Goal: Task Accomplishment & Management: Manage account settings

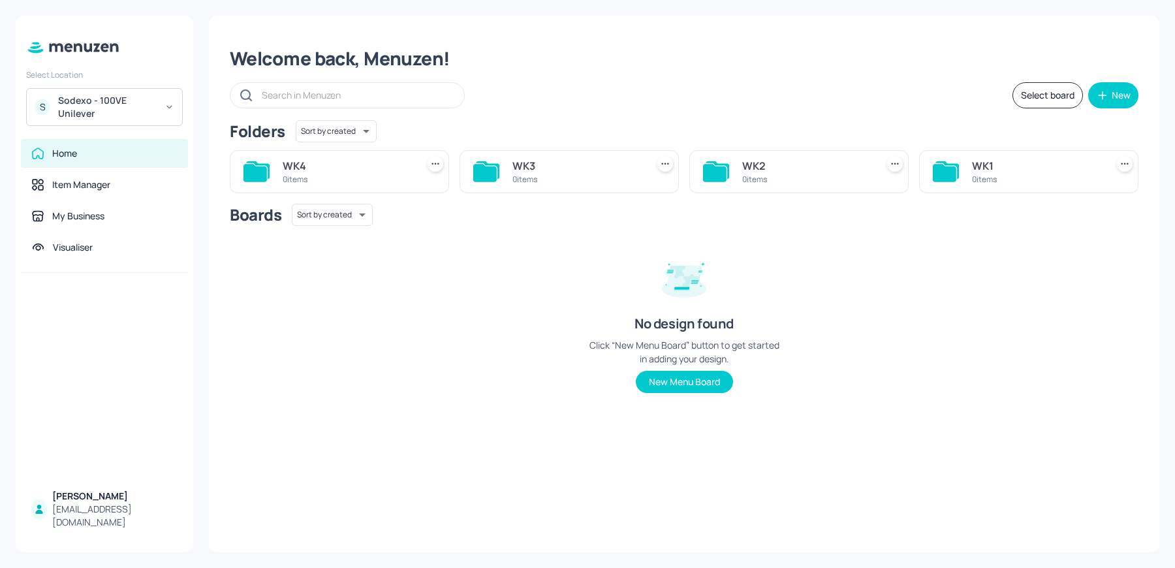
click at [127, 100] on div "Sodexo - 100VE Unilever" at bounding box center [107, 107] width 99 height 26
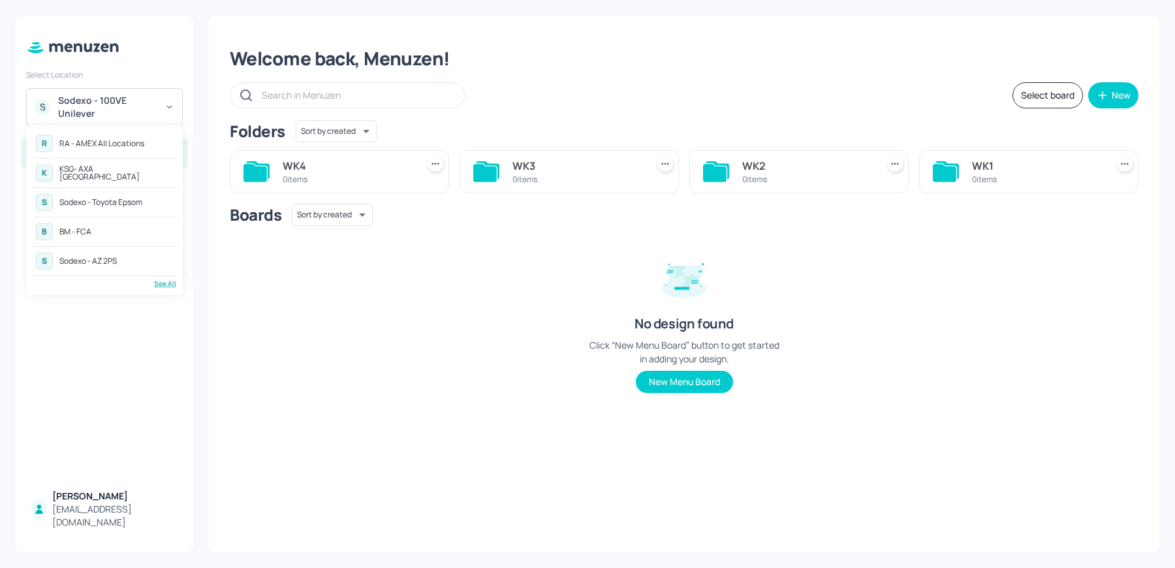
click at [170, 286] on div "See All" at bounding box center [105, 284] width 144 height 10
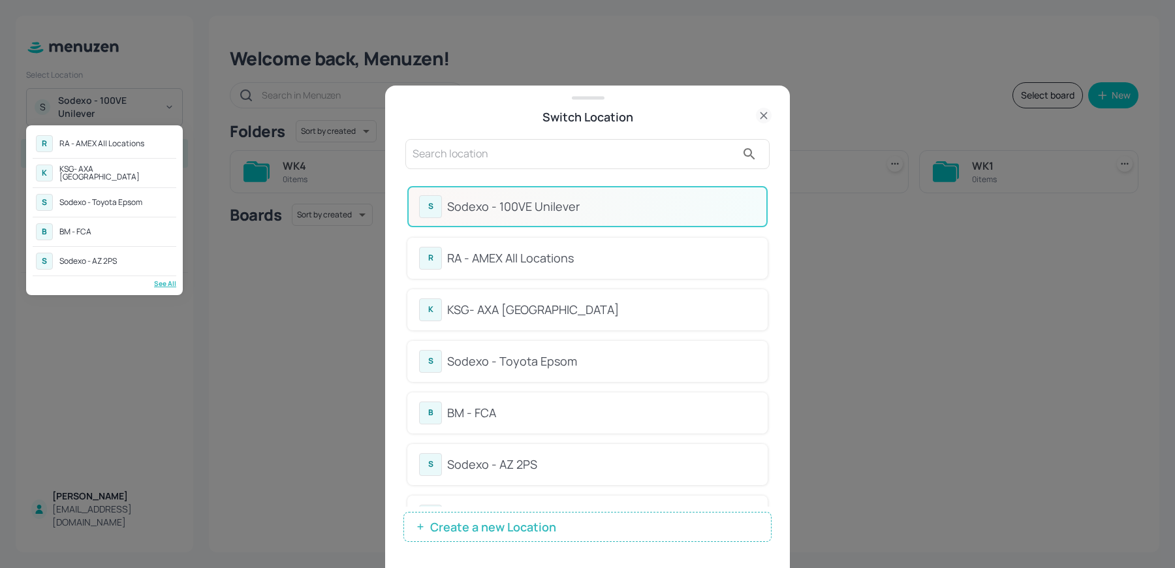
click at [465, 160] on div at bounding box center [587, 284] width 1175 height 568
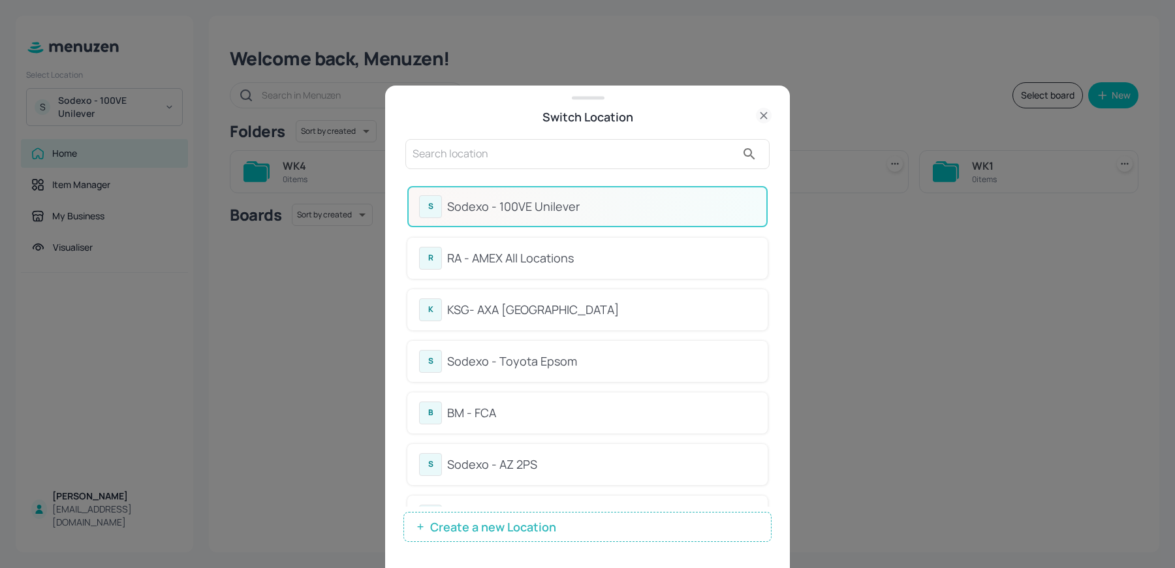
click at [431, 155] on input "text" at bounding box center [575, 154] width 324 height 21
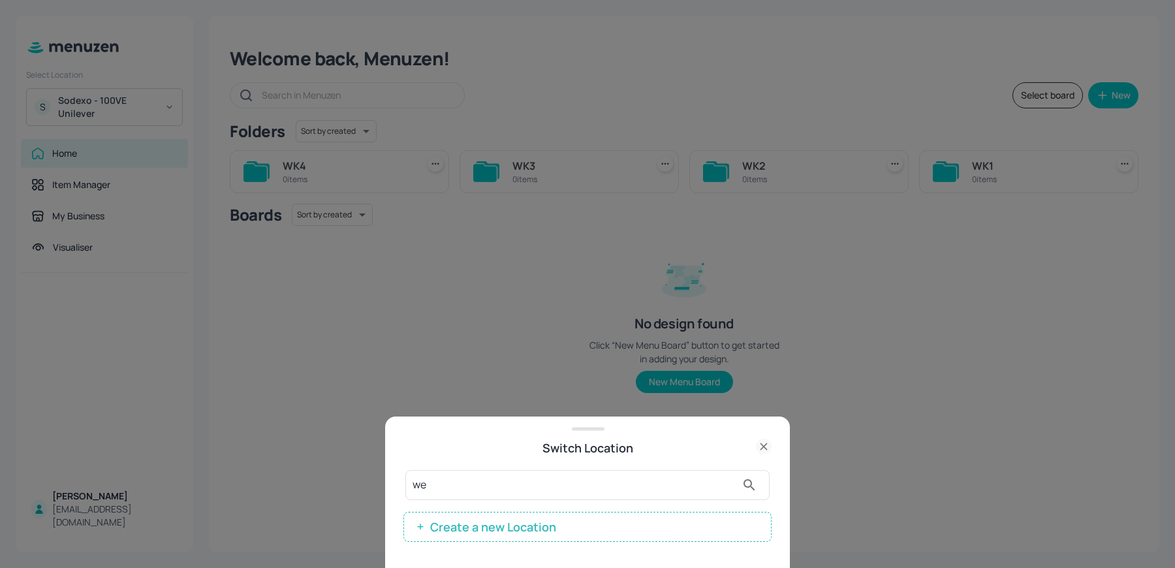
type input "w"
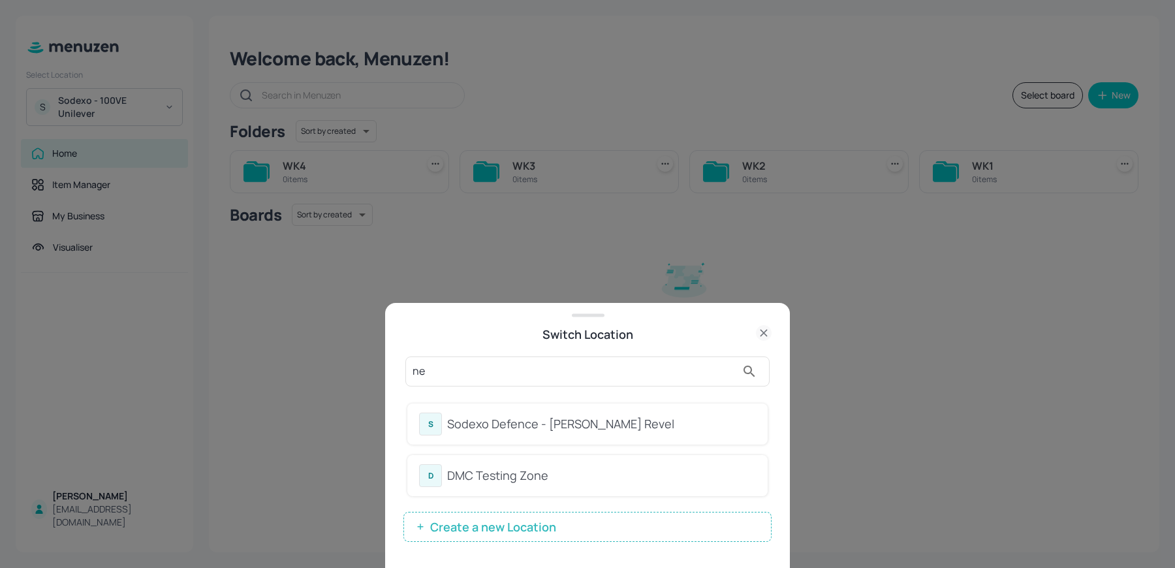
type input "n"
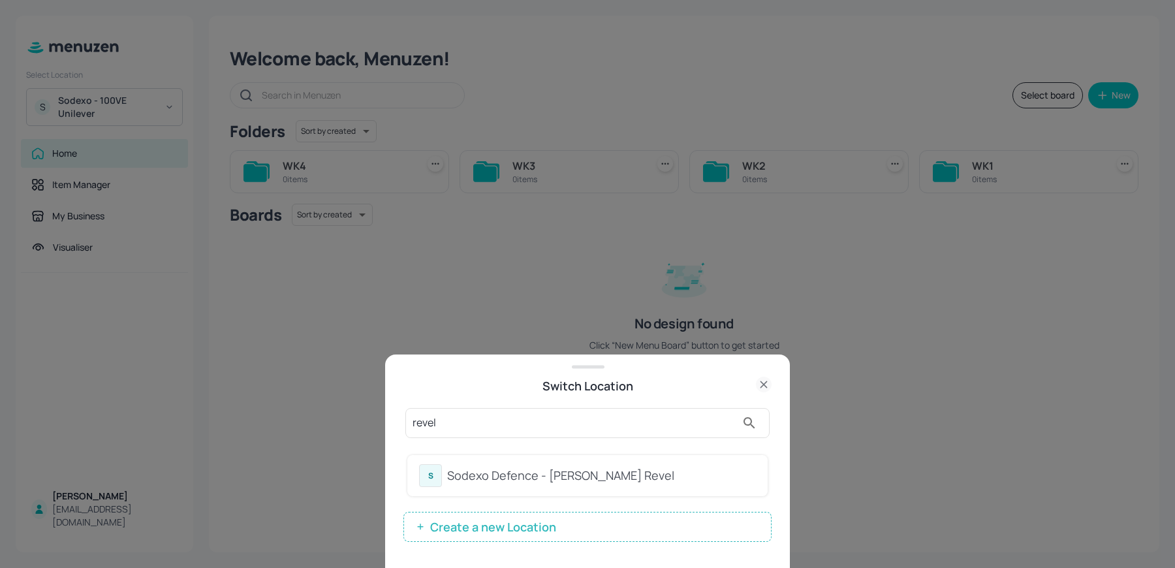
type input "revel"
click at [583, 480] on div "Sodexo Defence - [PERSON_NAME] Revel" at bounding box center [601, 476] width 309 height 18
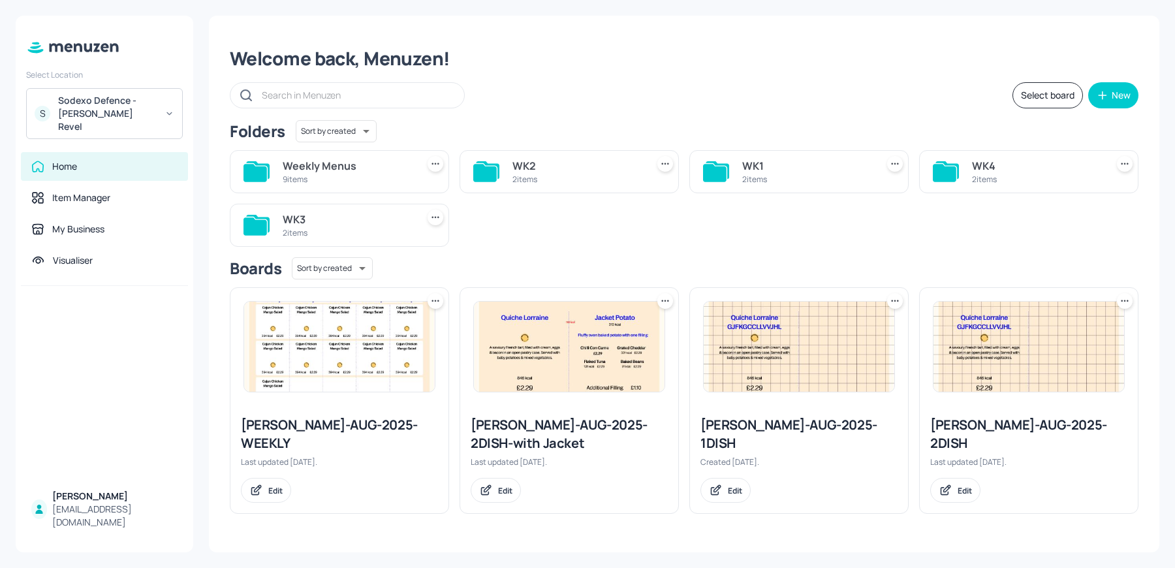
click at [755, 169] on div "WK1" at bounding box center [806, 166] width 129 height 16
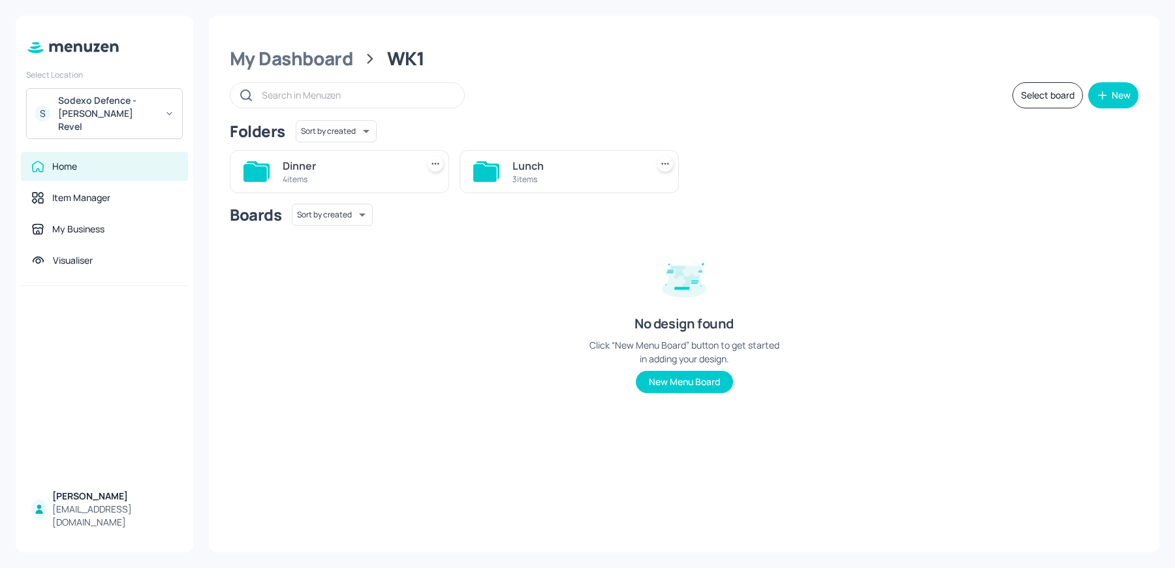
click at [556, 170] on div "Lunch" at bounding box center [577, 166] width 129 height 16
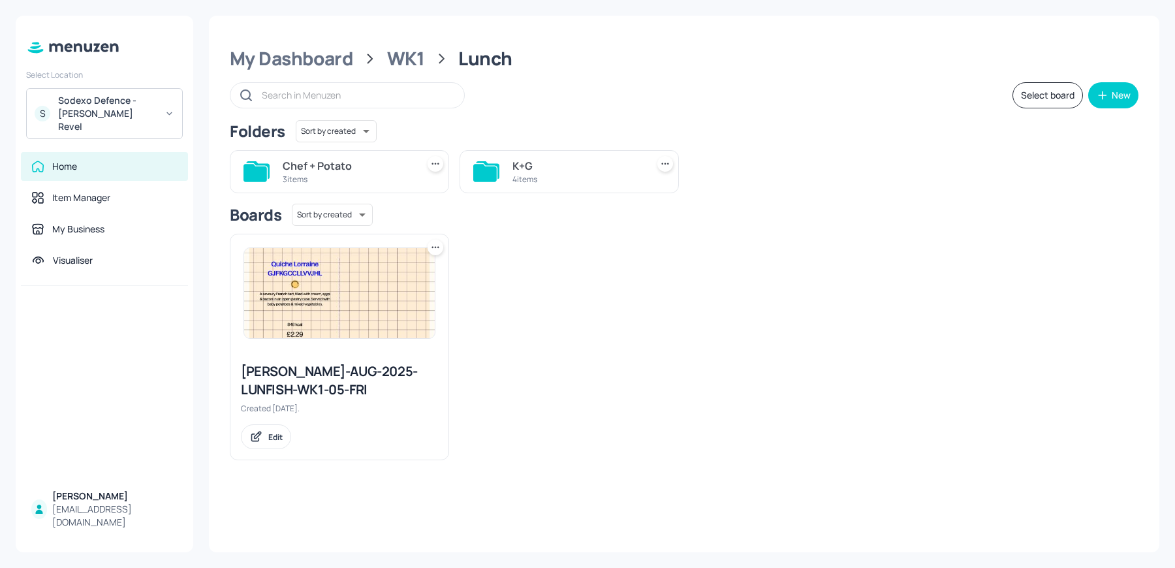
click at [547, 171] on div "K+G" at bounding box center [577, 166] width 129 height 16
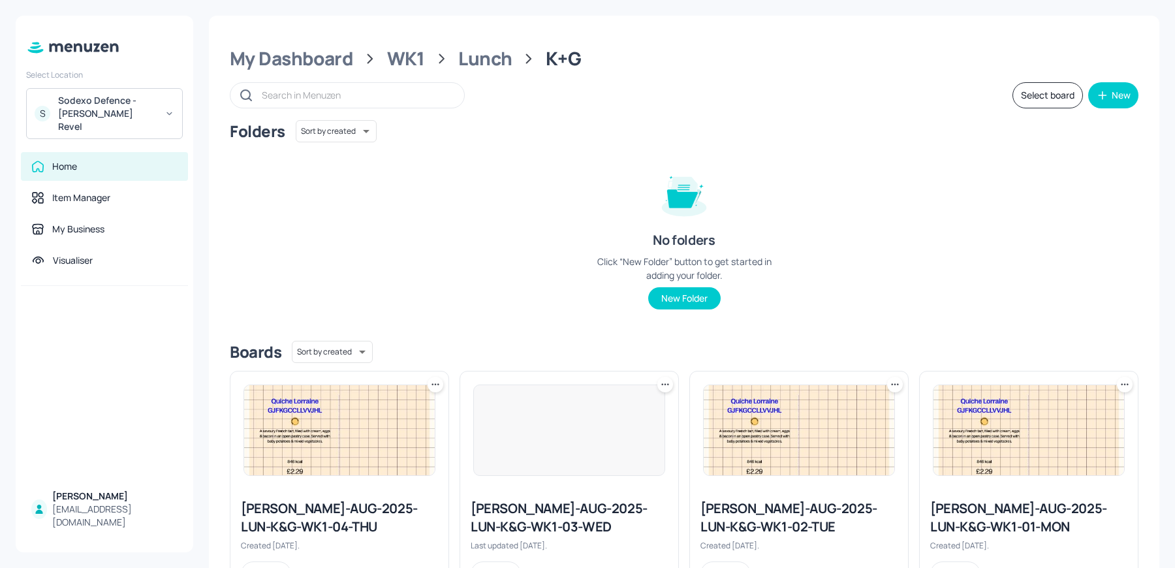
scroll to position [59, 0]
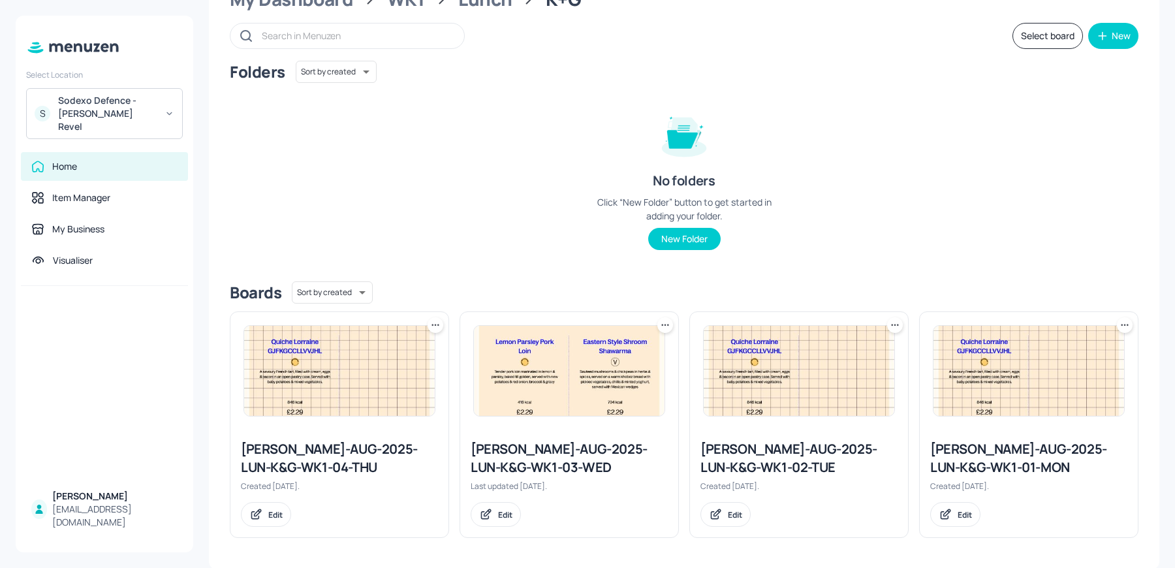
click at [732, 449] on div "[PERSON_NAME]-AUG-2025-LUN-K&G-WK1-02-TUE" at bounding box center [799, 458] width 197 height 37
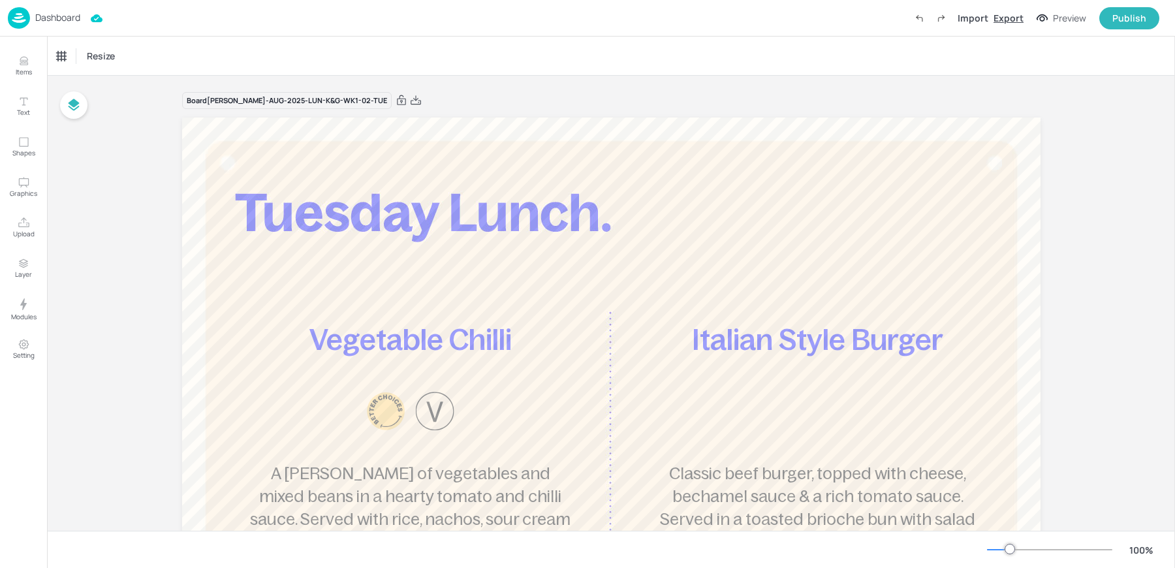
click at [1018, 20] on div "Export" at bounding box center [1009, 18] width 30 height 14
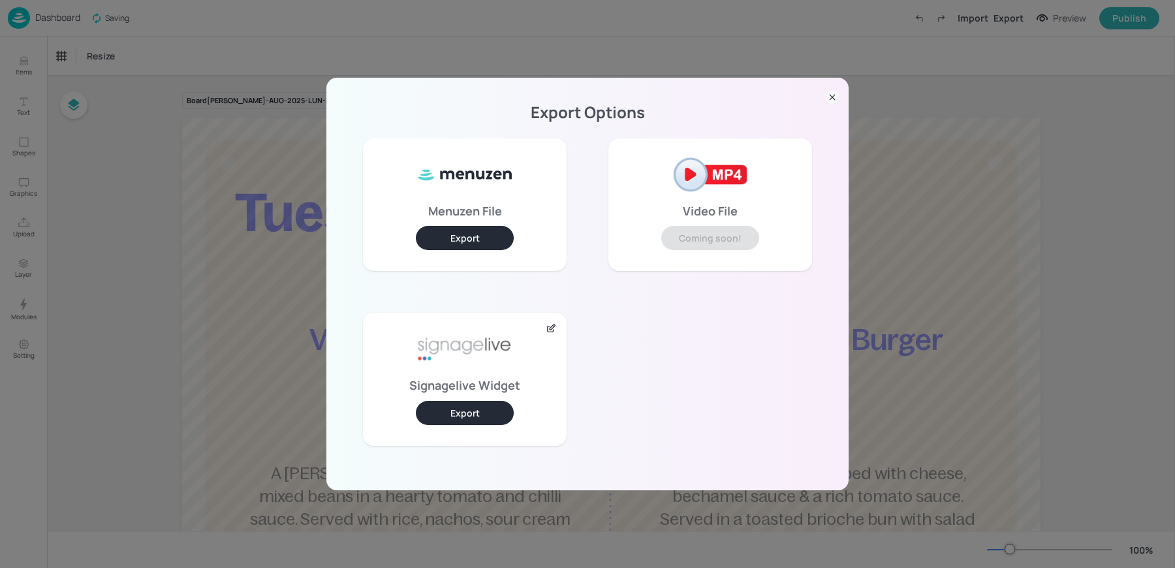
click at [484, 416] on button "Export" at bounding box center [465, 413] width 98 height 24
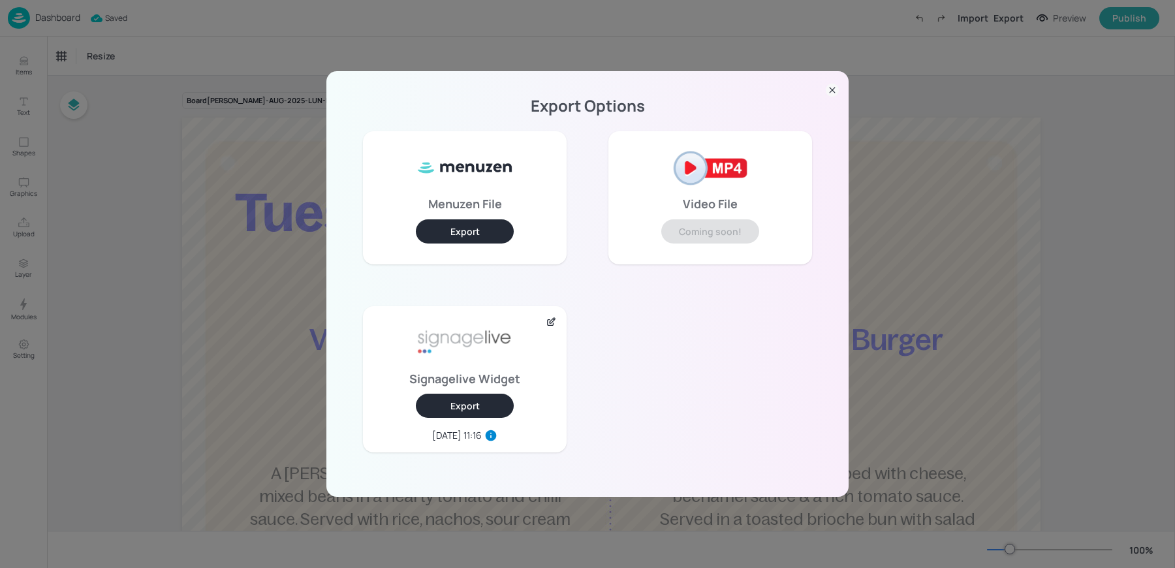
click at [72, 251] on div "Export Options Menuzen File Export Video File Coming soon! Signagelive Widget E…" at bounding box center [587, 284] width 1175 height 568
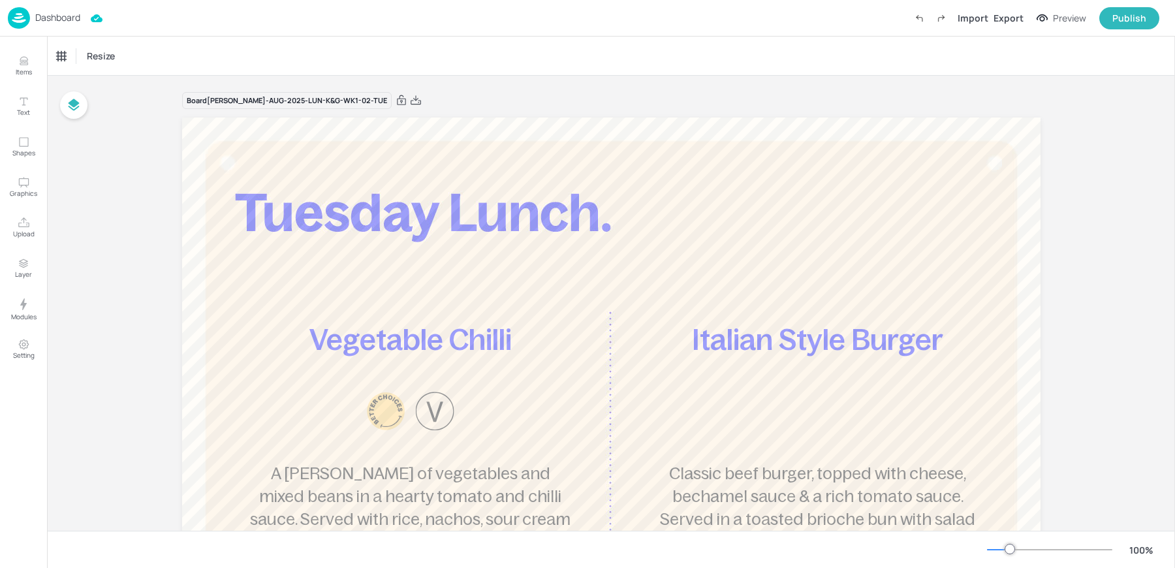
click at [23, 24] on img at bounding box center [19, 18] width 22 height 22
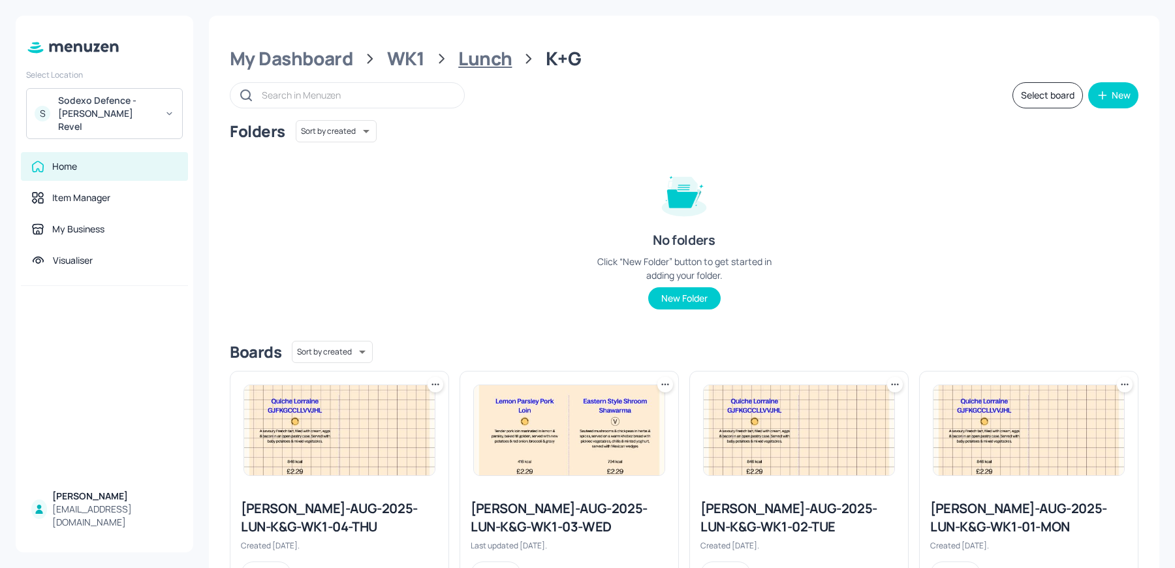
click at [477, 60] on div "Lunch" at bounding box center [485, 59] width 54 height 24
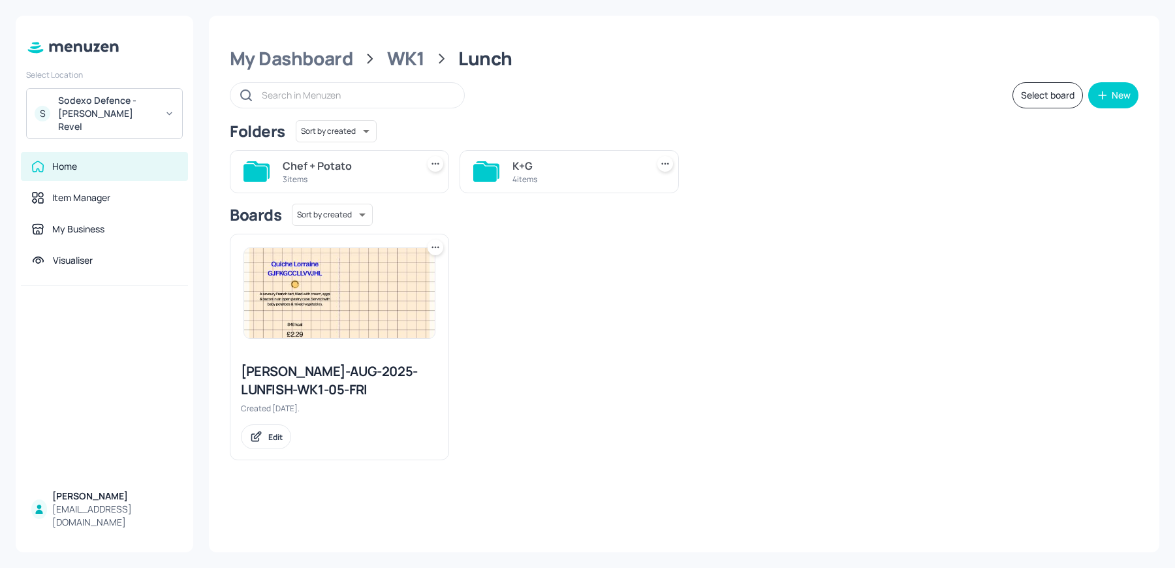
click at [336, 176] on div "3 items" at bounding box center [347, 179] width 129 height 11
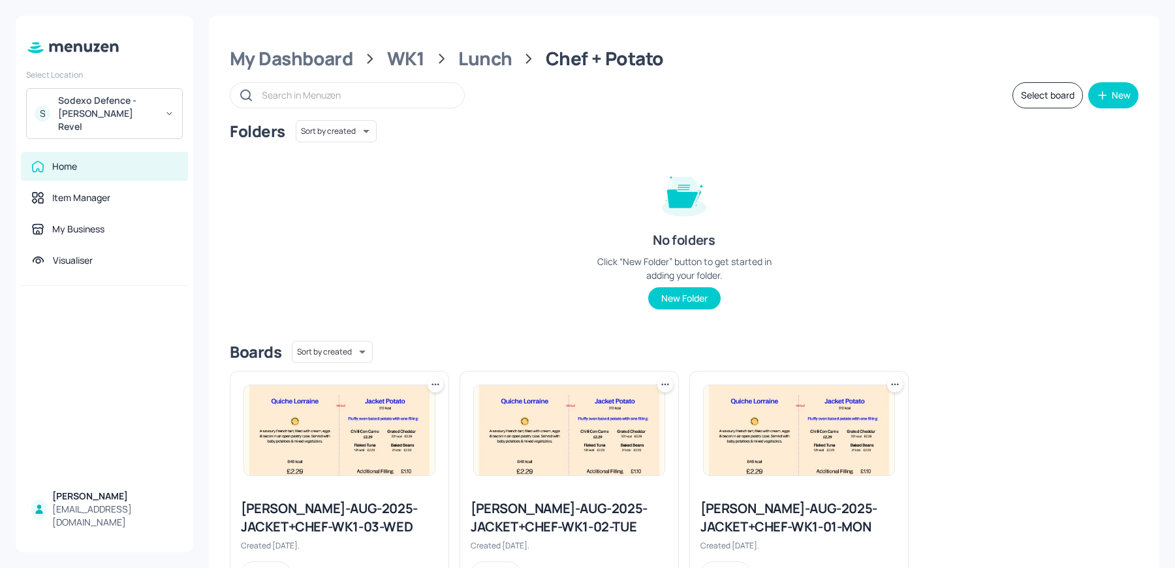
scroll to position [59, 0]
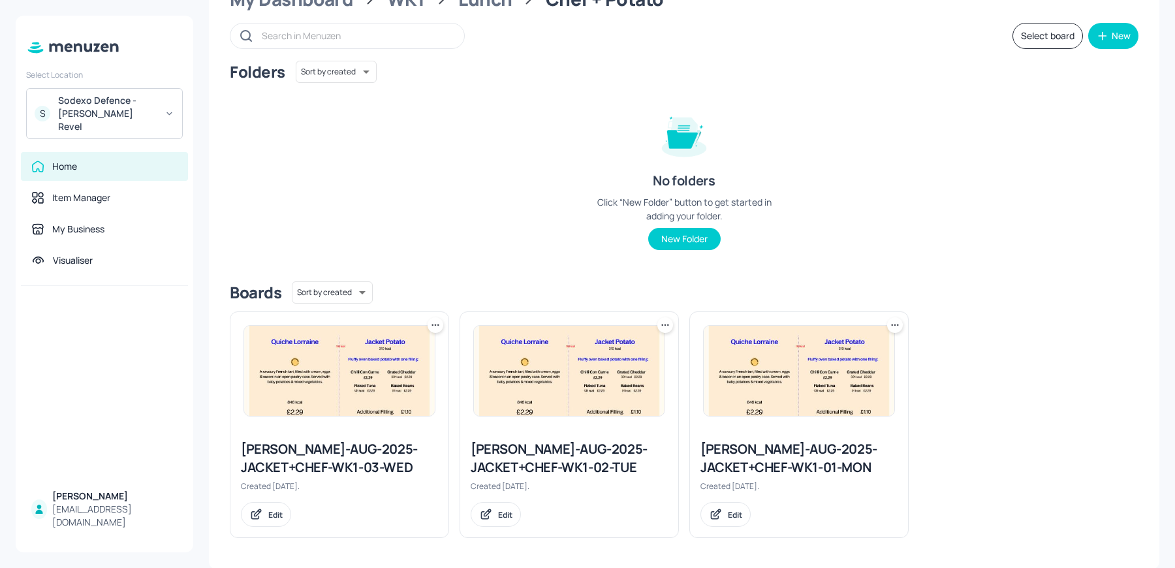
click at [556, 465] on div "Newbold-AUG-2025-JACKET+CHEF-WK1-02-TUE" at bounding box center [569, 458] width 197 height 37
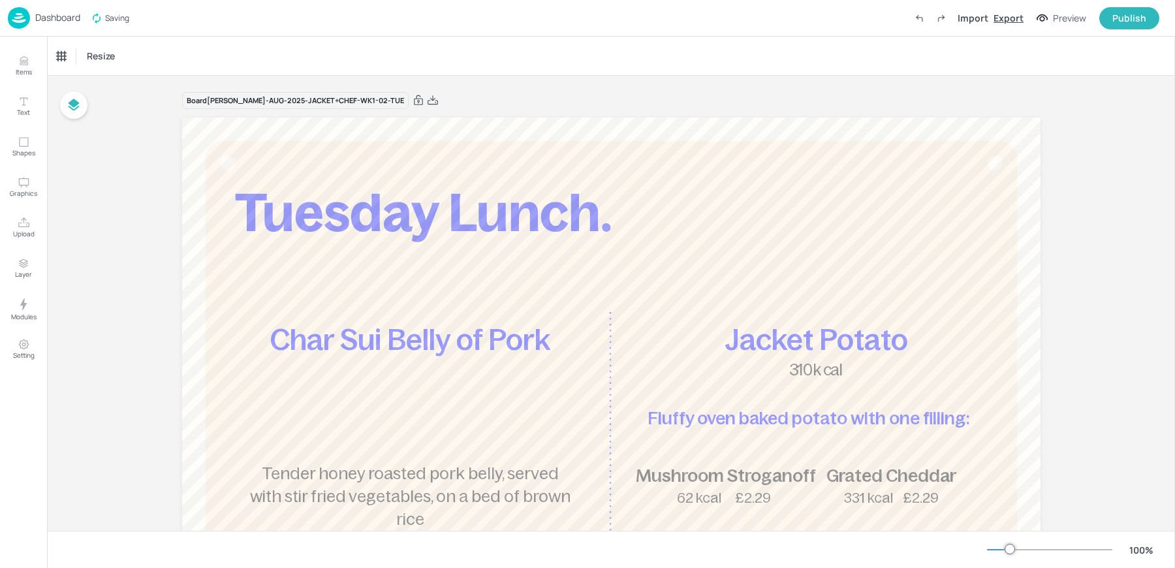
click at [1015, 20] on div "Export" at bounding box center [1009, 18] width 30 height 14
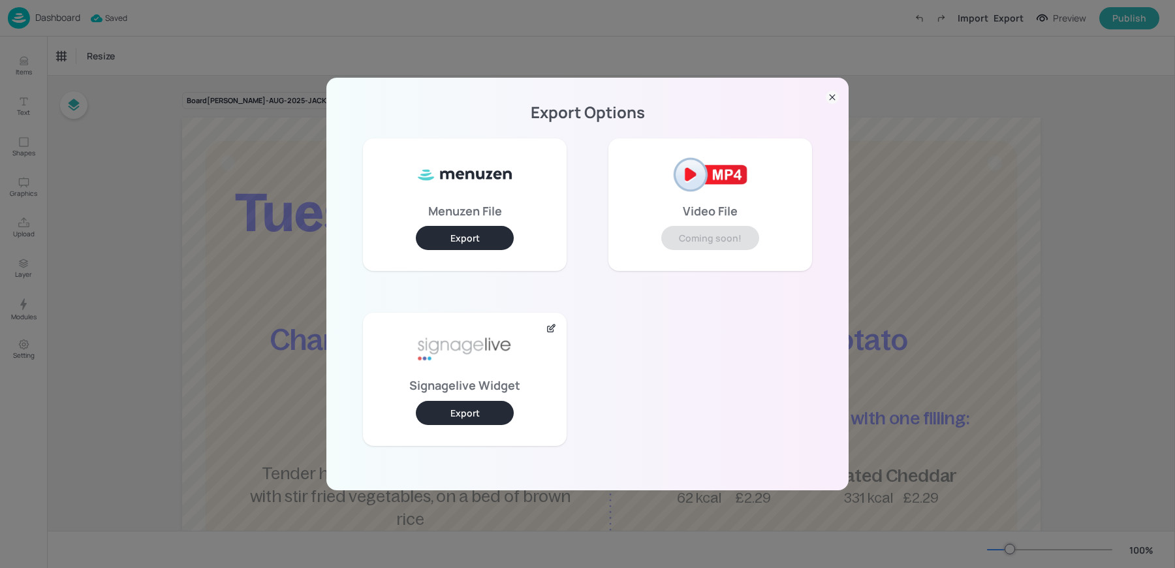
click at [446, 414] on button "Export" at bounding box center [465, 413] width 98 height 24
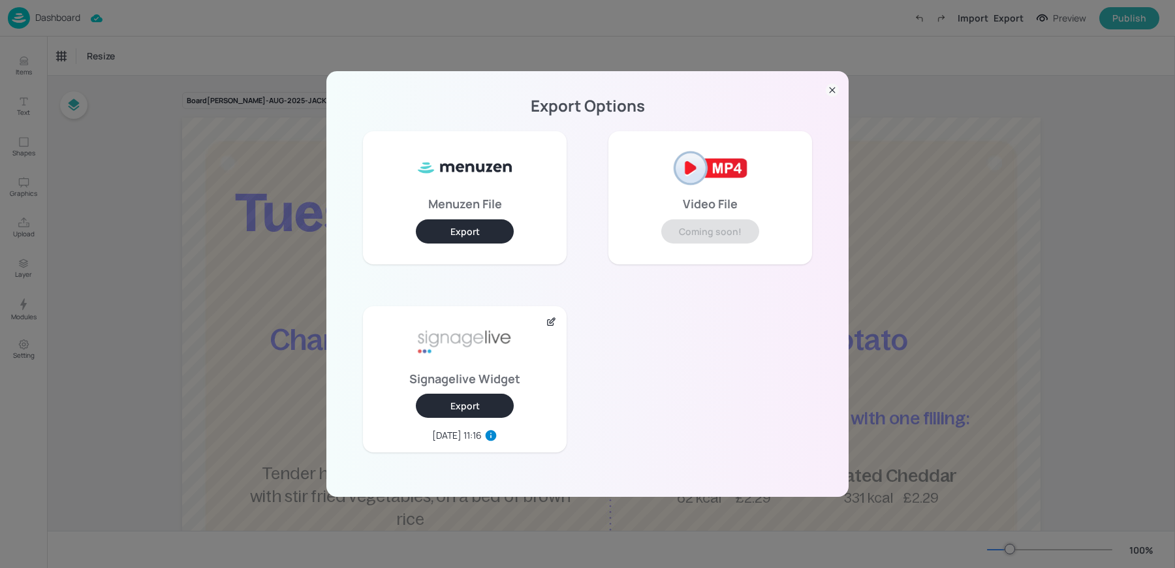
click at [114, 155] on div "Export Options Menuzen File Export Video File Coming soon! Signagelive Widget E…" at bounding box center [587, 284] width 1175 height 568
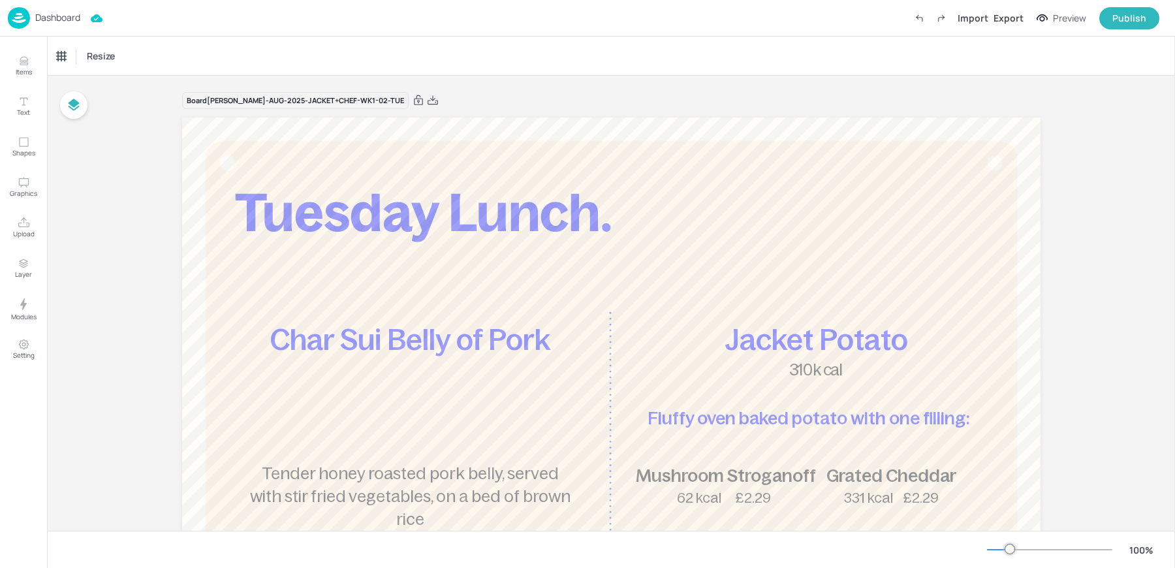
click at [53, 22] on p "Dashboard" at bounding box center [57, 17] width 45 height 9
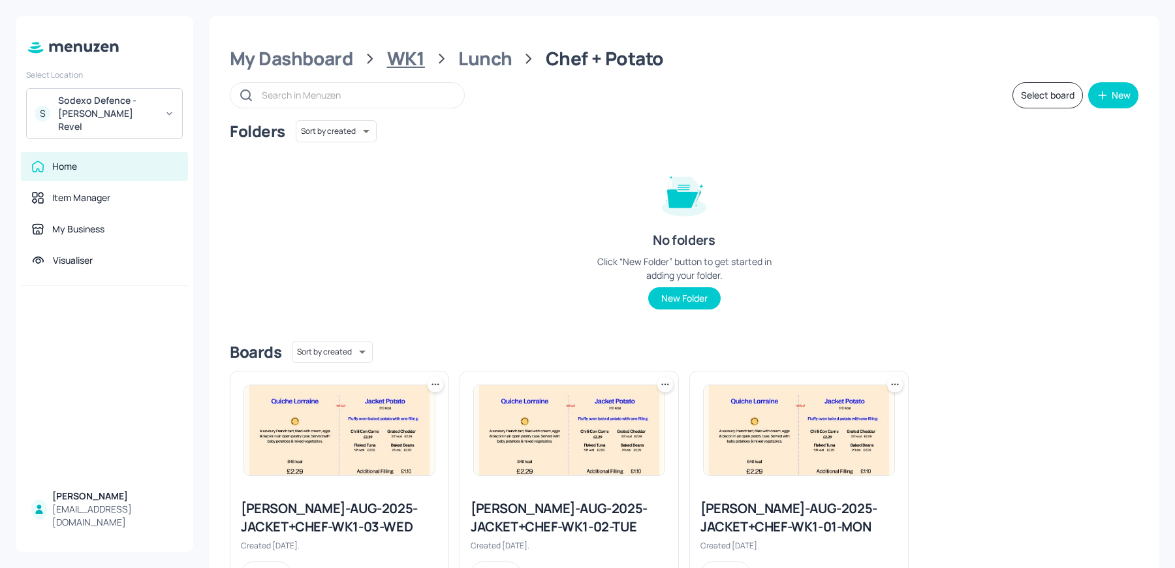
click at [402, 50] on div "WK1" at bounding box center [406, 59] width 38 height 24
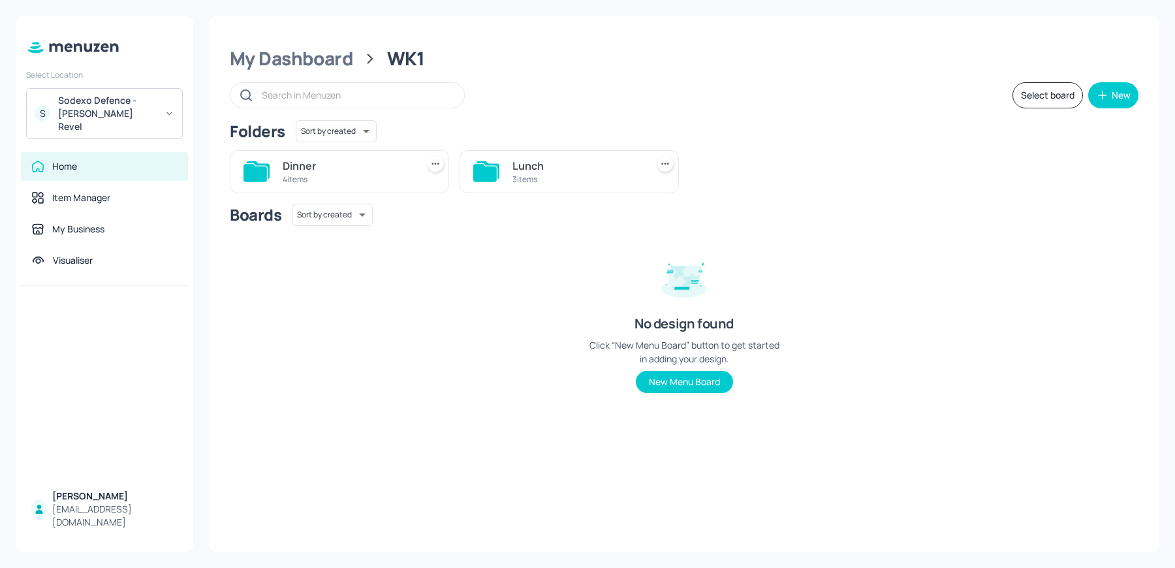
click at [577, 162] on div "Lunch" at bounding box center [577, 166] width 129 height 16
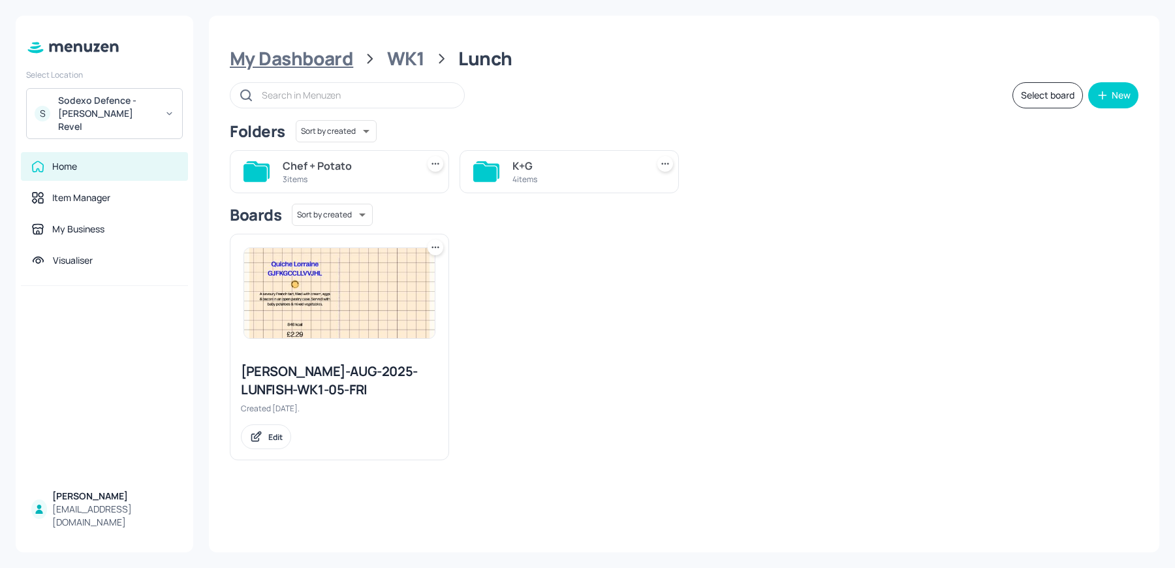
click at [311, 66] on div "My Dashboard" at bounding box center [291, 59] width 123 height 24
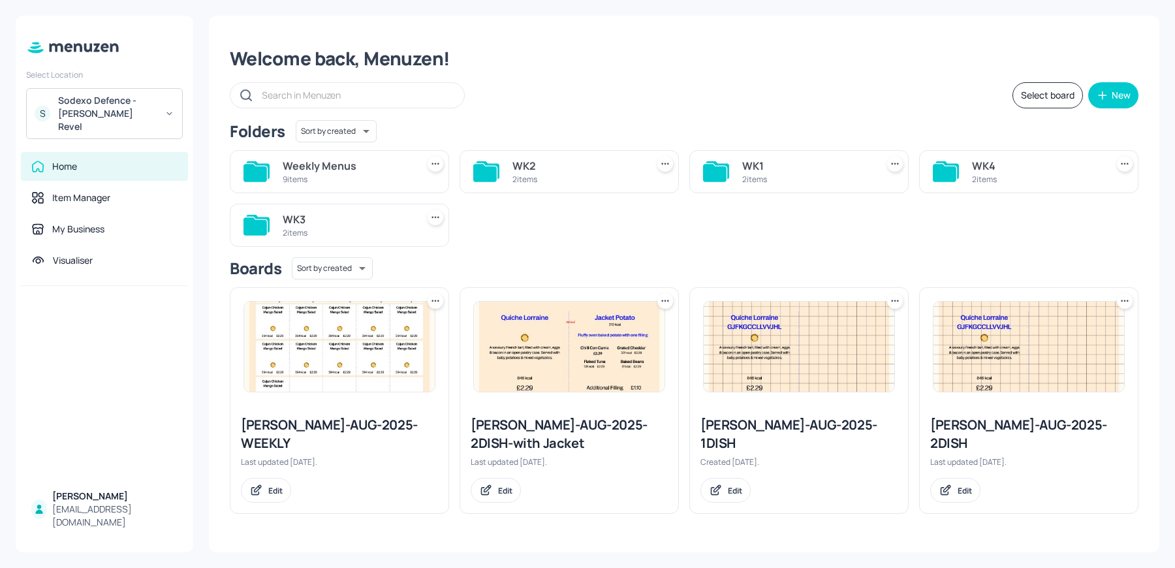
click at [134, 99] on div "Sodexo Defence - [PERSON_NAME] Revel" at bounding box center [107, 113] width 99 height 39
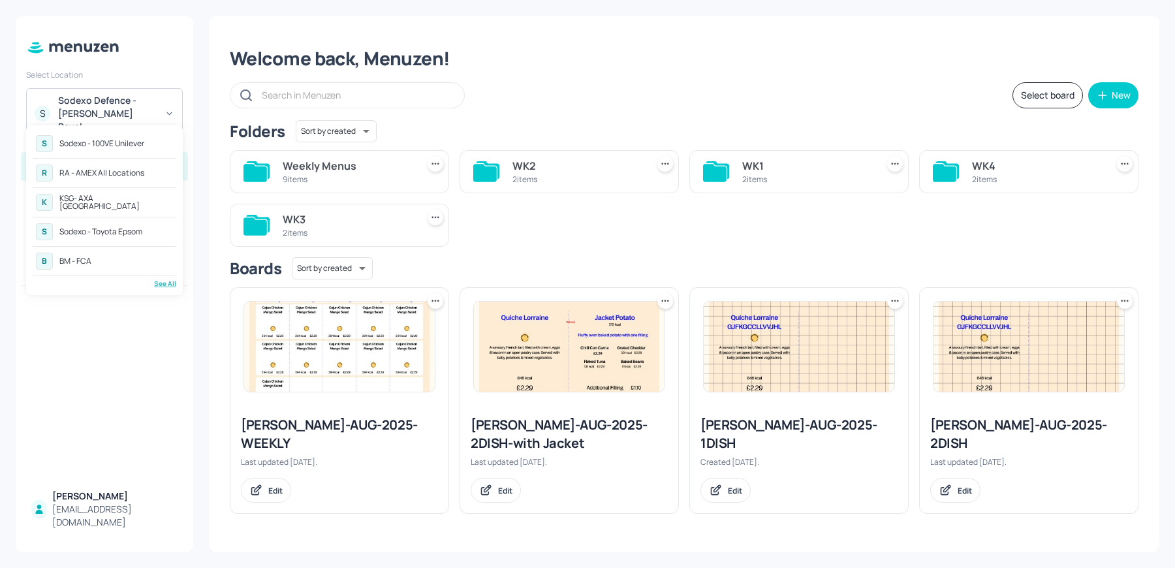
click at [162, 289] on div "S Sodexo - 100VE Unilever R RA - AMEX All Locations K KSG- AXA Dublin S Sodexo …" at bounding box center [104, 210] width 157 height 170
click at [166, 280] on div "See All" at bounding box center [105, 284] width 144 height 10
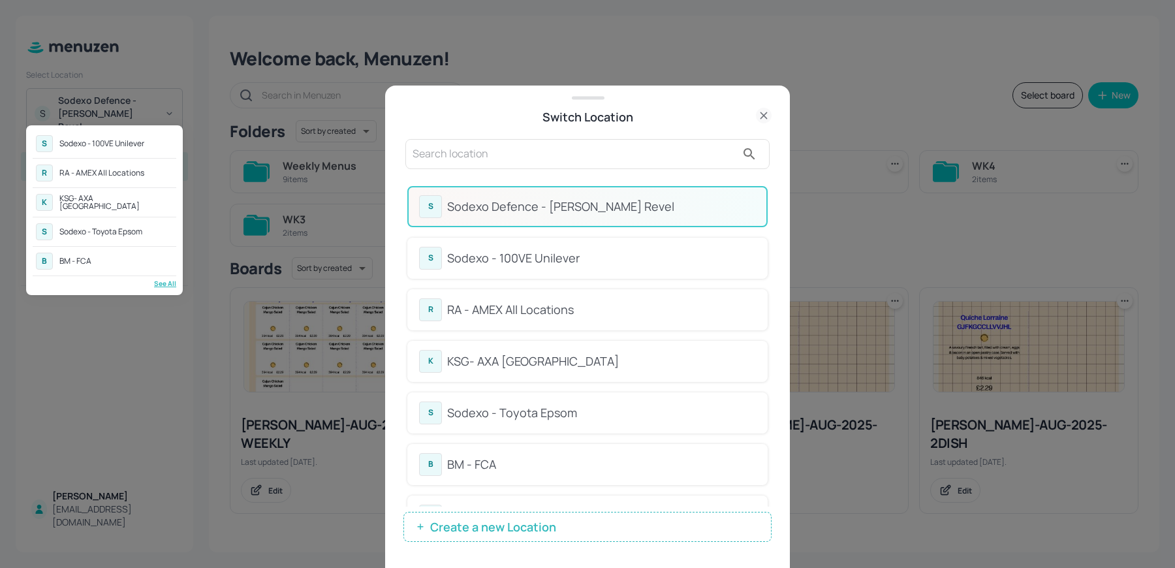
click at [560, 155] on div at bounding box center [587, 284] width 1175 height 568
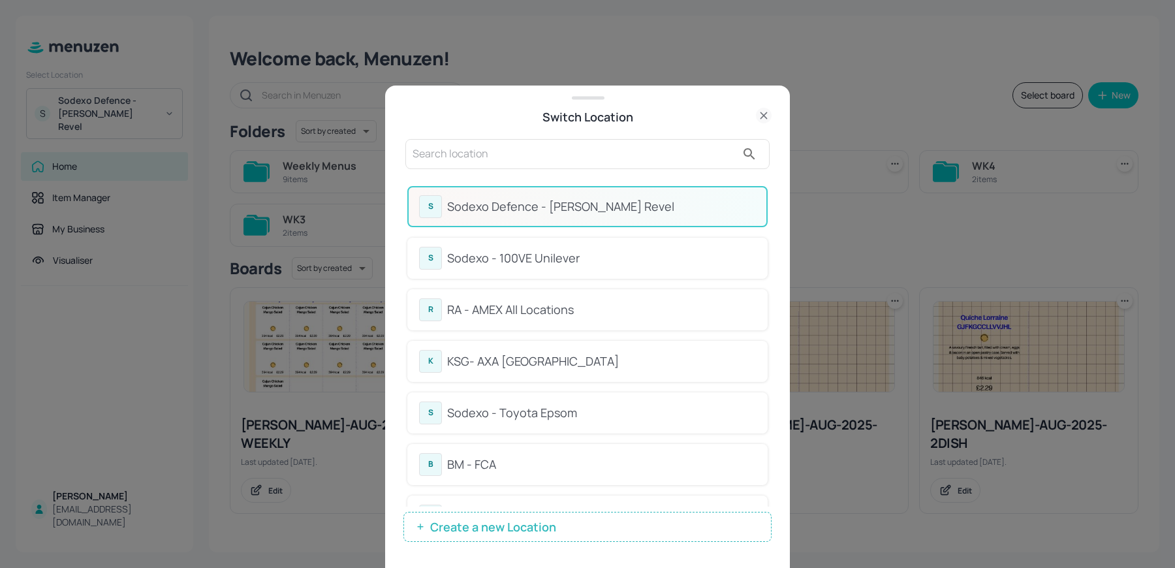
click at [560, 155] on div at bounding box center [587, 284] width 1175 height 568
click at [560, 155] on input "text" at bounding box center [575, 154] width 324 height 21
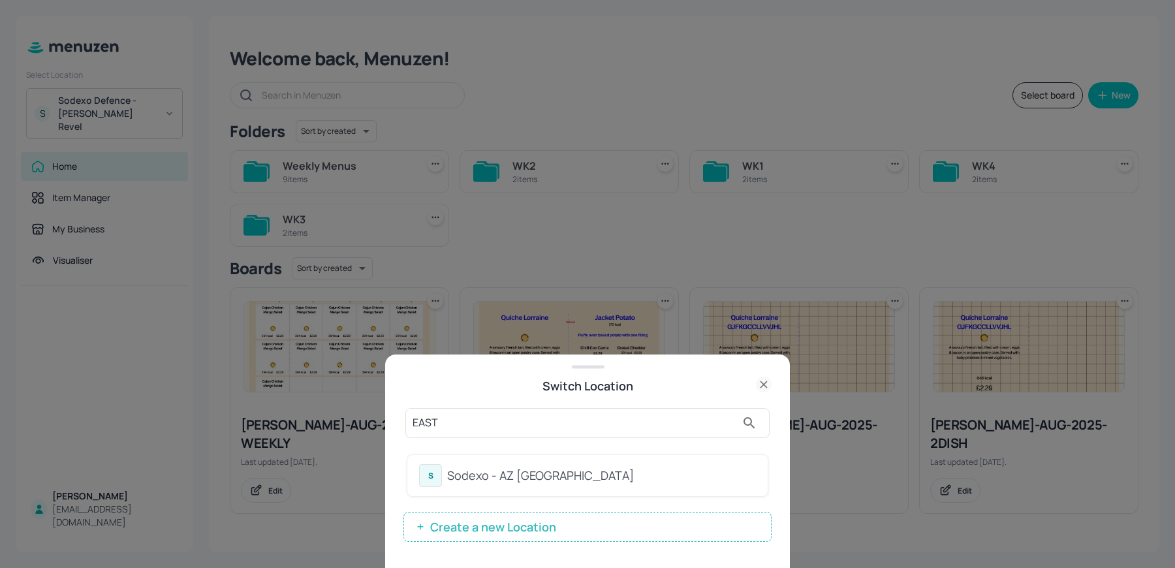
type input "EAST"
click at [453, 485] on div "Sodexo - AZ [GEOGRAPHIC_DATA]" at bounding box center [601, 476] width 309 height 18
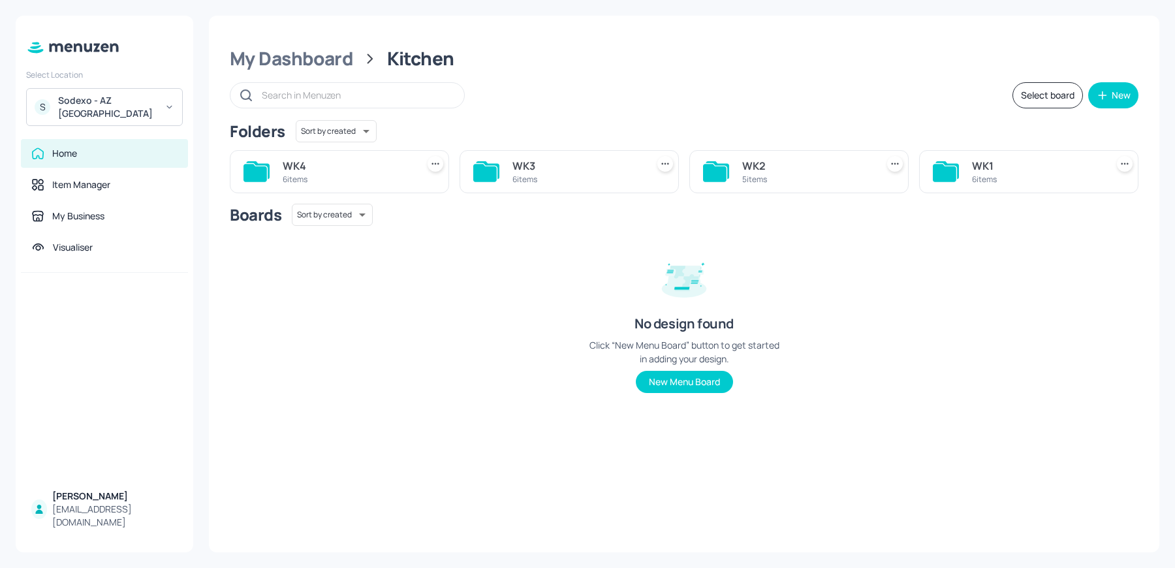
click at [313, 174] on div "6 items" at bounding box center [347, 179] width 129 height 11
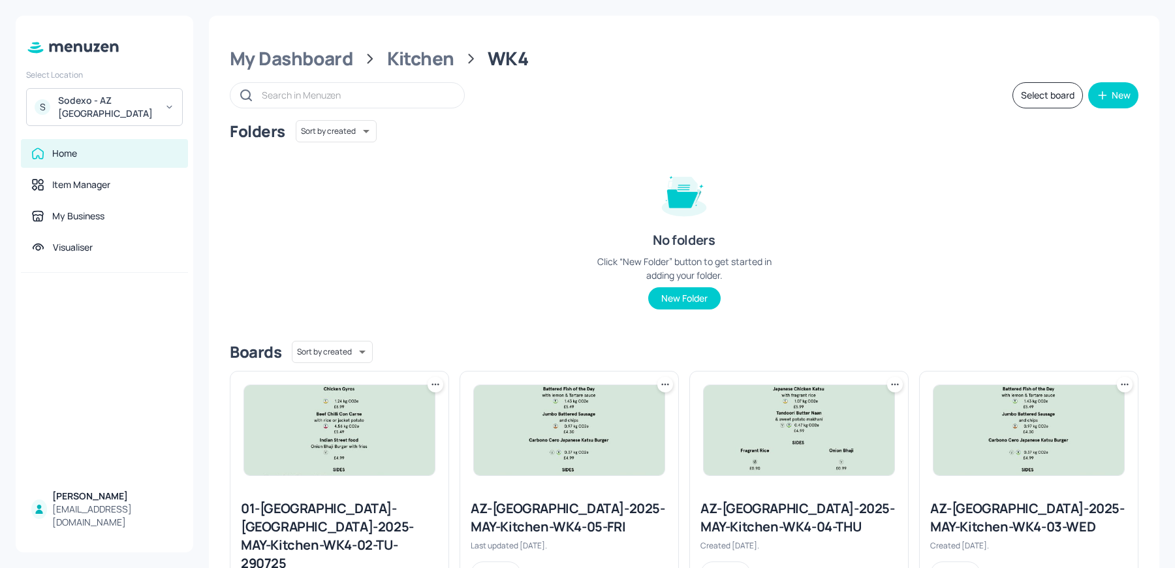
click at [409, 273] on div "Folders Sort by created id ​ No folders Click “New Folder” button to get starte…" at bounding box center [684, 225] width 909 height 210
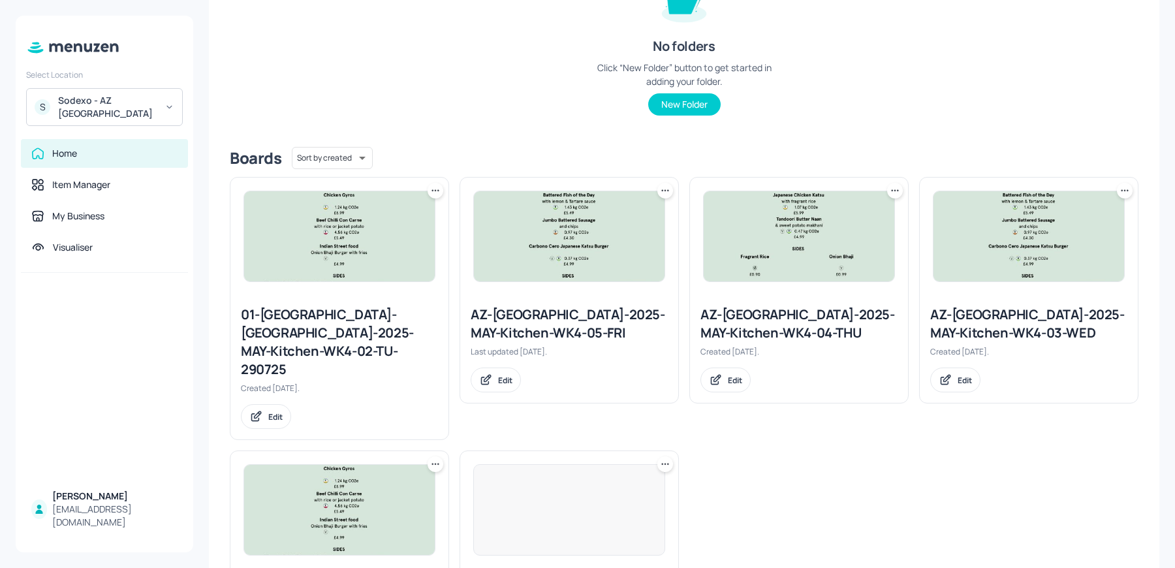
scroll to position [251, 0]
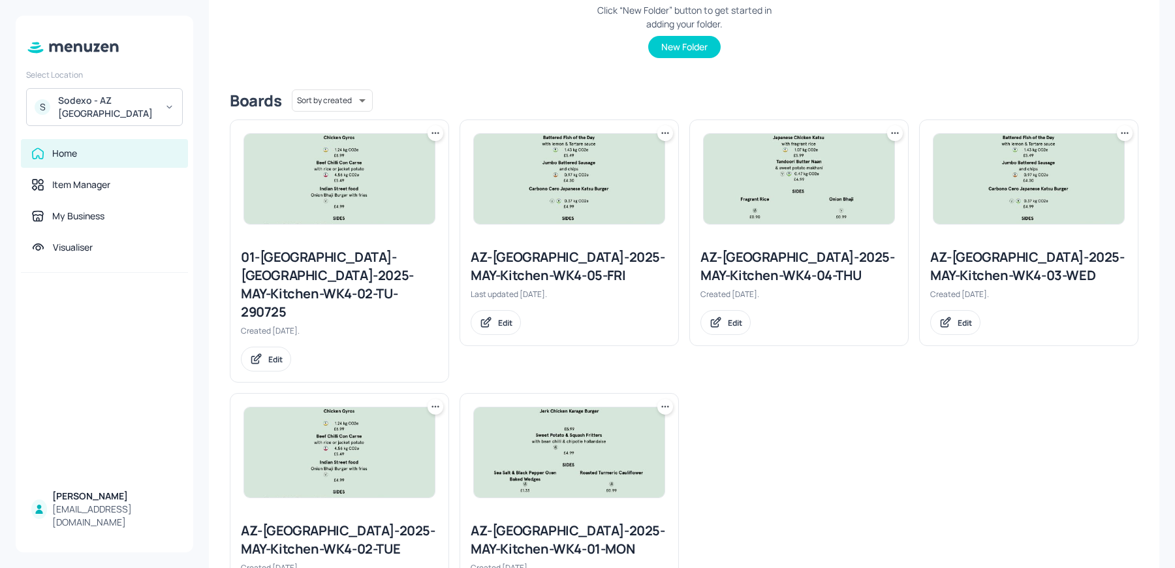
click at [434, 400] on icon at bounding box center [435, 406] width 13 height 13
click at [389, 421] on div "Duplicate" at bounding box center [385, 418] width 104 height 22
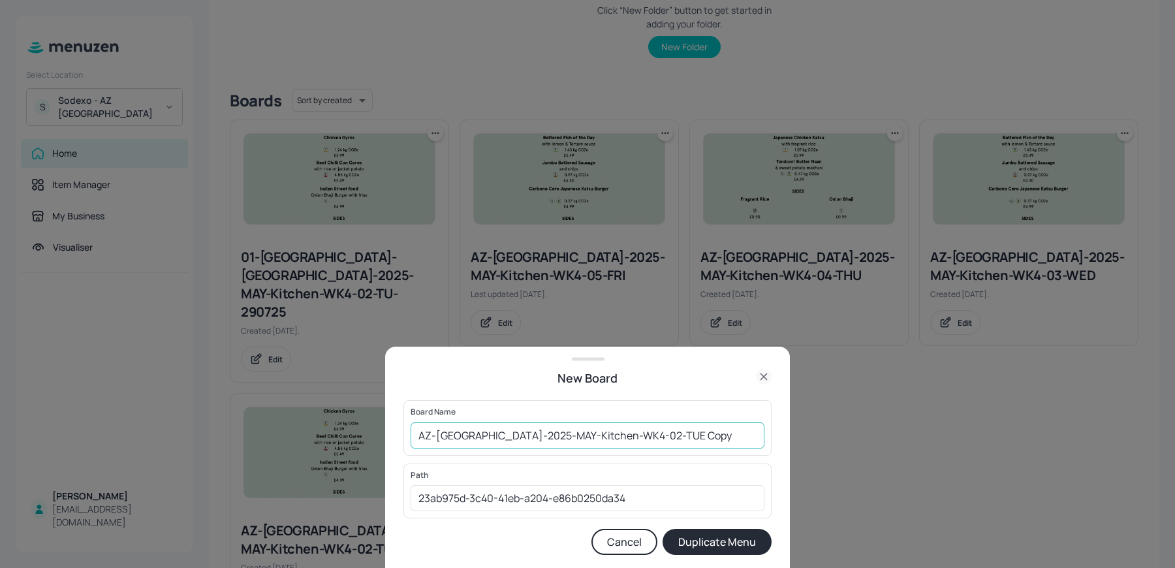
click at [413, 439] on input "AZ-Eastbrook-2025-MAY-Kitchen-WK4-02-TUE Copy" at bounding box center [588, 435] width 354 height 26
drag, startPoint x: 674, startPoint y: 433, endPoint x: 804, endPoint y: 438, distance: 130.7
click at [804, 438] on div "New Board Board Name 01ed-AZ-Eastbrook-2025-MAY-Kitchen-WK4-02-TUE Copy ​ Path …" at bounding box center [587, 284] width 1175 height 568
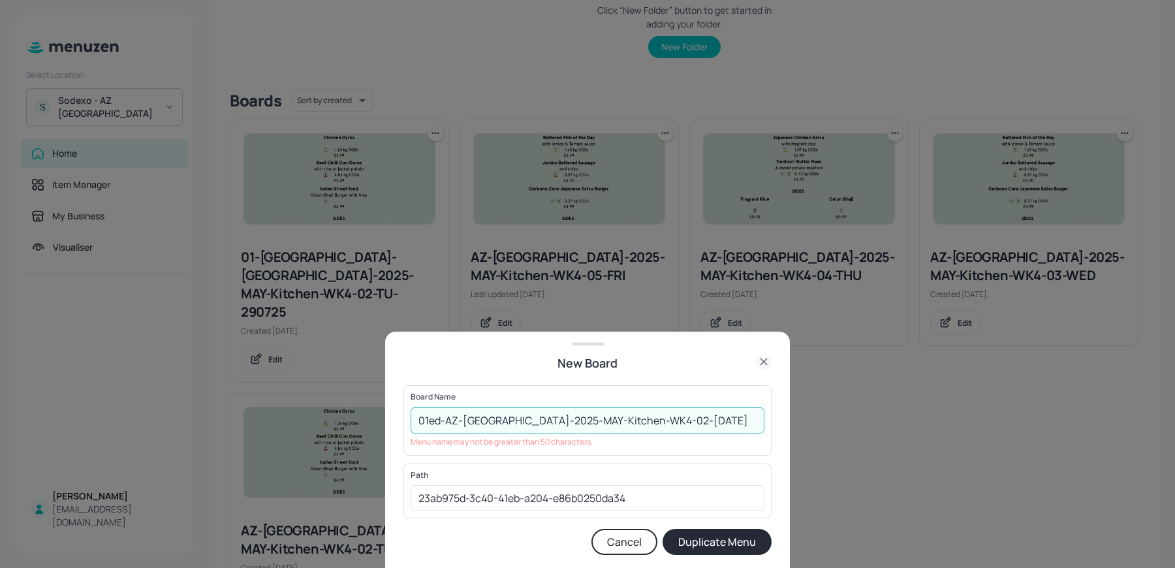
click at [663, 529] on button "Duplicate Menu" at bounding box center [717, 542] width 109 height 26
click at [672, 422] on input "01ed-AZ-Eastbrook-2025-MAY-Kitchen-WK4-02-TUE 260825" at bounding box center [588, 420] width 354 height 26
type input "01ed-AZ-[GEOGRAPHIC_DATA]-2025-MAY-Kitchen-WK4-02-[DATE]"
click at [663, 529] on button "Duplicate Menu" at bounding box center [717, 542] width 109 height 26
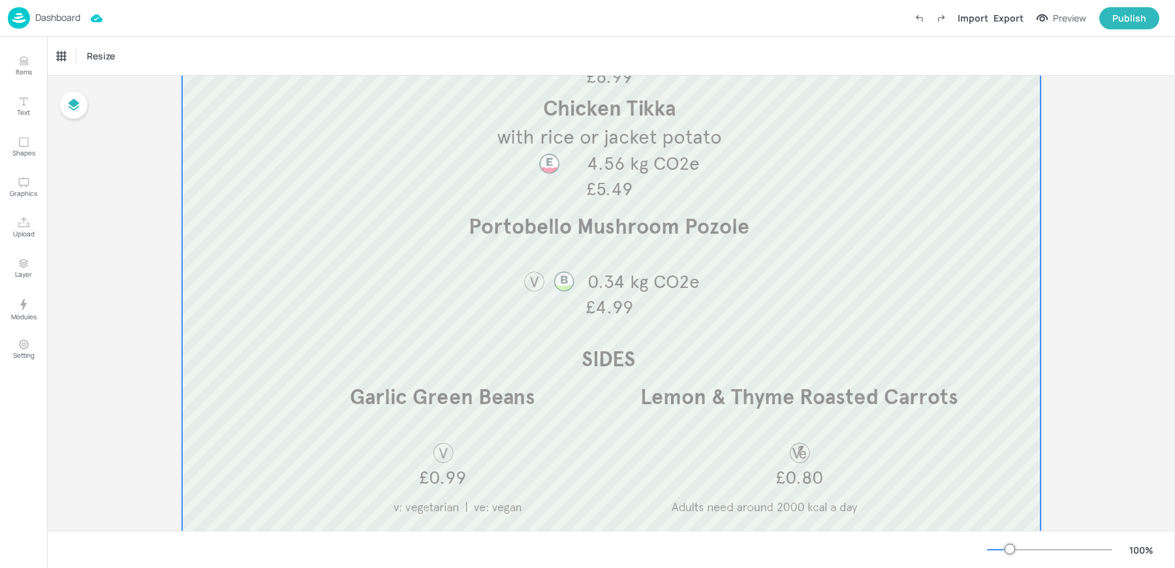
scroll to position [157, 0]
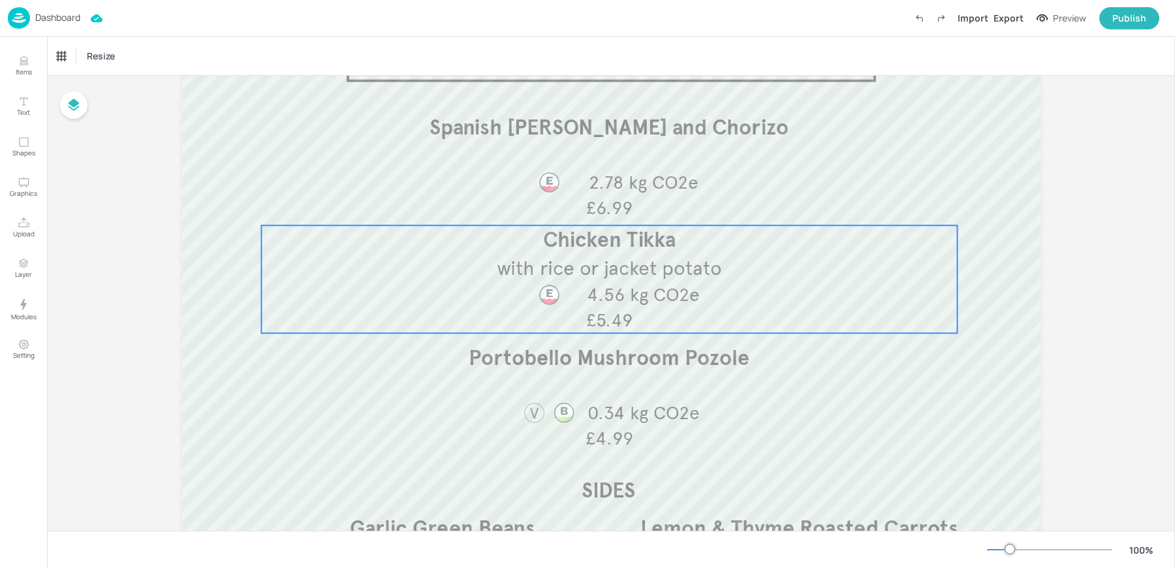
click at [579, 286] on div at bounding box center [549, 295] width 69 height 24
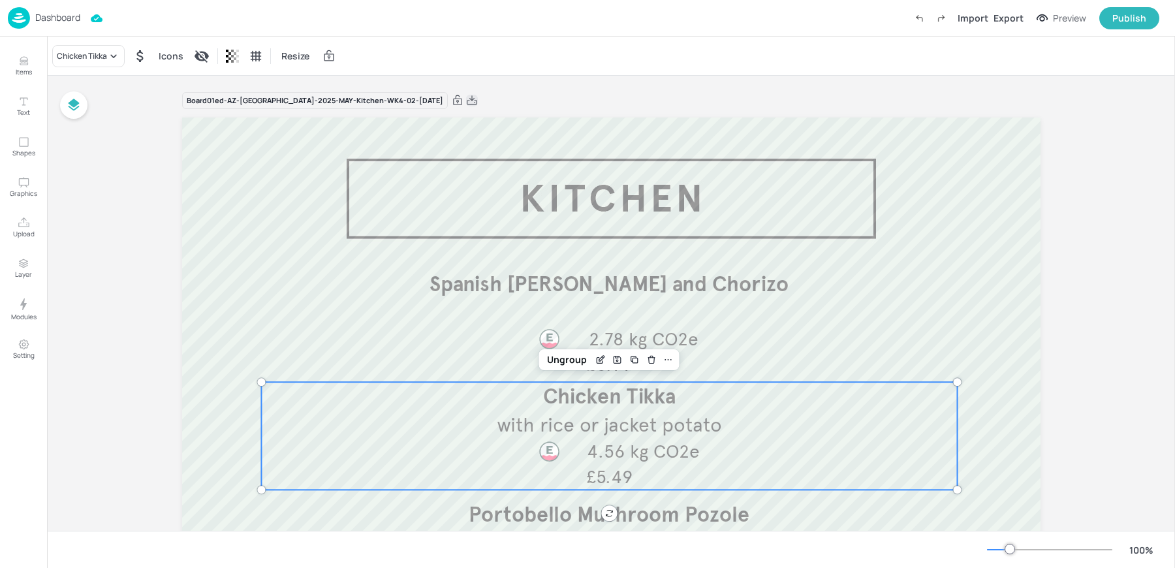
click at [466, 97] on icon at bounding box center [472, 100] width 12 height 13
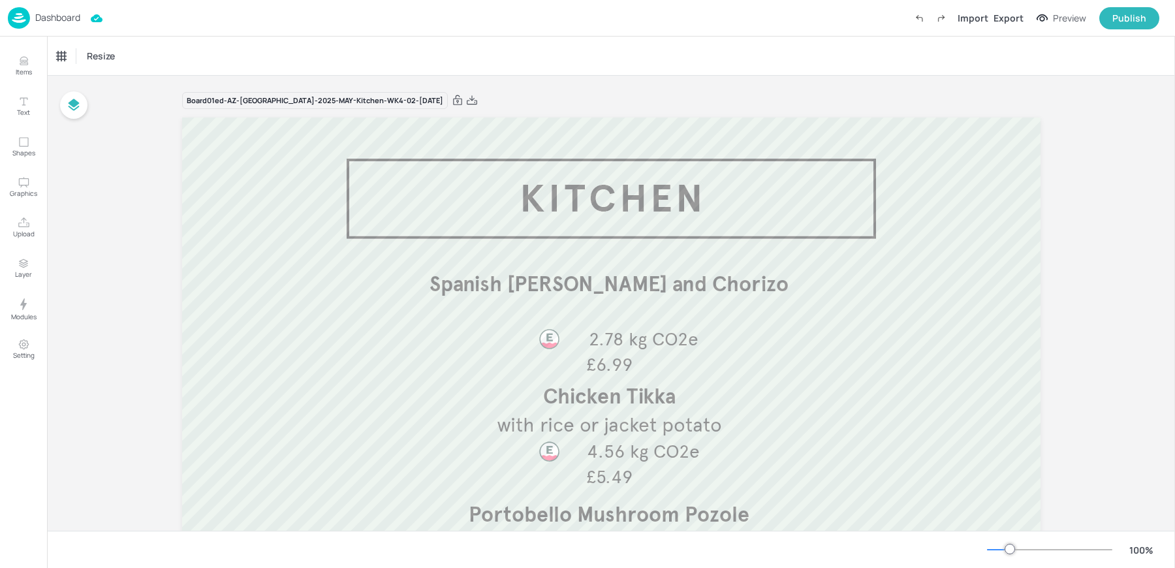
click at [33, 18] on div "Dashboard" at bounding box center [44, 18] width 72 height 22
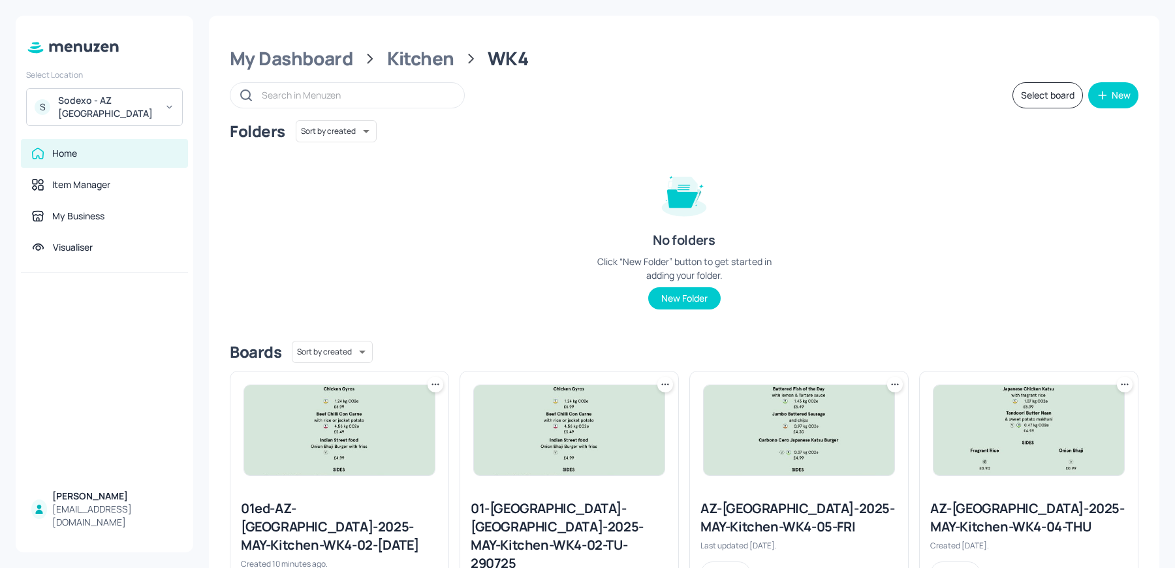
click at [86, 100] on div "Sodexo - AZ [GEOGRAPHIC_DATA]" at bounding box center [107, 107] width 99 height 26
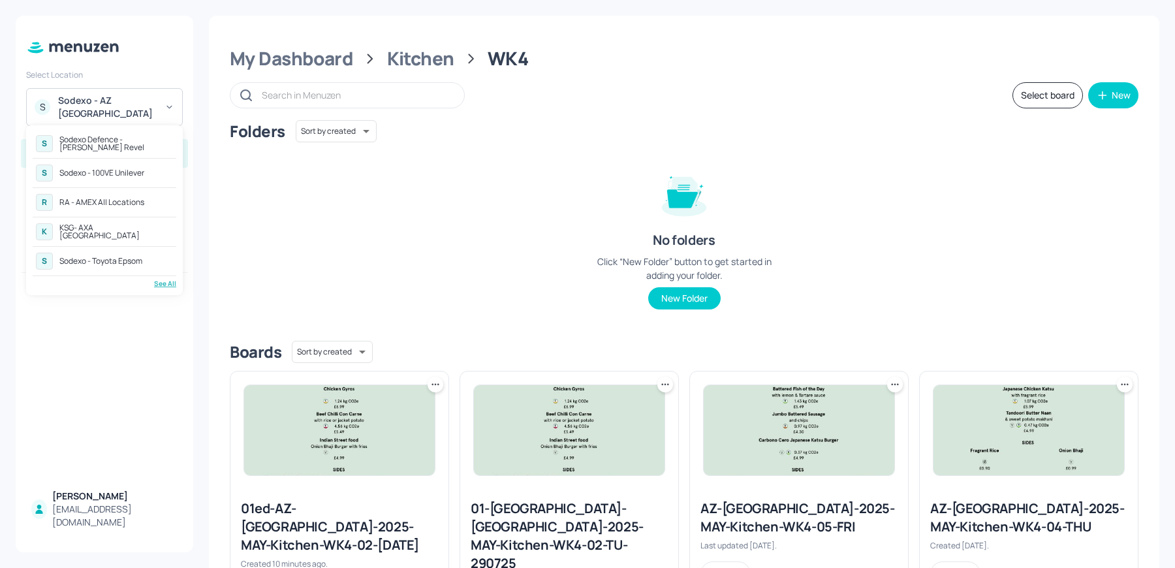
click at [106, 148] on div "Sodexo Defence - [PERSON_NAME] Revel" at bounding box center [116, 144] width 114 height 16
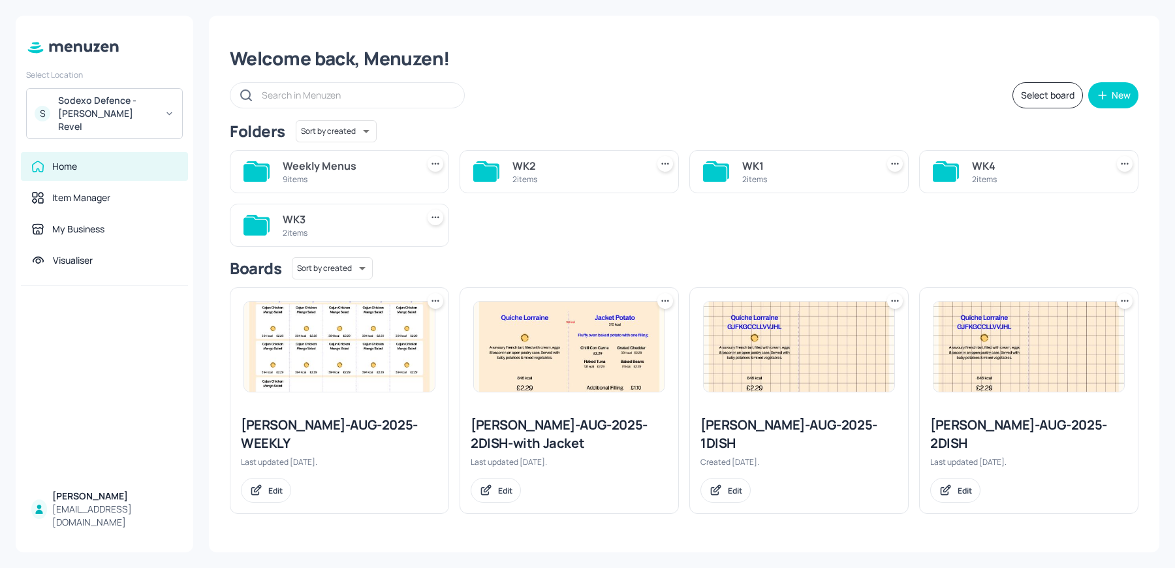
click at [792, 171] on div "WK1" at bounding box center [806, 166] width 129 height 16
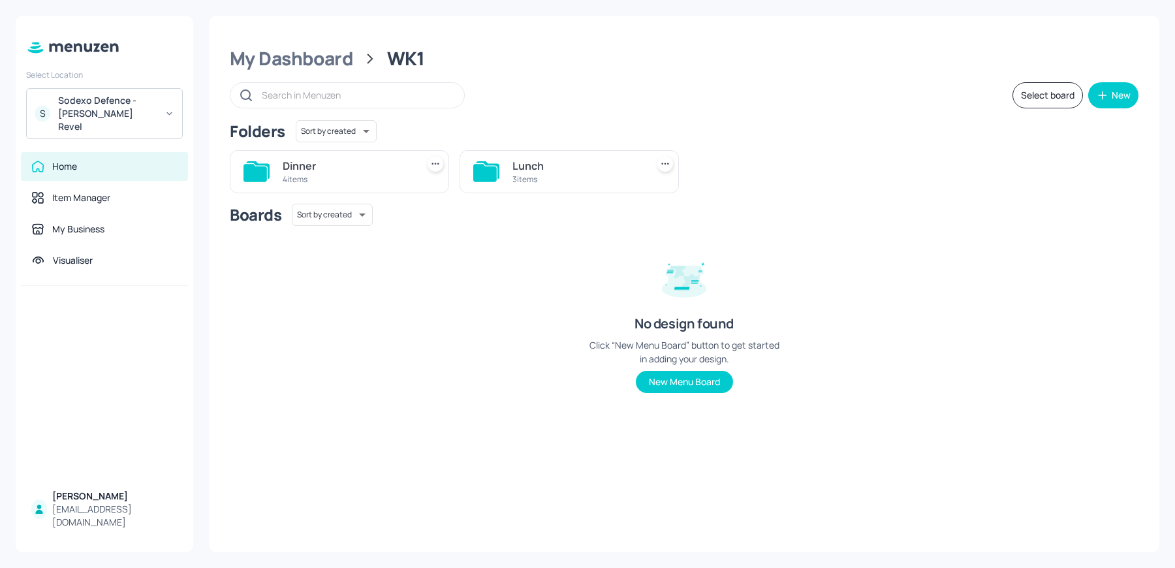
click at [543, 168] on div "Lunch" at bounding box center [577, 166] width 129 height 16
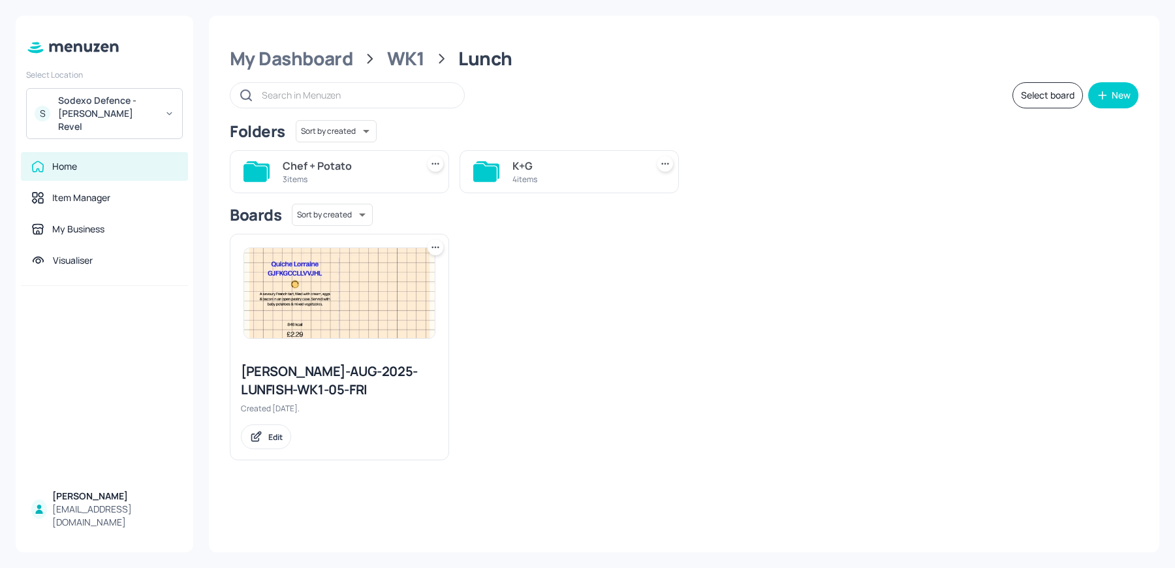
click at [522, 174] on div "4 items" at bounding box center [577, 179] width 129 height 11
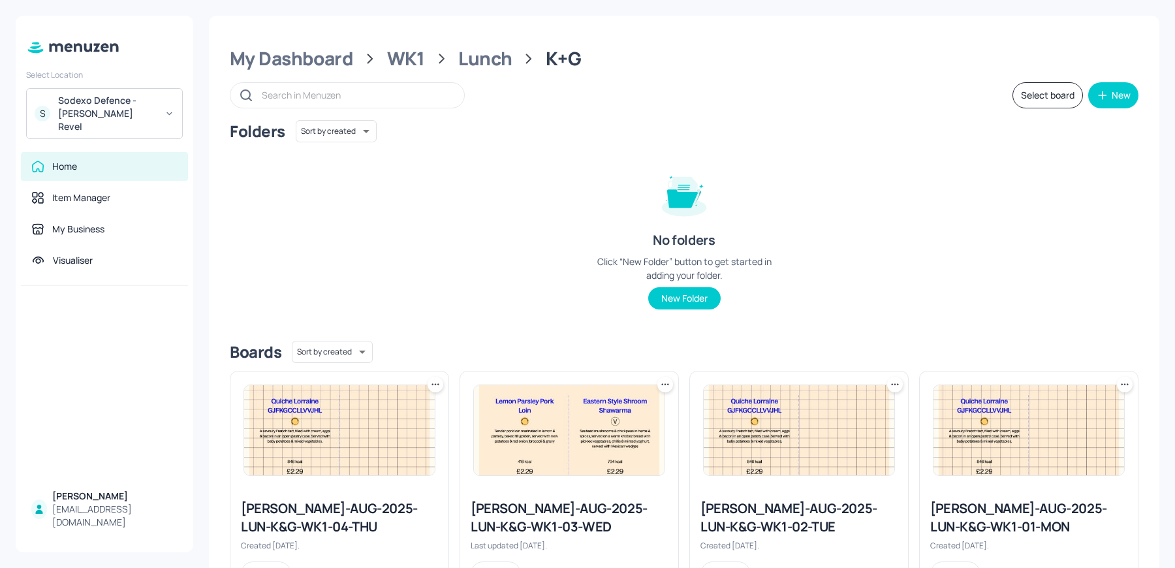
scroll to position [59, 0]
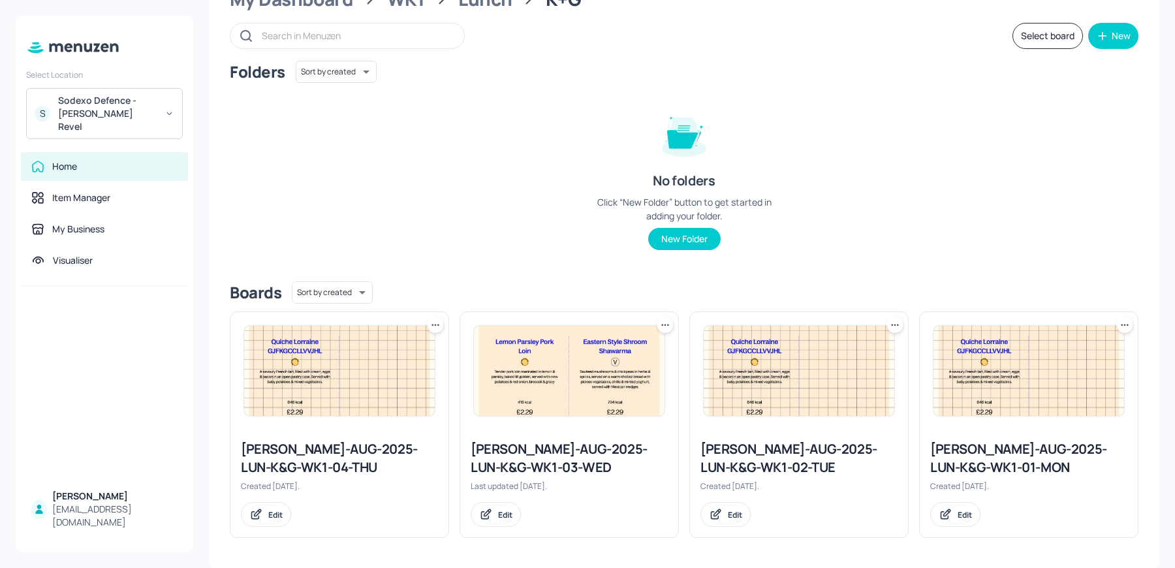
click at [756, 455] on div "[PERSON_NAME]-AUG-2025-LUN-K&G-WK1-02-TUE" at bounding box center [799, 458] width 197 height 37
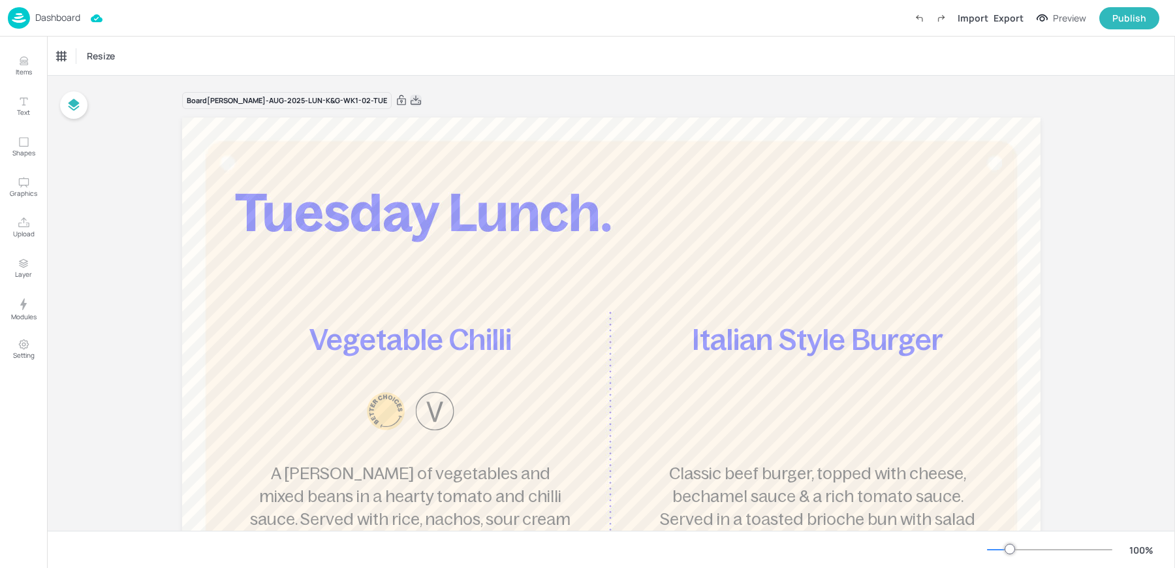
click at [410, 103] on icon at bounding box center [416, 100] width 12 height 13
click at [59, 22] on p "Dashboard" at bounding box center [57, 17] width 45 height 9
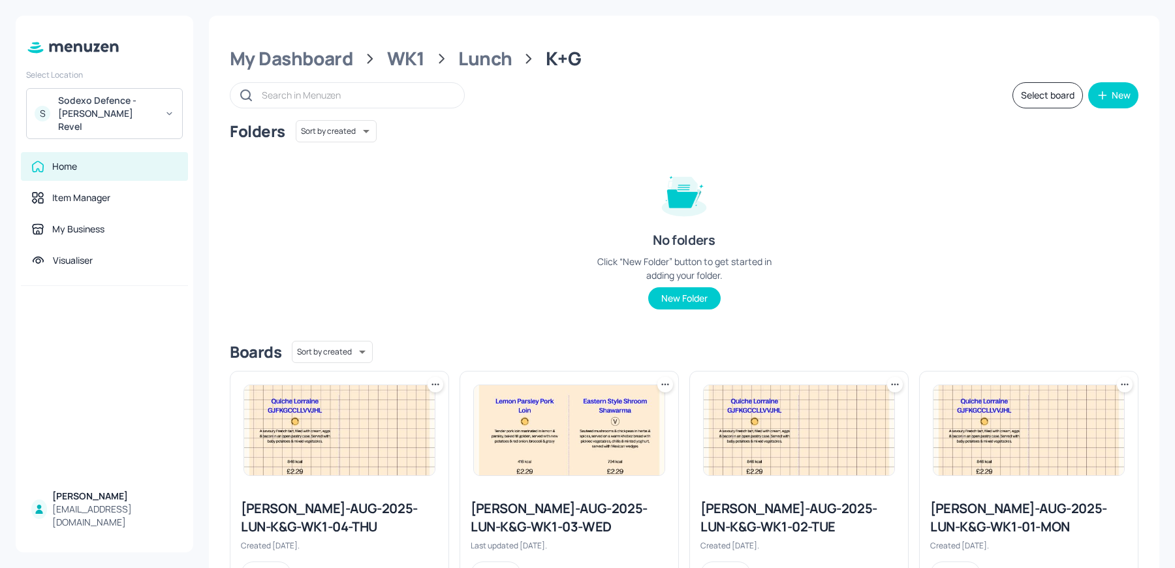
click at [123, 107] on div "Sodexo Defence - [PERSON_NAME] Revel" at bounding box center [107, 113] width 99 height 39
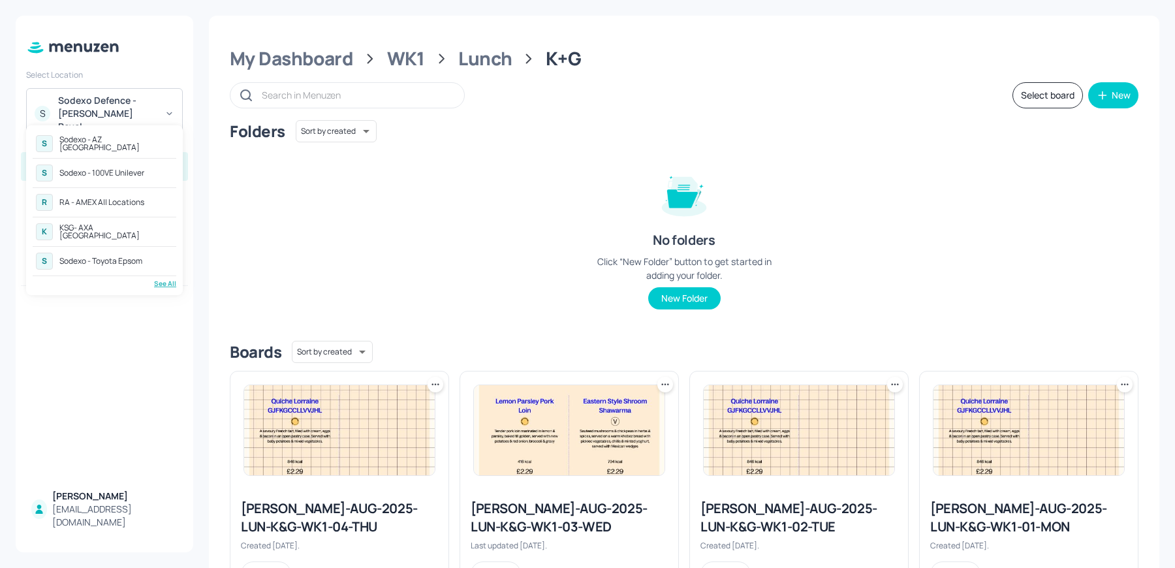
click at [167, 281] on div "See All" at bounding box center [105, 284] width 144 height 10
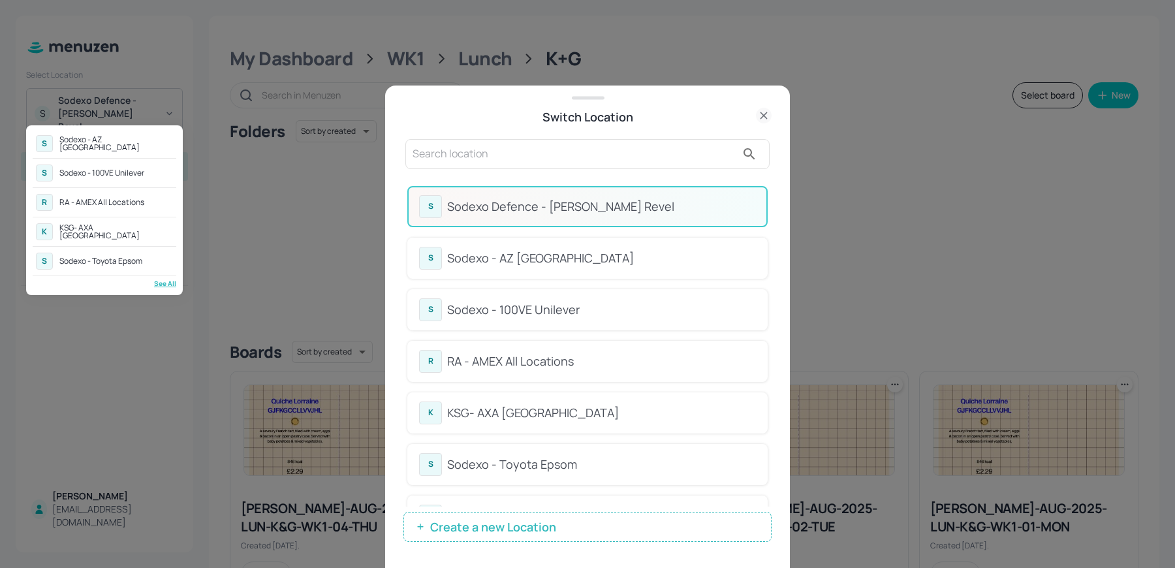
click at [767, 208] on div at bounding box center [587, 284] width 1175 height 568
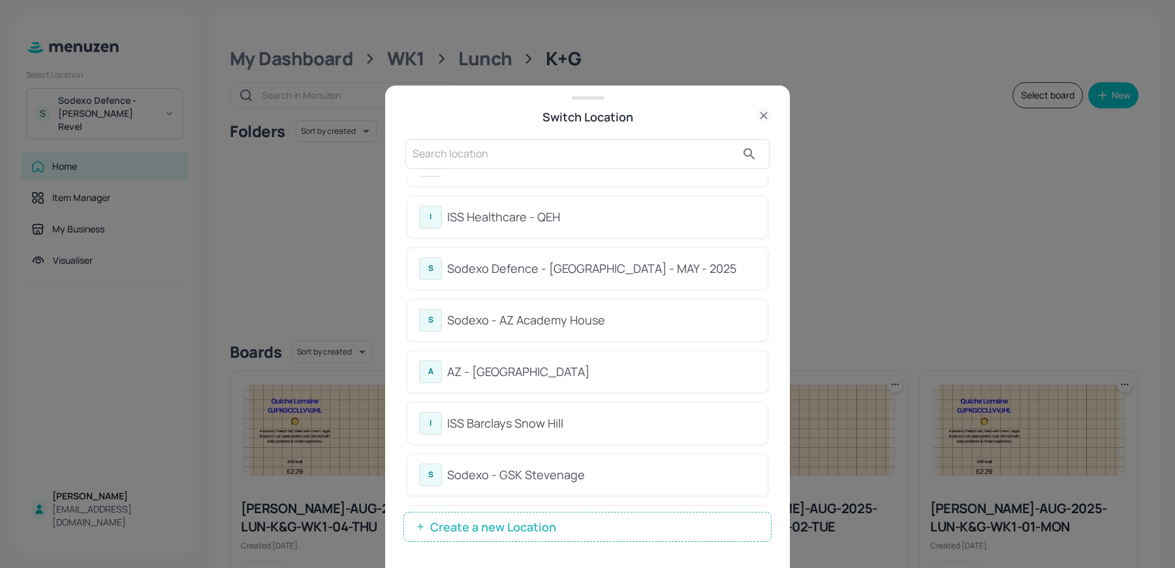
scroll to position [584, 0]
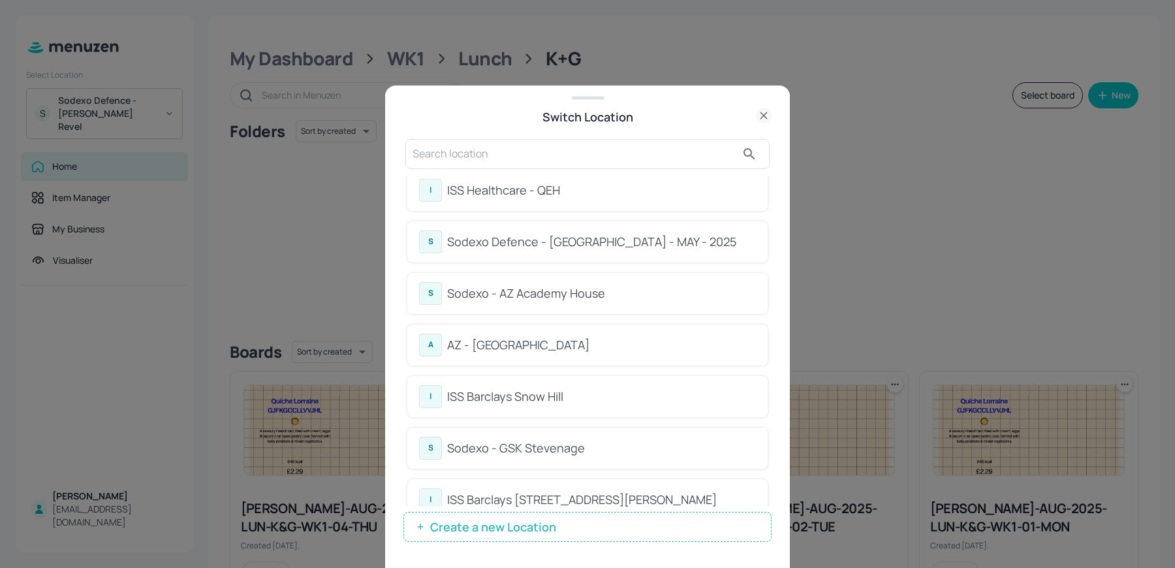
click at [586, 388] on div "ISS Barclays Snow Hill" at bounding box center [601, 397] width 309 height 18
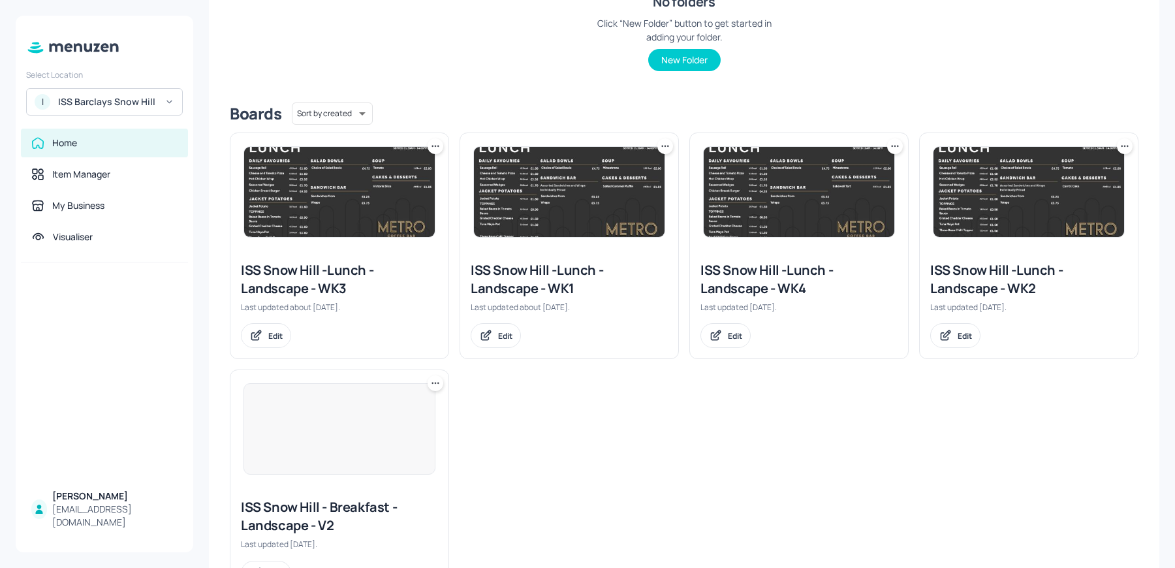
scroll to position [296, 0]
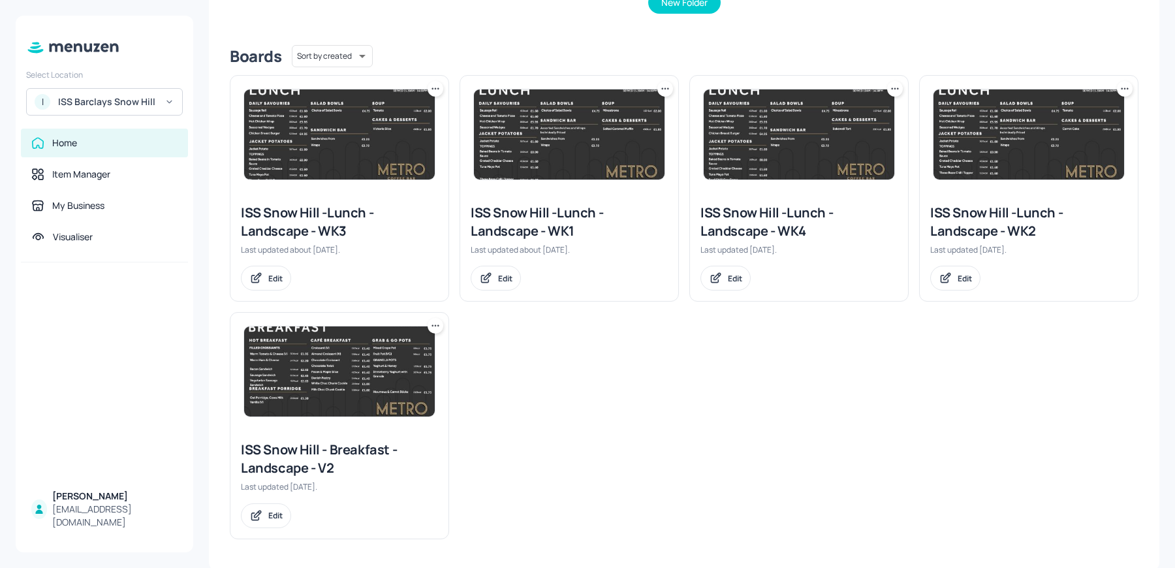
click at [748, 207] on div "ISS Snow Hill -Lunch - Landscape - WK4" at bounding box center [799, 222] width 197 height 37
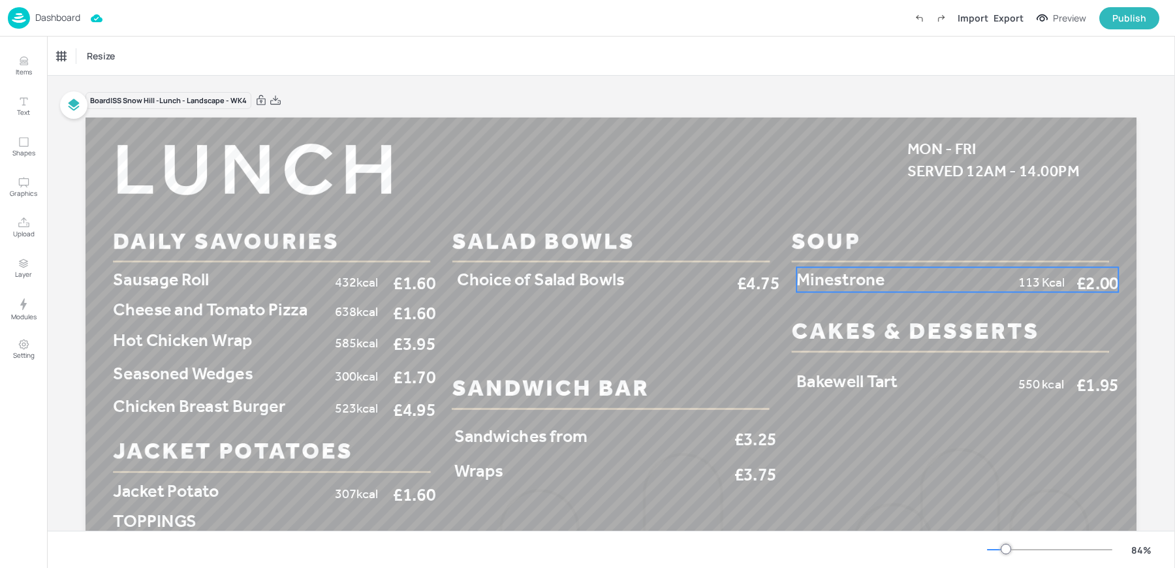
click at [808, 279] on span "Minestrone" at bounding box center [841, 279] width 88 height 21
click at [82, 52] on div "Minestrone" at bounding box center [78, 56] width 42 height 12
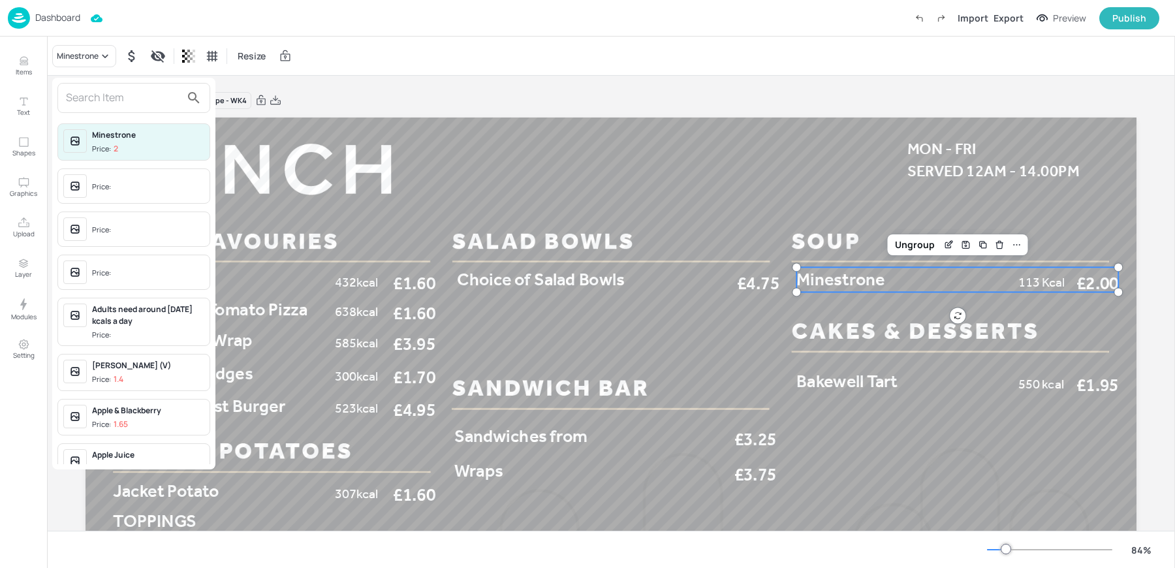
click at [89, 96] on input "text" at bounding box center [123, 97] width 115 height 21
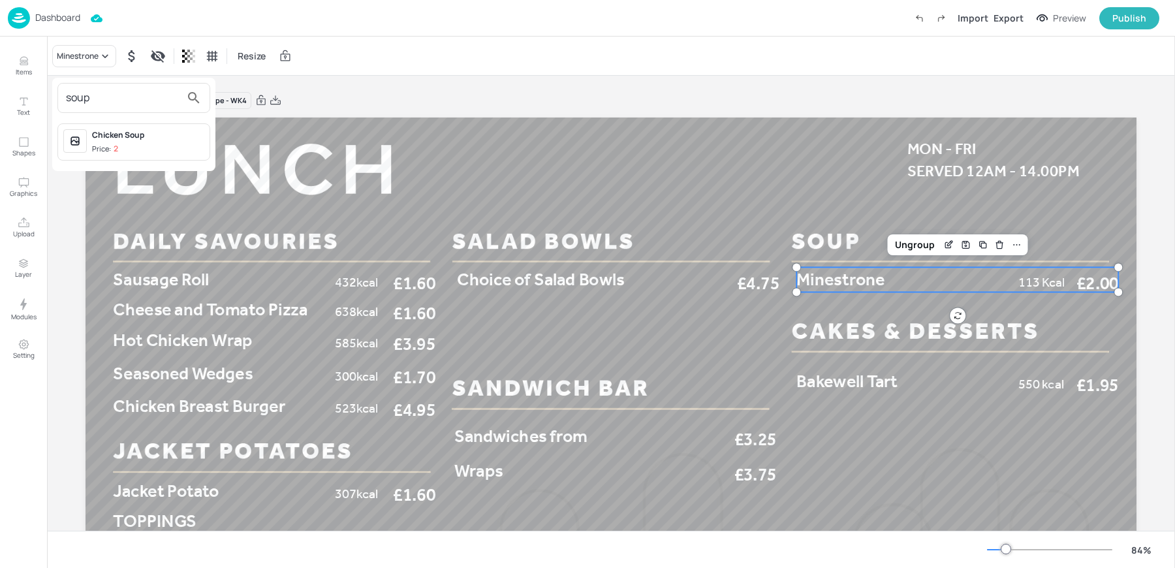
type input "soup"
click at [131, 135] on div "Chicken Soup" at bounding box center [148, 135] width 112 height 12
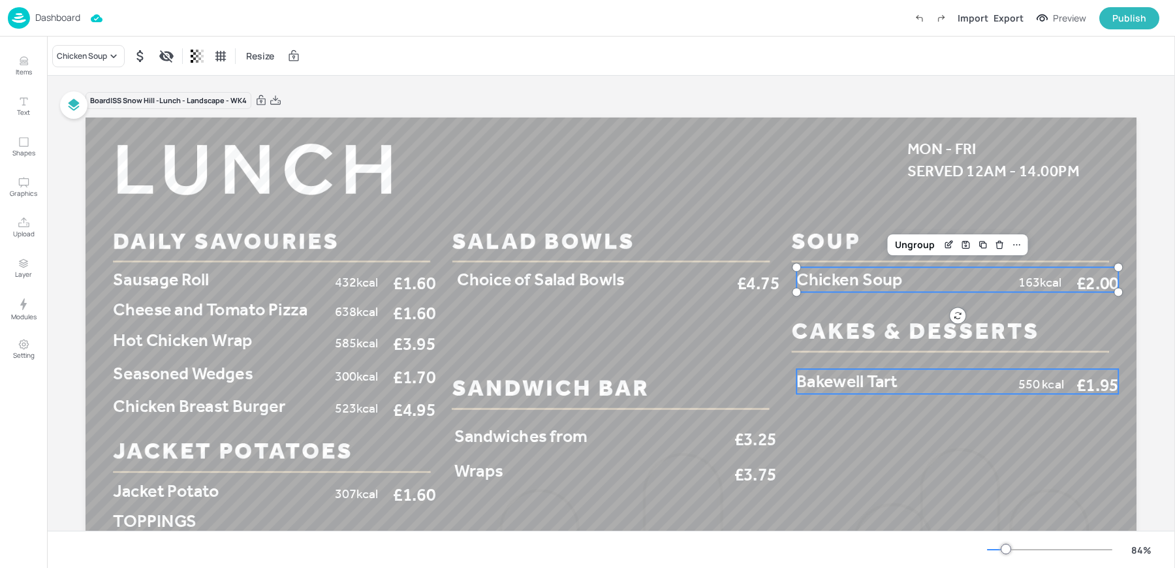
click at [844, 387] on span "Bakewell Tart" at bounding box center [847, 381] width 101 height 21
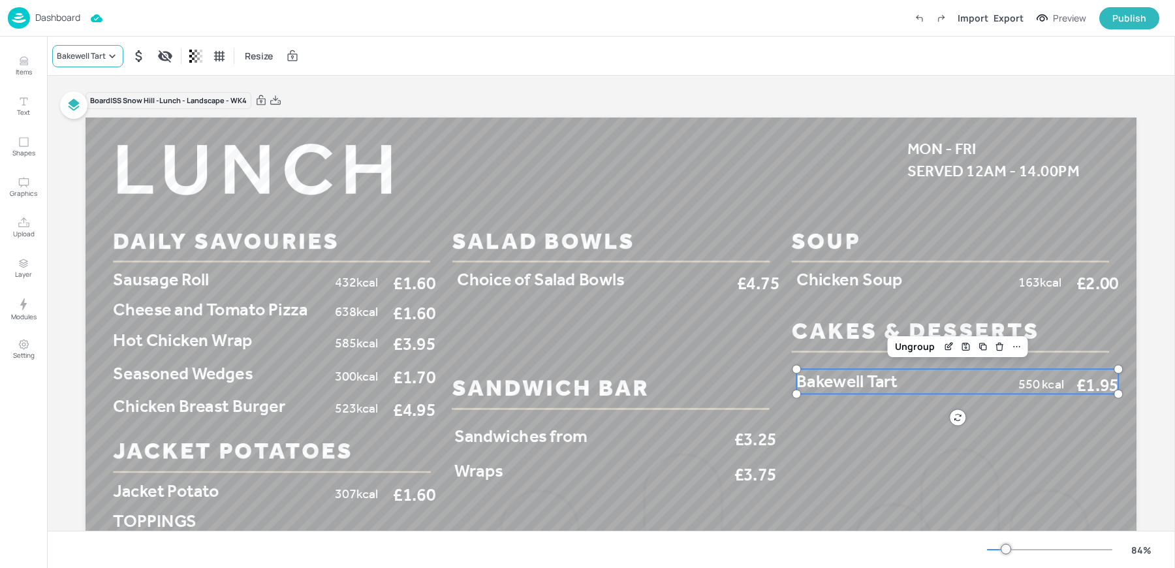
click at [80, 55] on div "Bakewell Tart" at bounding box center [81, 56] width 49 height 12
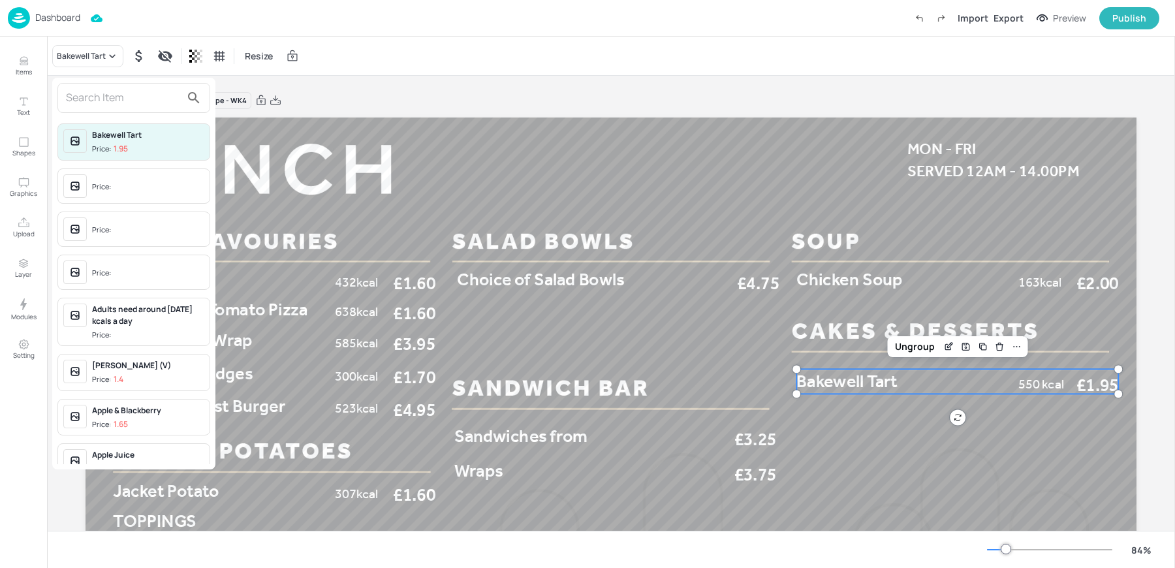
click at [111, 95] on input "text" at bounding box center [123, 97] width 115 height 21
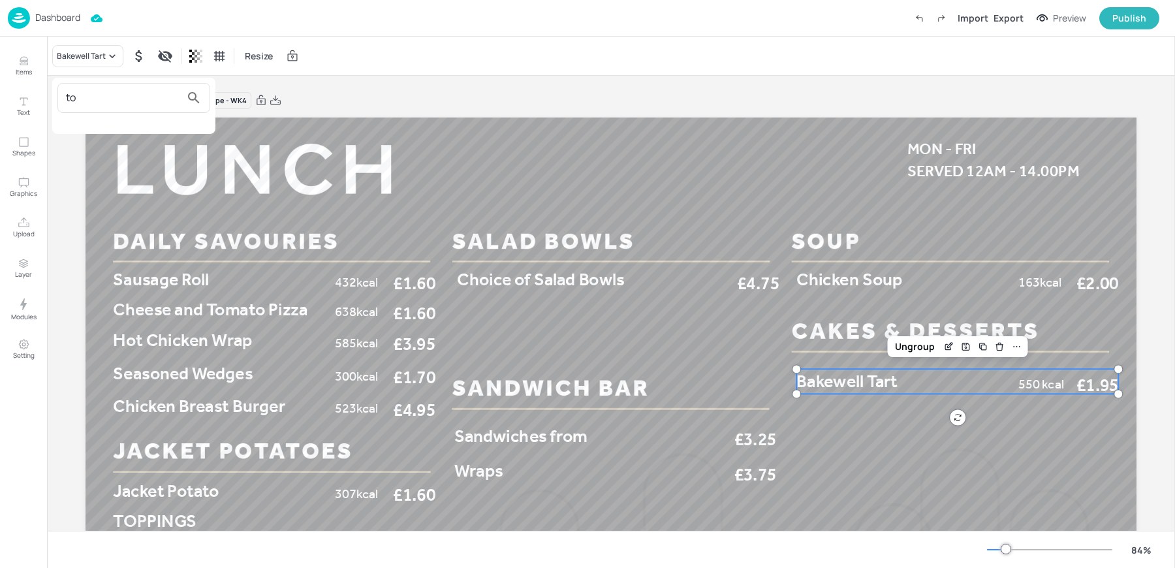
type input "t"
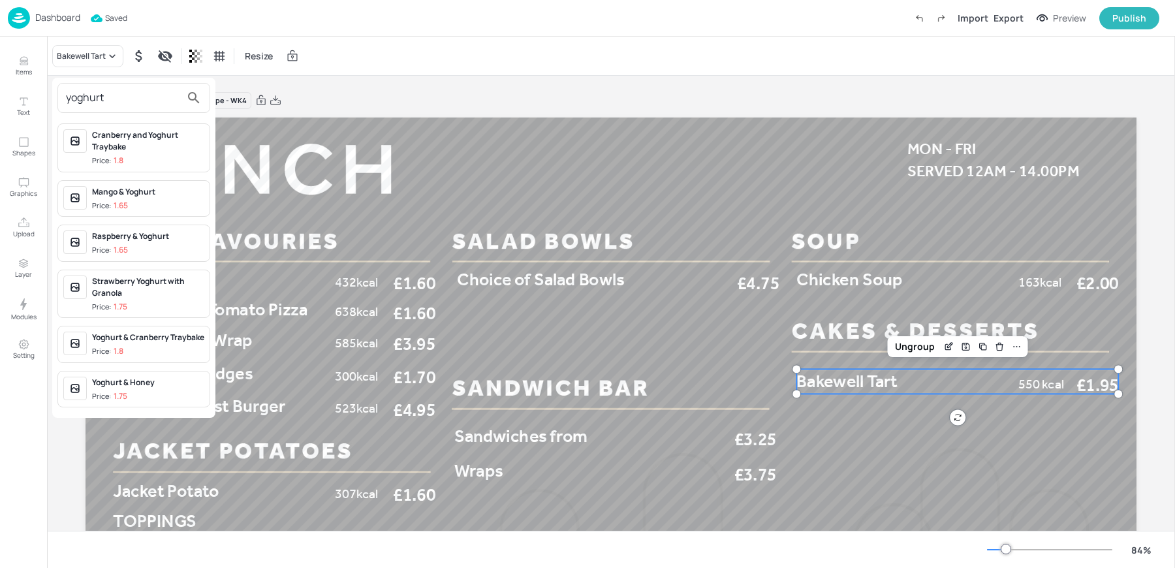
type input "yoghurt"
click at [138, 146] on div "Cranberry and Yoghurt Traybake" at bounding box center [148, 141] width 112 height 24
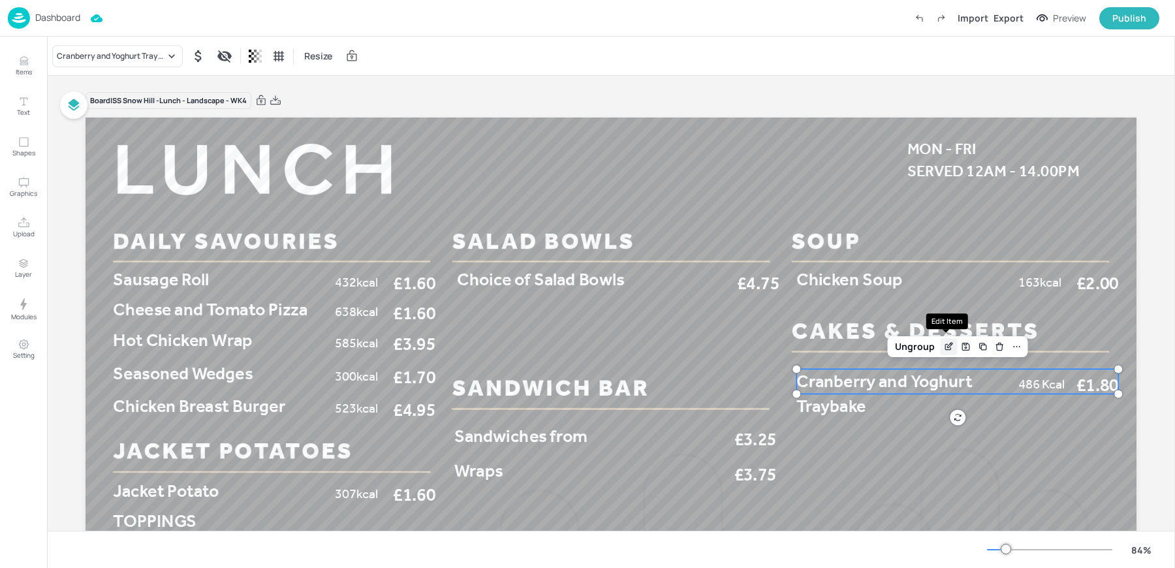
click at [944, 347] on icon "Edit Item" at bounding box center [949, 347] width 11 height 10
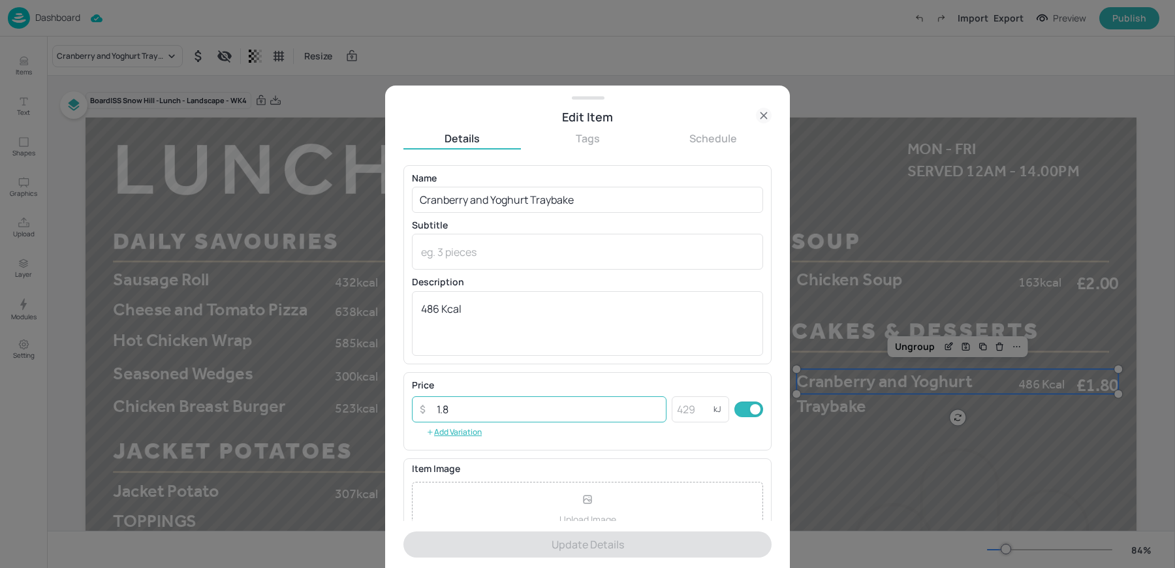
click at [511, 415] on input "1.8" at bounding box center [548, 409] width 238 height 26
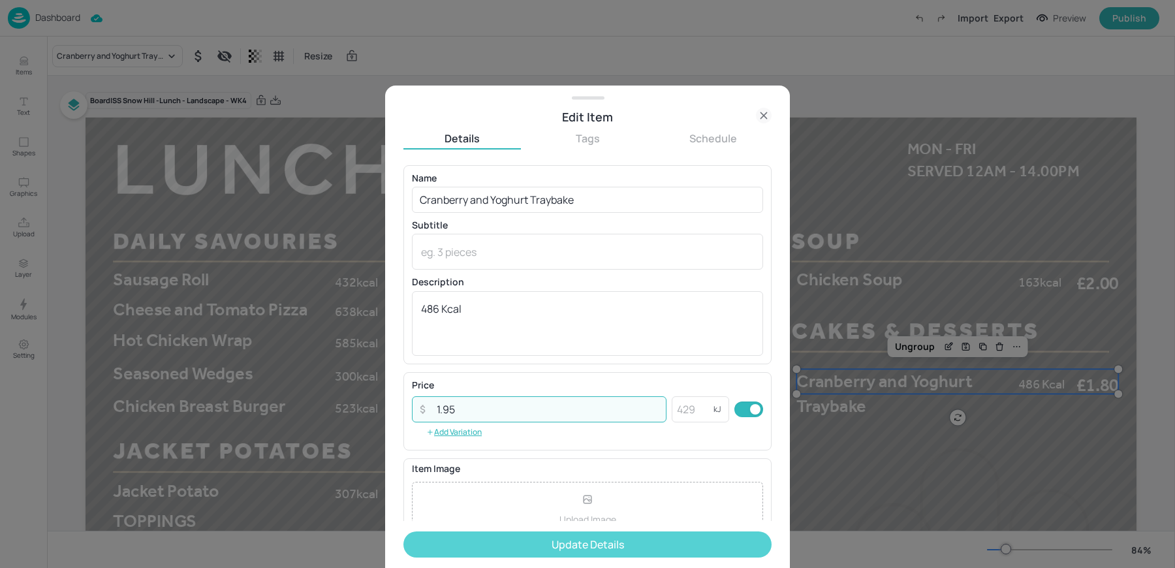
type input "1.95"
click at [520, 537] on button "Update Details" at bounding box center [588, 545] width 368 height 26
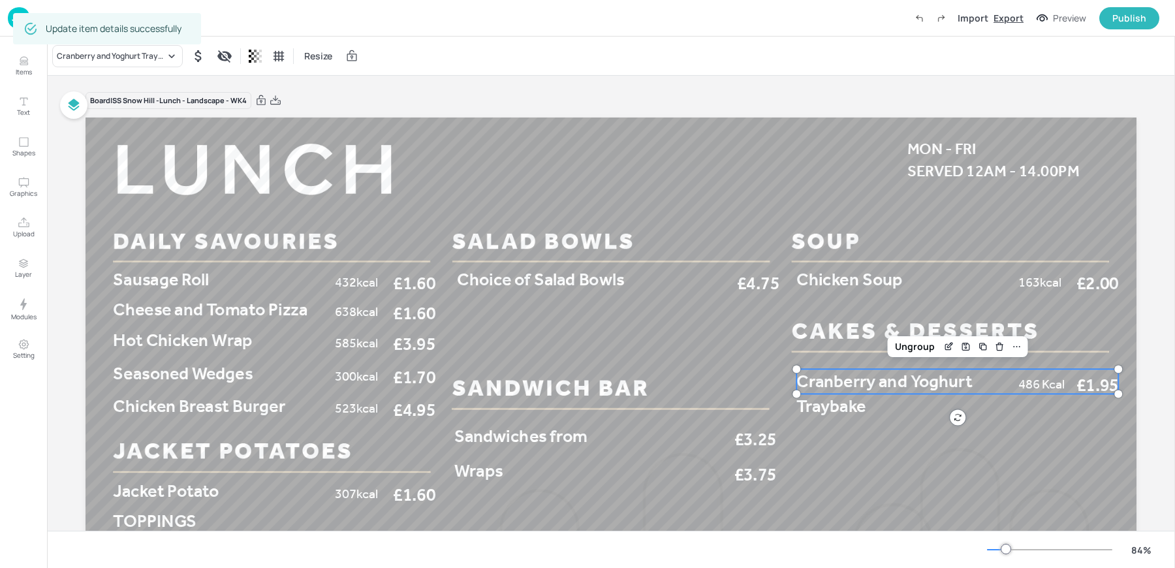
click at [1021, 18] on div "Export" at bounding box center [1009, 18] width 30 height 14
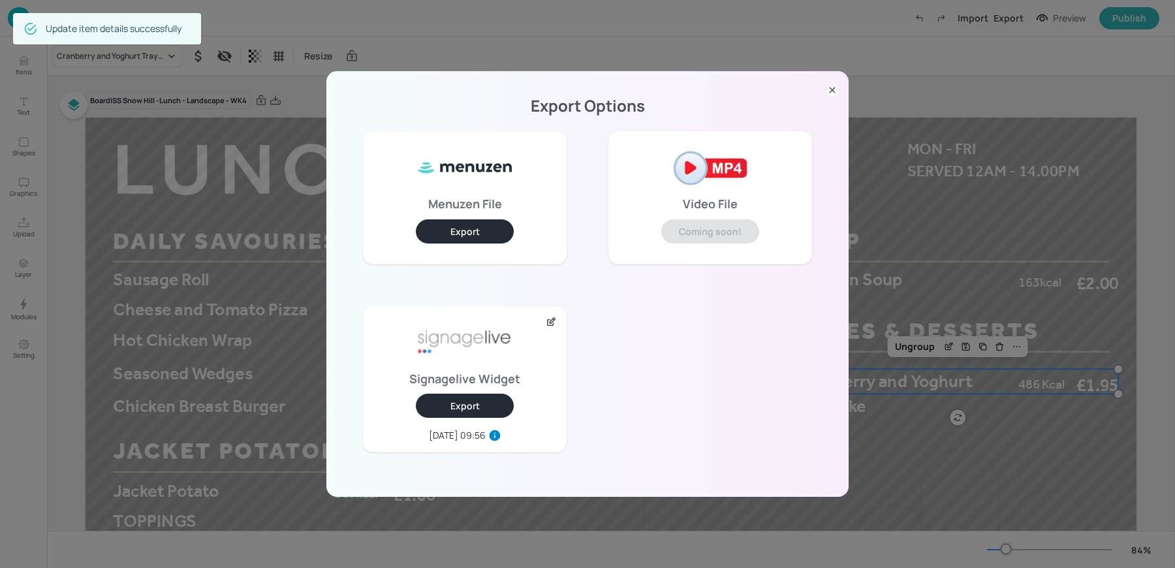
click at [451, 409] on button "Export" at bounding box center [465, 406] width 98 height 24
click at [810, 83] on div "Export Options Menuzen File Export Video File Coming soon! Signagelive Widget E…" at bounding box center [587, 284] width 522 height 426
click at [831, 87] on icon at bounding box center [832, 90] width 13 height 13
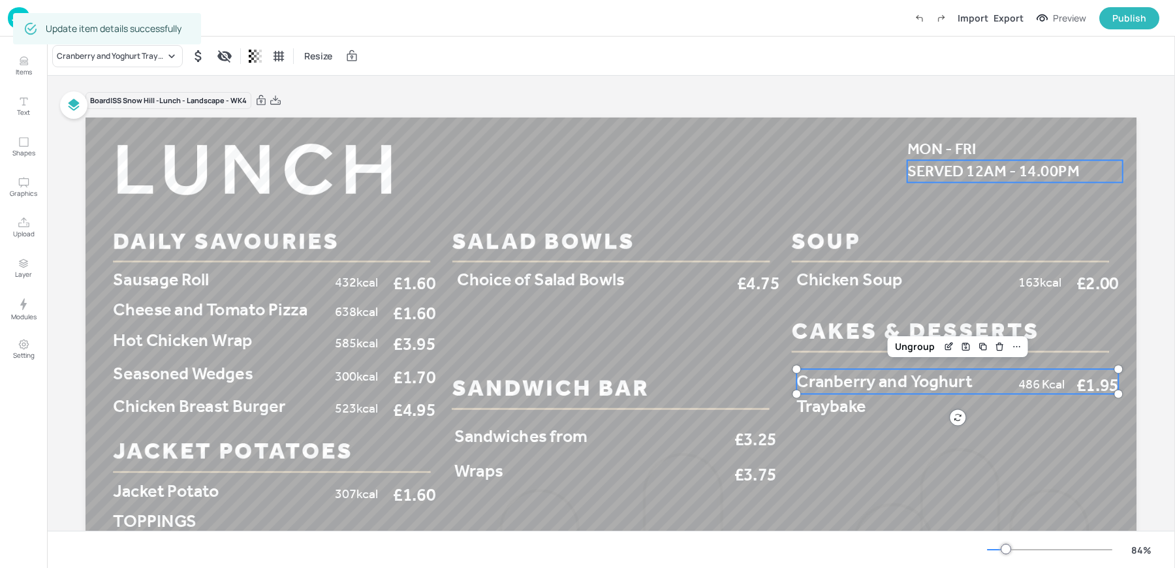
click at [970, 173] on span "SERVED 12AM - 14.00PM" at bounding box center [994, 171] width 172 height 18
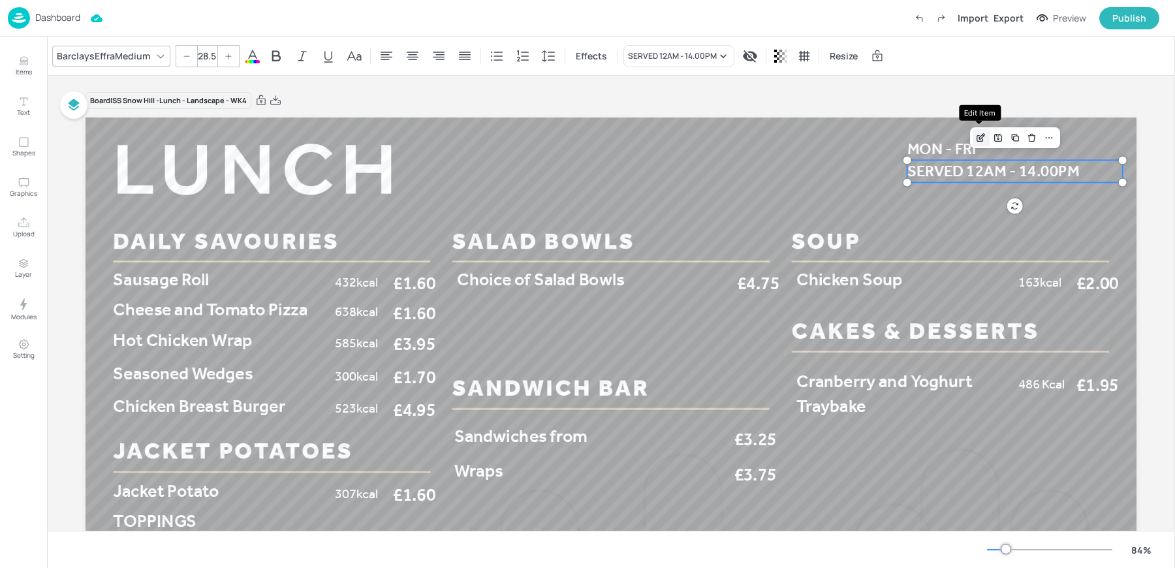
click at [978, 133] on icon "Edit Item" at bounding box center [981, 138] width 11 height 10
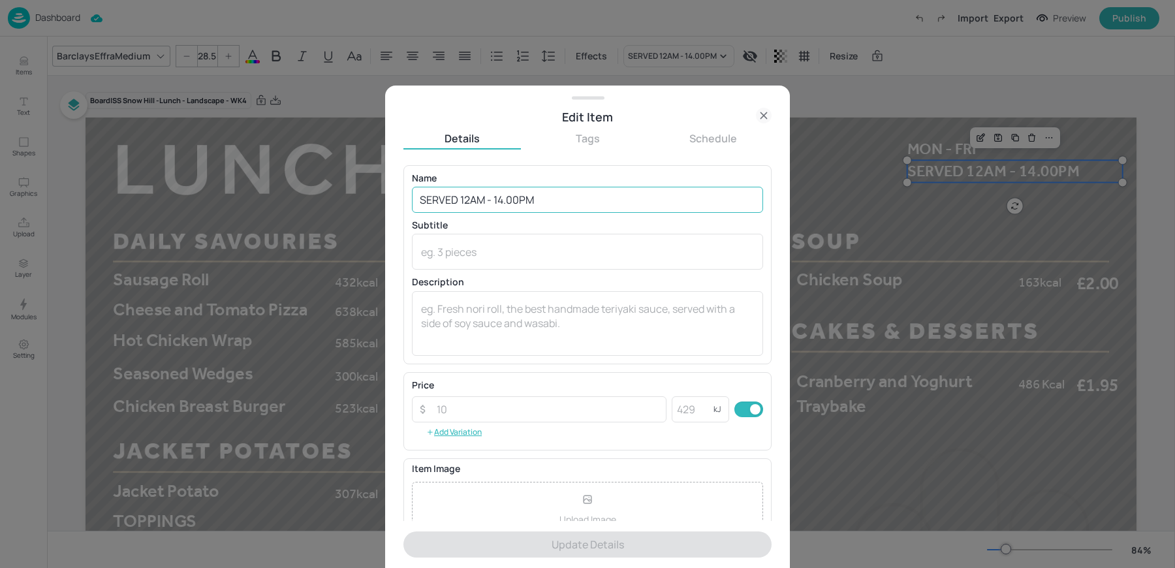
click at [477, 197] on input "SERVED 12AM - 14.00PM" at bounding box center [587, 200] width 351 height 26
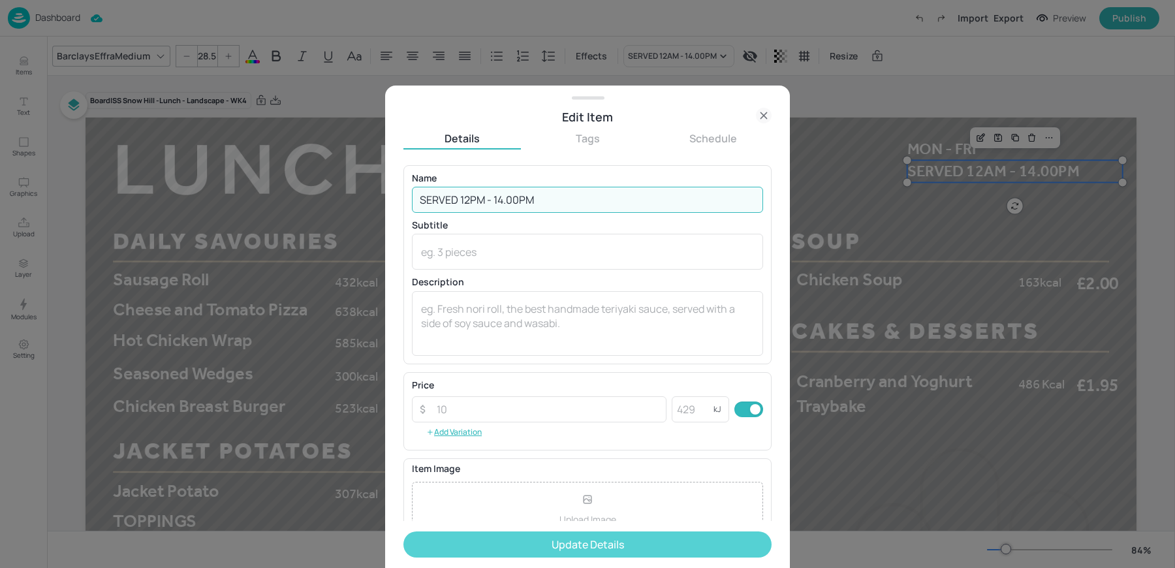
type input "SERVED 12PM - 14.00PM"
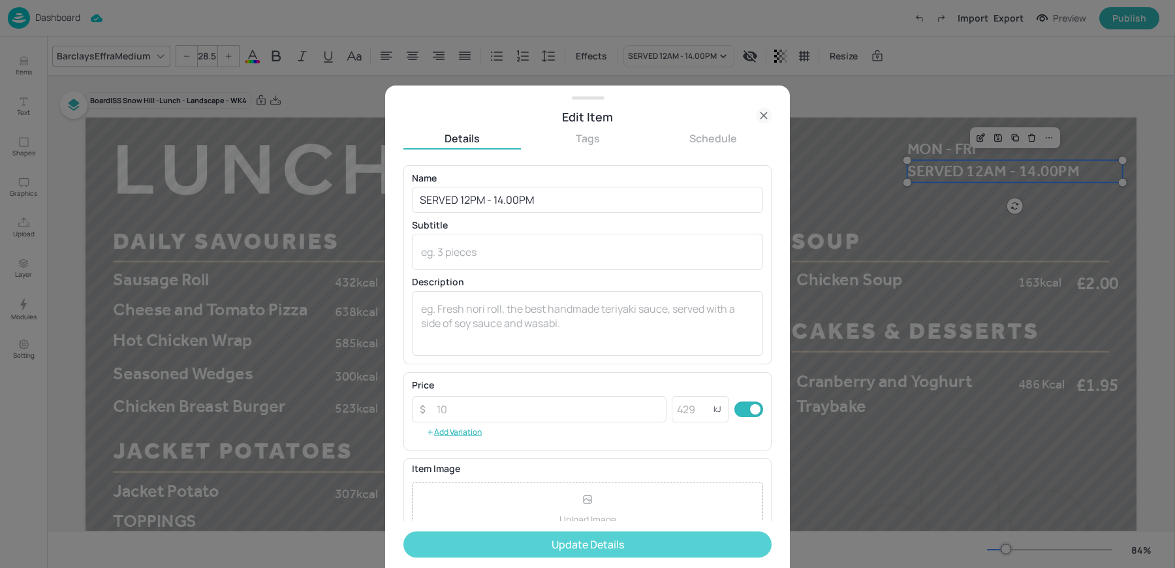
click at [536, 554] on button "Update Details" at bounding box center [588, 545] width 368 height 26
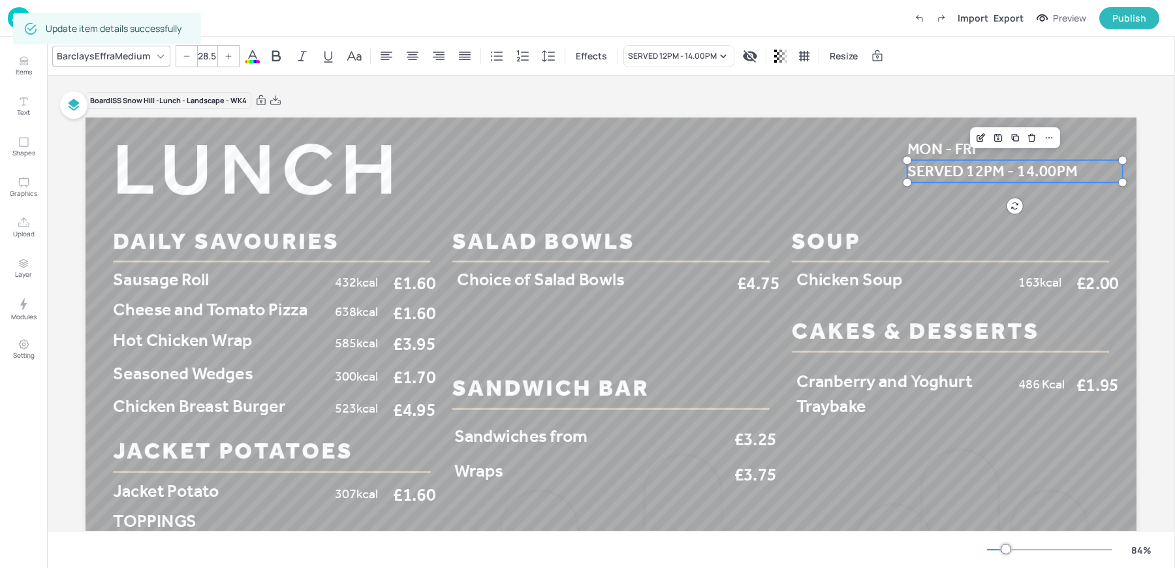
click at [13, 18] on div "Update item details successfully" at bounding box center [107, 28] width 188 height 31
click at [10, 25] on img at bounding box center [19, 18] width 22 height 22
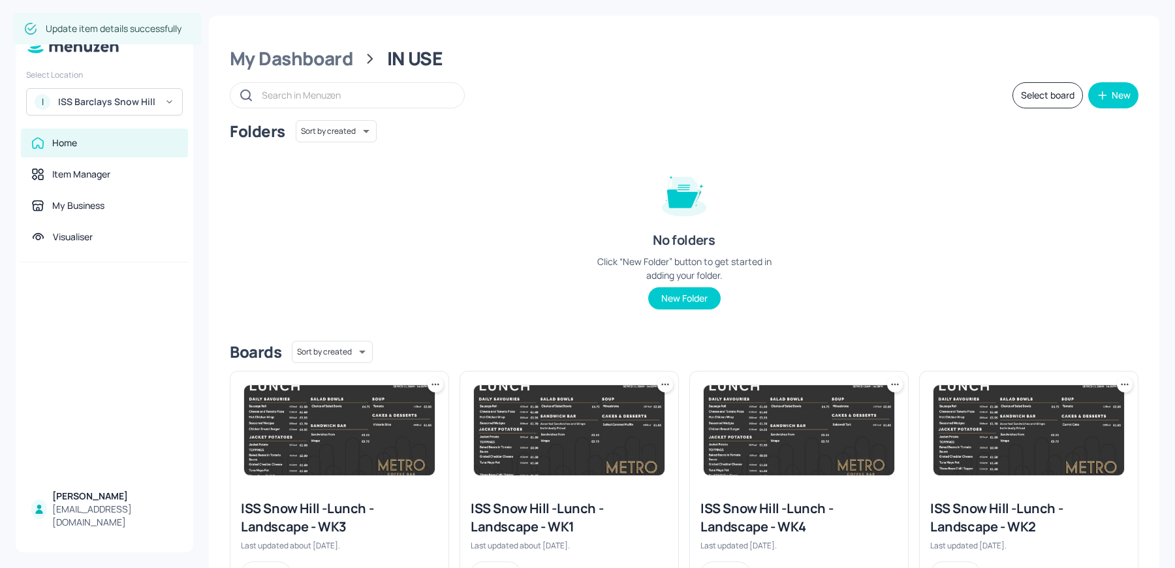
click at [530, 477] on div at bounding box center [569, 431] width 218 height 118
click at [539, 443] on img at bounding box center [569, 430] width 191 height 90
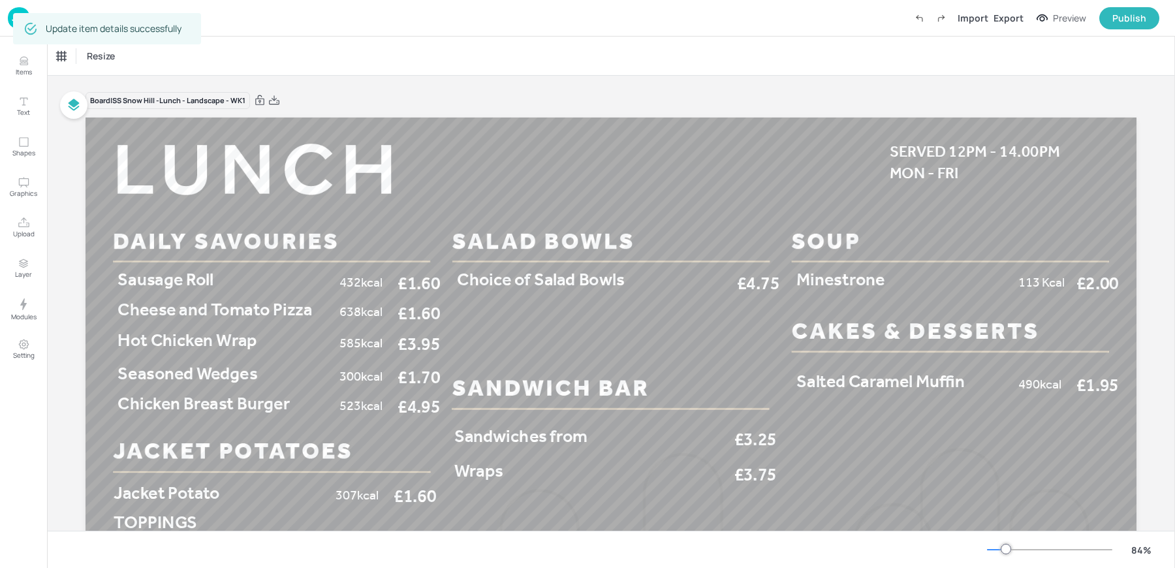
click at [11, 20] on img at bounding box center [19, 18] width 22 height 22
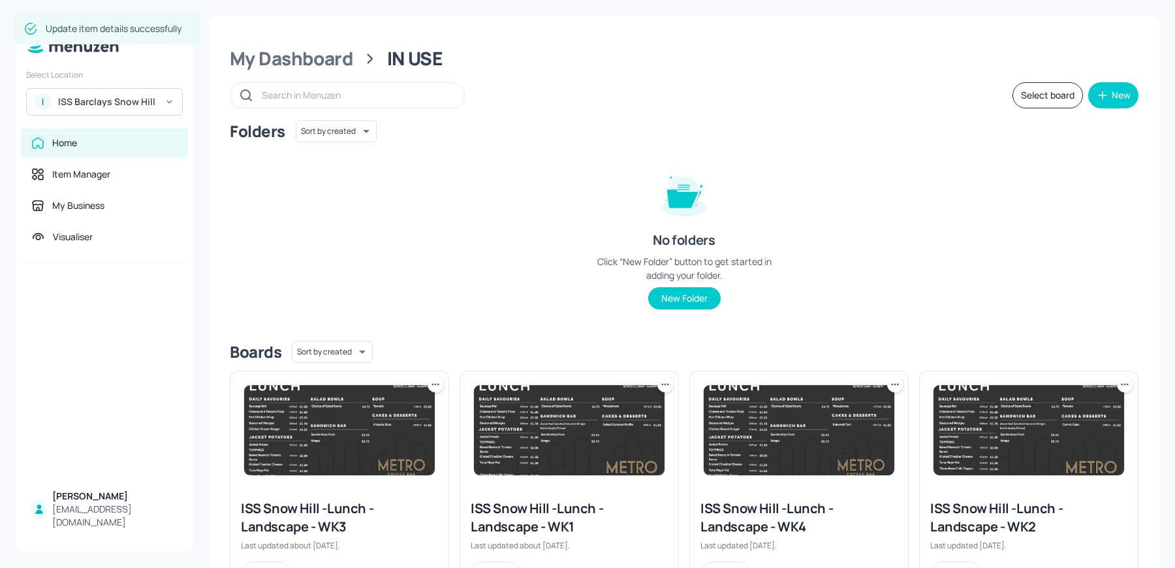
click at [371, 445] on img at bounding box center [339, 430] width 191 height 90
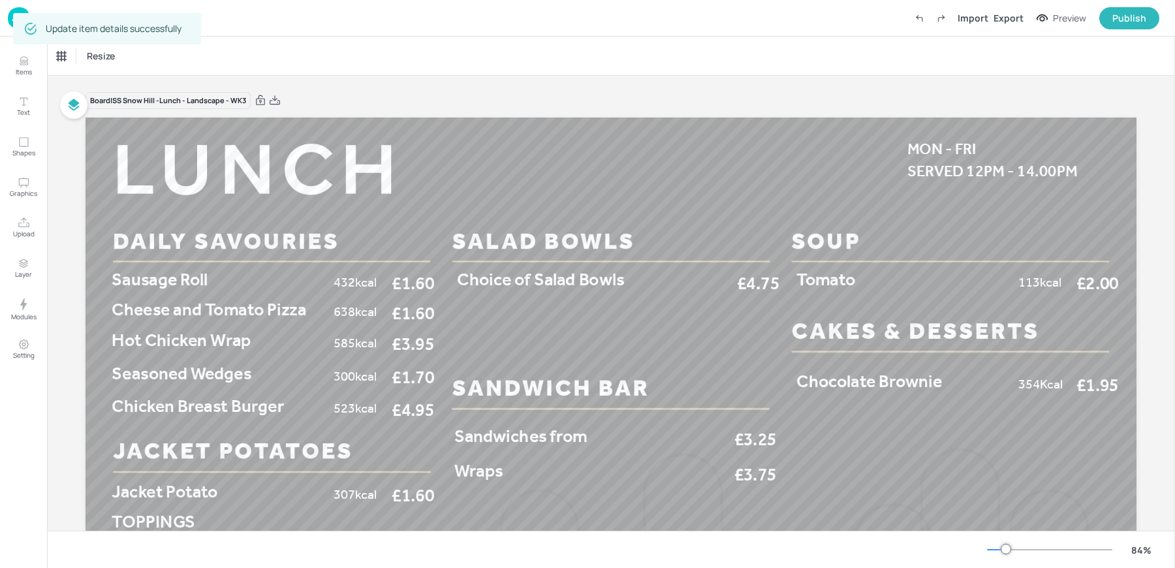
click at [11, 14] on img at bounding box center [19, 18] width 22 height 22
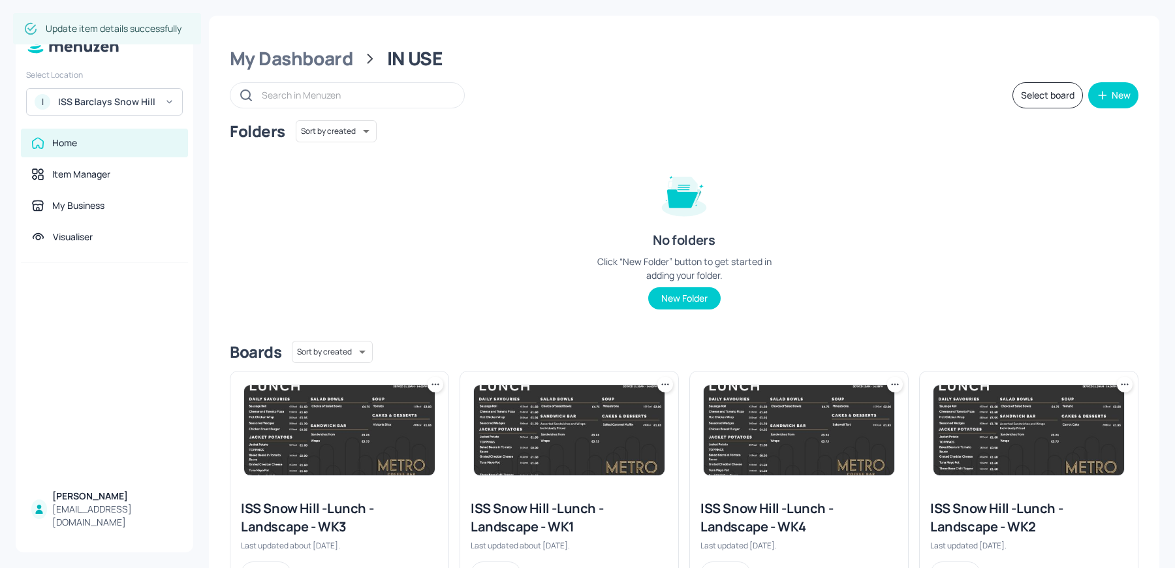
click at [996, 467] on img at bounding box center [1029, 430] width 191 height 90
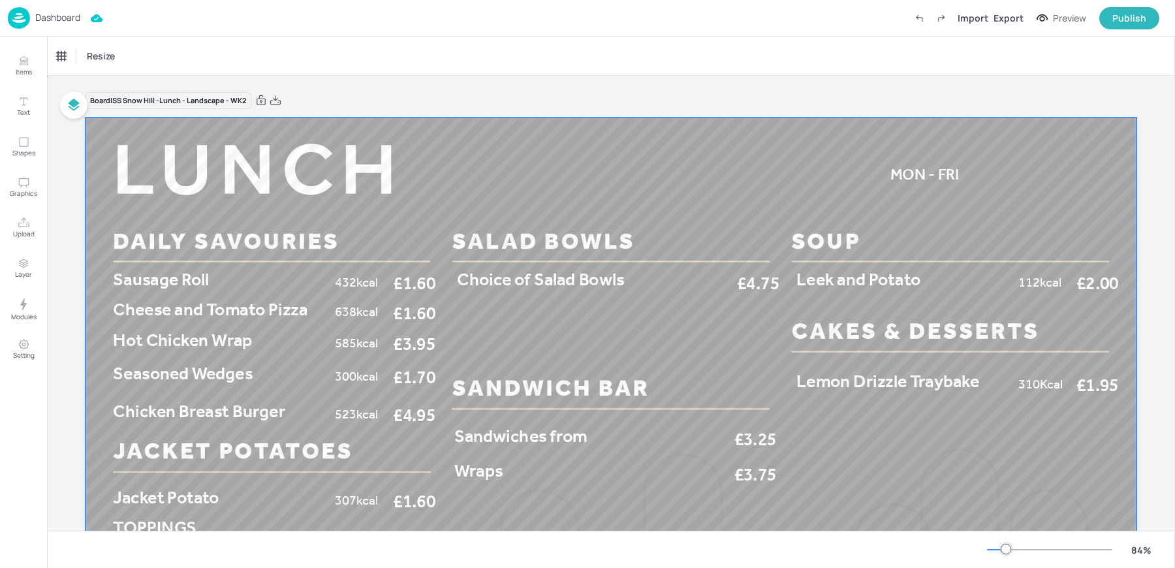
click at [911, 149] on div at bounding box center [611, 414] width 1051 height 592
click at [923, 158] on div at bounding box center [611, 414] width 1051 height 592
click at [934, 172] on span "MON - FRI" at bounding box center [925, 174] width 69 height 18
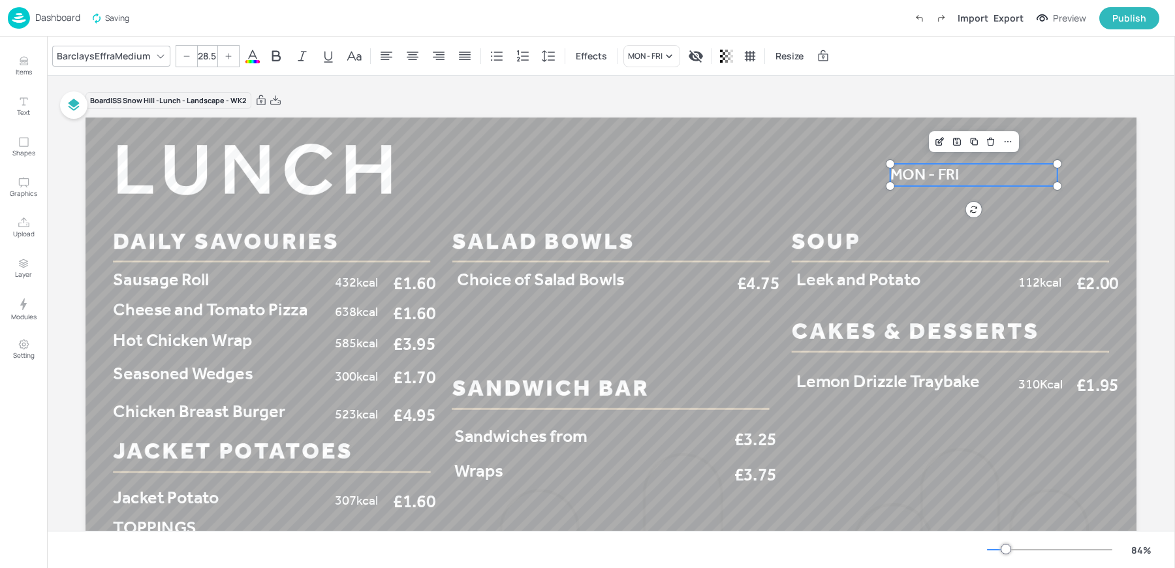
click at [31, 24] on div "Dashboard" at bounding box center [44, 18] width 72 height 22
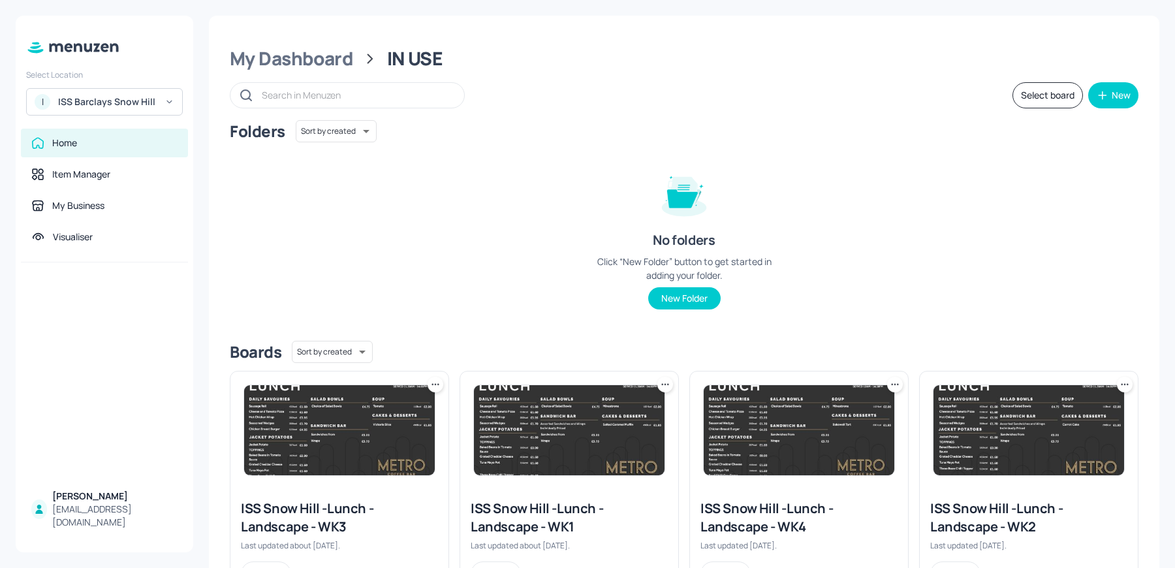
click at [789, 451] on img at bounding box center [799, 430] width 191 height 90
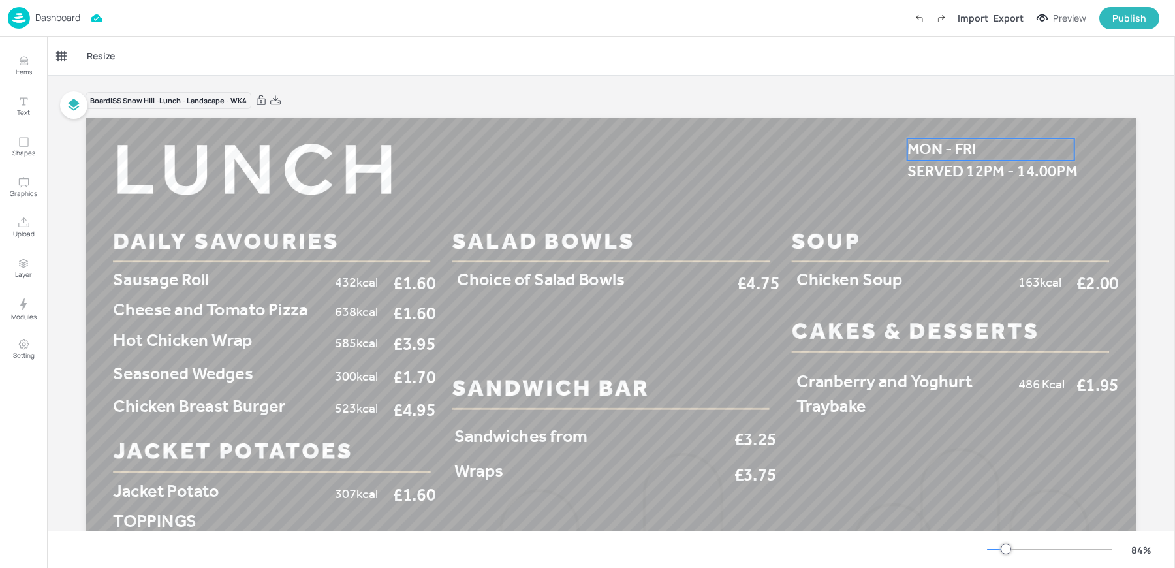
click at [955, 155] on span "MON - FRI" at bounding box center [942, 149] width 69 height 18
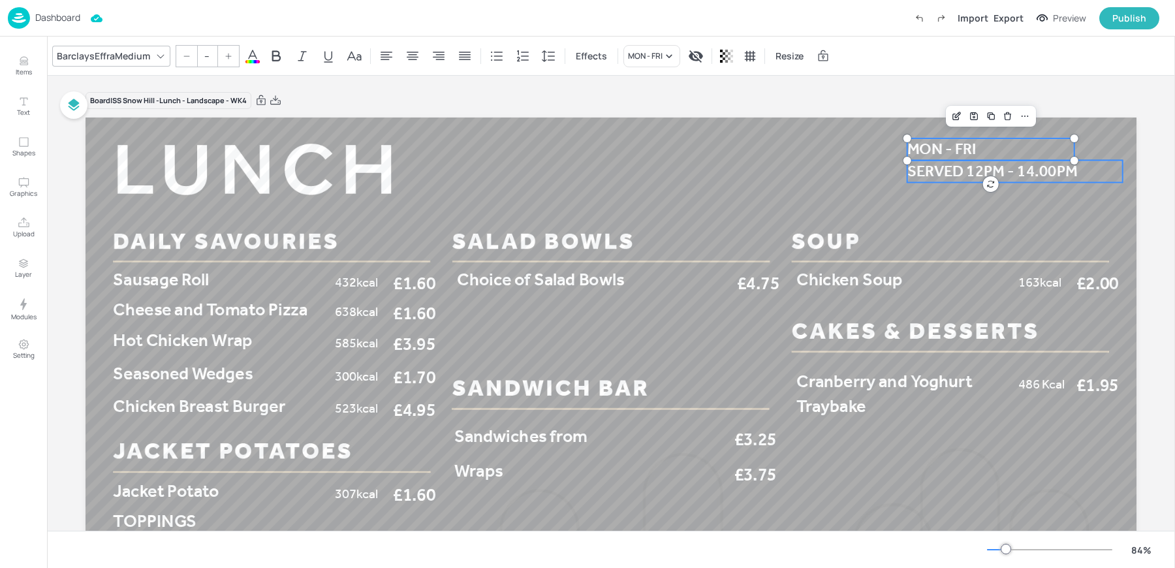
type input "28.5"
click at [935, 172] on span "SERVED 12PM - 14.00PM" at bounding box center [993, 171] width 170 height 18
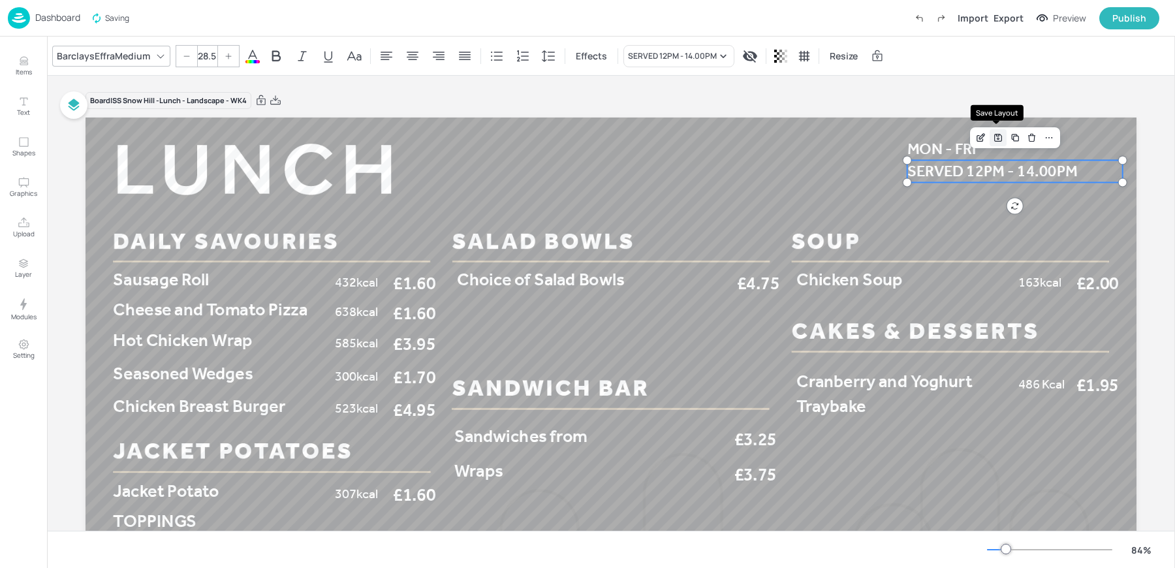
click at [1000, 138] on icon "Save Layout" at bounding box center [998, 138] width 10 height 10
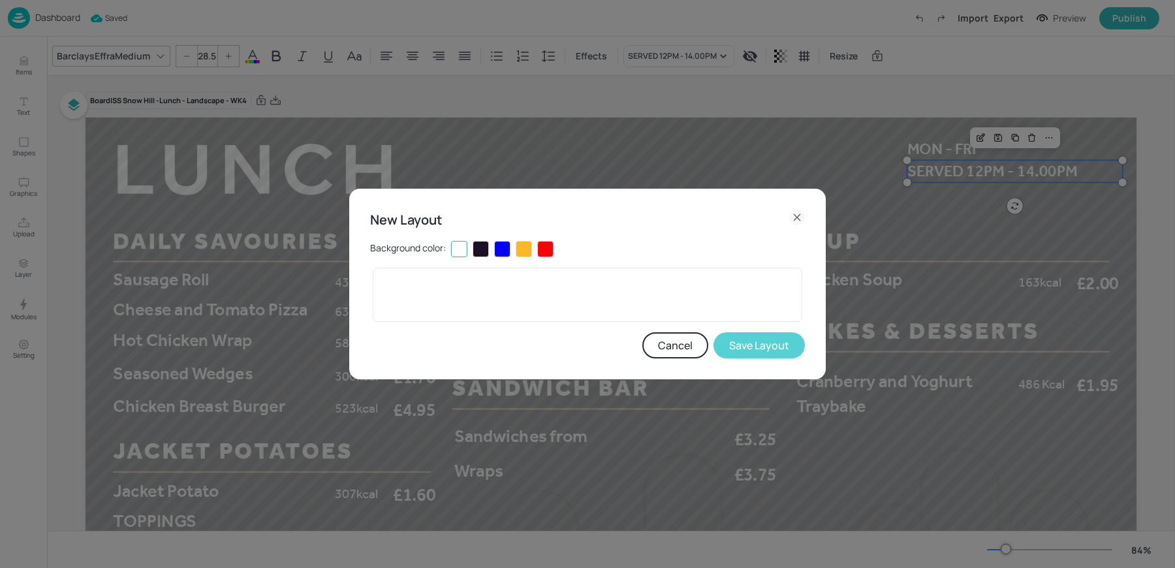
click at [766, 347] on button "Save Layout" at bounding box center [759, 345] width 91 height 26
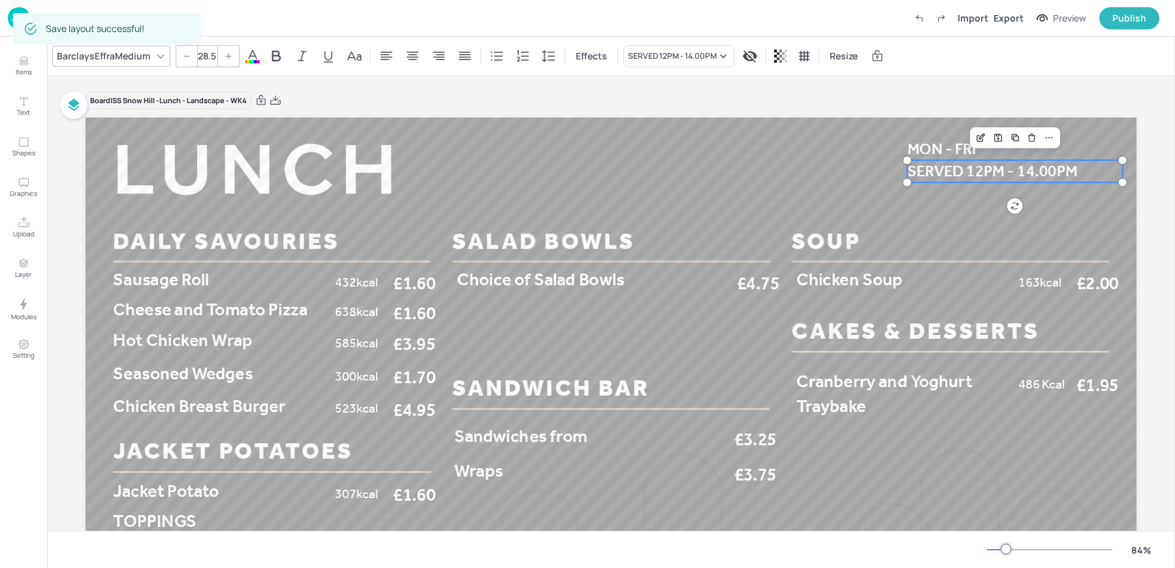
click at [15, 14] on div "Save layout successful!" at bounding box center [107, 28] width 188 height 31
click at [10, 21] on img at bounding box center [19, 18] width 22 height 22
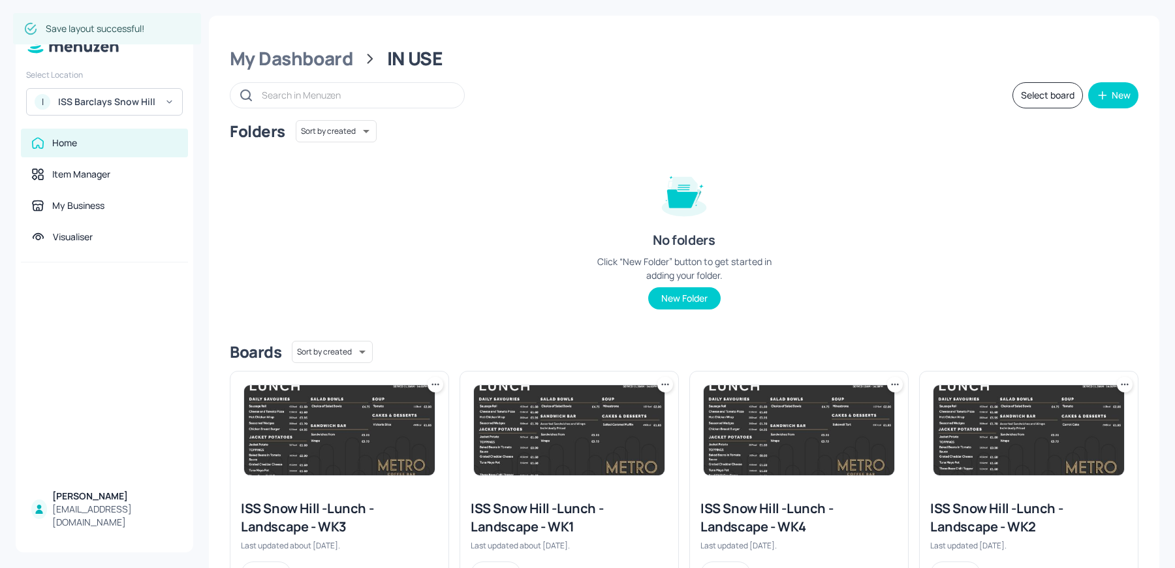
click at [1021, 430] on img at bounding box center [1029, 430] width 191 height 90
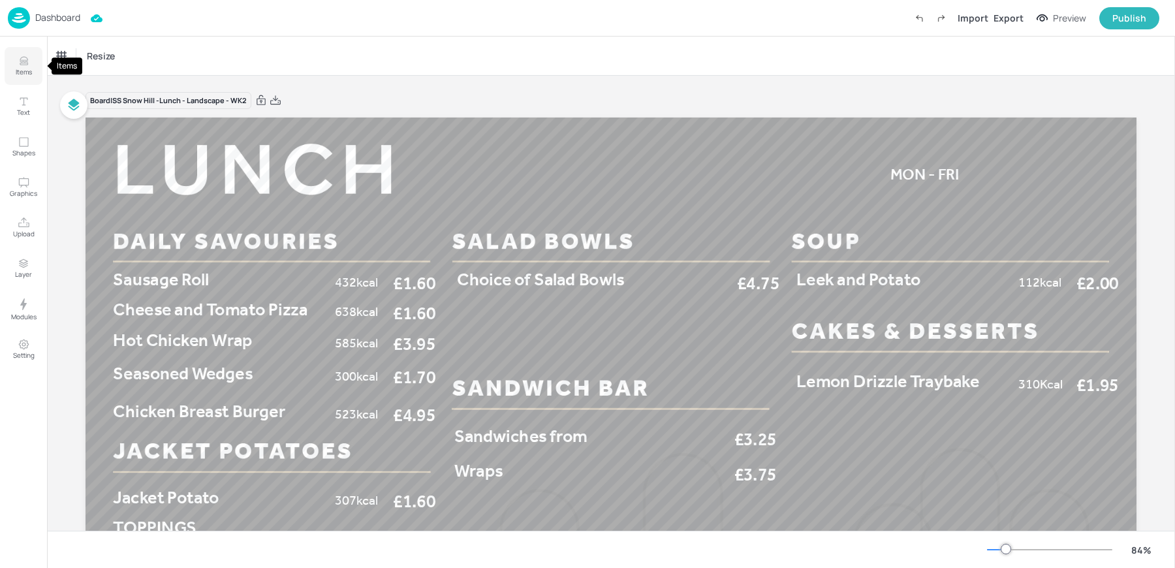
click at [22, 71] on p "Items" at bounding box center [24, 71] width 16 height 9
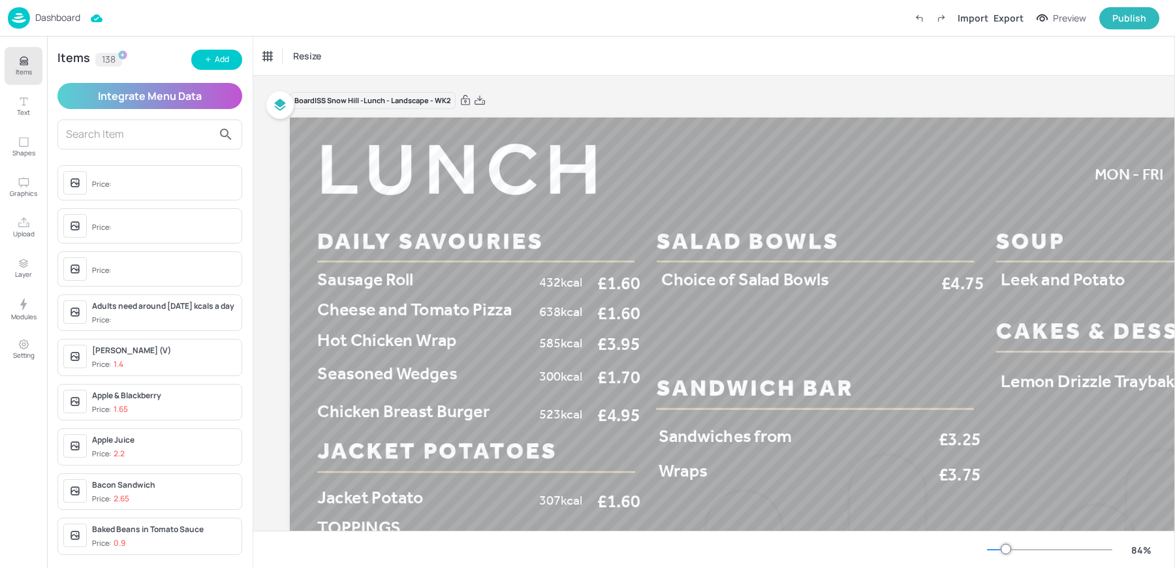
click at [118, 144] on div at bounding box center [149, 134] width 185 height 30
click at [114, 140] on input "text" at bounding box center [139, 134] width 147 height 21
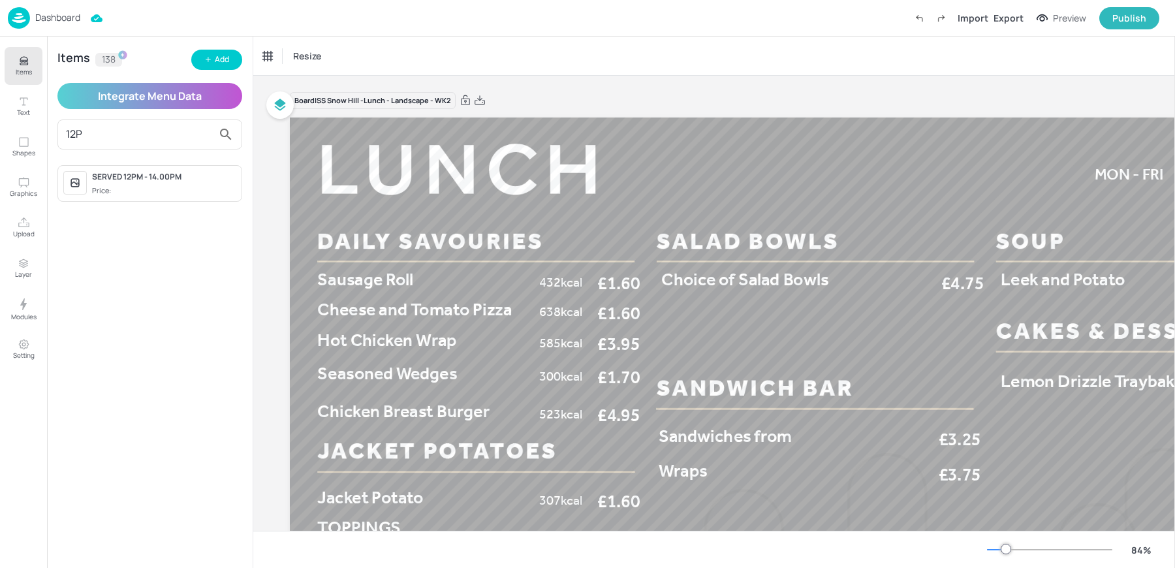
type input "12P"
click at [136, 174] on div "SERVED 12PM - 14.00PM" at bounding box center [164, 177] width 144 height 12
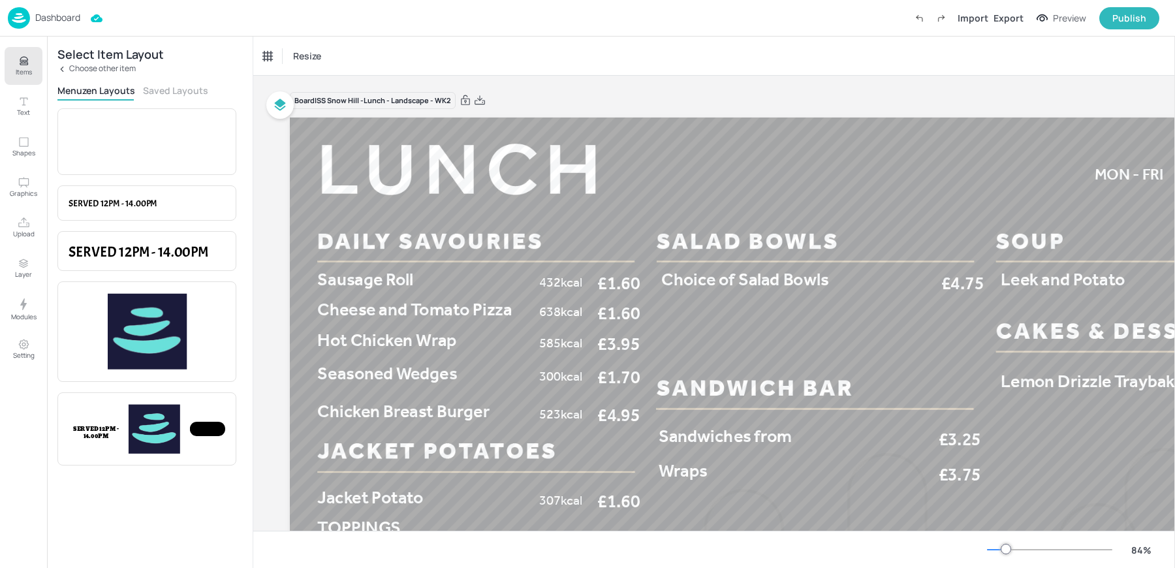
click at [169, 99] on div "Menuzen Layouts Saved Layouts" at bounding box center [149, 92] width 185 height 16
click at [168, 86] on button "Saved Layouts" at bounding box center [175, 90] width 65 height 12
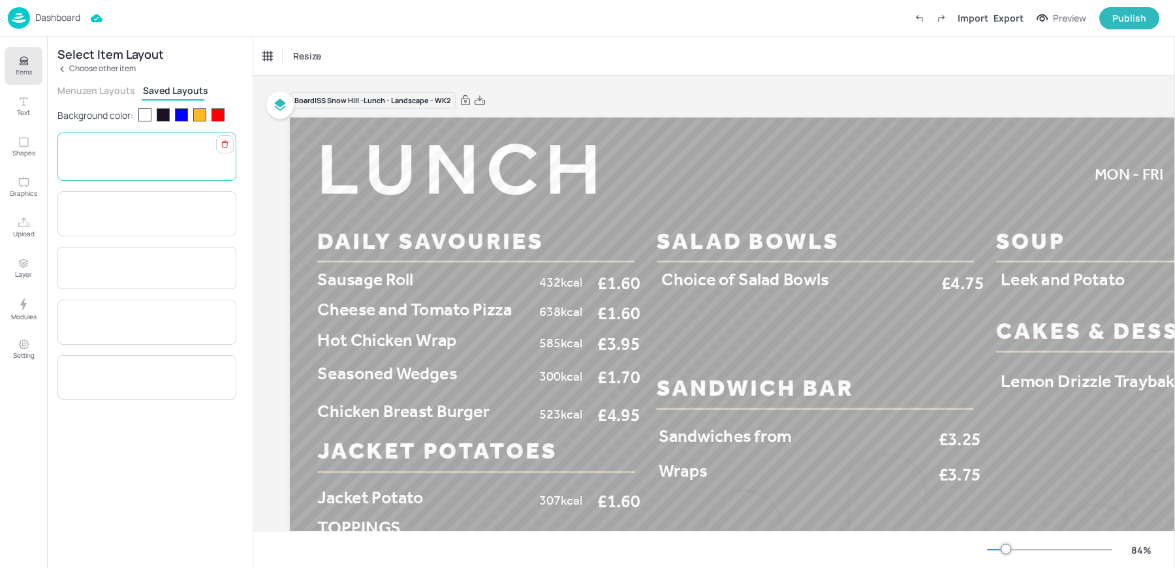
click at [156, 155] on span "SERVED 12PM - 14.00PM" at bounding box center [131, 156] width 124 height 13
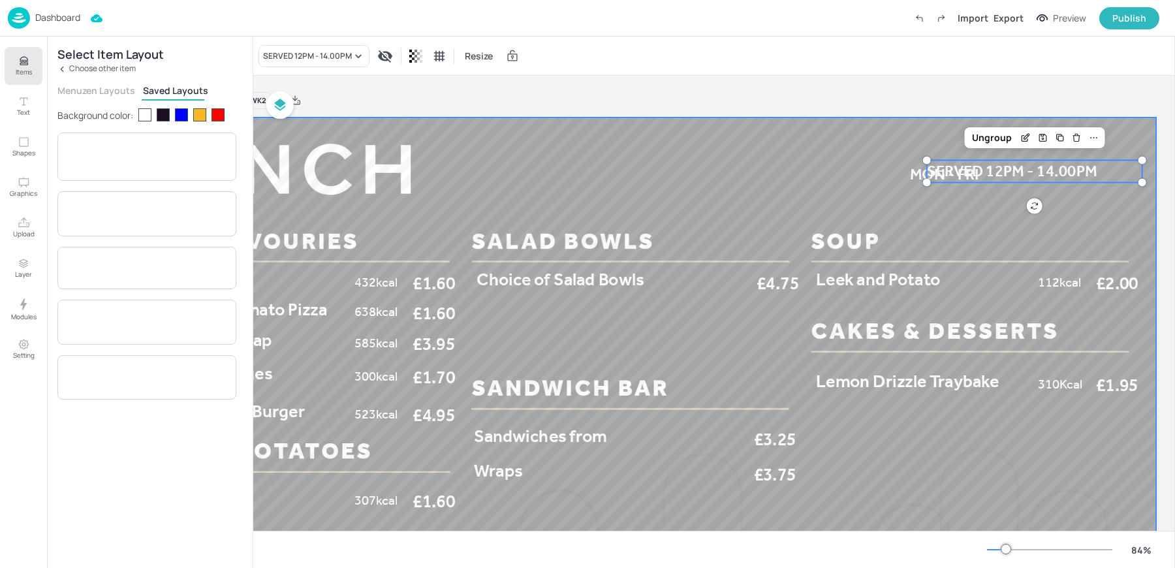
scroll to position [0, 206]
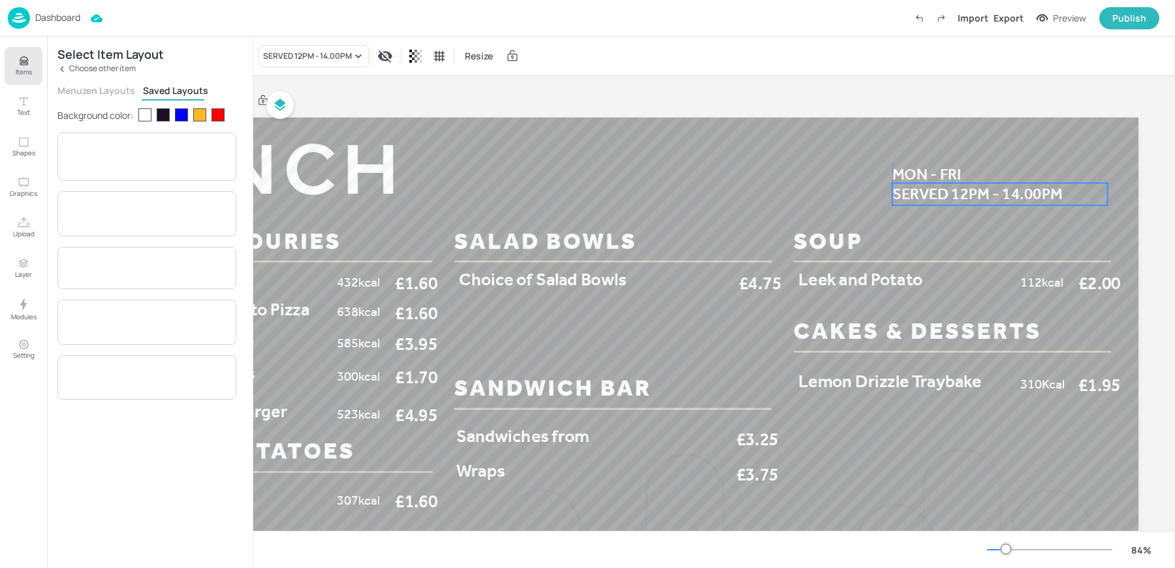
drag, startPoint x: 968, startPoint y: 171, endPoint x: 951, endPoint y: 193, distance: 27.9
click at [951, 193] on span "SERVED 12PM - 14.00PM" at bounding box center [978, 194] width 170 height 18
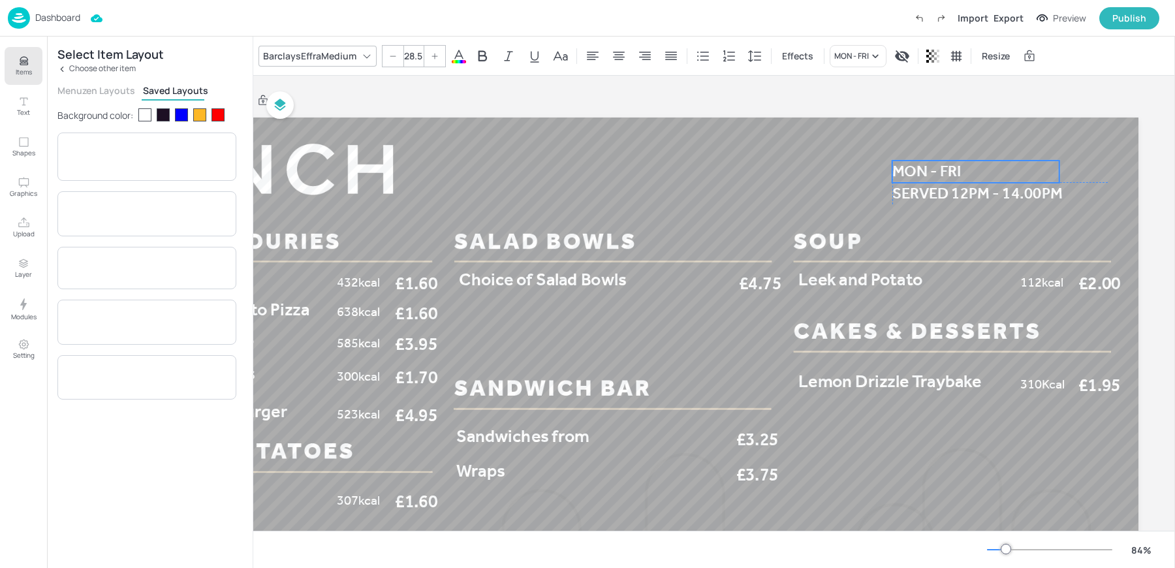
click at [910, 175] on span "MON - FRI" at bounding box center [927, 171] width 69 height 18
click at [905, 191] on span "SERVED 12PM - 14.00PM" at bounding box center [978, 193] width 170 height 18
drag, startPoint x: 906, startPoint y: 169, endPoint x: 906, endPoint y: 151, distance: 18.3
click at [906, 151] on span "MON - FRI" at bounding box center [927, 153] width 69 height 18
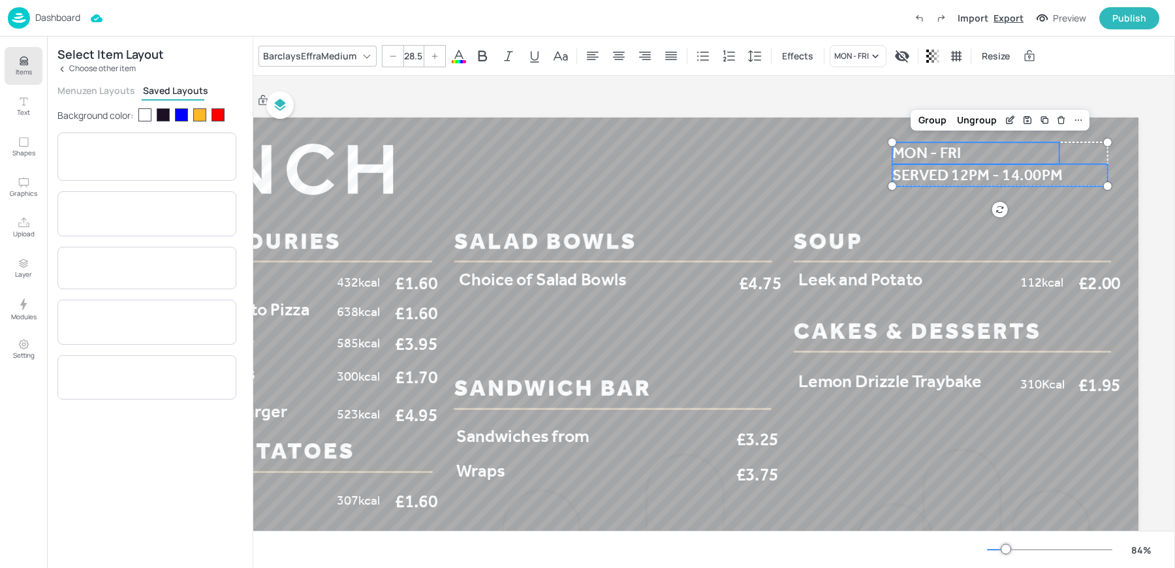
click at [999, 16] on div "Export" at bounding box center [1009, 18] width 30 height 14
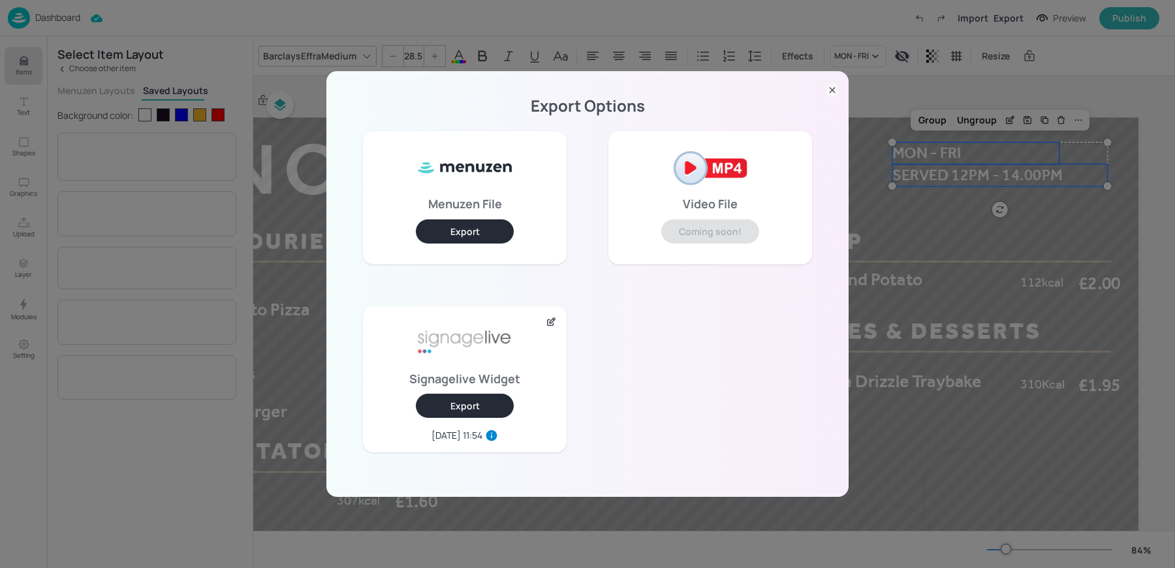
click at [439, 406] on button "Export" at bounding box center [465, 406] width 98 height 24
click at [123, 205] on div "Export Options Menuzen File Export Video File Coming soon! Signagelive Widget E…" at bounding box center [587, 284] width 1175 height 568
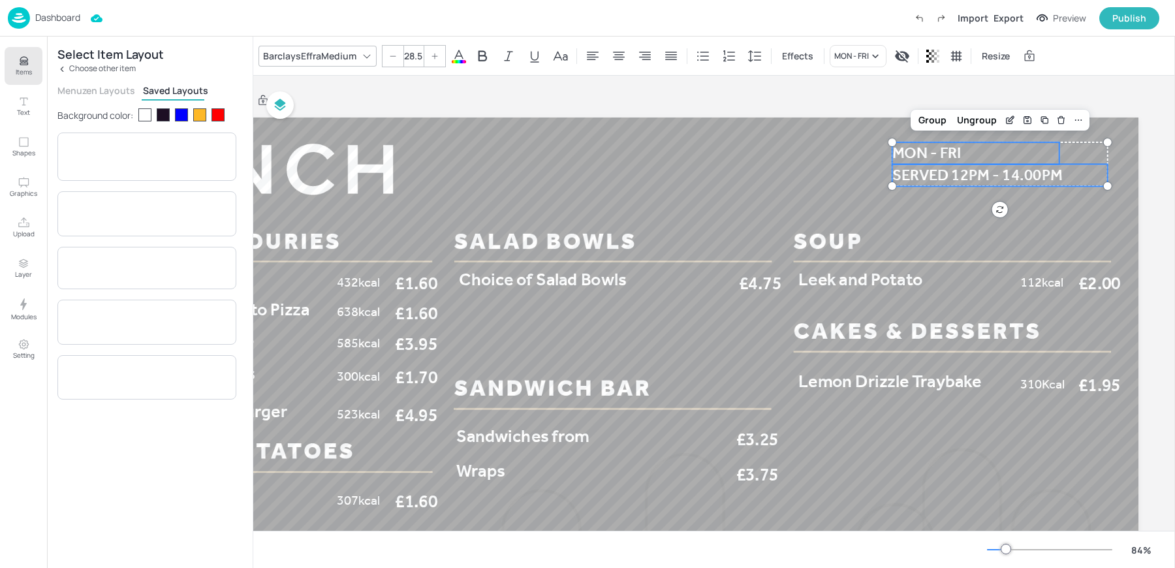
click at [21, 19] on img at bounding box center [19, 18] width 22 height 22
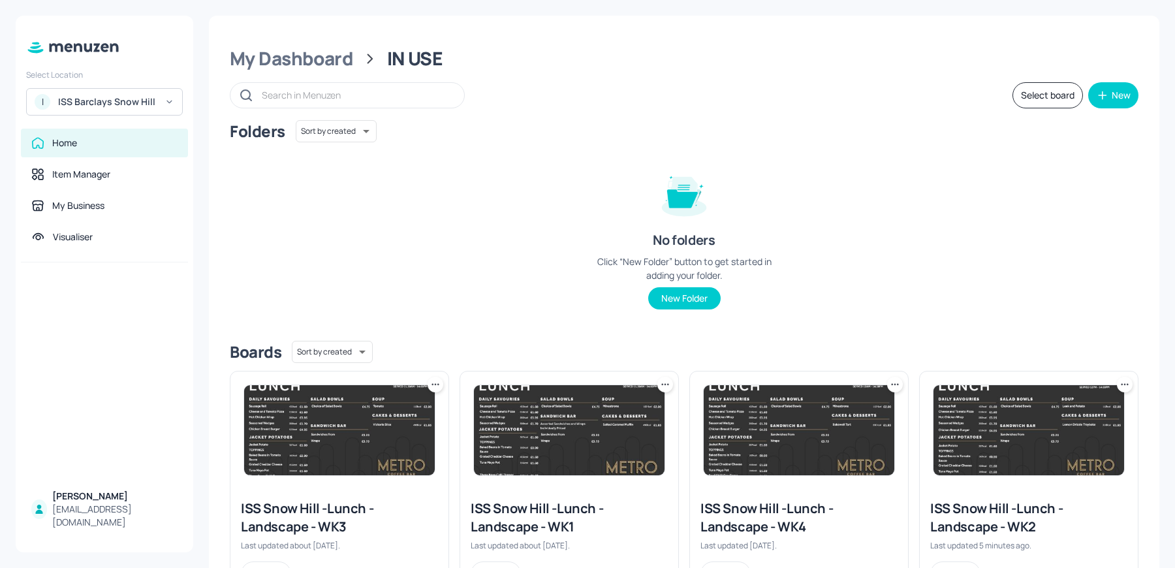
click at [93, 98] on div "ISS Barclays Snow Hill" at bounding box center [107, 101] width 99 height 13
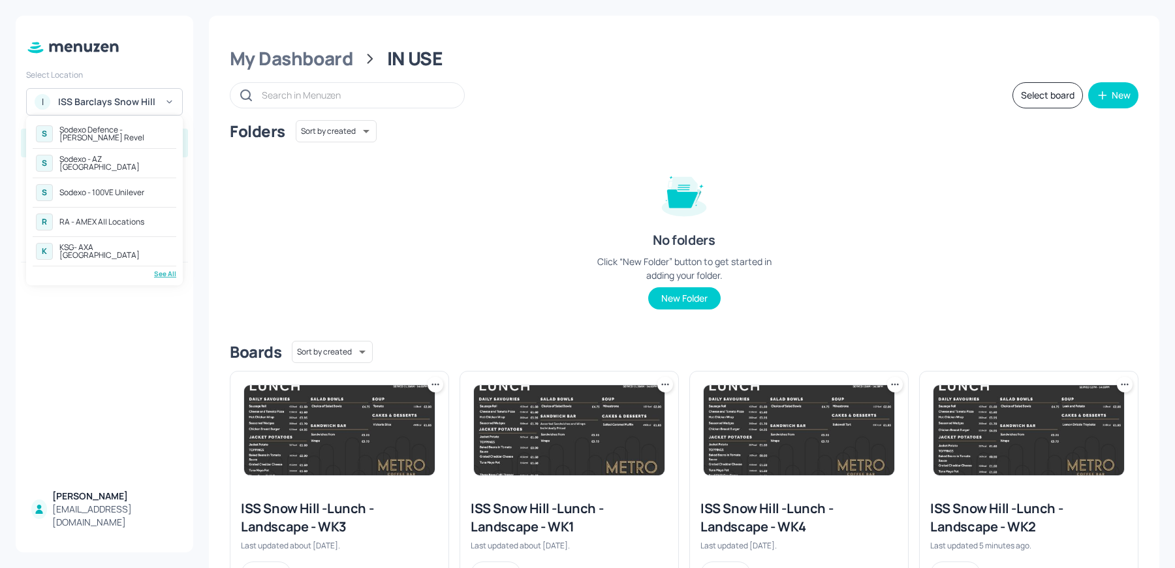
click at [167, 276] on div "See All" at bounding box center [105, 274] width 144 height 10
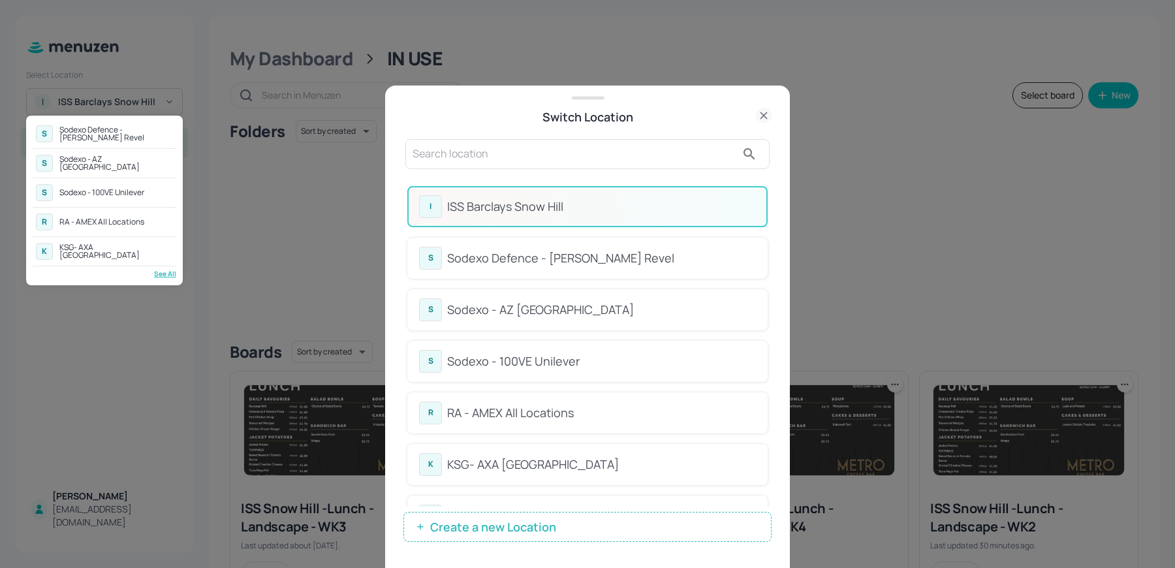
click at [456, 160] on div at bounding box center [587, 284] width 1175 height 568
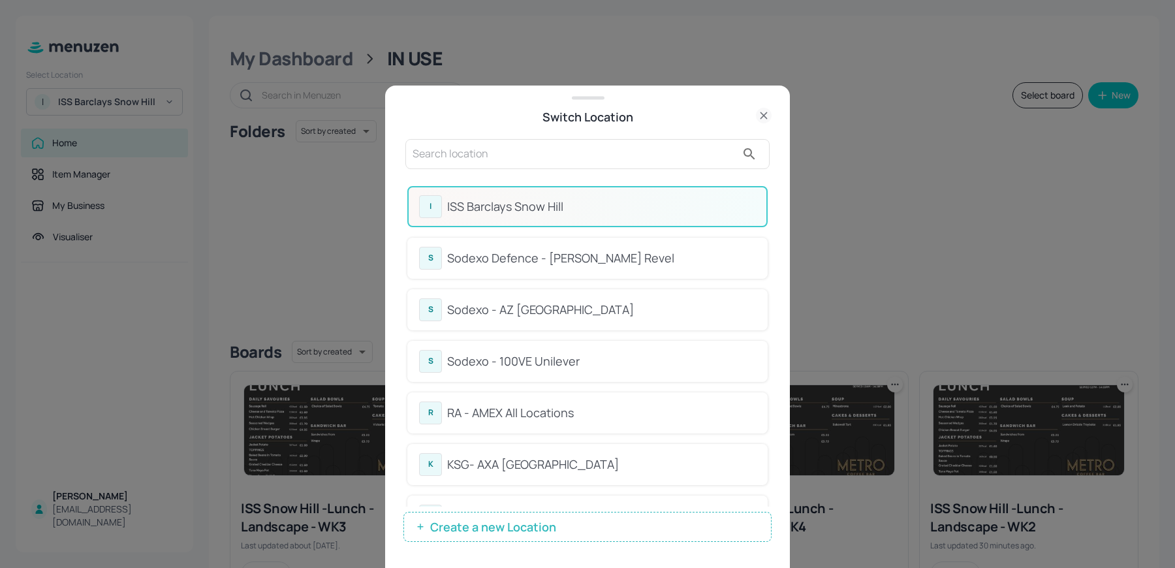
click at [435, 148] on input "text" at bounding box center [575, 154] width 324 height 21
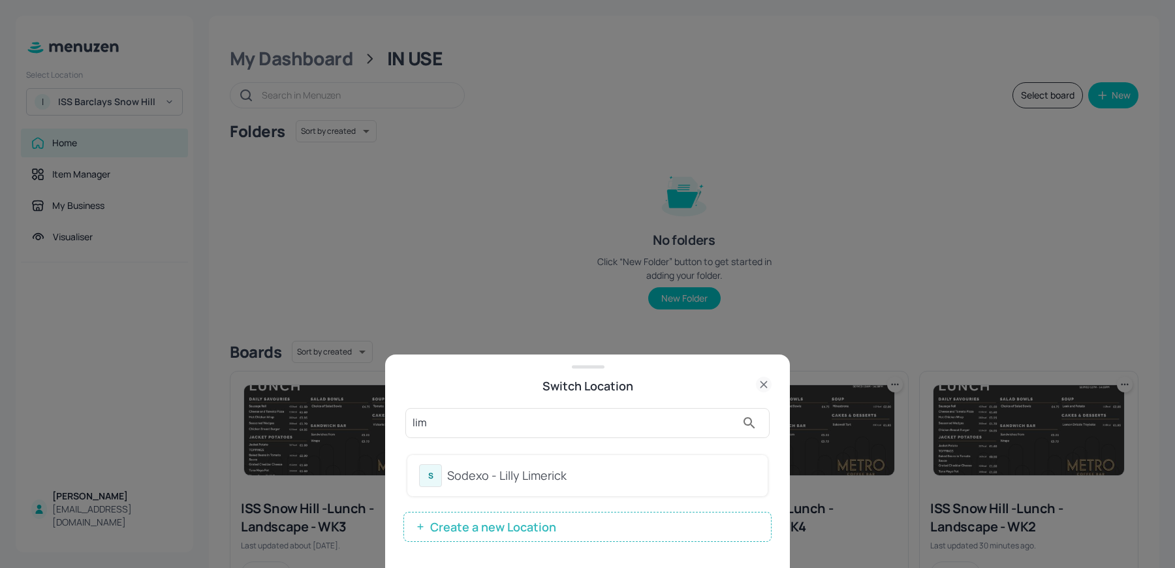
type input "lim"
click at [461, 481] on div "Sodexo - Lilly Limerick" at bounding box center [601, 476] width 309 height 18
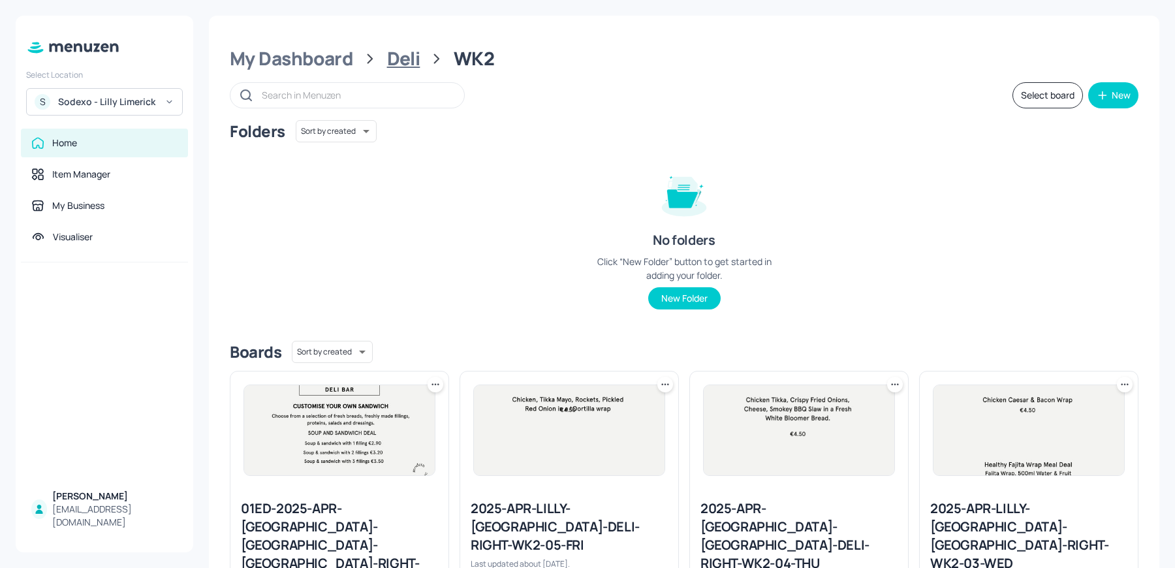
click at [394, 64] on div "Deli" at bounding box center [403, 59] width 33 height 24
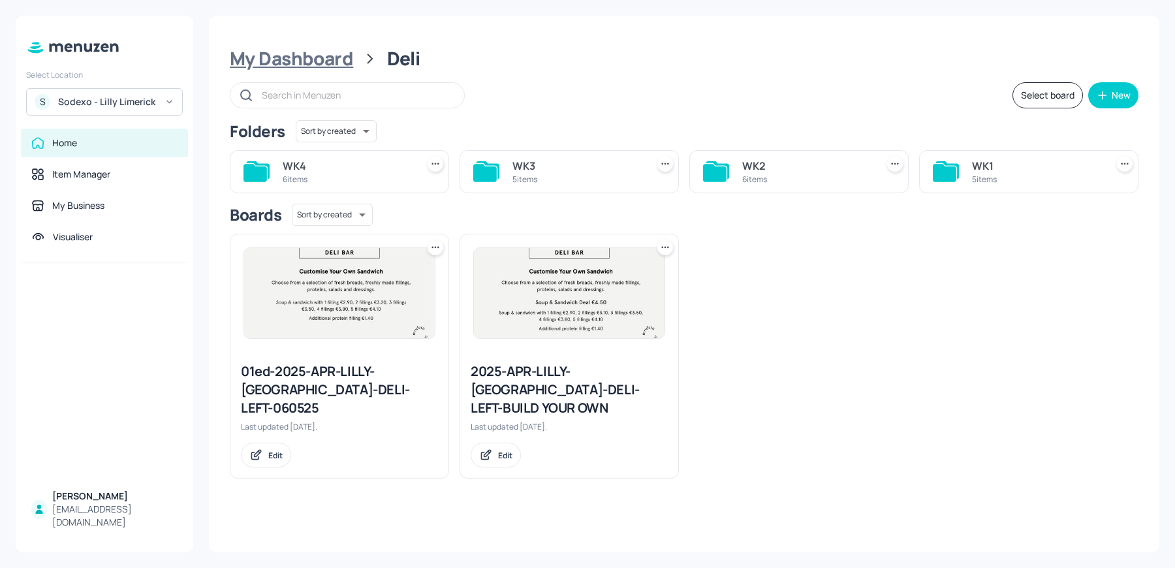
click at [296, 65] on div "My Dashboard" at bounding box center [291, 59] width 123 height 24
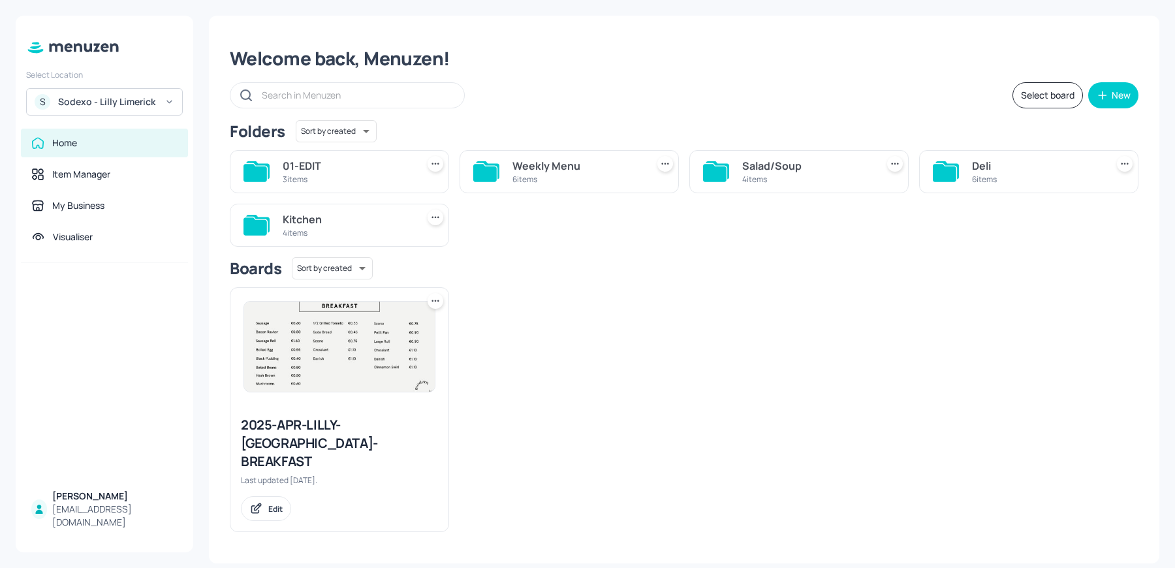
click at [336, 224] on div "Kitchen" at bounding box center [347, 220] width 129 height 16
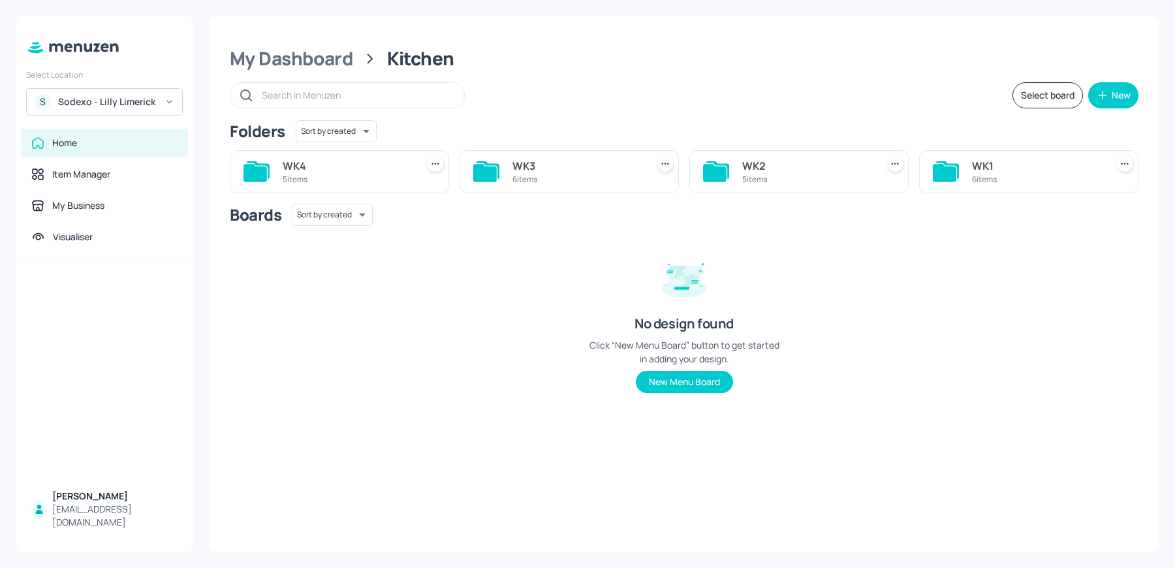
click at [854, 174] on div "5 items" at bounding box center [806, 179] width 129 height 11
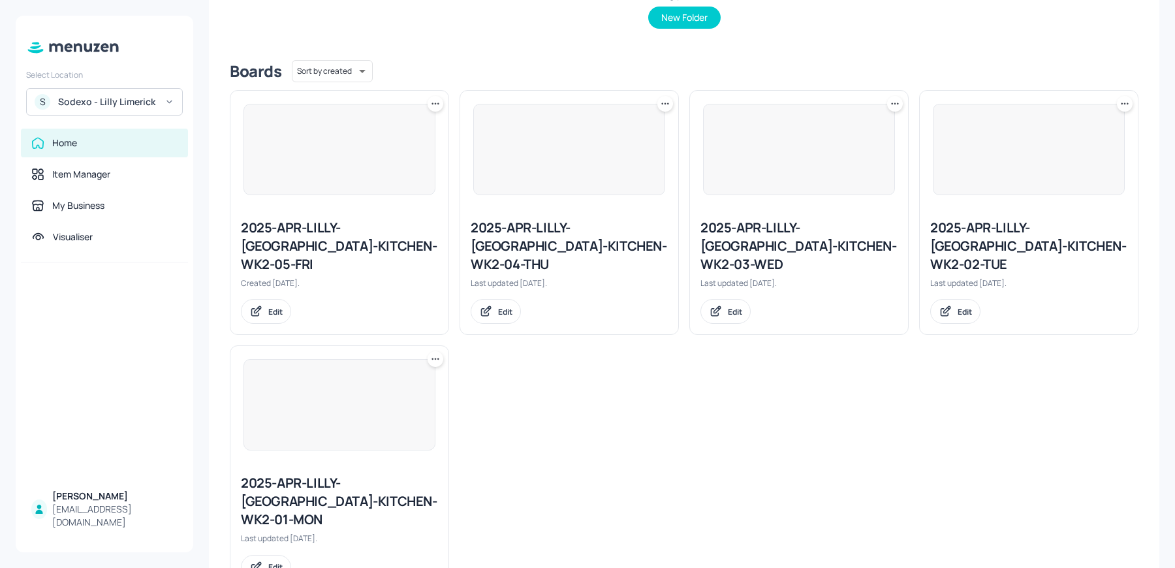
scroll to position [296, 0]
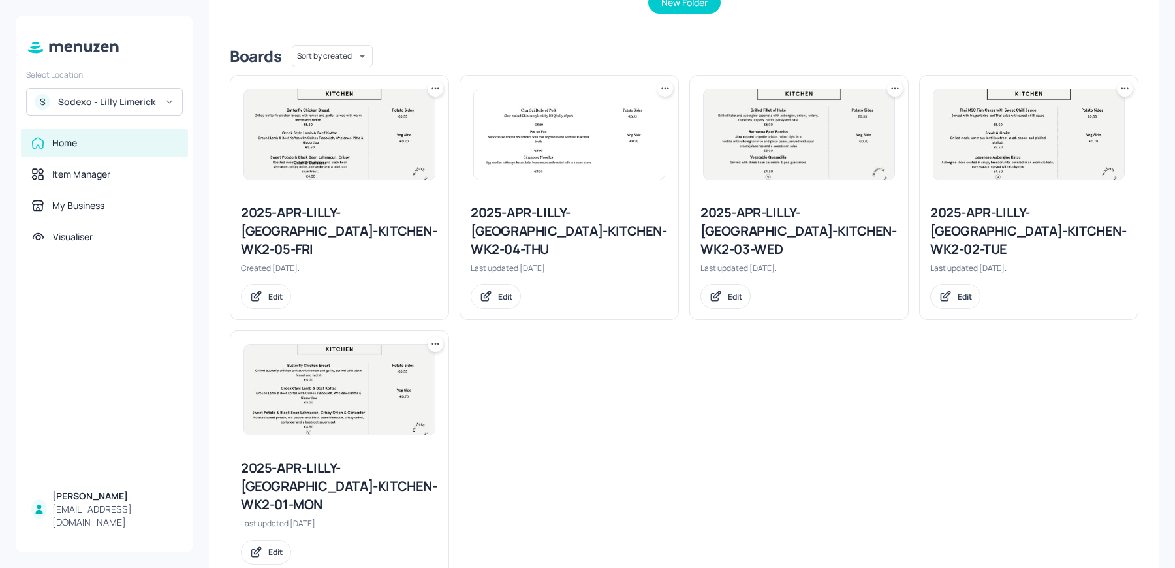
click at [972, 223] on div "2025-APR-LILLY-[GEOGRAPHIC_DATA]-KITCHEN-WK2-02-TUE" at bounding box center [1029, 231] width 197 height 55
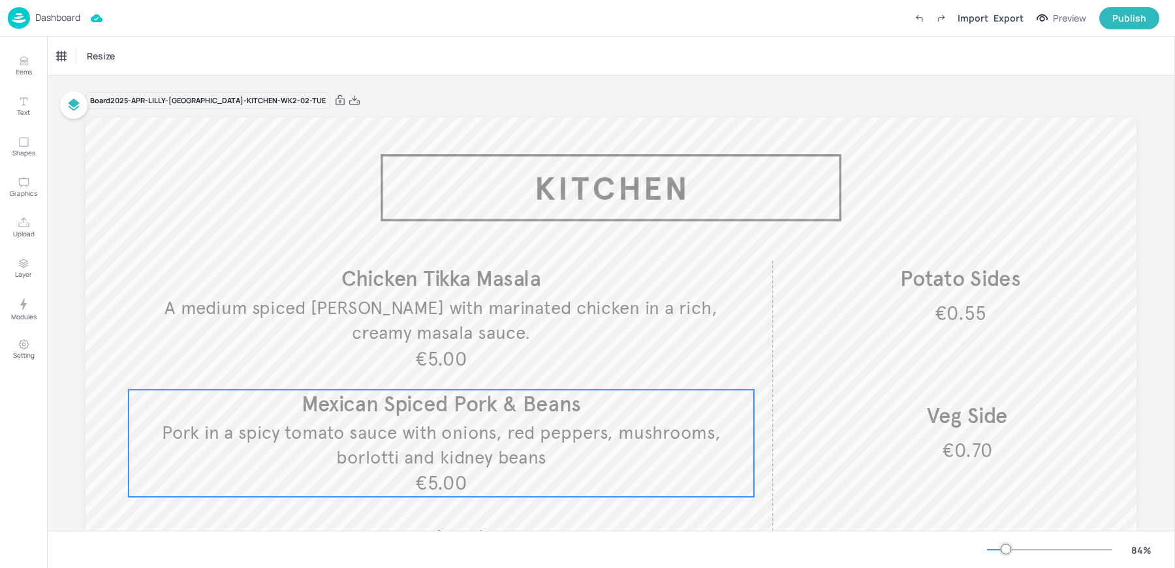
click at [413, 417] on p "Mexican Spiced Pork & Beans" at bounding box center [442, 405] width 626 height 30
click at [430, 364] on icon "Edit Item" at bounding box center [432, 367] width 11 height 10
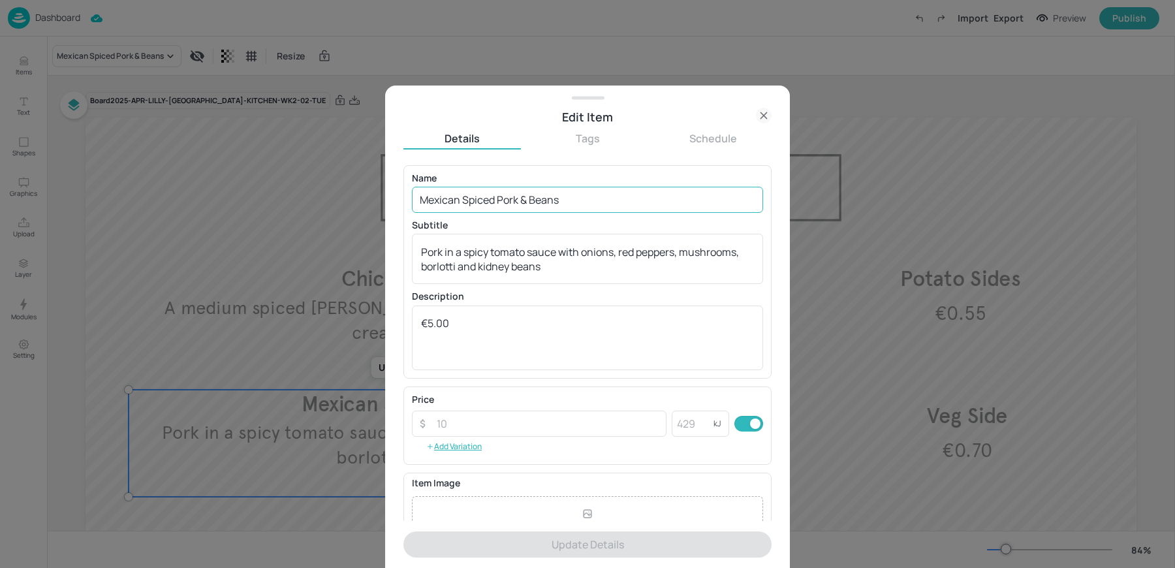
click at [517, 201] on input "Mexican Spiced Pork & Beans" at bounding box center [587, 200] width 351 height 26
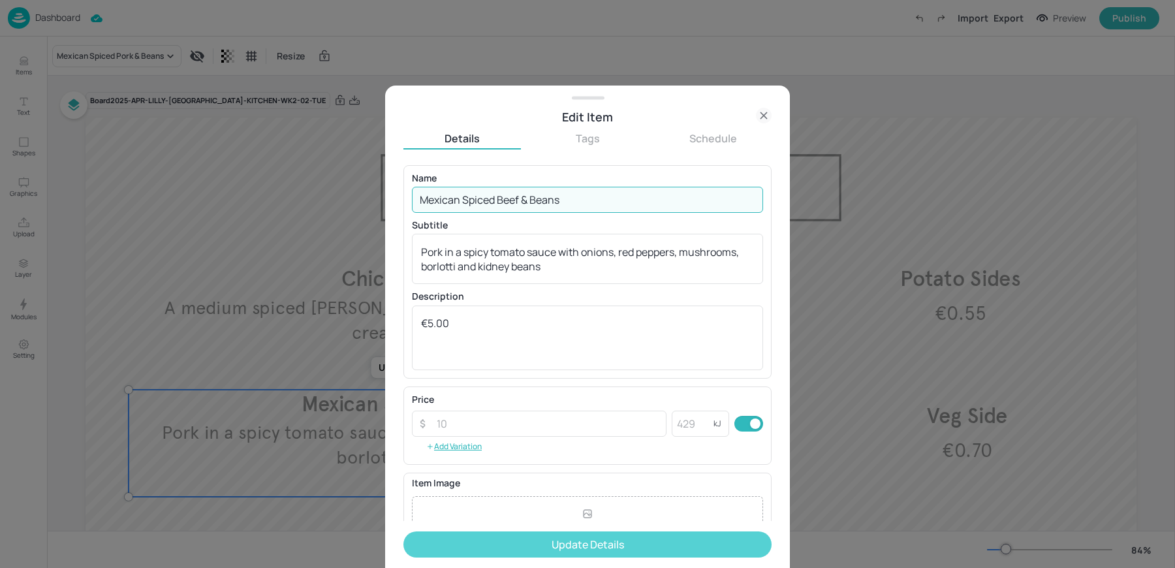
type input "Mexican Spiced Beef & Beans"
click at [501, 547] on button "Update Details" at bounding box center [588, 545] width 368 height 26
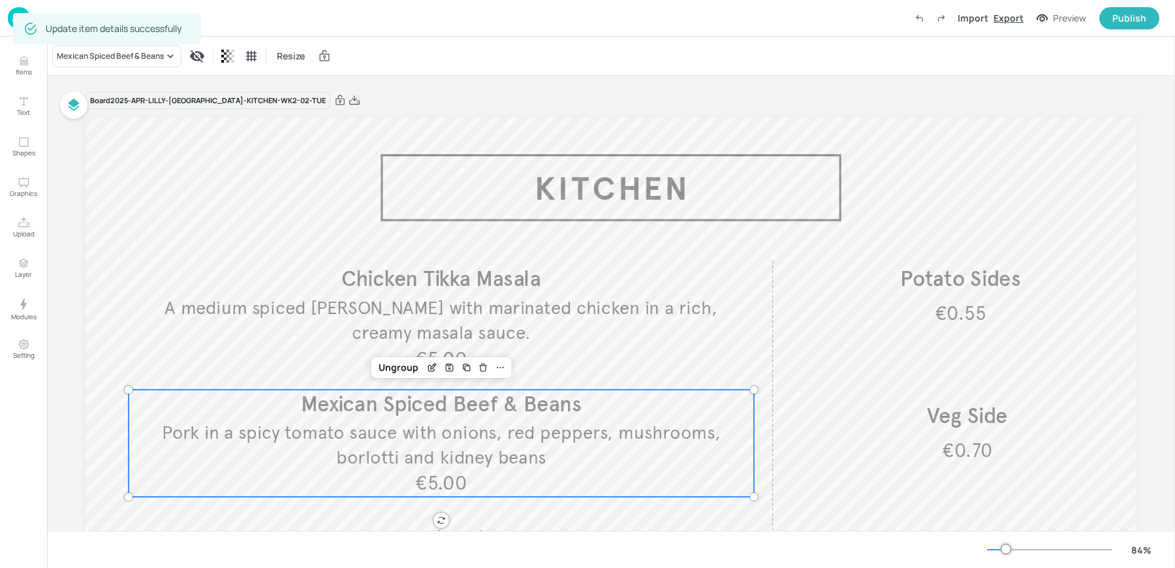
click at [1007, 14] on div "Export" at bounding box center [1009, 18] width 30 height 14
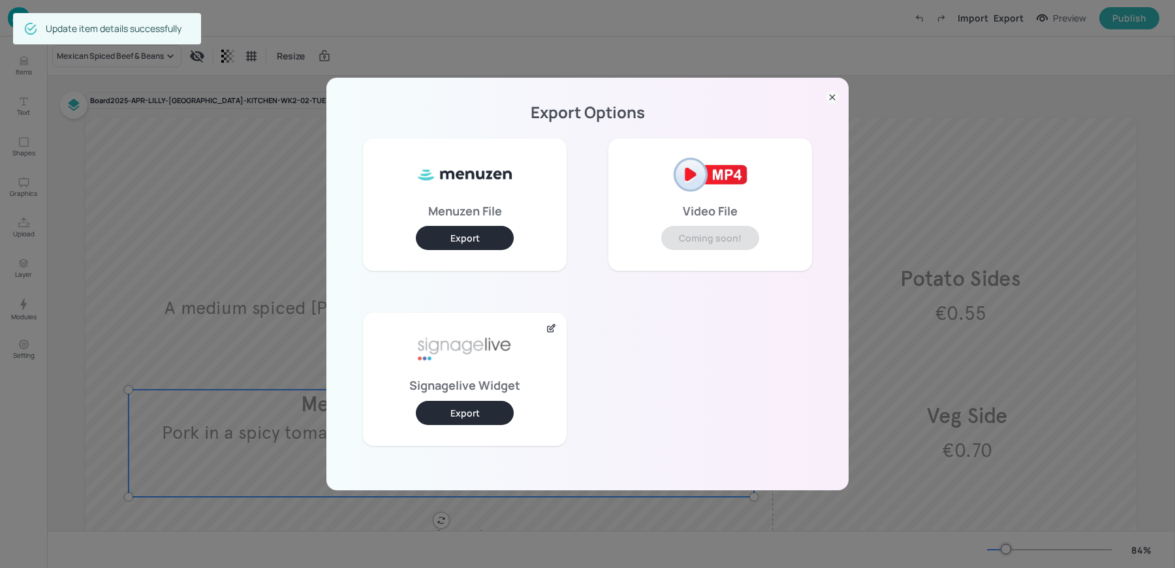
click at [492, 390] on p "Signagelive Widget" at bounding box center [464, 385] width 111 height 9
click at [476, 407] on button "Export" at bounding box center [465, 413] width 98 height 24
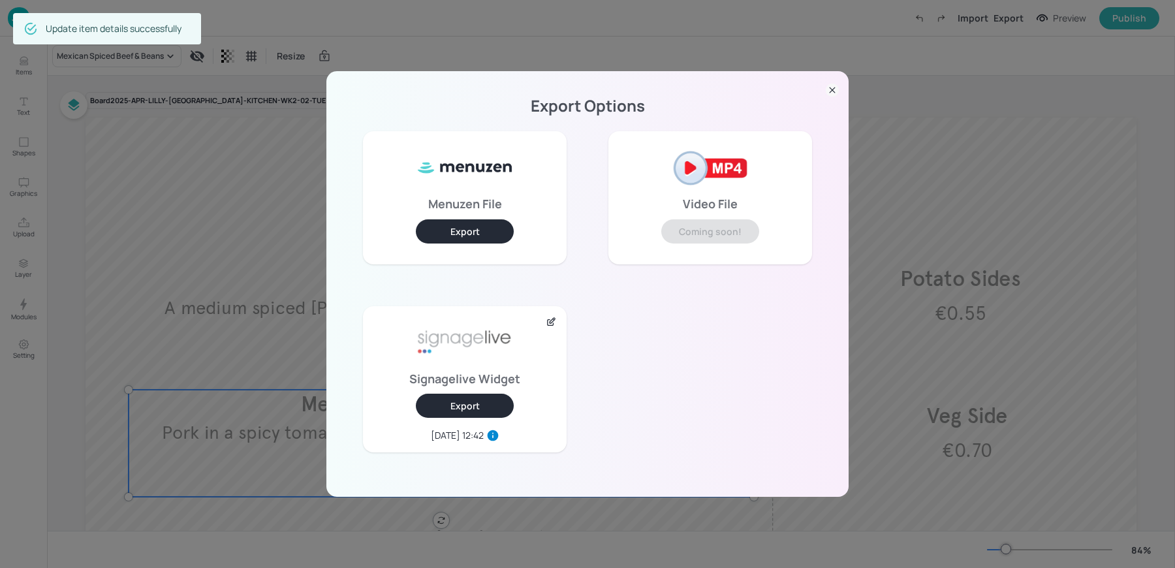
click at [249, 151] on div "Export Options Menuzen File Export Video File Coming soon! Signagelive Widget E…" at bounding box center [587, 284] width 1175 height 568
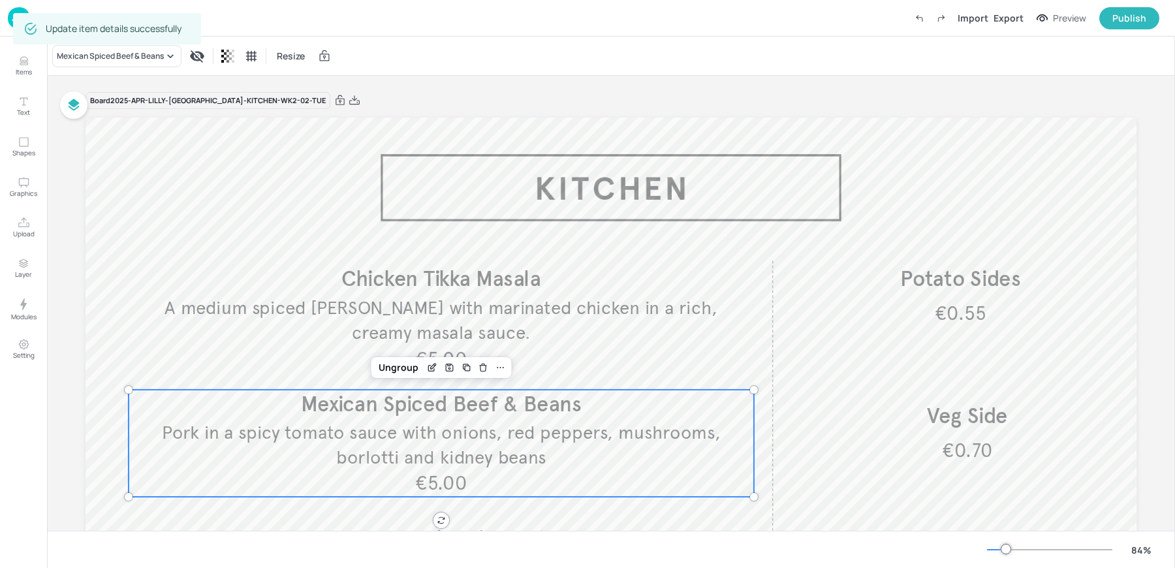
click at [12, 19] on img at bounding box center [19, 18] width 22 height 22
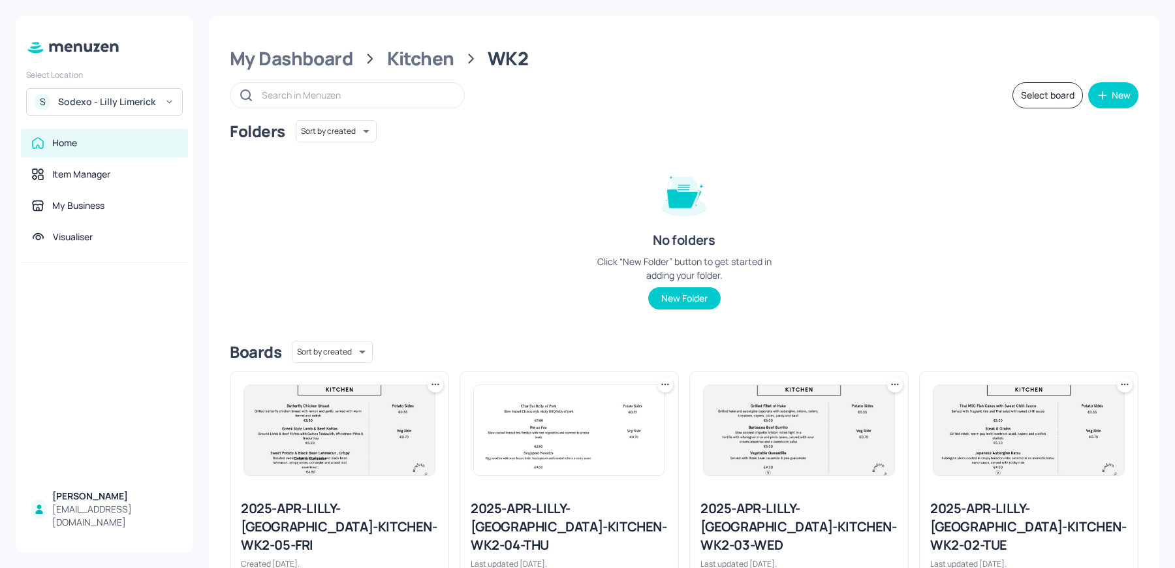
click at [97, 105] on div "Sodexo - Lilly Limerick" at bounding box center [107, 101] width 99 height 13
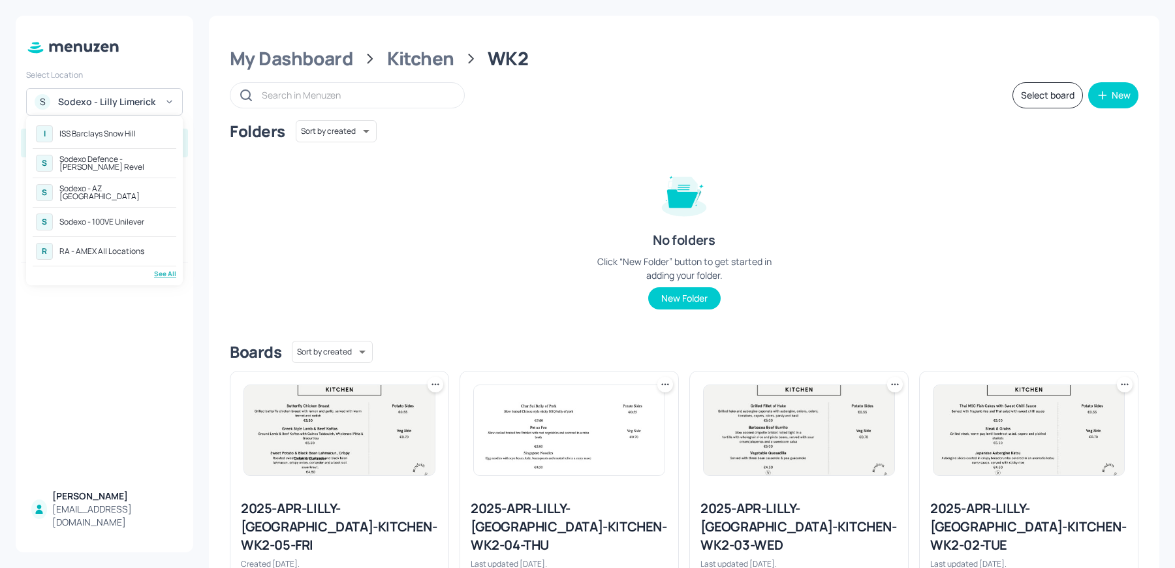
click at [172, 273] on div "See All" at bounding box center [105, 274] width 144 height 10
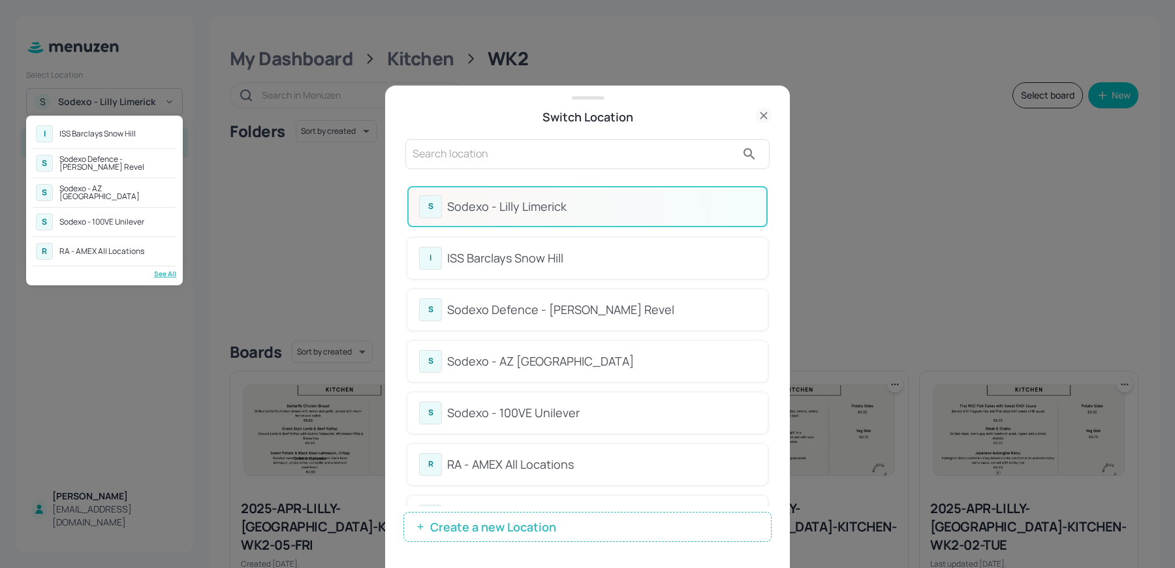
click at [508, 166] on div at bounding box center [587, 284] width 1175 height 568
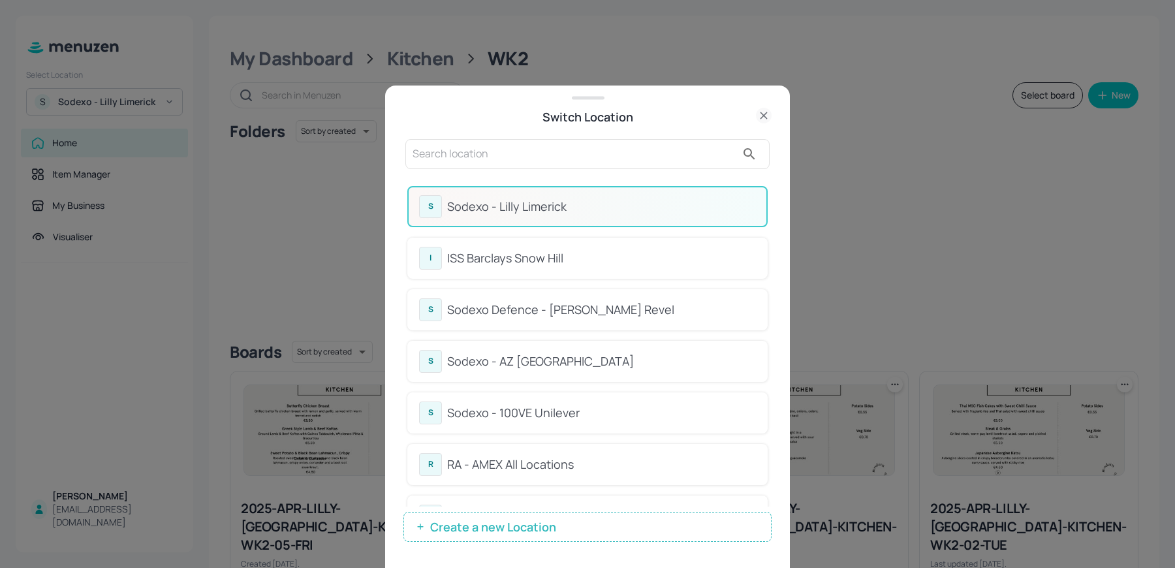
click at [479, 151] on input "text" at bounding box center [575, 154] width 324 height 21
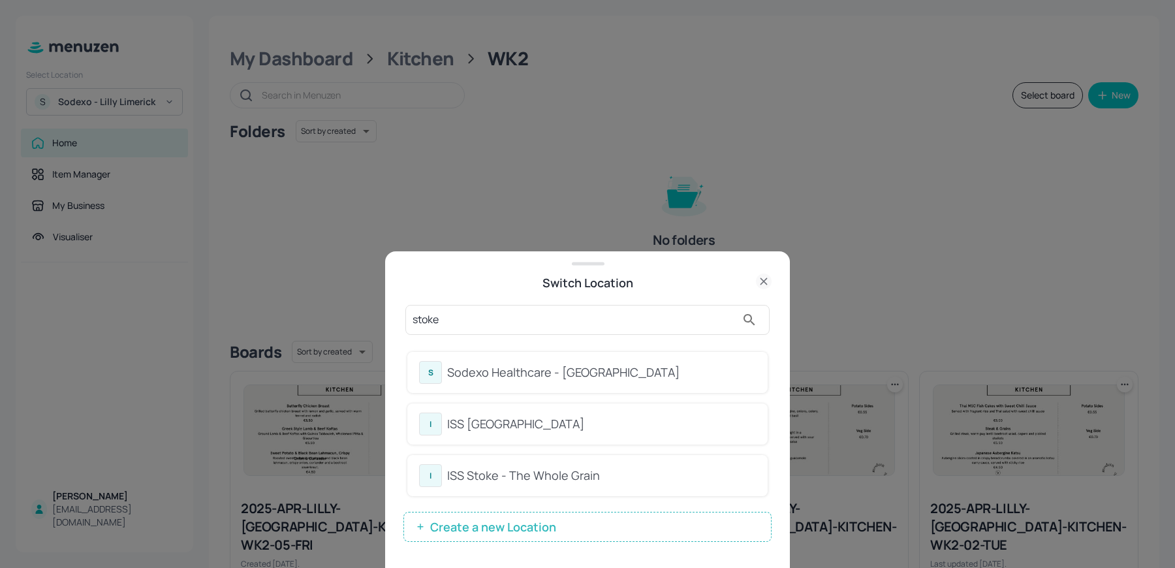
type input "stoke"
click at [481, 381] on div "Sodexo Healthcare - [GEOGRAPHIC_DATA]" at bounding box center [601, 373] width 309 height 18
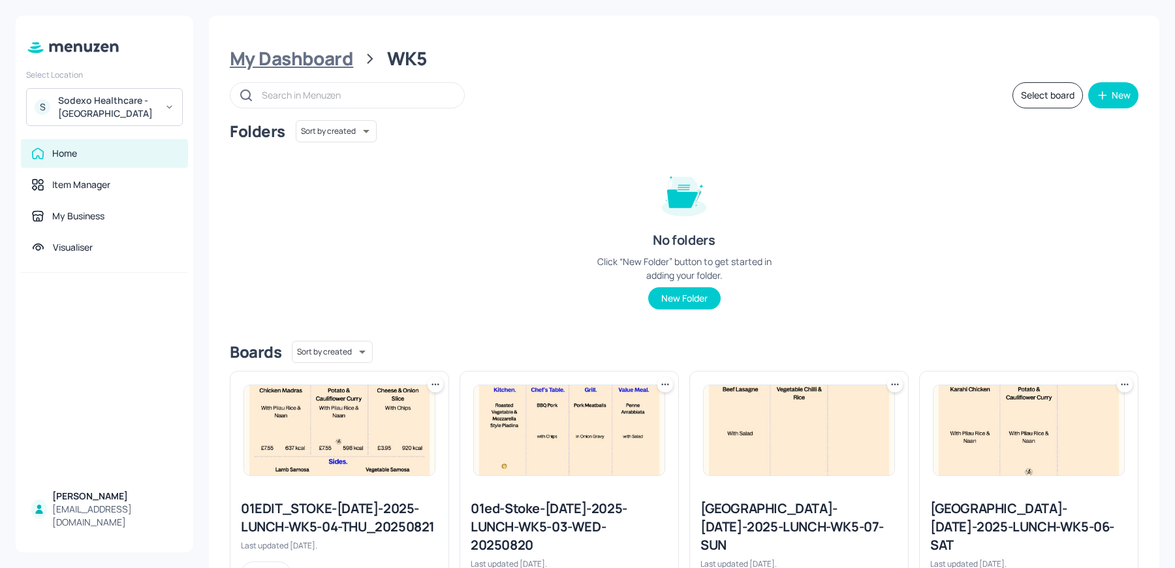
click at [264, 63] on div "My Dashboard" at bounding box center [291, 59] width 123 height 24
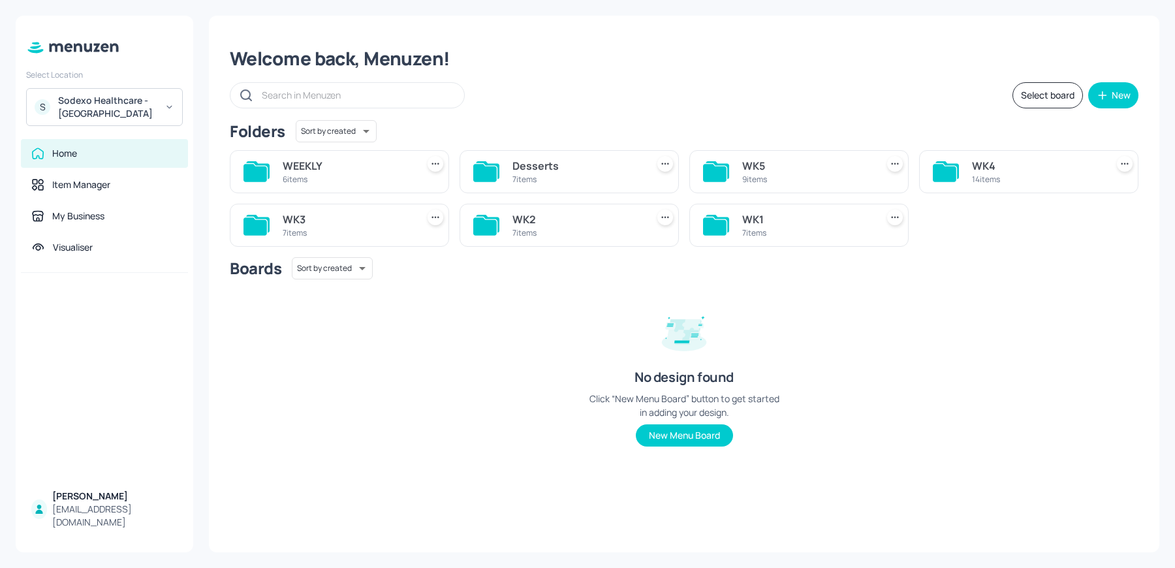
click at [798, 222] on div "WK1" at bounding box center [806, 220] width 129 height 16
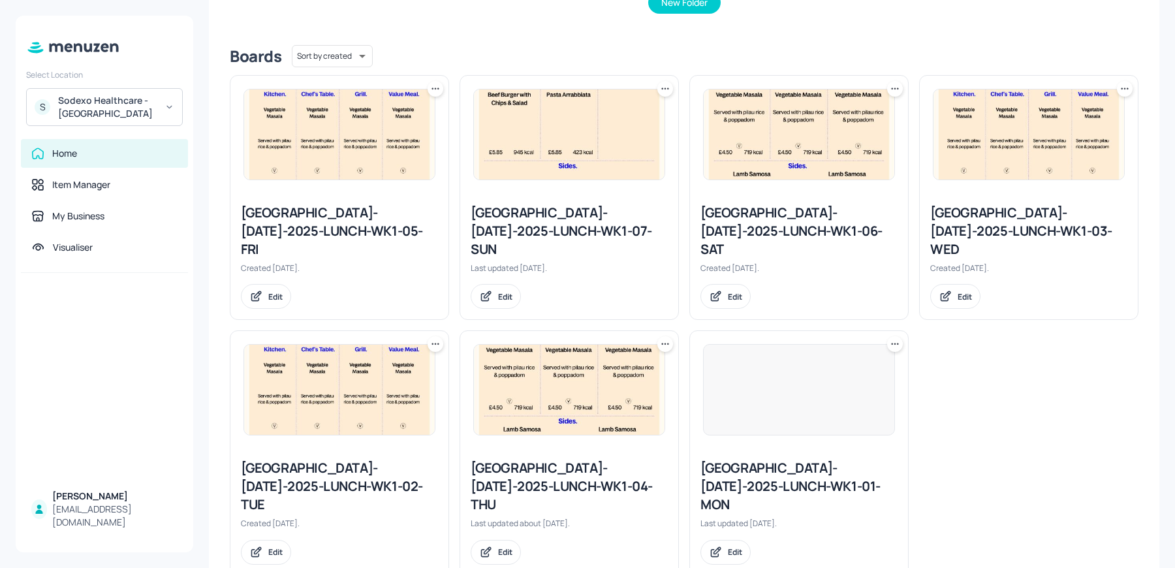
scroll to position [295, 0]
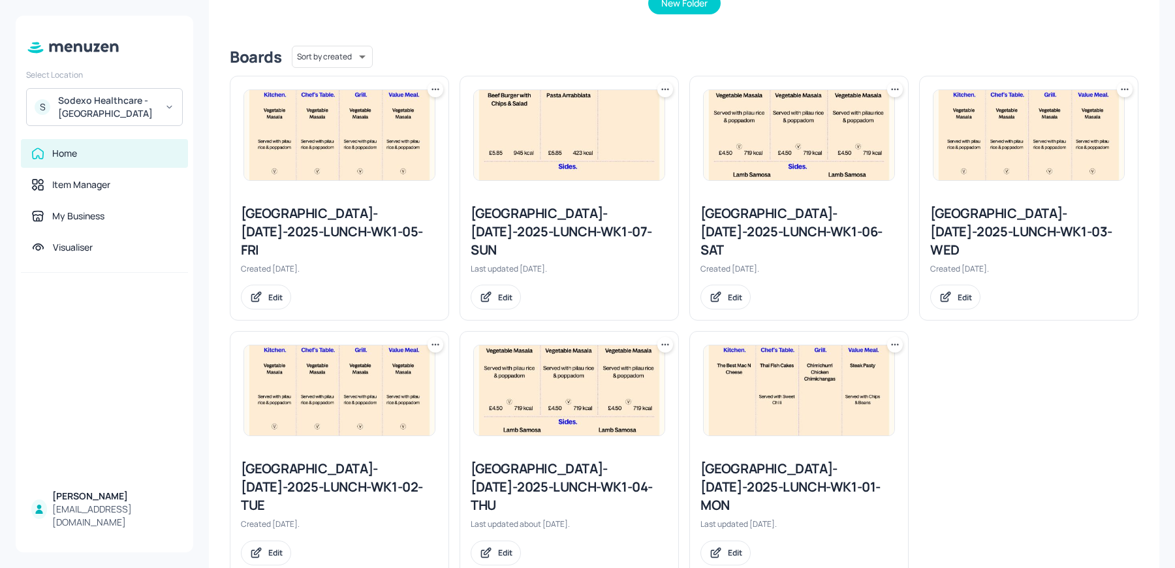
click at [362, 460] on div "[GEOGRAPHIC_DATA]-[DATE]-2025-LUNCH-WK1-02-TUE" at bounding box center [339, 487] width 197 height 55
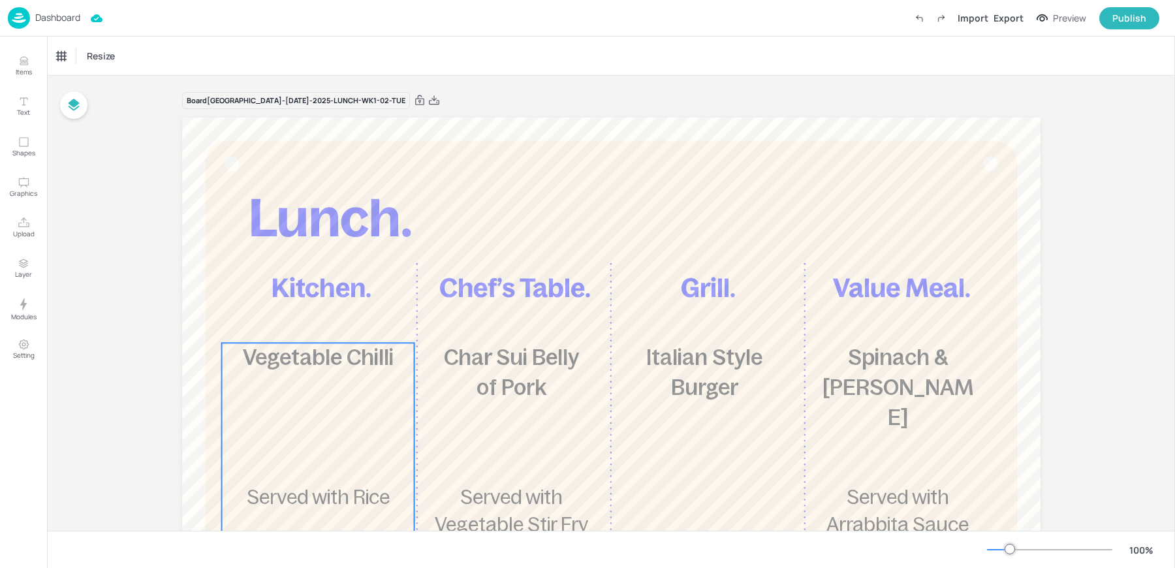
click at [325, 360] on span "Vegetable Chilli" at bounding box center [318, 357] width 151 height 24
click at [83, 65] on div "Vegetable Chilli" at bounding box center [91, 56] width 79 height 22
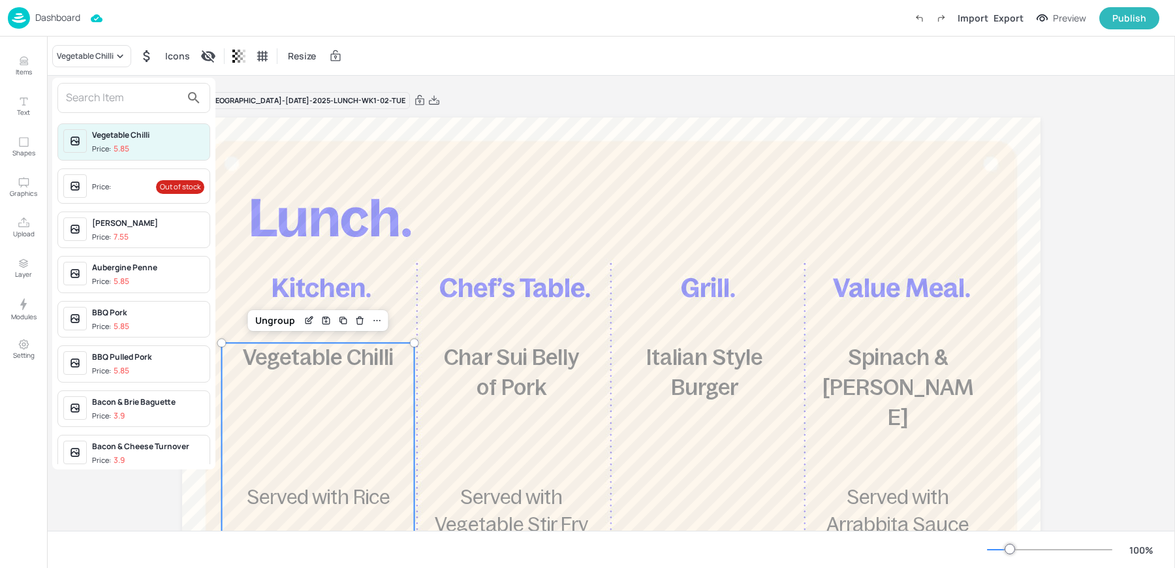
click at [105, 103] on input "text" at bounding box center [123, 97] width 115 height 21
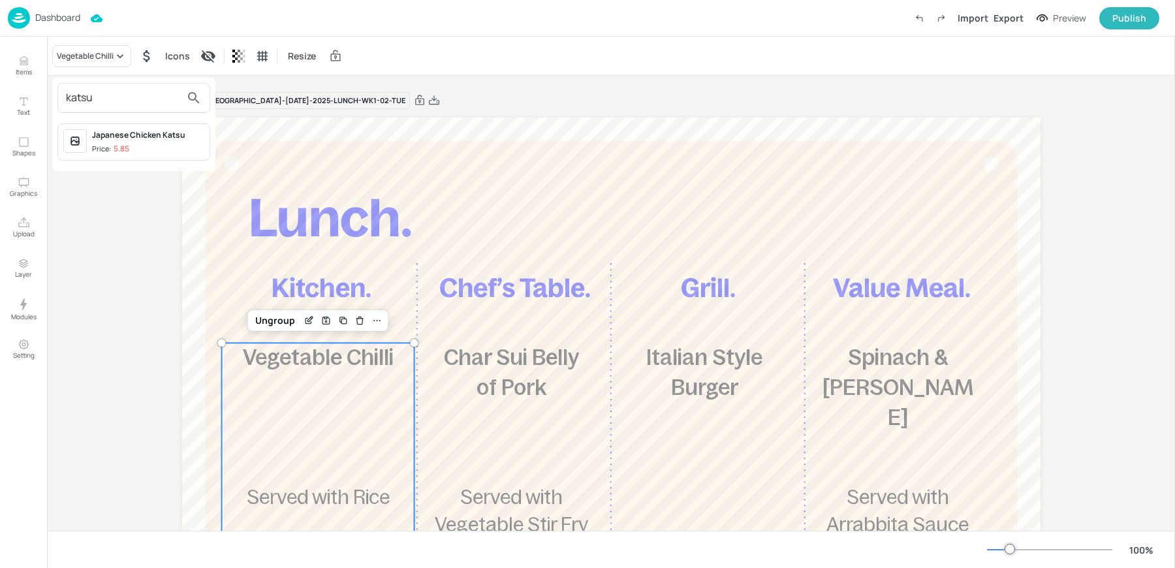
type input "katsu"
click at [154, 142] on div "Japanese Chicken Katsu Price: 5.85" at bounding box center [148, 141] width 112 height 25
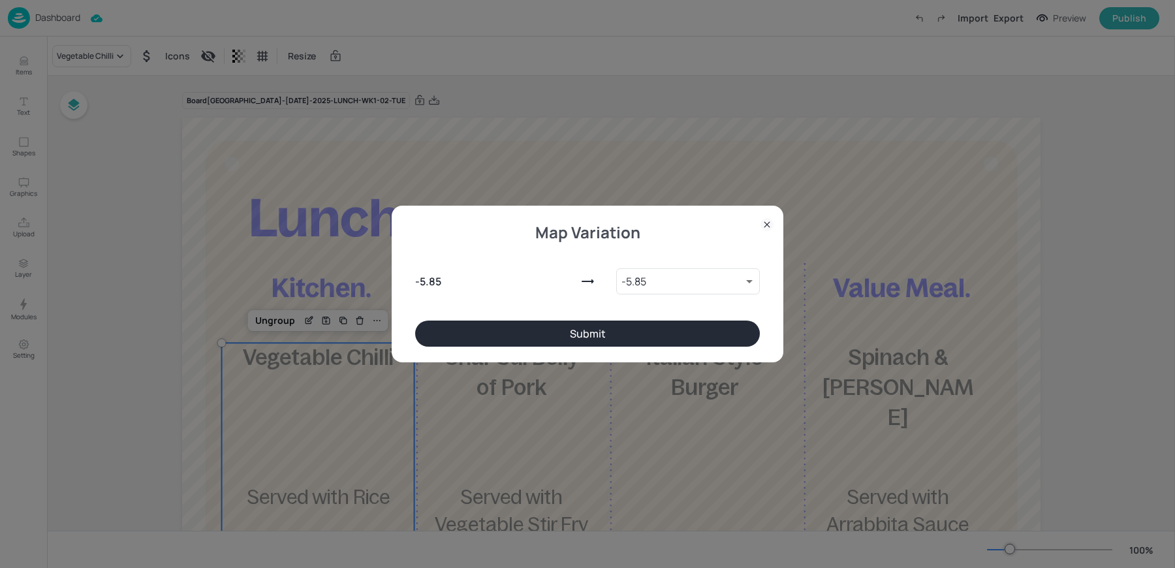
click at [527, 337] on button "Submit" at bounding box center [587, 334] width 345 height 26
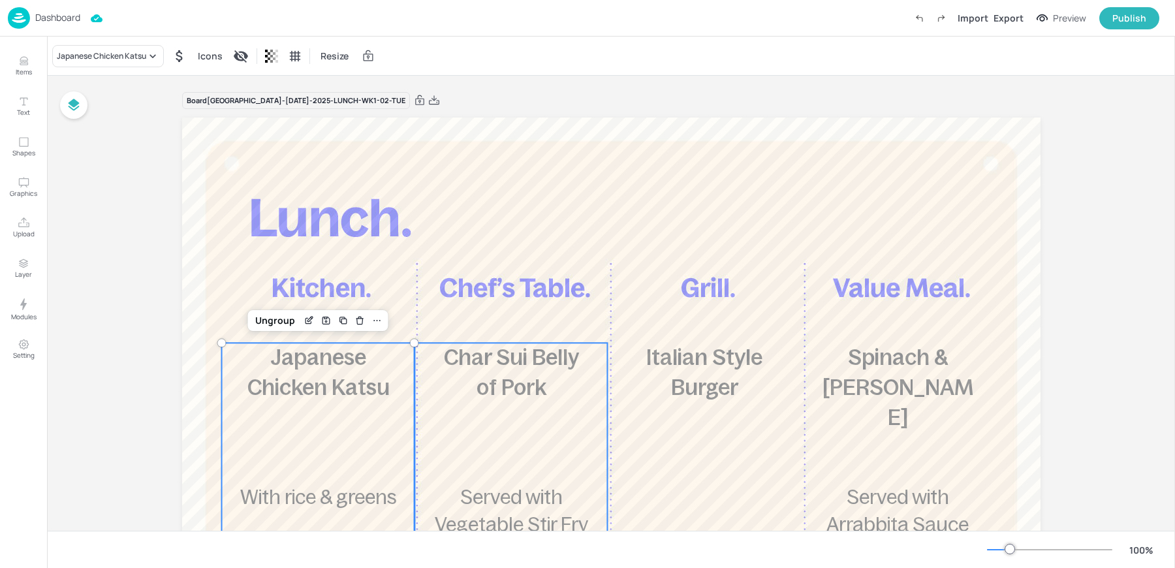
click at [517, 404] on div "£5.85 Char Sui Belly of Pork Served with Vegetable Stir Fry 649 kcal" at bounding box center [511, 531] width 193 height 377
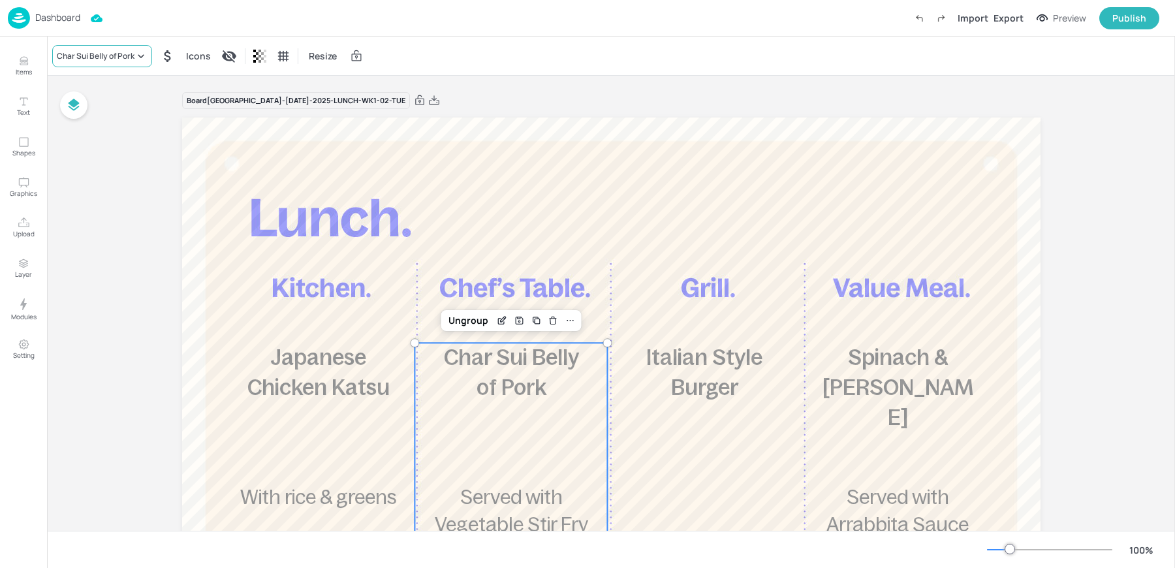
click at [89, 63] on div "Char Sui Belly of Pork" at bounding box center [102, 56] width 100 height 22
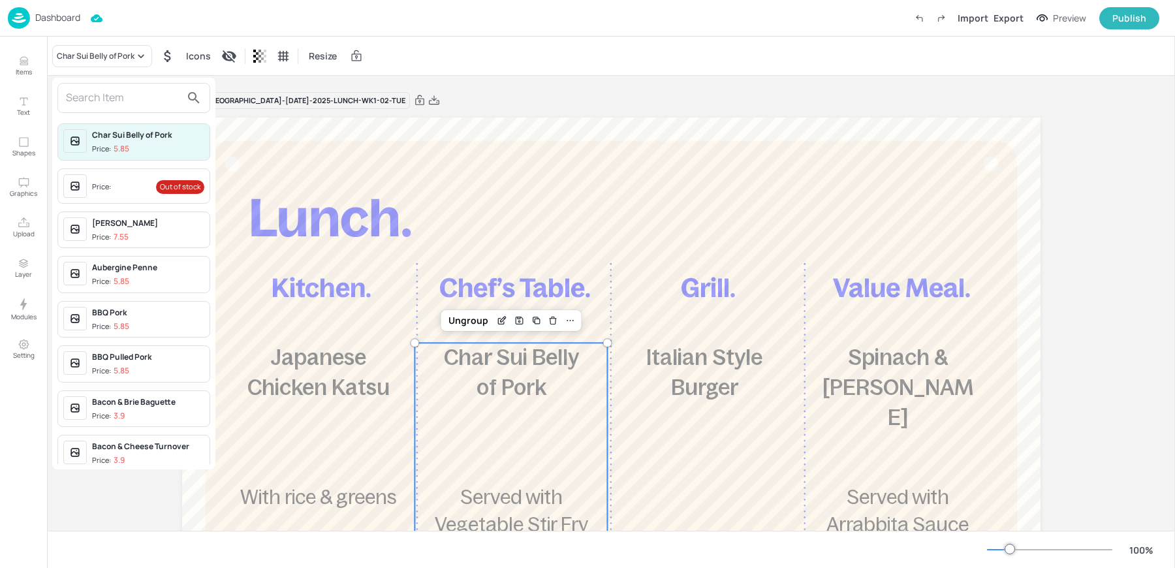
click at [121, 108] on div at bounding box center [133, 98] width 153 height 30
click at [108, 104] on input "text" at bounding box center [123, 97] width 115 height 21
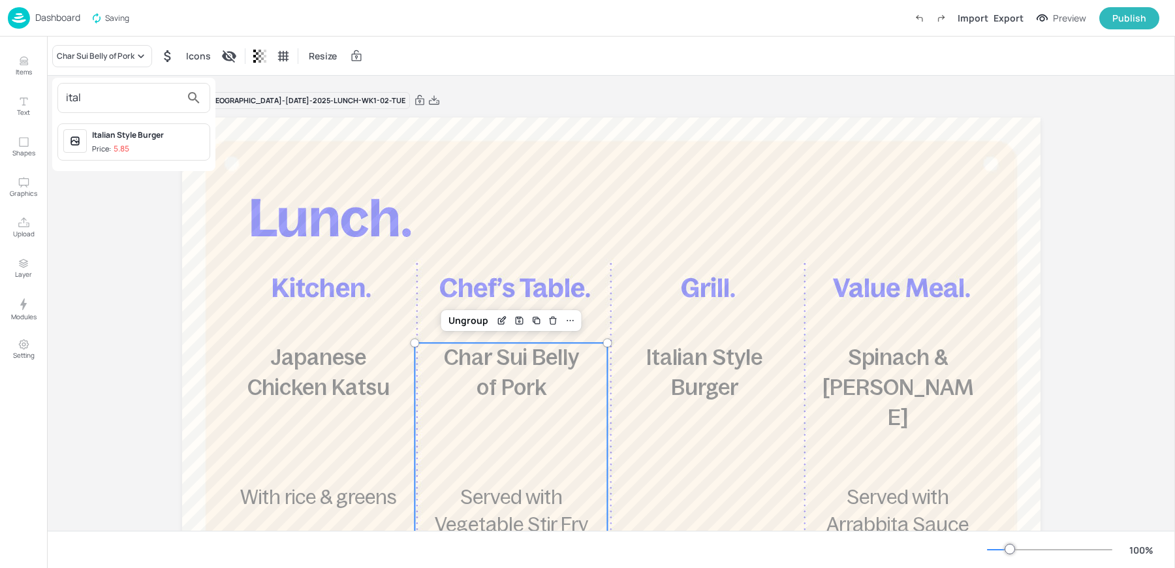
type input "ital"
click at [132, 146] on span "Price: 5.85" at bounding box center [148, 149] width 112 height 11
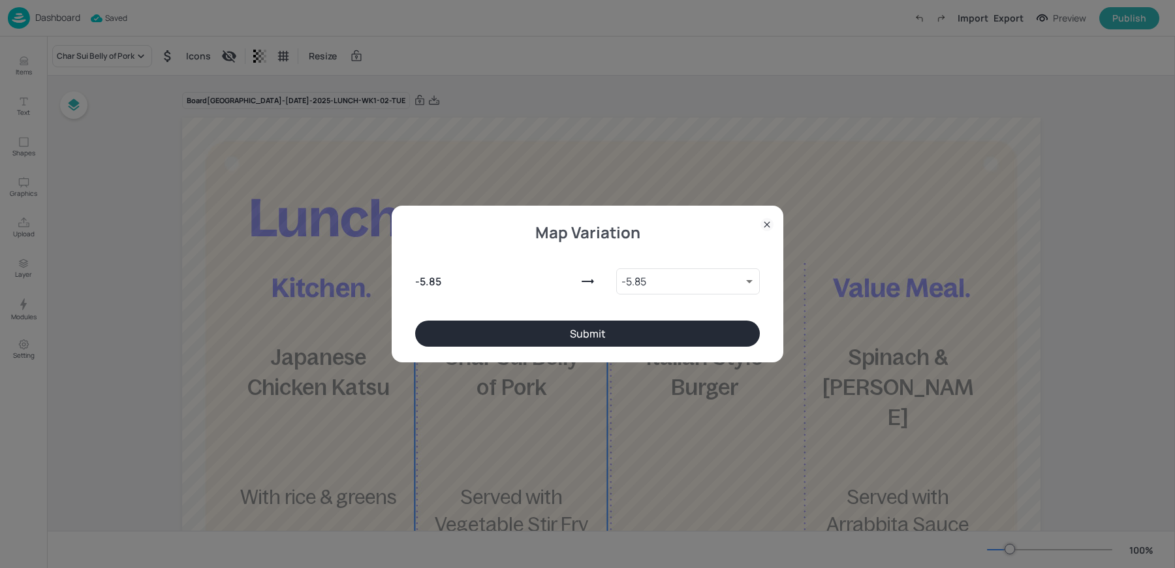
click at [618, 328] on button "Submit" at bounding box center [587, 334] width 345 height 26
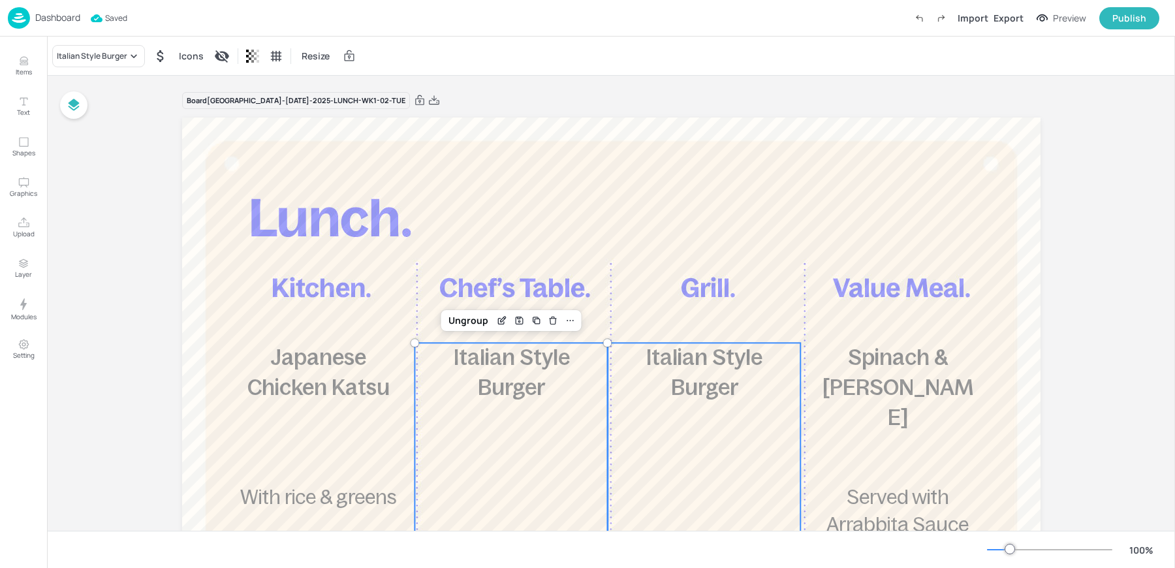
click at [716, 428] on div "£5.85 Italian Style Burger 830 kcal" at bounding box center [704, 531] width 193 height 377
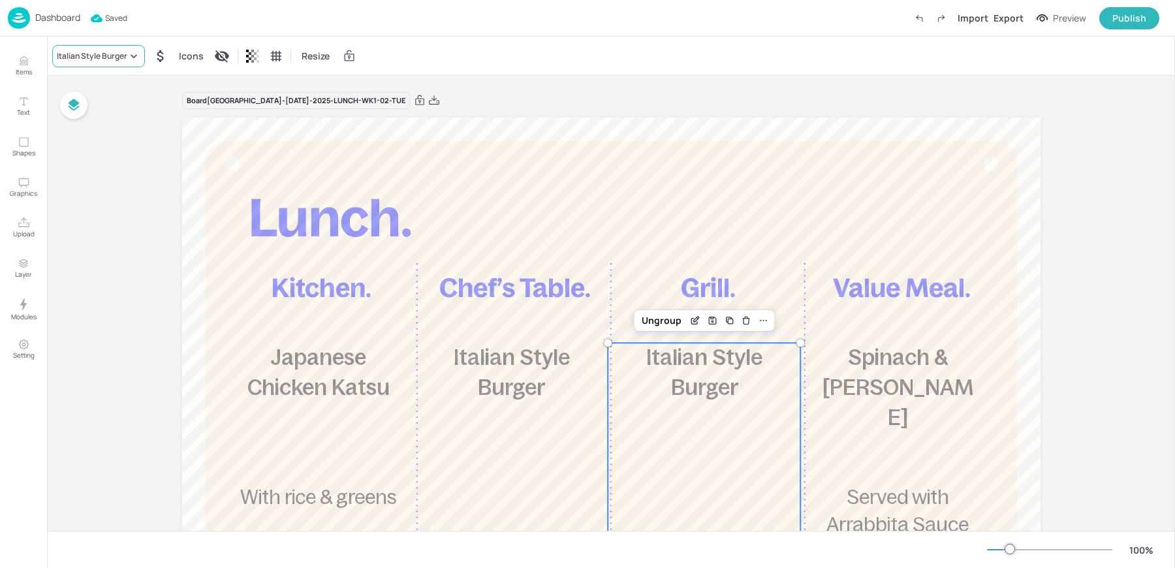
click at [116, 63] on div "Italian Style Burger" at bounding box center [98, 56] width 93 height 22
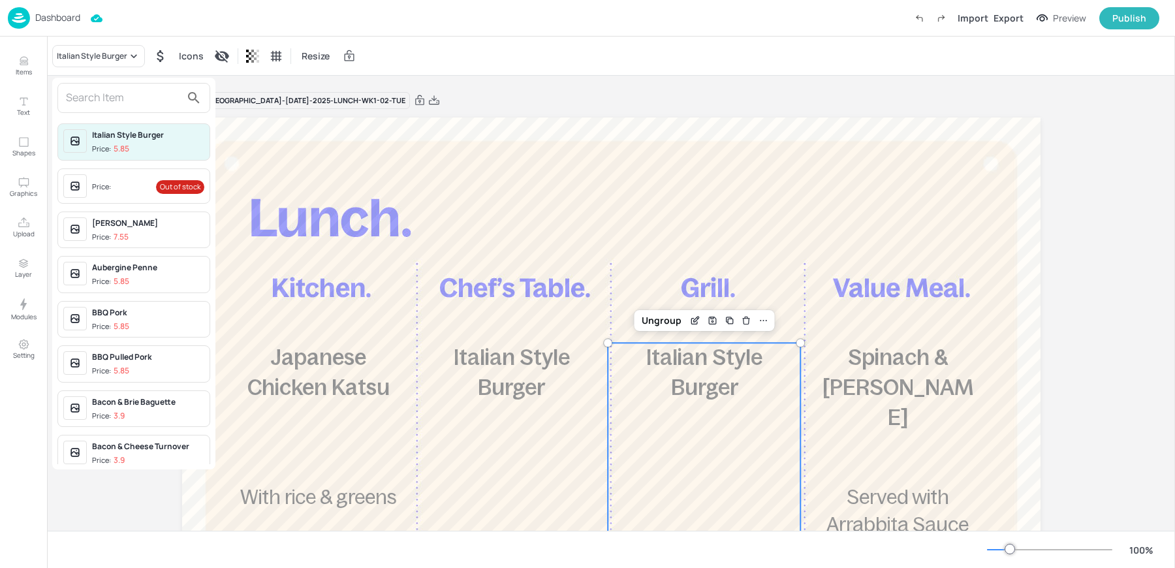
click at [110, 182] on div "Price:" at bounding box center [103, 187] width 22 height 11
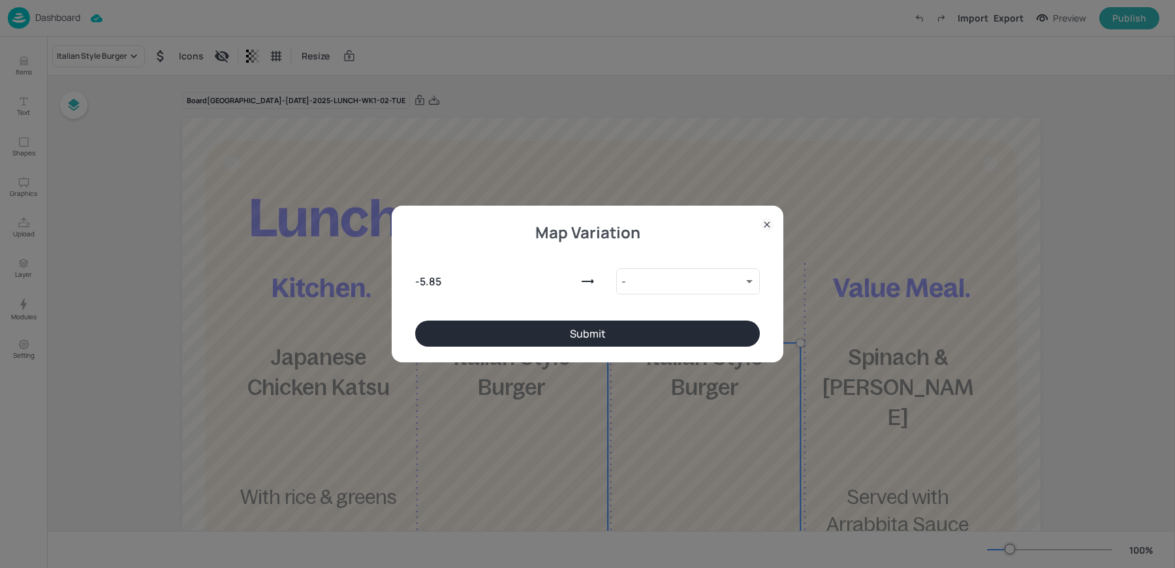
click at [633, 325] on button "Submit" at bounding box center [587, 334] width 345 height 26
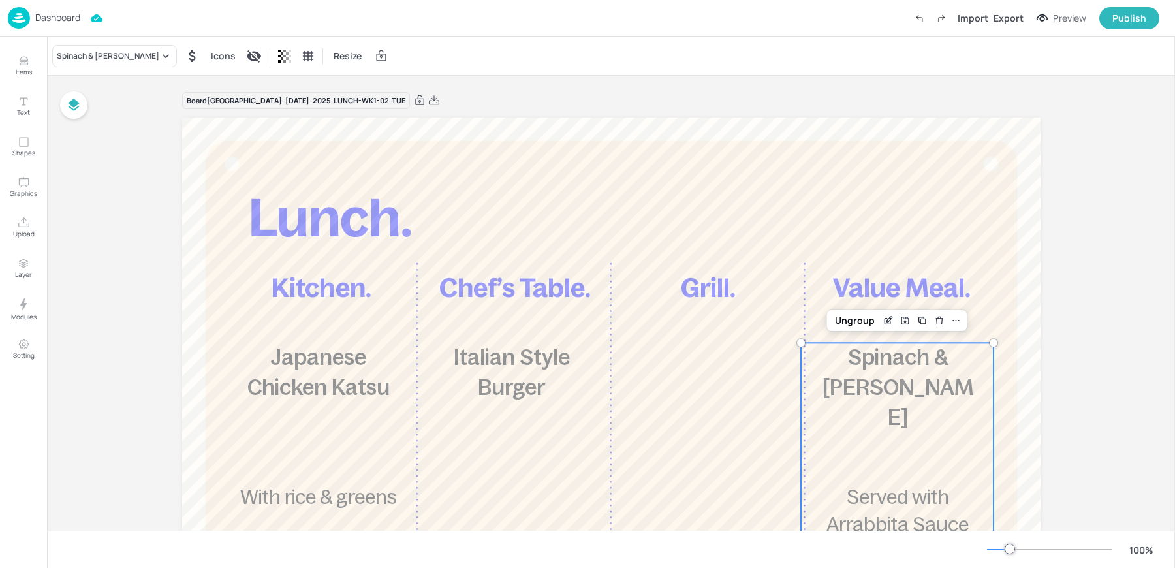
click at [858, 427] on span "Spinach & Ricotta Tortelloni" at bounding box center [898, 387] width 151 height 84
click at [93, 57] on div "Spinach & Ricotta Tortelloni" at bounding box center [108, 56] width 103 height 12
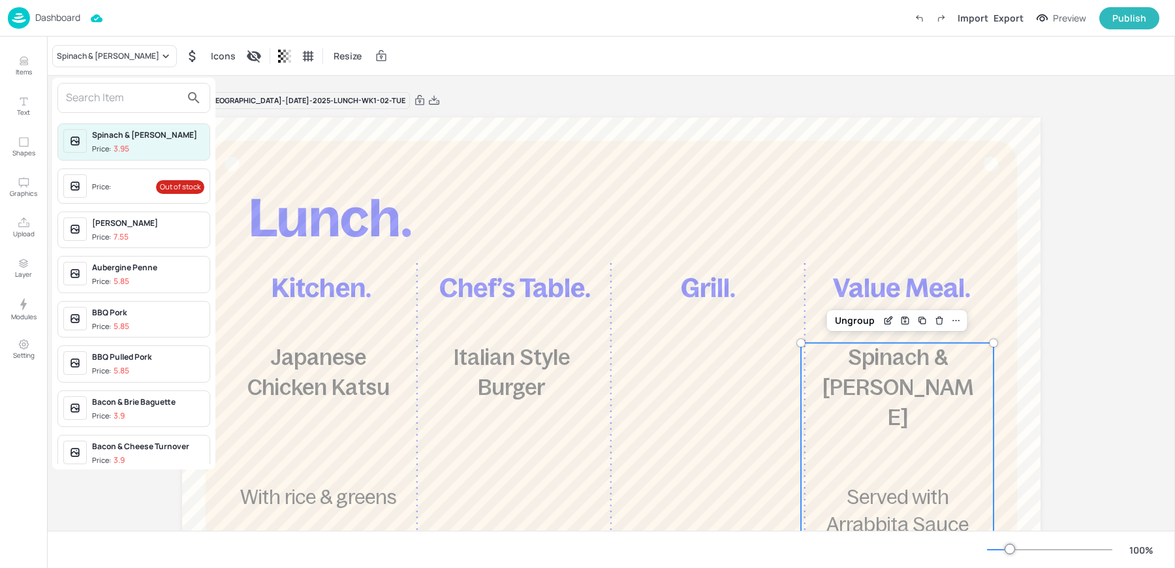
click at [87, 93] on input "text" at bounding box center [123, 97] width 115 height 21
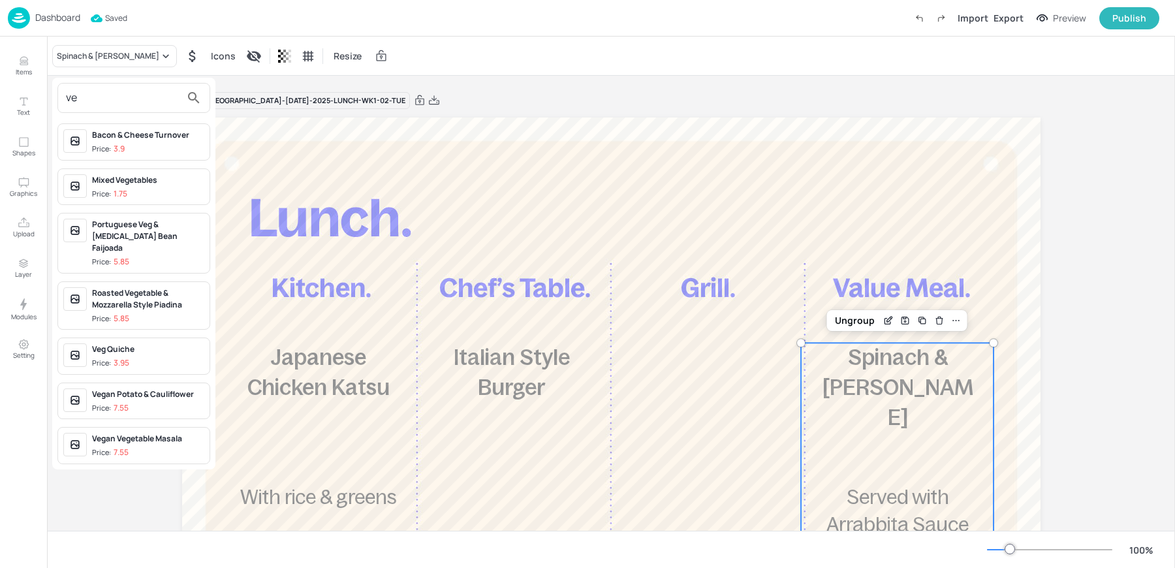
type input "v"
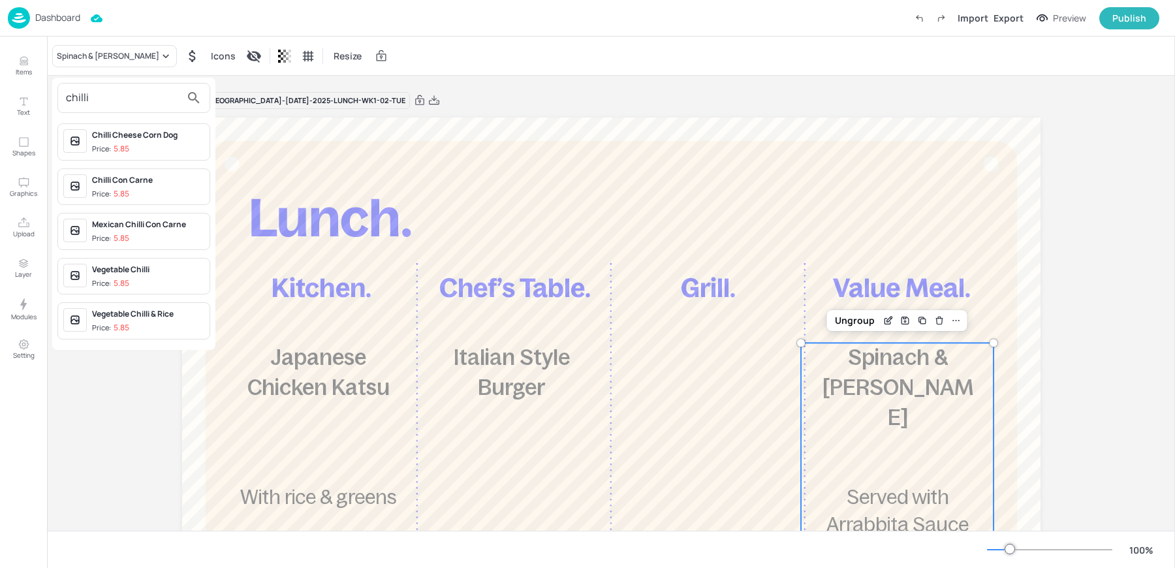
type input "chilli"
click at [114, 323] on p "5.85" at bounding box center [122, 327] width 16 height 9
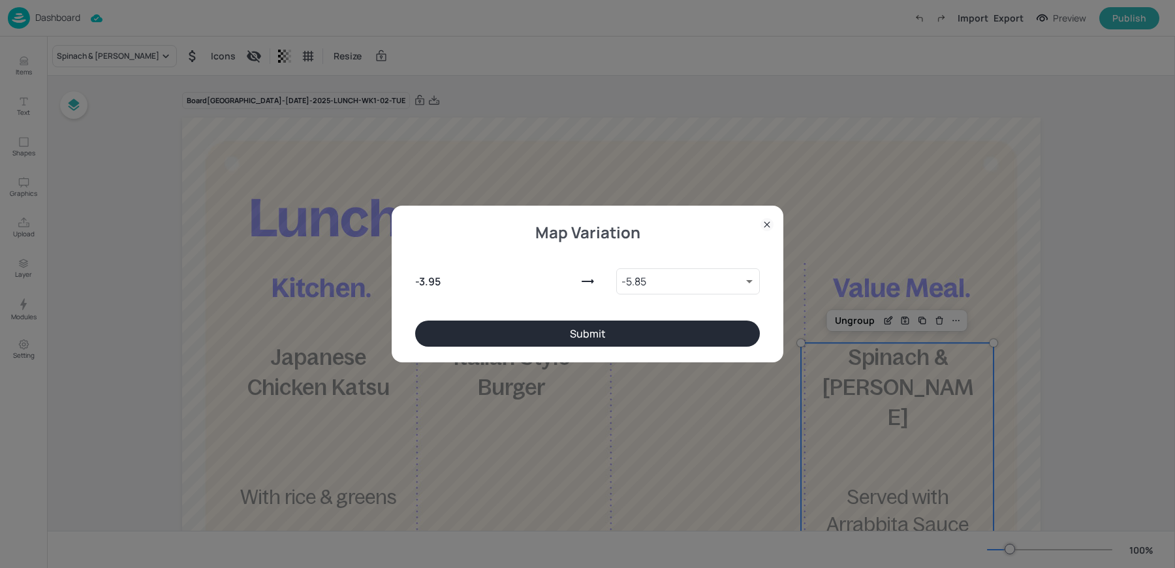
click at [670, 340] on button "Submit" at bounding box center [587, 334] width 345 height 26
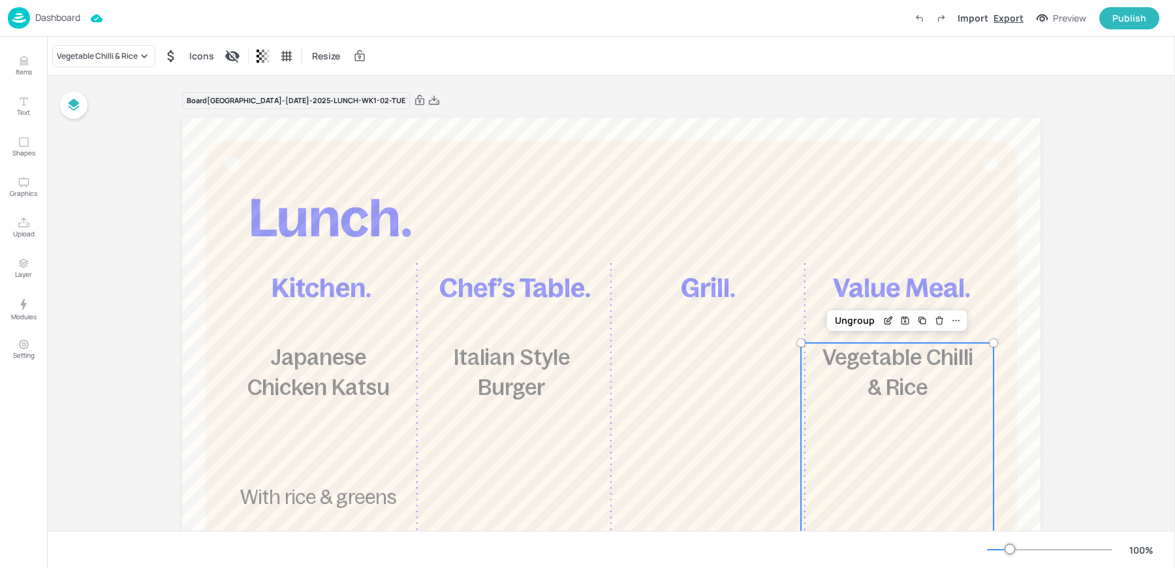
click at [1013, 15] on div "Export" at bounding box center [1009, 18] width 30 height 14
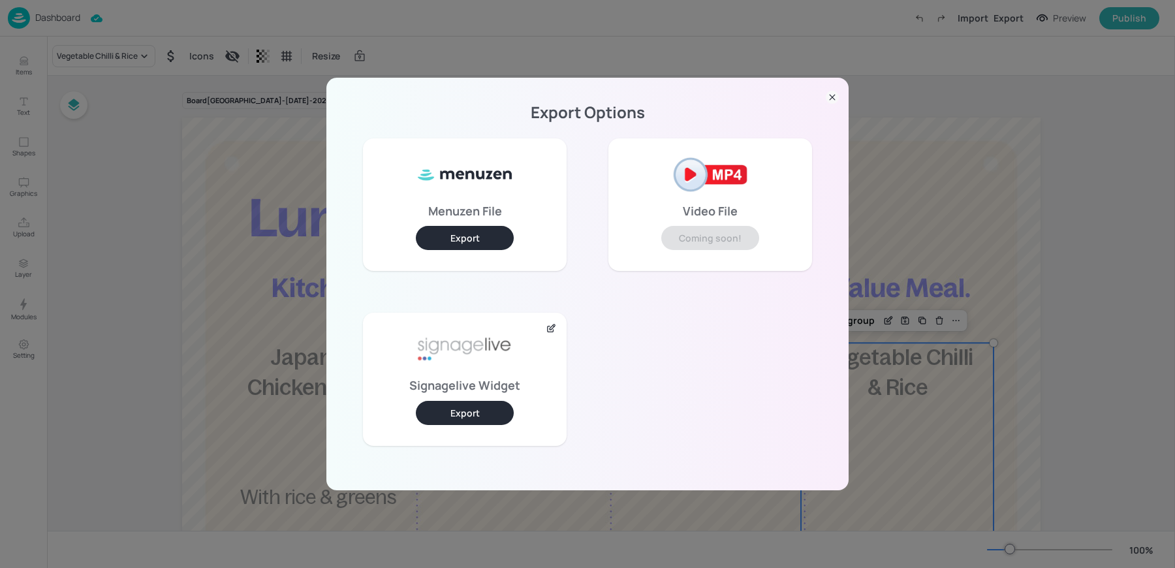
click at [477, 417] on button "Export" at bounding box center [465, 413] width 98 height 24
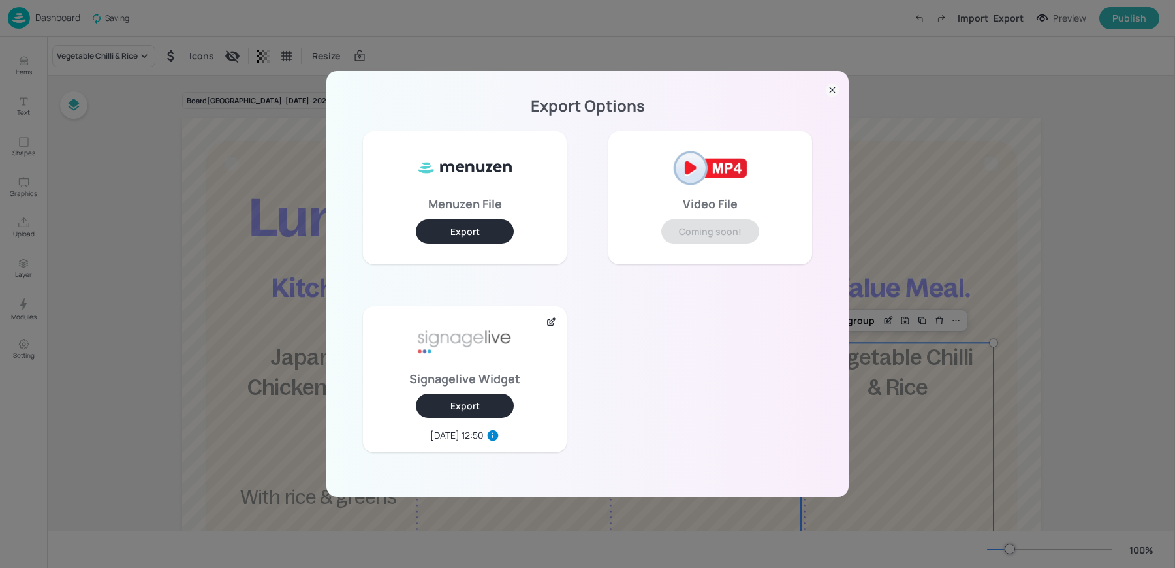
click at [97, 27] on div "Export Options Menuzen File Export Video File Coming soon! Signagelive Widget E…" at bounding box center [587, 284] width 1175 height 568
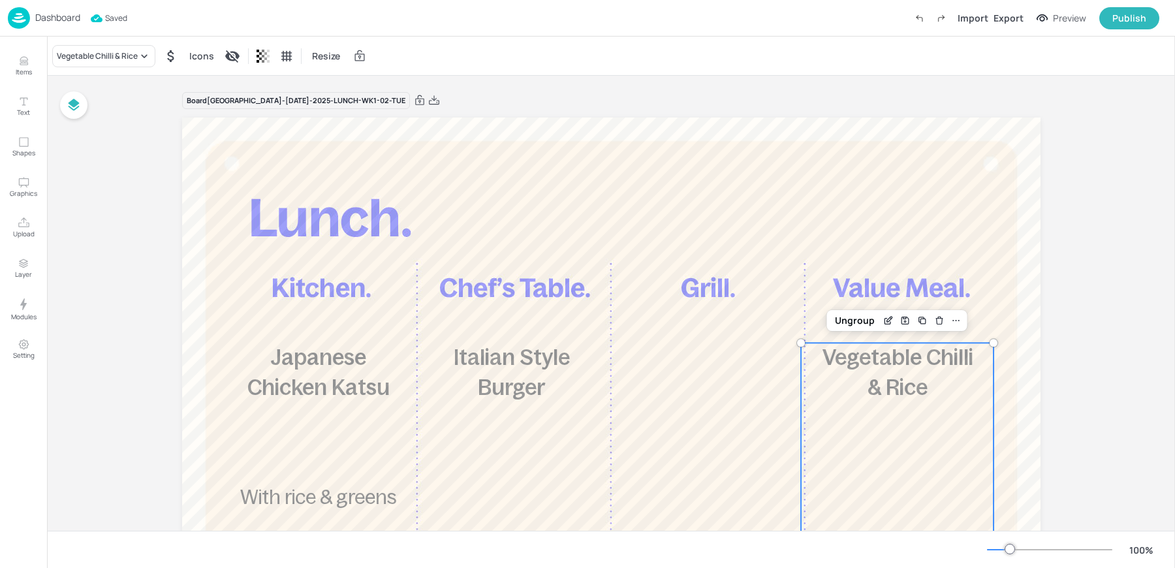
click at [42, 22] on p "Dashboard" at bounding box center [57, 17] width 45 height 9
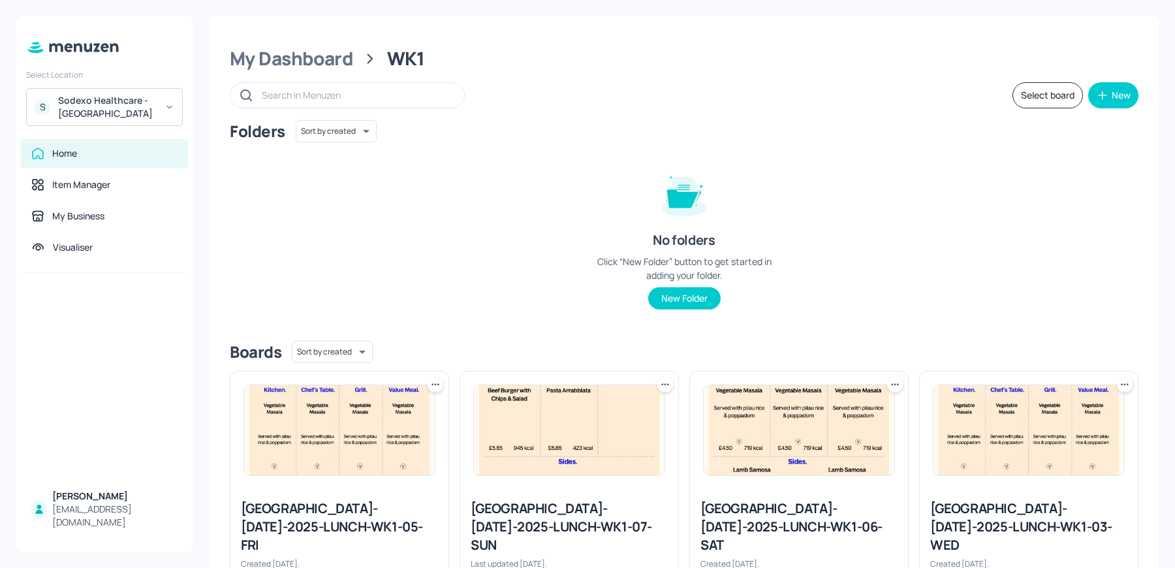
scroll to position [296, 0]
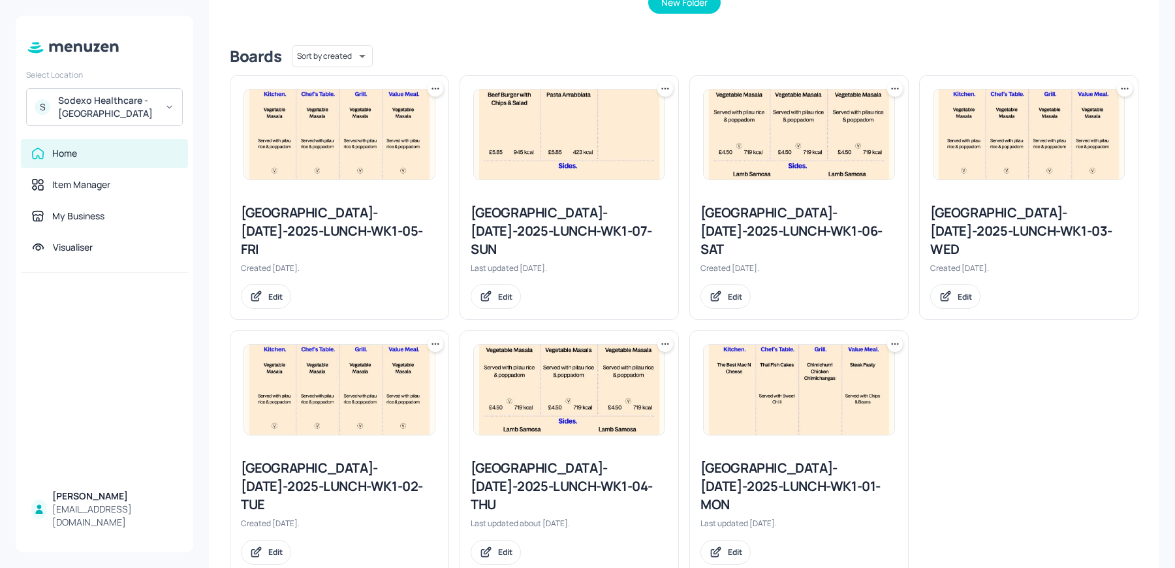
click at [987, 212] on div "Stoke Mandeville-JUL-2025-LUNCH-WK1-03-WED" at bounding box center [1029, 231] width 197 height 55
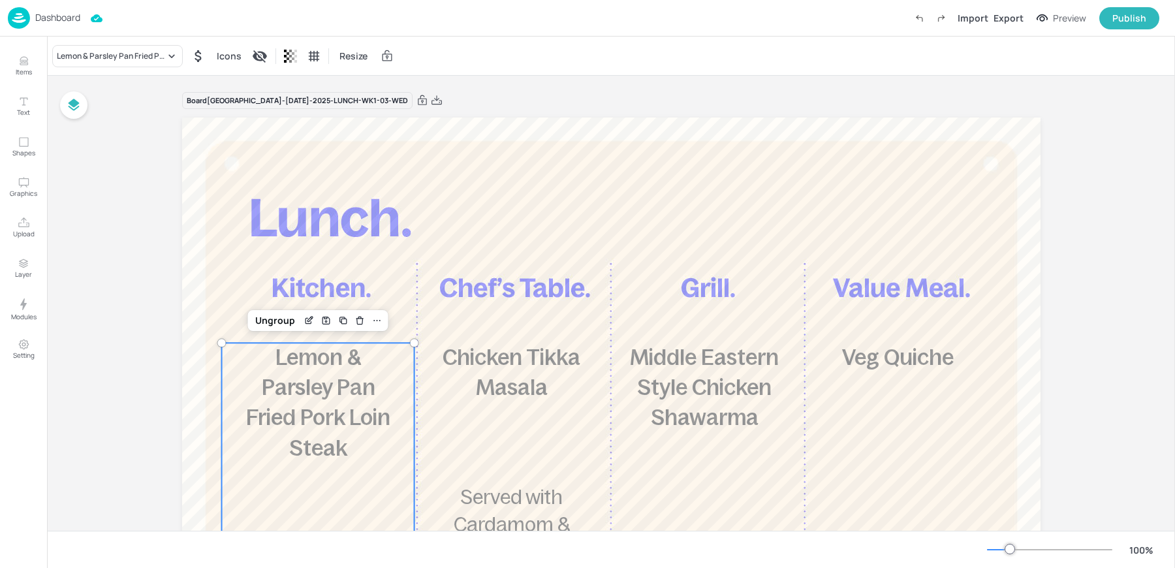
click at [321, 425] on span "Lemon & Parsley Pan Fried Pork Loin Steak" at bounding box center [318, 402] width 144 height 115
click at [118, 68] on div "Lemon & Parsley Pan Fried Pork Loin Steak Icons Resize" at bounding box center [611, 56] width 1128 height 39
click at [107, 57] on div "Lemon & Parsley Pan Fried Pork Loin Steak" at bounding box center [111, 56] width 108 height 12
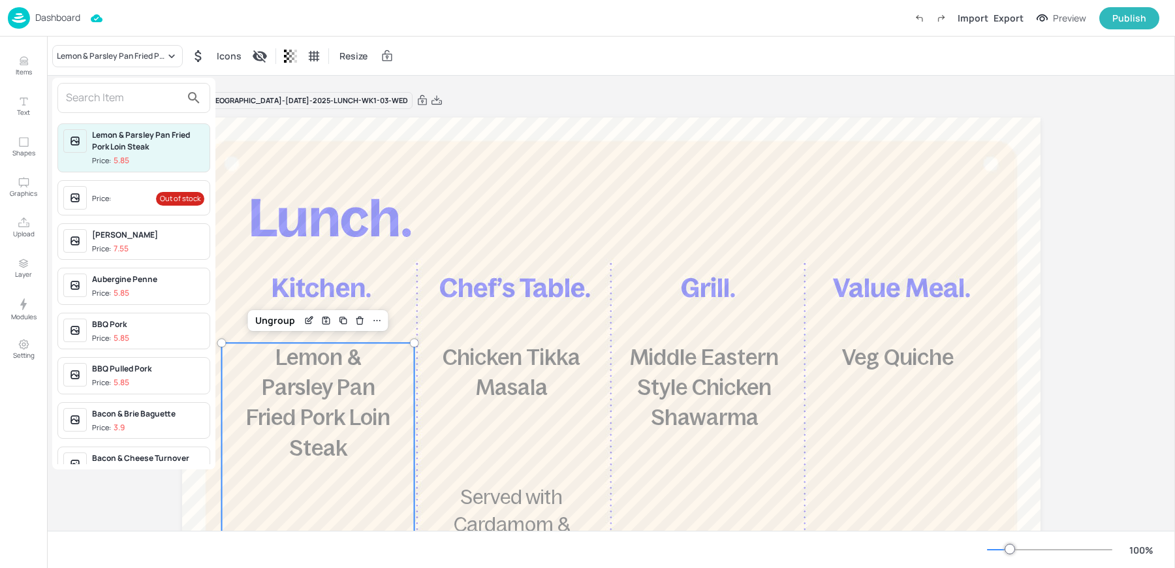
click at [112, 98] on input "text" at bounding box center [123, 97] width 115 height 21
type input "p"
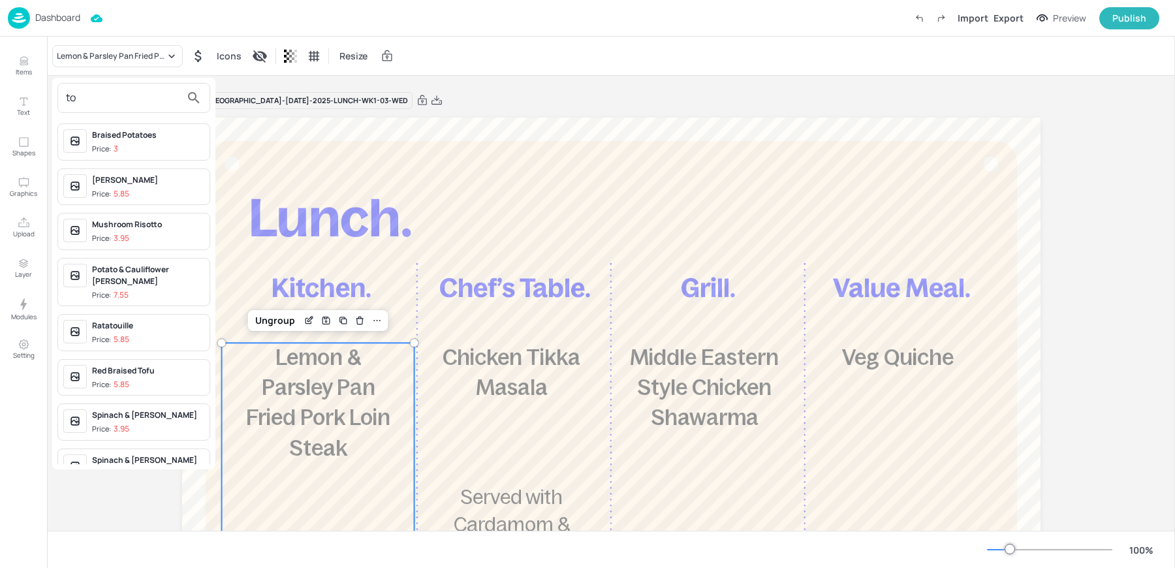
type input "t"
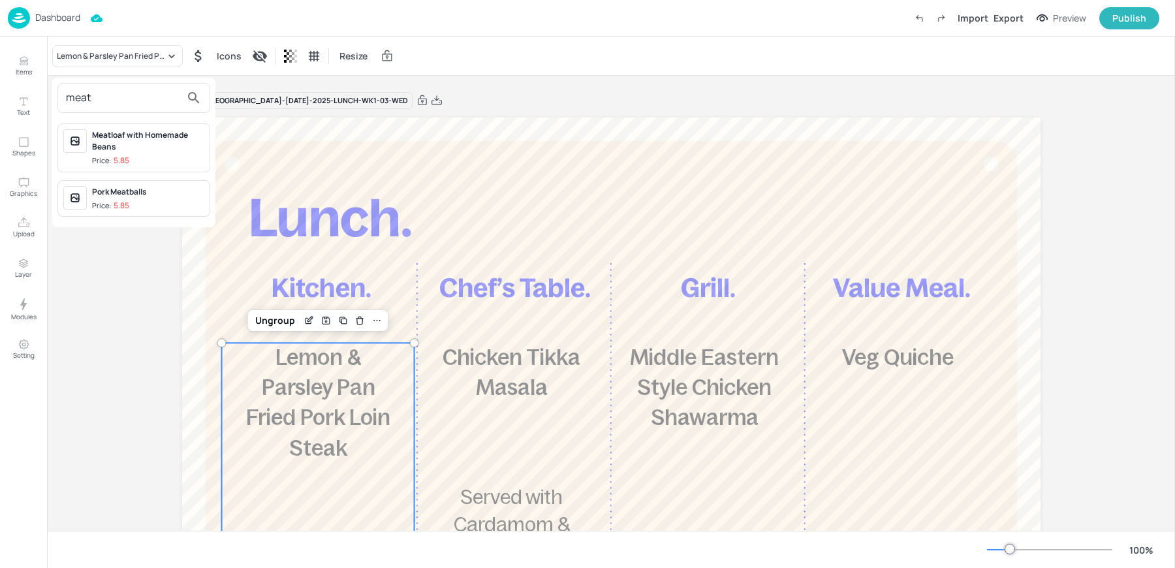
type input "meat"
click at [125, 201] on p "5.85" at bounding box center [122, 205] width 16 height 9
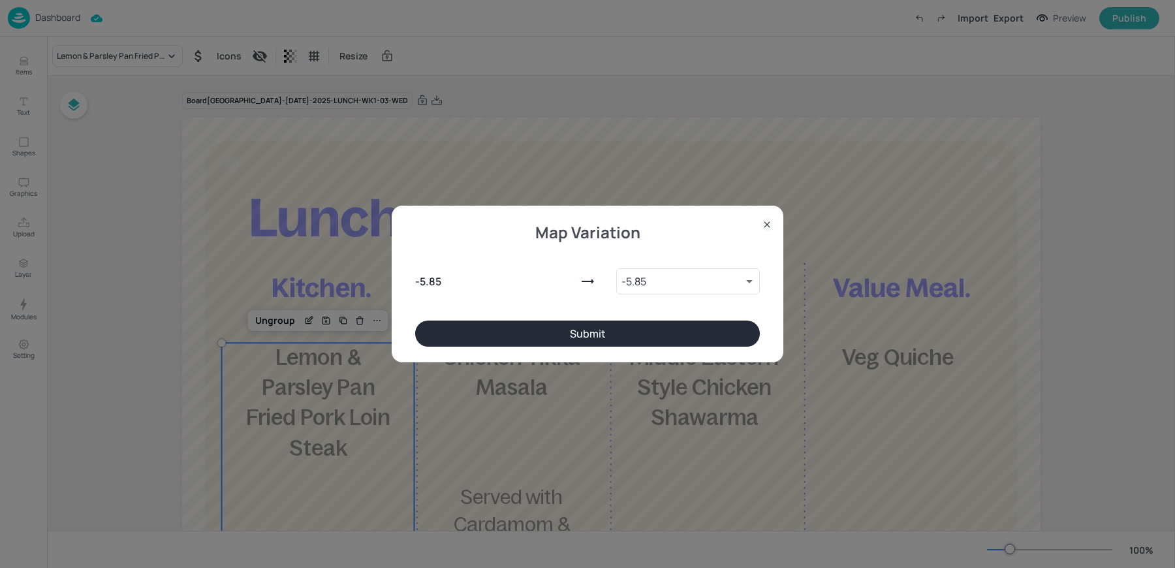
click at [497, 328] on button "Submit" at bounding box center [587, 334] width 345 height 26
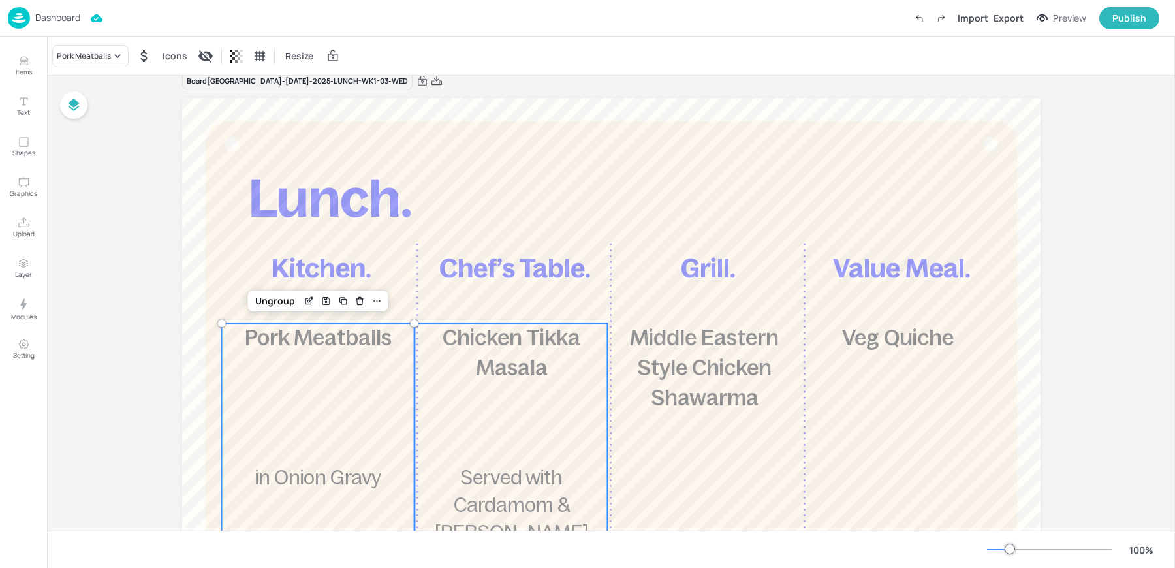
scroll to position [22, 0]
click at [307, 304] on div "Edit Item" at bounding box center [308, 299] width 17 height 17
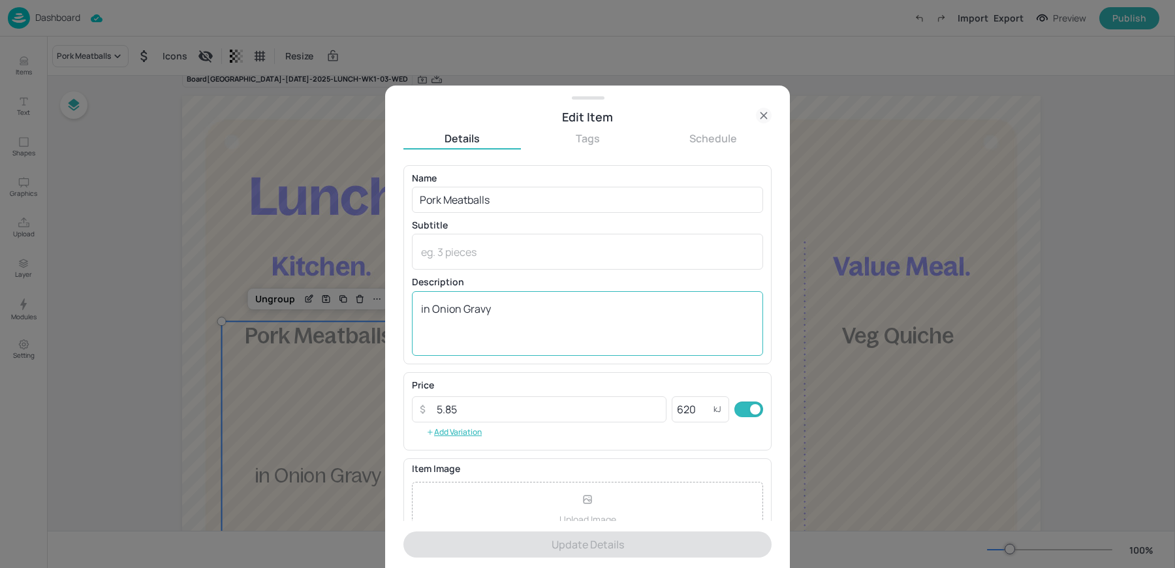
click at [424, 314] on textarea "in Onion Gravy" at bounding box center [587, 323] width 333 height 43
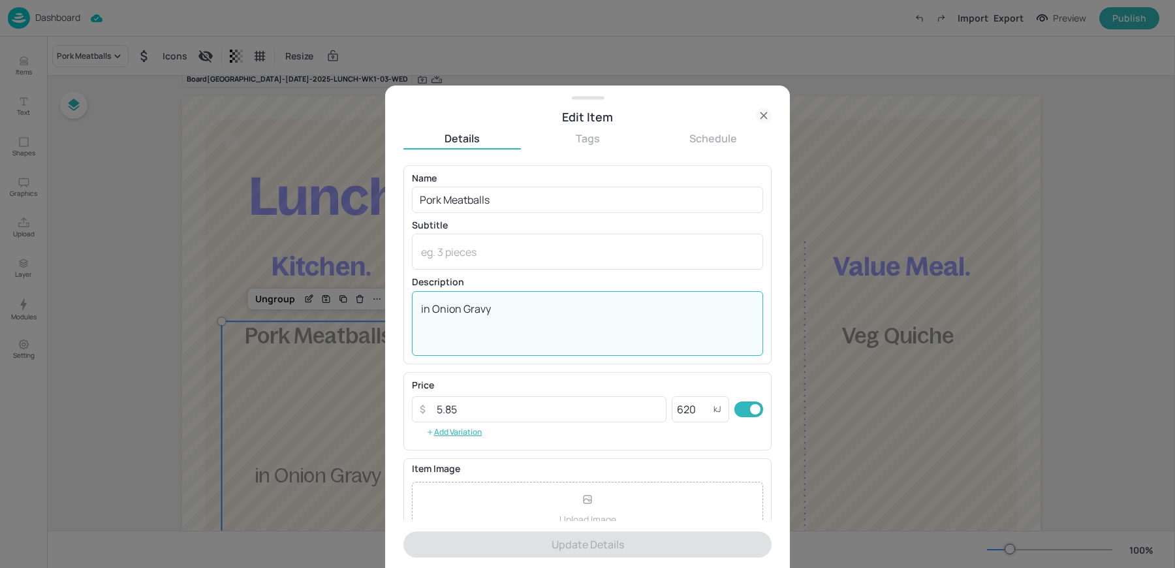
click at [424, 314] on textarea "in Onion Gravy" at bounding box center [587, 323] width 333 height 43
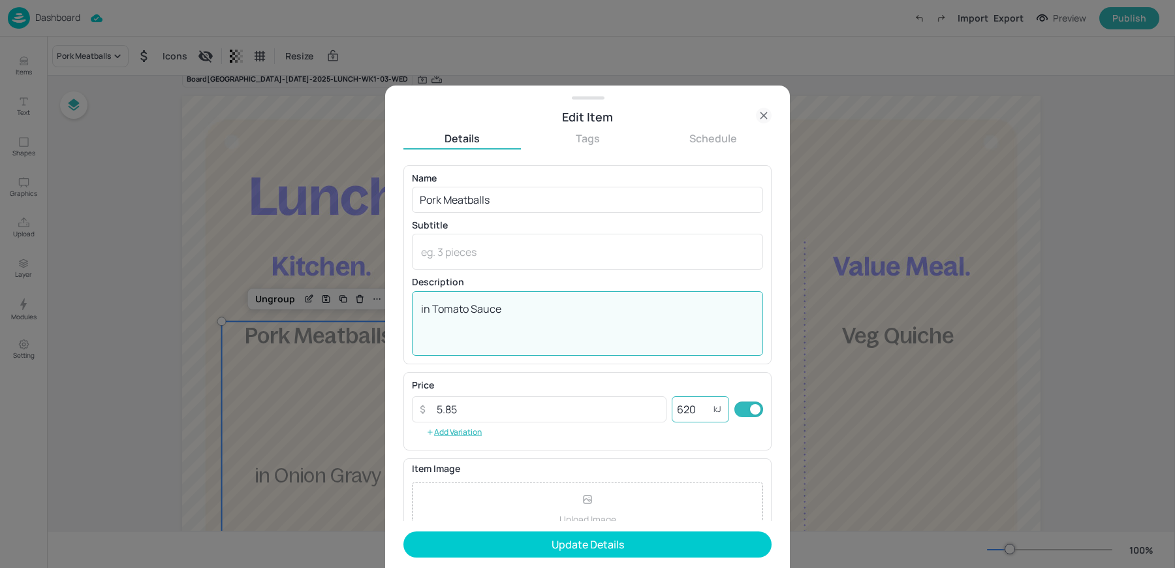
type textarea "in Tomato Sauce"
click at [696, 409] on input "620" at bounding box center [693, 409] width 42 height 26
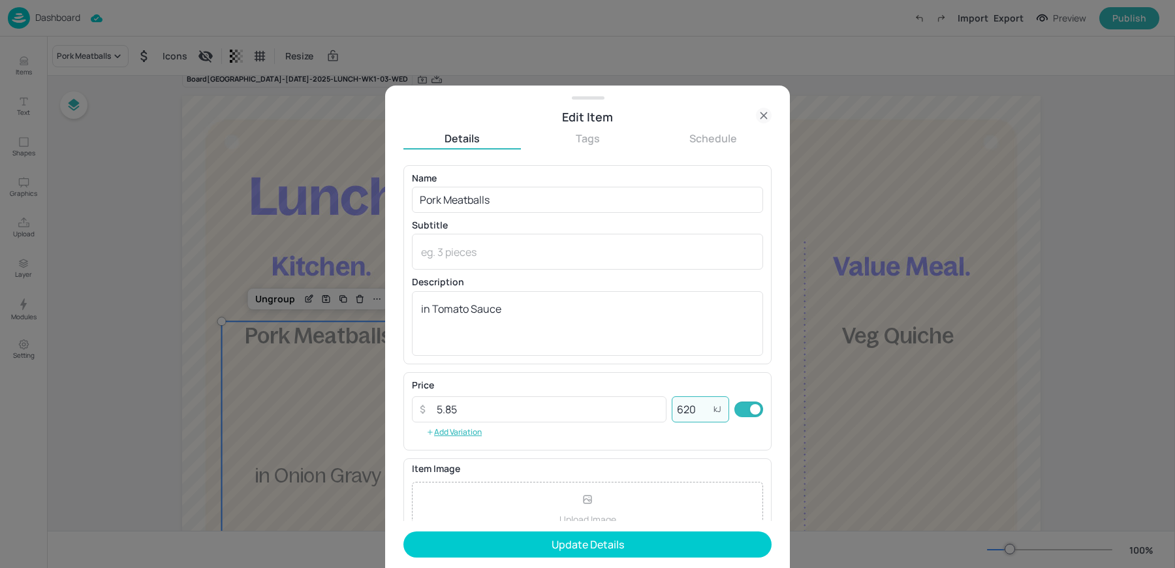
click at [696, 409] on input "620" at bounding box center [693, 409] width 42 height 26
type input "655"
click at [404, 532] on button "Update Details" at bounding box center [588, 545] width 368 height 26
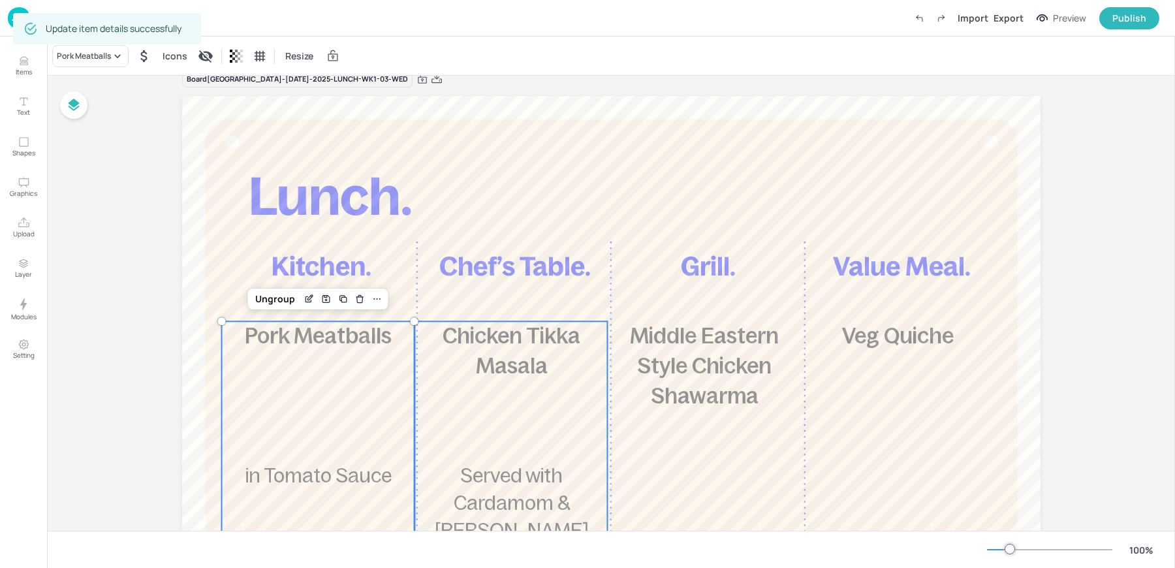
click at [535, 377] on span "Chicken Tikka Masala" at bounding box center [512, 351] width 138 height 54
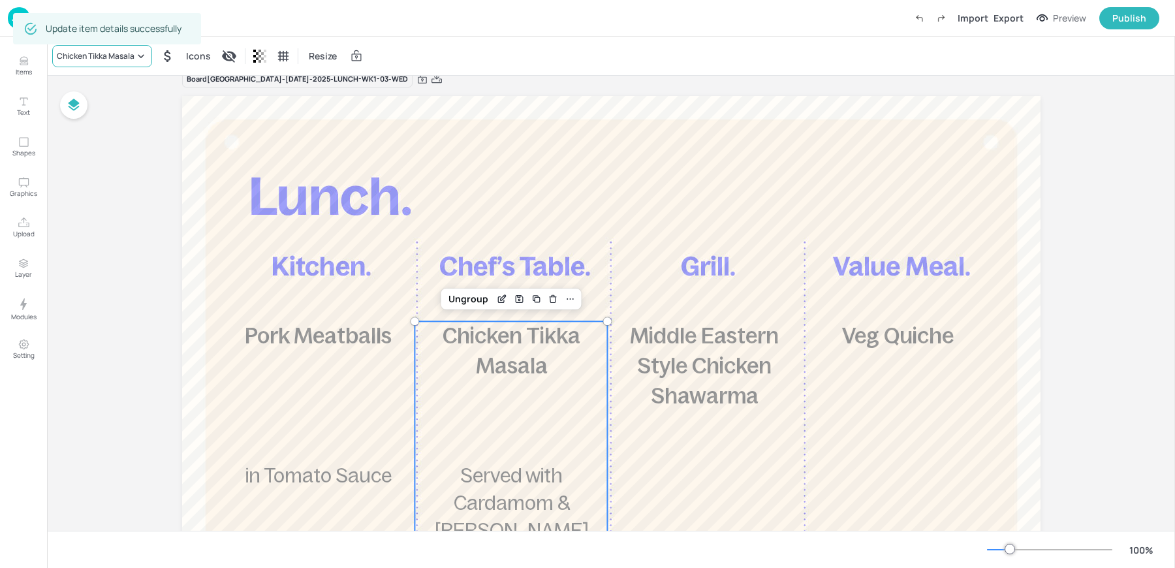
click at [67, 63] on div "Chicken Tikka Masala" at bounding box center [102, 56] width 100 height 22
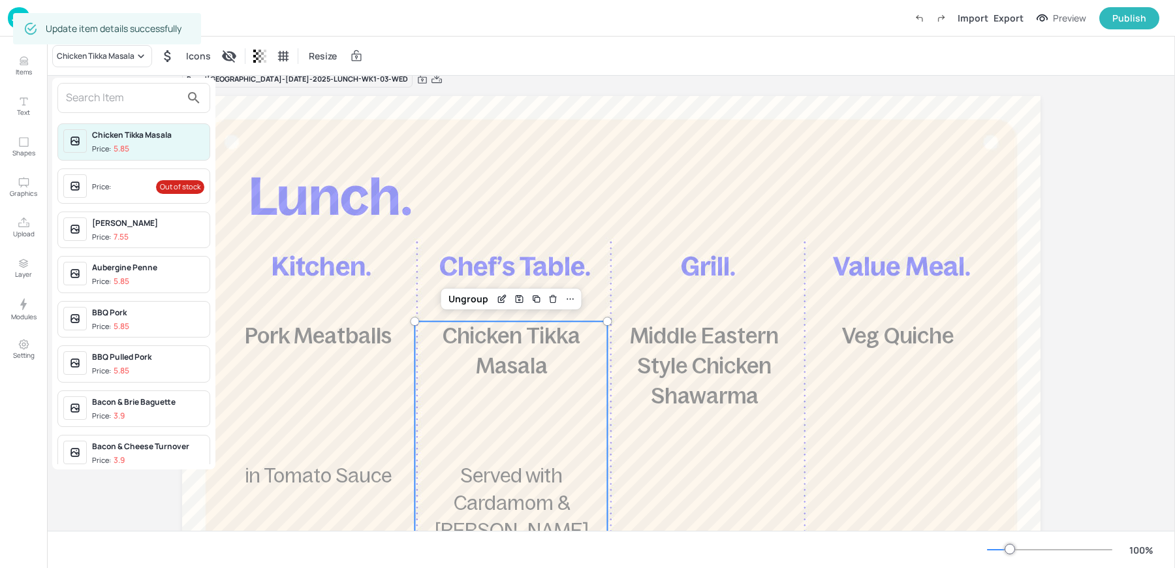
click at [120, 110] on div at bounding box center [133, 98] width 153 height 30
click at [776, 473] on div at bounding box center [587, 284] width 1175 height 568
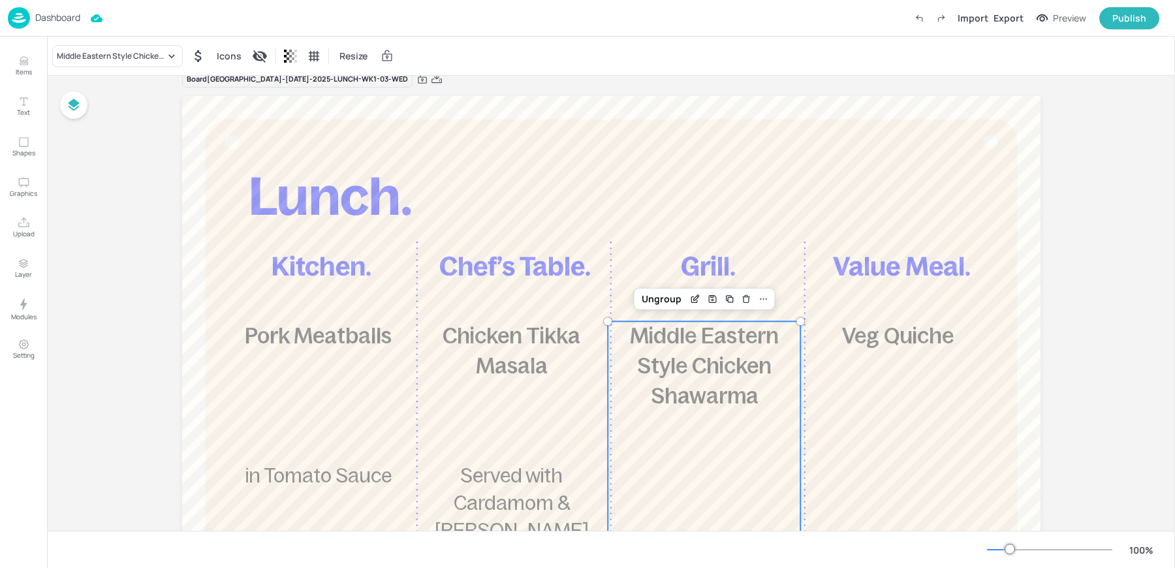
click at [701, 396] on span "Middle Eastern Style Chicken Shawarma" at bounding box center [704, 366] width 149 height 84
click at [87, 59] on div "Middle Eastern Style Chicken Shawarma" at bounding box center [111, 56] width 108 height 12
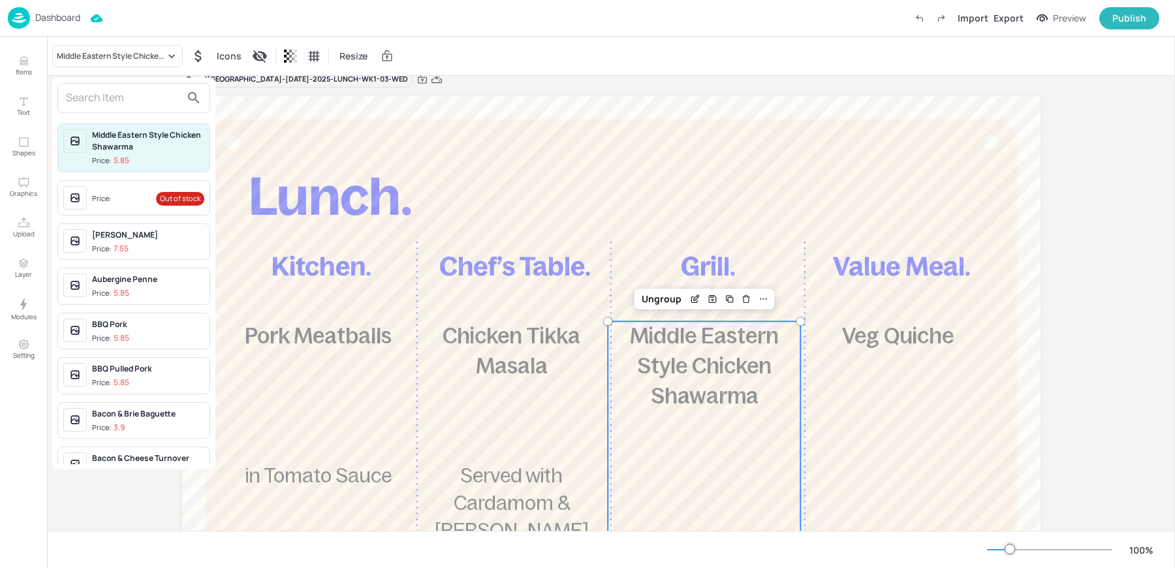
click at [102, 195] on div "Price:" at bounding box center [103, 198] width 22 height 11
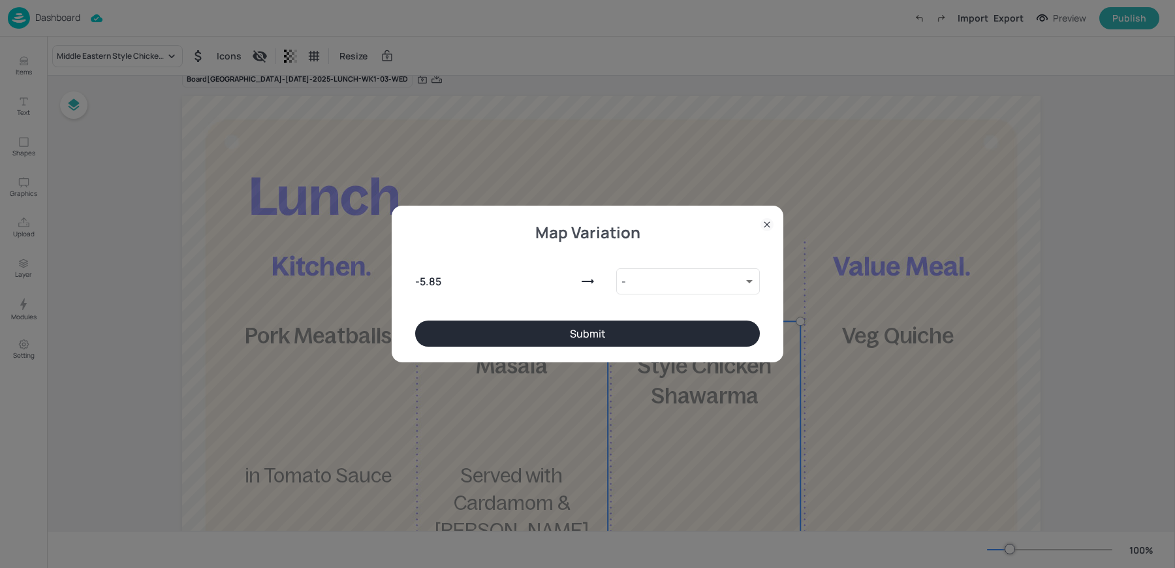
click at [880, 406] on div "Map Variation - 5.85 - 9138275 ​ Submit" at bounding box center [587, 284] width 1175 height 568
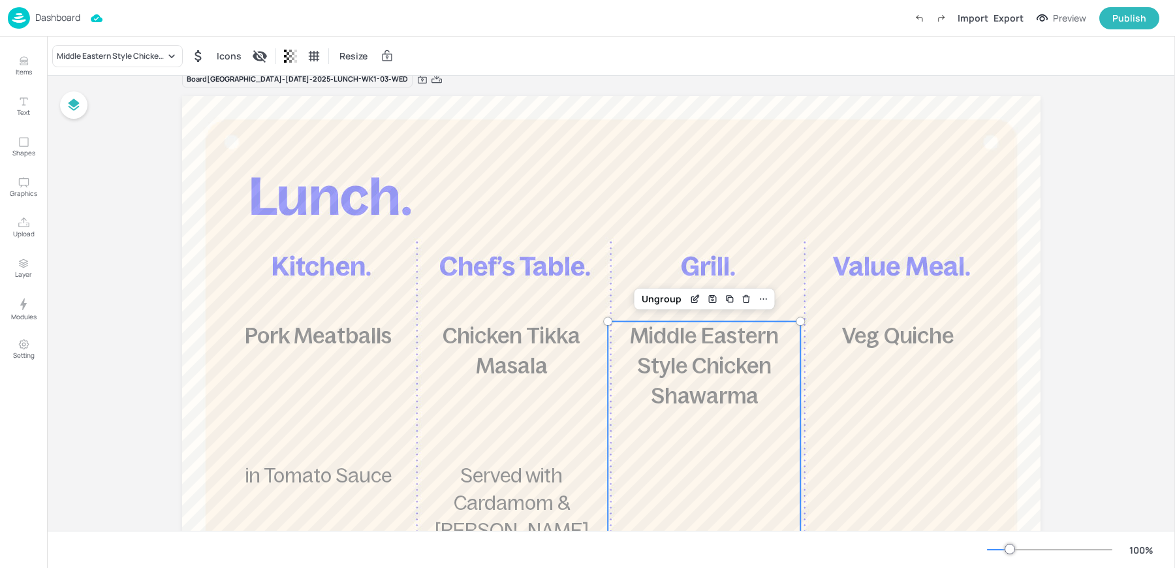
click at [654, 372] on span "Middle Eastern Style Chicken Shawarma" at bounding box center [704, 366] width 149 height 84
click at [113, 62] on div "Middle Eastern Style Chicken Shawarma" at bounding box center [117, 56] width 131 height 22
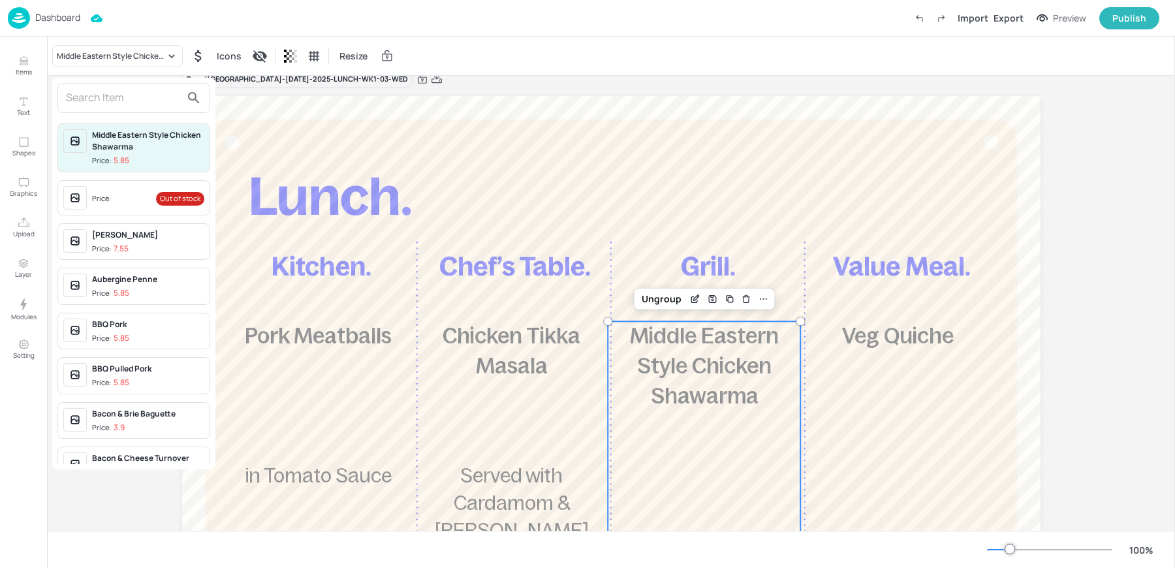
click at [116, 189] on span "Price: Out of stock" at bounding box center [148, 199] width 112 height 21
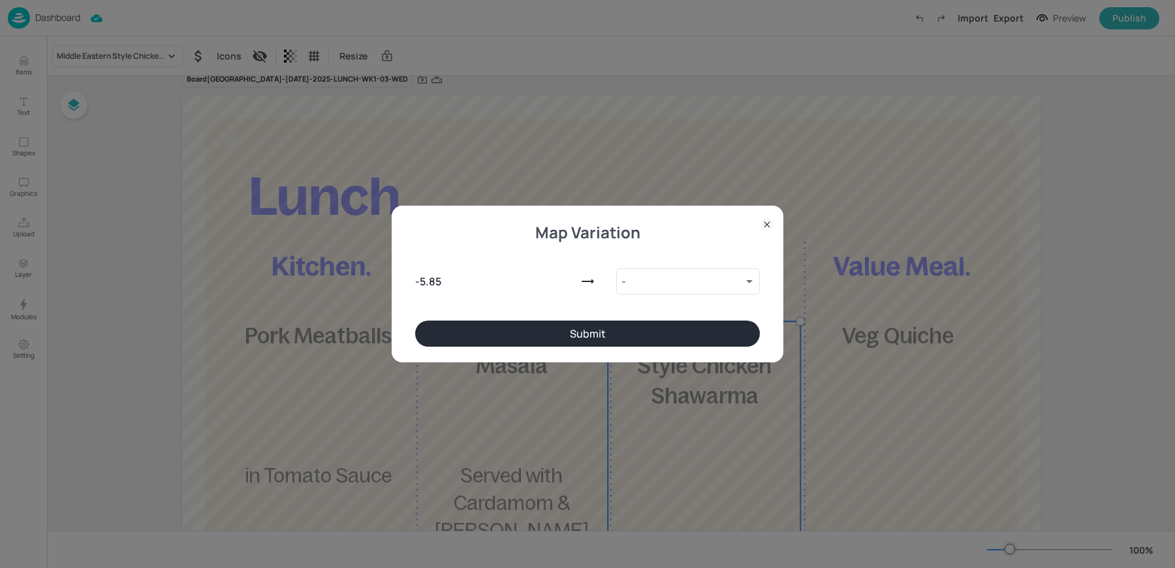
click at [528, 332] on button "Submit" at bounding box center [587, 334] width 345 height 26
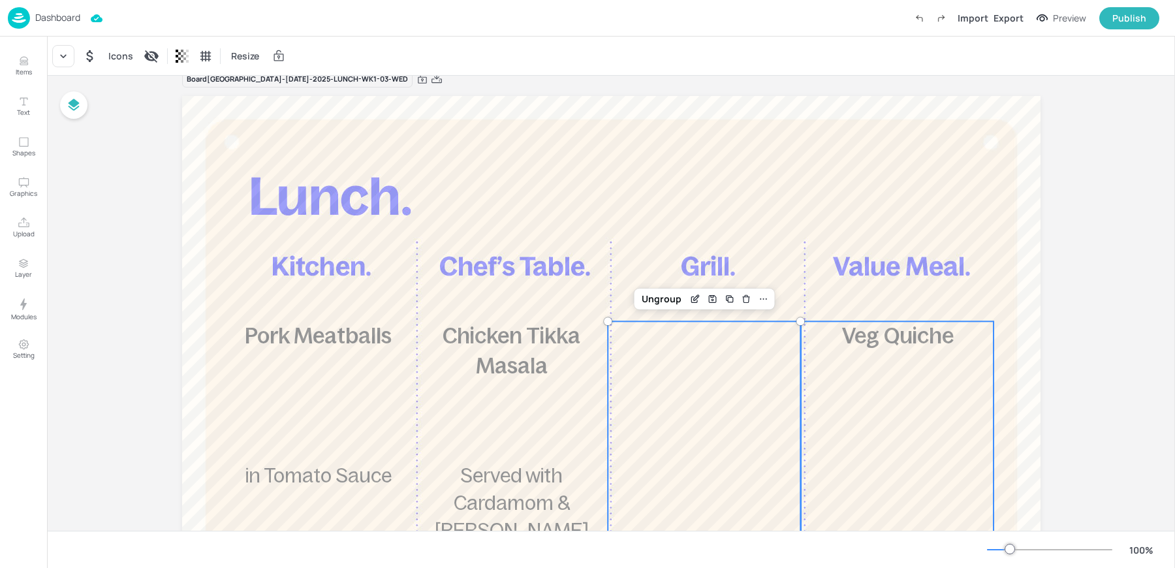
click at [929, 444] on div "£3.95 Veg Quiche 920 kcal" at bounding box center [897, 509] width 193 height 377
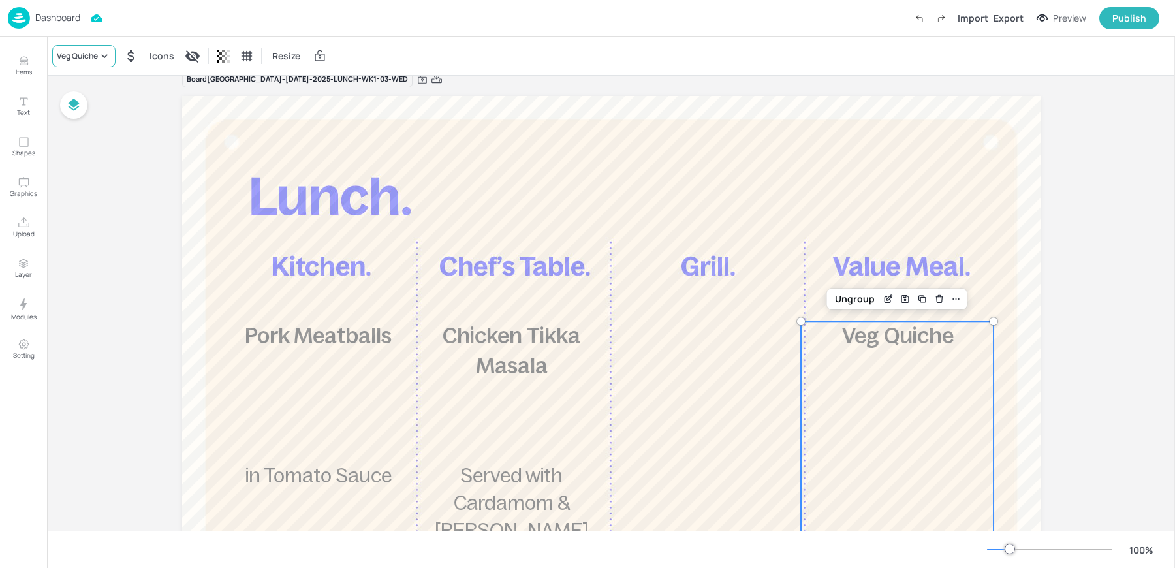
click at [78, 62] on div "Veg Quiche" at bounding box center [83, 56] width 63 height 22
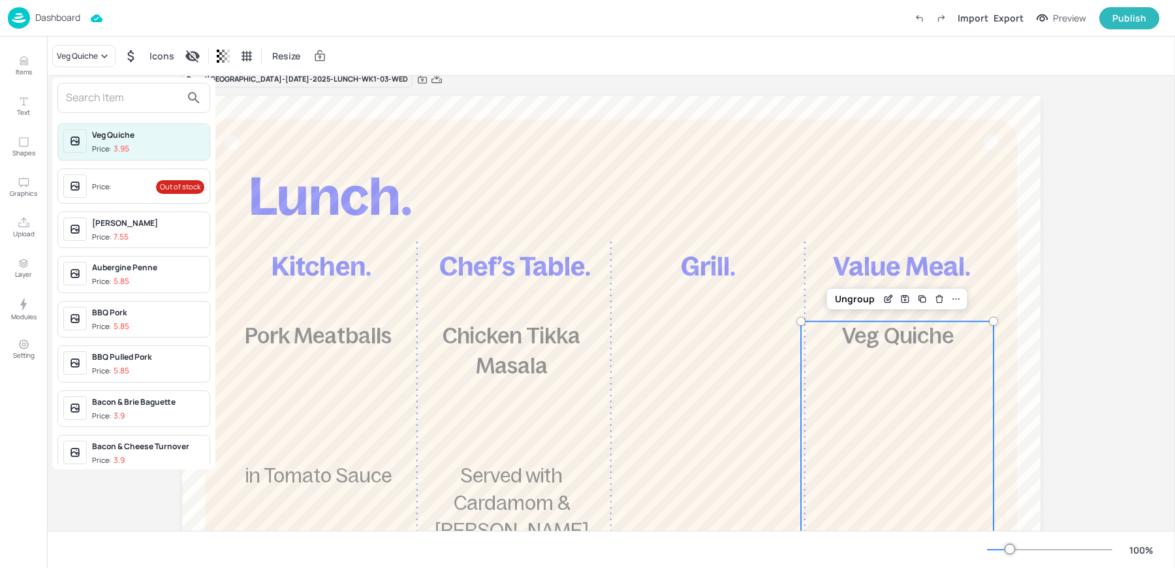
click at [96, 101] on input "text" at bounding box center [123, 97] width 115 height 21
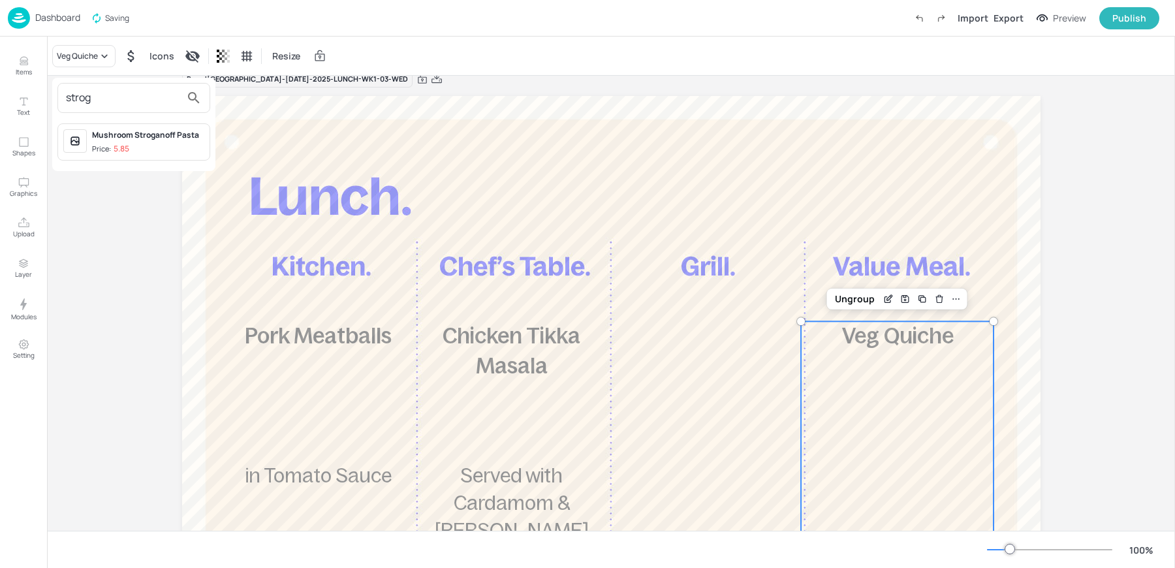
type input "strog"
click at [135, 138] on div "Mushroom Stroganoff Pasta" at bounding box center [148, 135] width 112 height 12
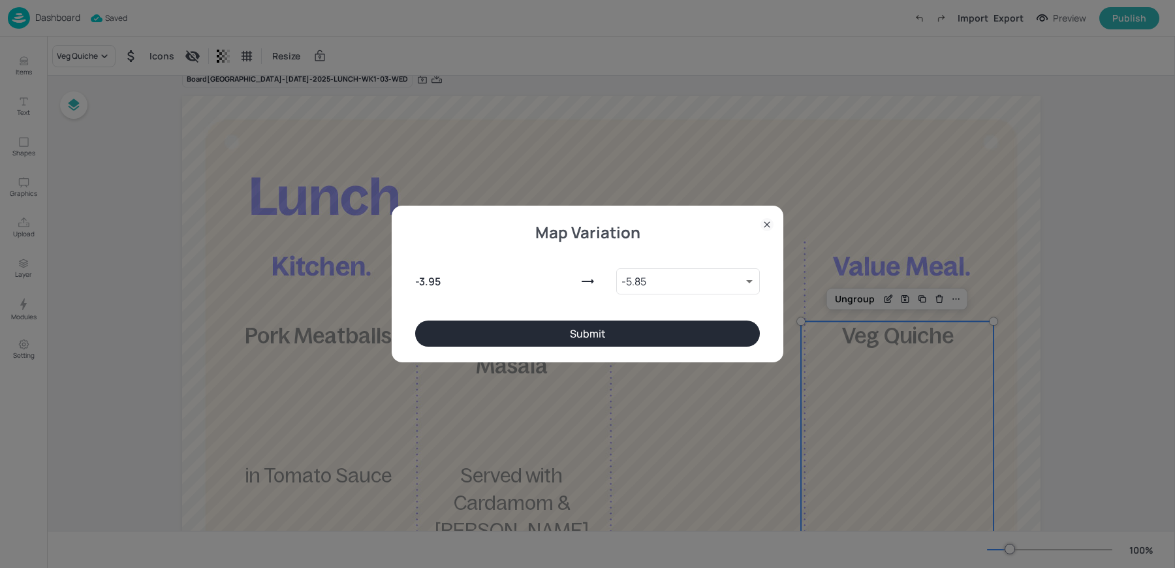
click at [609, 346] on button "Submit" at bounding box center [587, 334] width 345 height 26
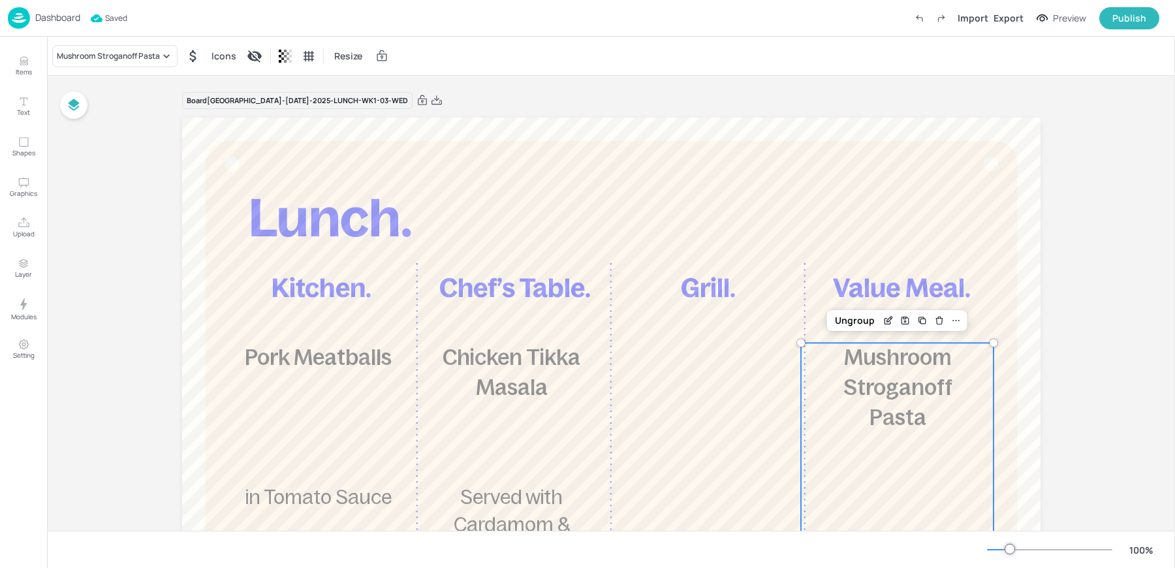
click at [188, 22] on div "Dashboard Saved Import Export Preview Publish" at bounding box center [584, 18] width 1152 height 36
click at [42, 13] on p "Dashboard" at bounding box center [57, 17] width 45 height 9
click at [587, 52] on div "Mushroom Stroganoff Pasta Icons Resize" at bounding box center [611, 56] width 1128 height 39
click at [39, 20] on p "Dashboard" at bounding box center [57, 17] width 45 height 9
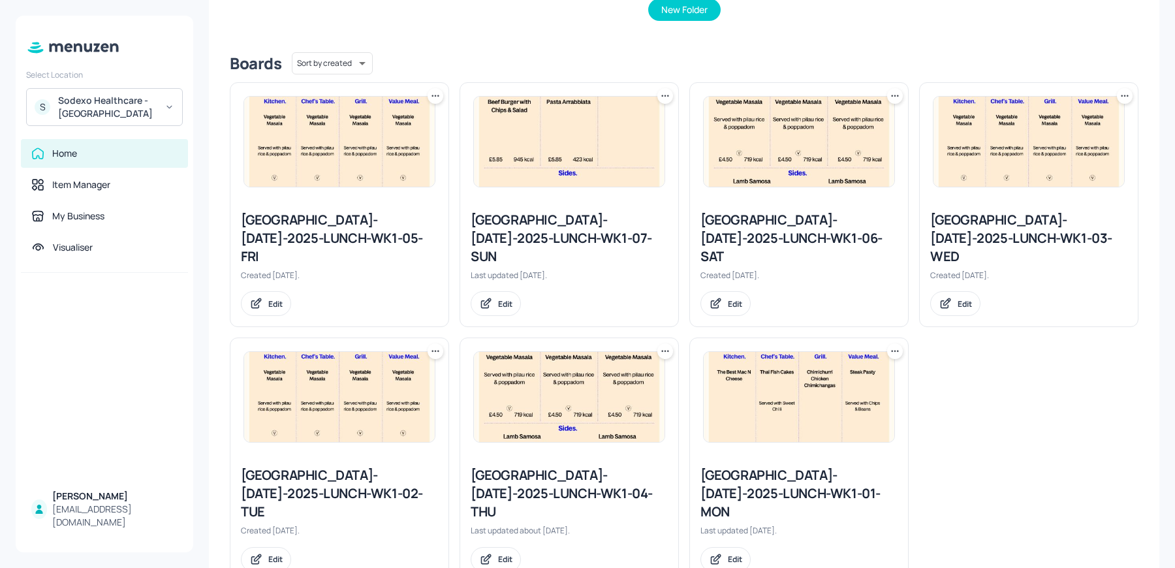
scroll to position [296, 0]
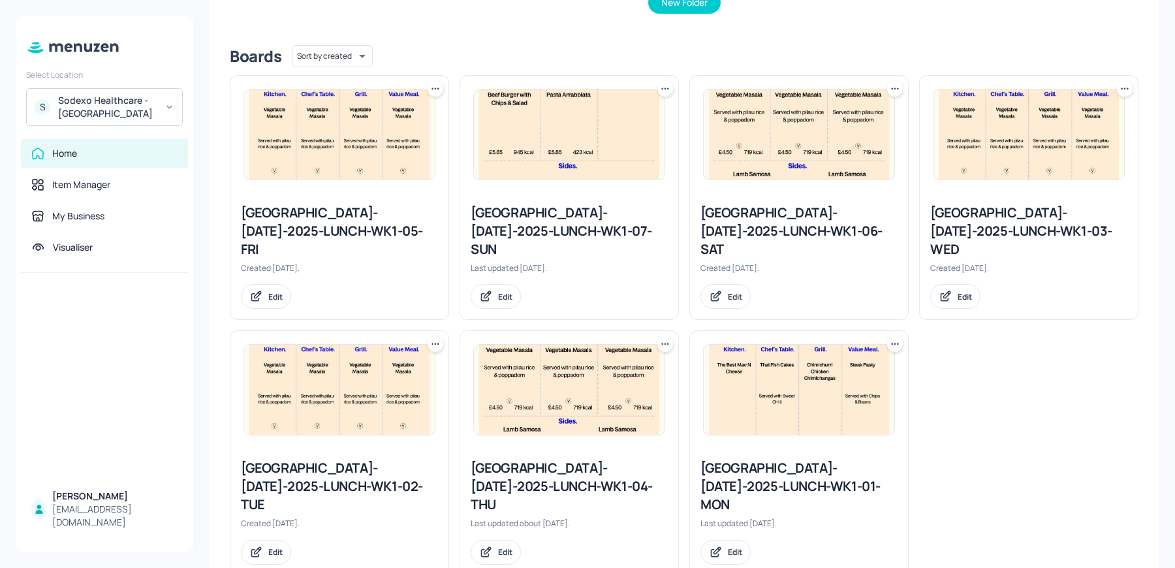
click at [528, 459] on div "Stoke Mandeville-JUL-2025-LUNCH-WK1-04-THU" at bounding box center [569, 486] width 197 height 55
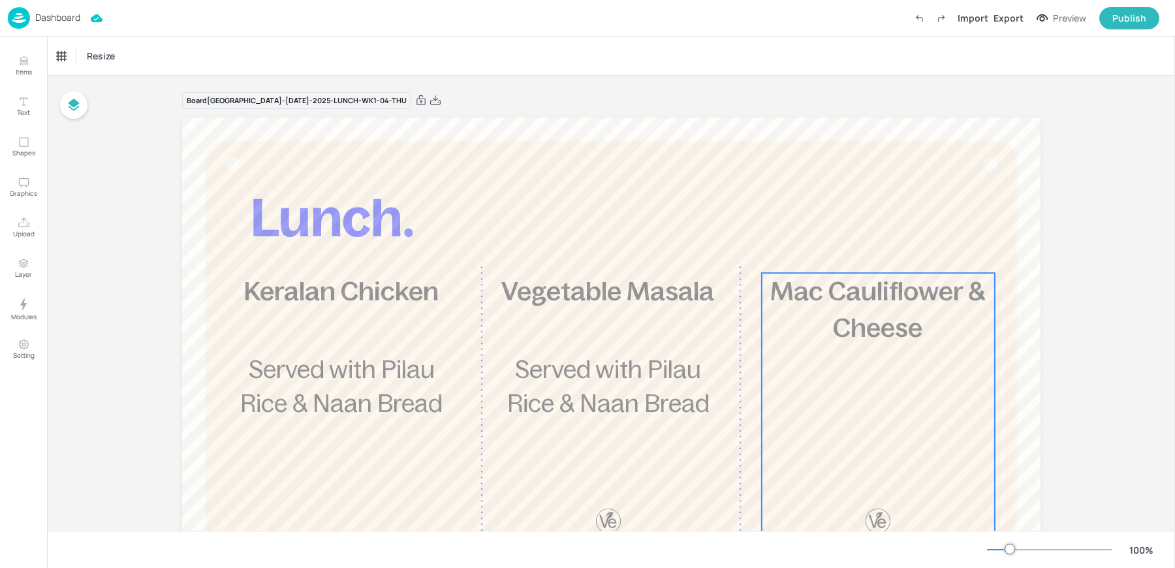
click at [951, 380] on div "£3.95 Mac Cauliflower & Cheese 768 kcal" at bounding box center [878, 420] width 234 height 294
click at [113, 48] on div "Mac Cauliflower & Cheese" at bounding box center [111, 56] width 118 height 22
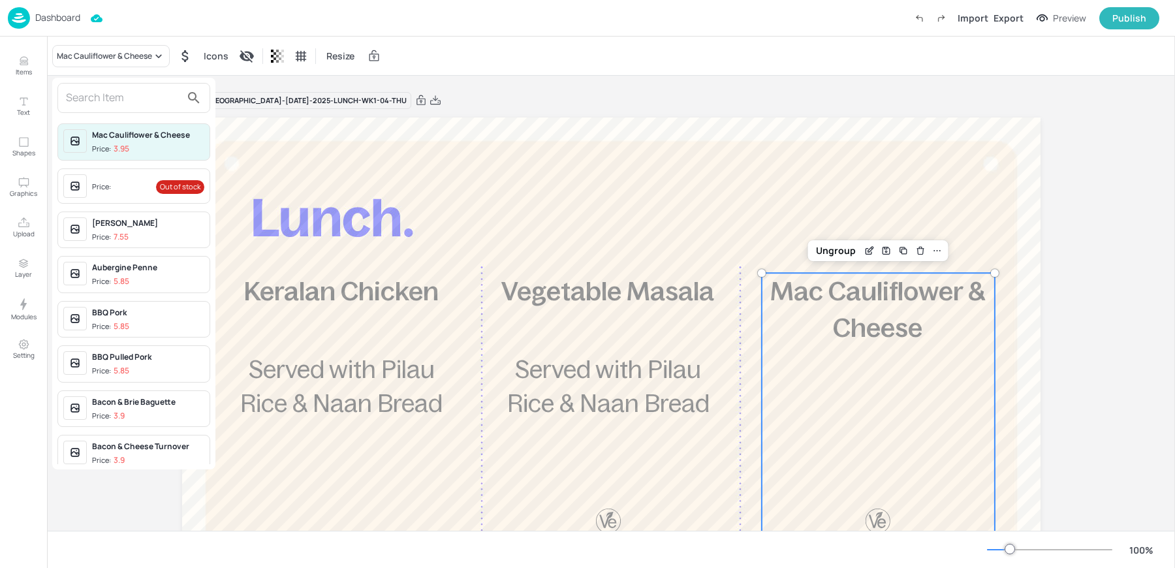
click at [111, 90] on input "text" at bounding box center [123, 97] width 115 height 21
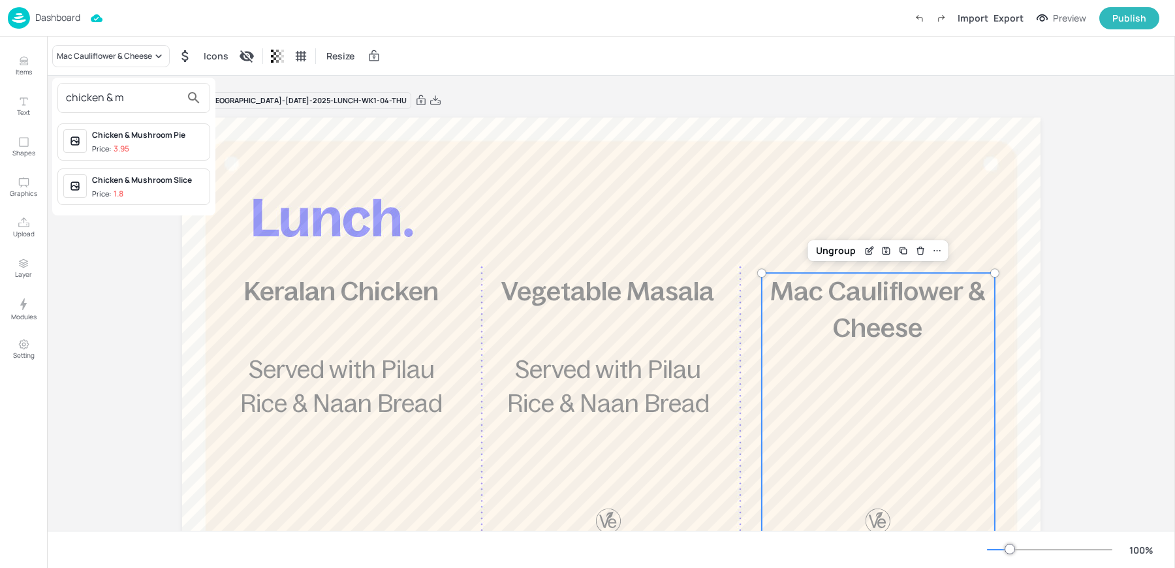
type input "chicken & m"
click at [149, 151] on span "Price: 3.95" at bounding box center [148, 149] width 112 height 11
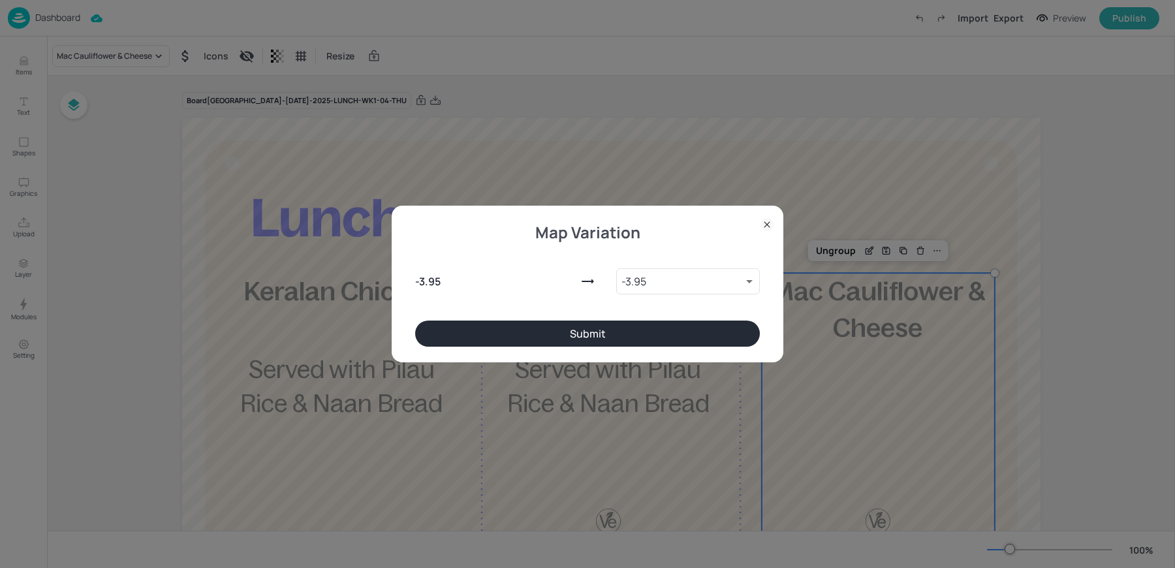
click at [624, 341] on button "Submit" at bounding box center [587, 334] width 345 height 26
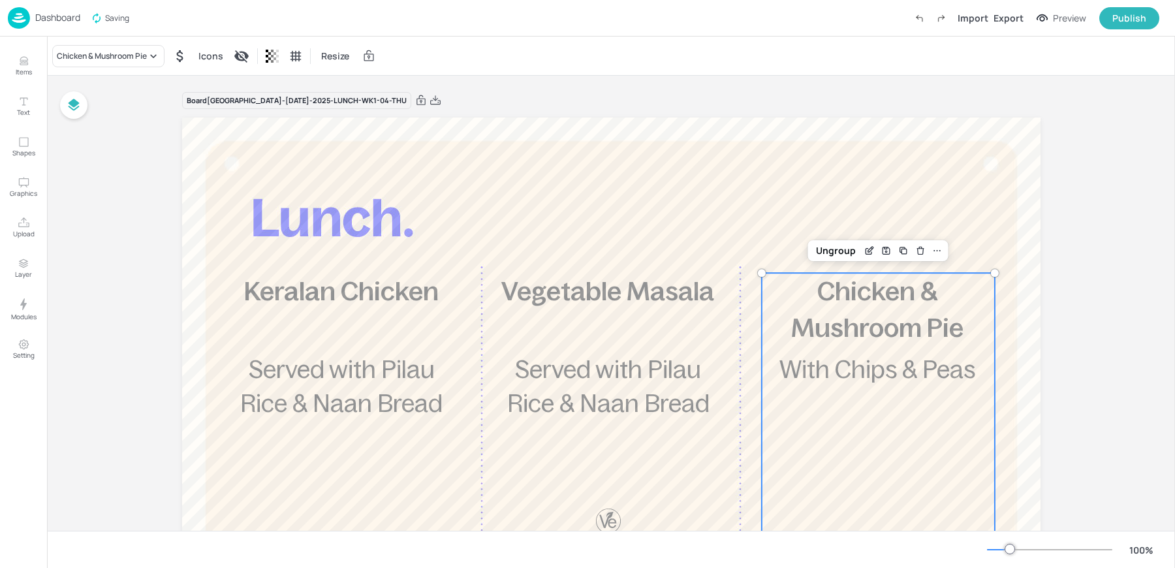
click at [455, 2] on div "Dashboard Saving Import Export Preview Publish" at bounding box center [584, 18] width 1152 height 36
click at [66, 14] on p "Dashboard" at bounding box center [57, 17] width 45 height 9
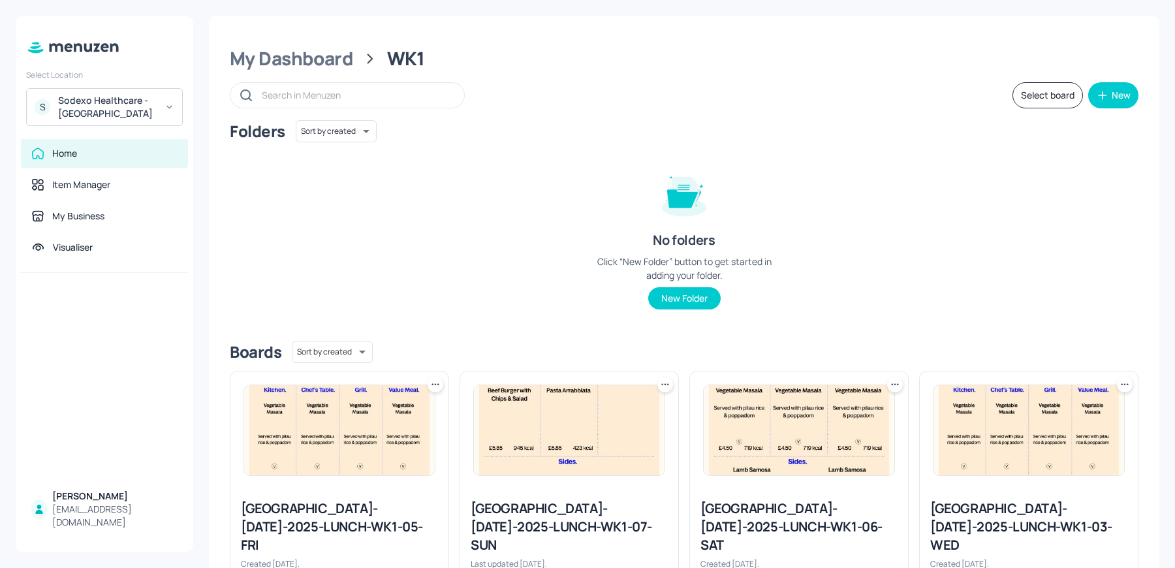
scroll to position [296, 0]
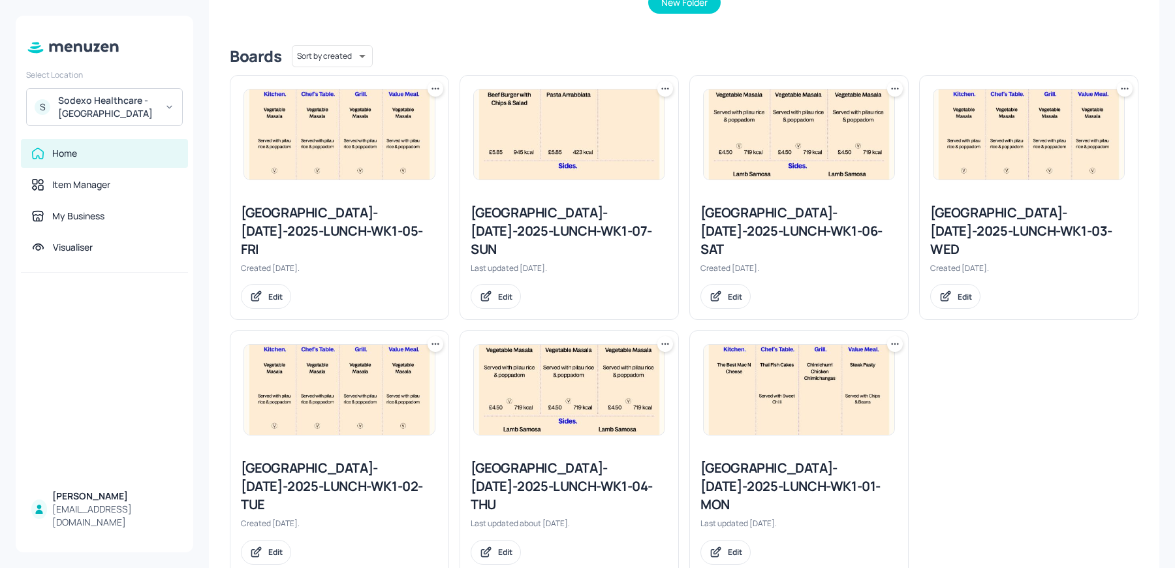
click at [368, 234] on div "Stoke Mandeville-JUL-2025-LUNCH-WK1-05-FRI" at bounding box center [339, 231] width 197 height 55
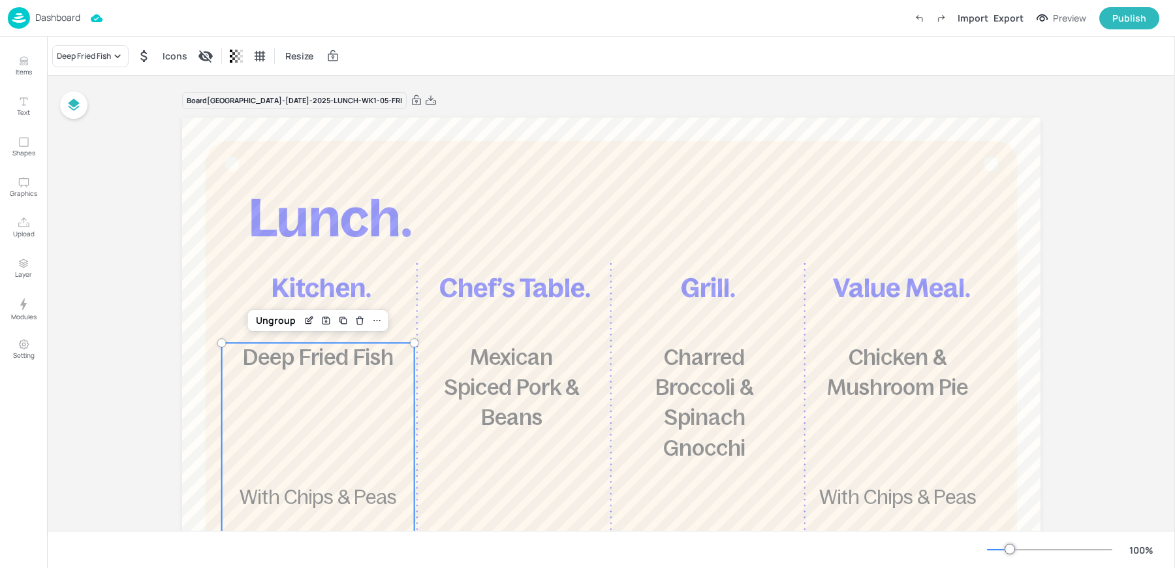
click at [319, 407] on div "£5.85 Deep Fried Fish With Chips & Peas 862 kcal" at bounding box center [317, 531] width 193 height 377
click at [547, 387] on span "Mexican Spiced Pork & Beans" at bounding box center [511, 387] width 135 height 84
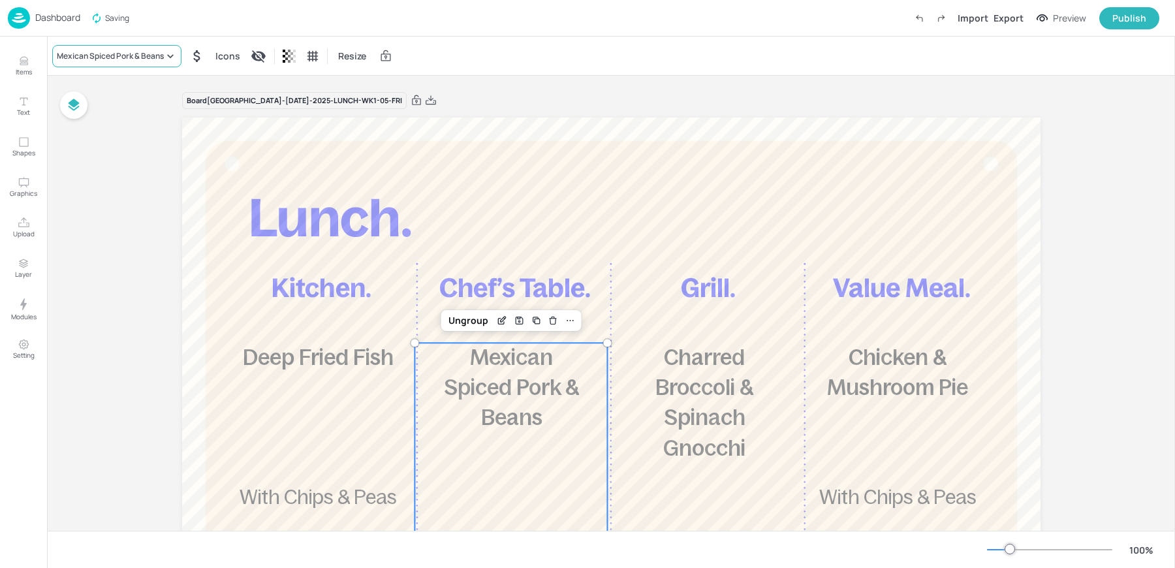
click at [106, 58] on div "Mexican Spiced Pork & Beans" at bounding box center [110, 56] width 107 height 12
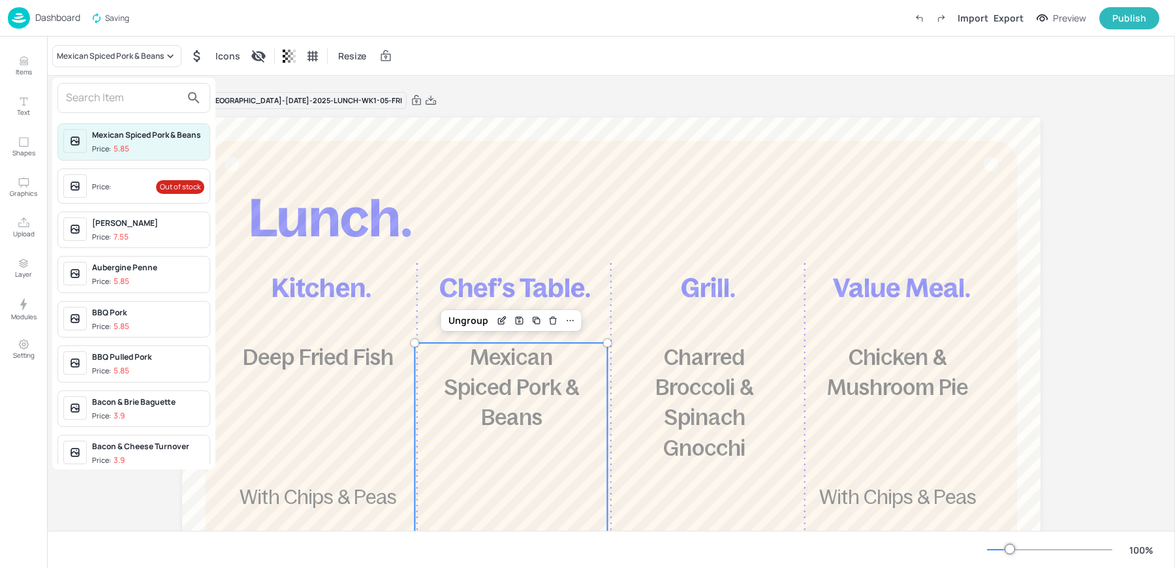
click at [101, 103] on input "text" at bounding box center [123, 97] width 115 height 21
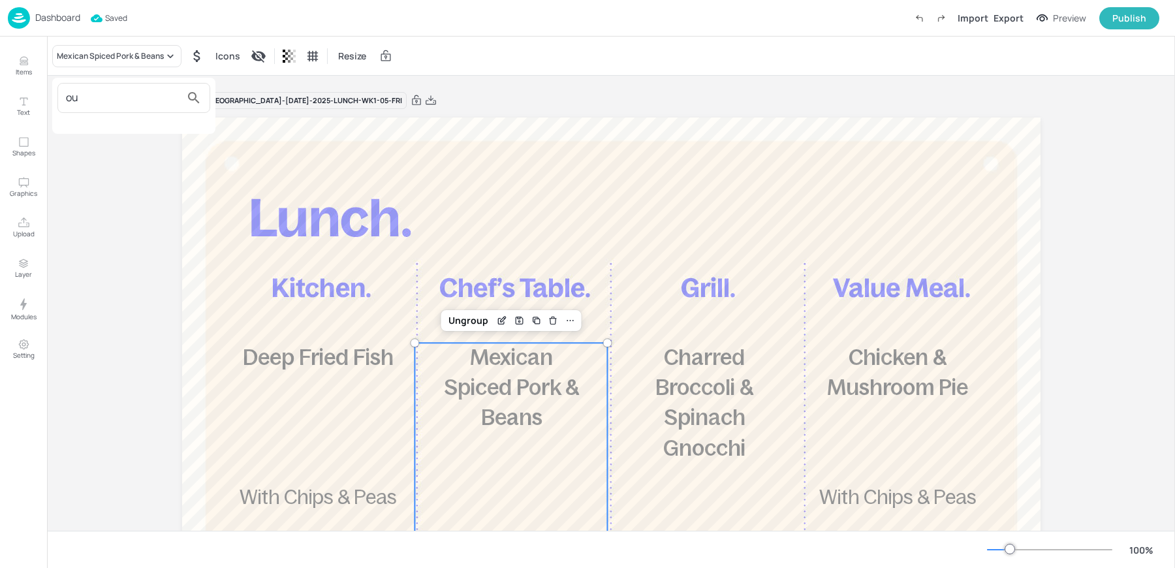
type input "o"
type input "pull"
click at [129, 129] on div "BBQ Pulled Pork" at bounding box center [148, 135] width 112 height 12
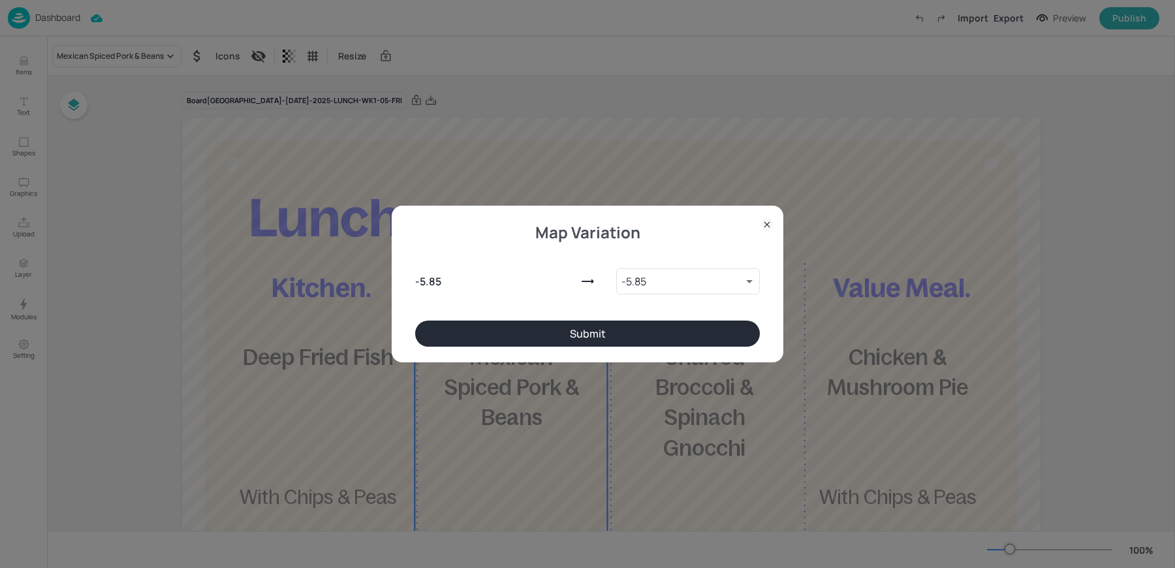
click at [551, 326] on button "Submit" at bounding box center [587, 334] width 345 height 26
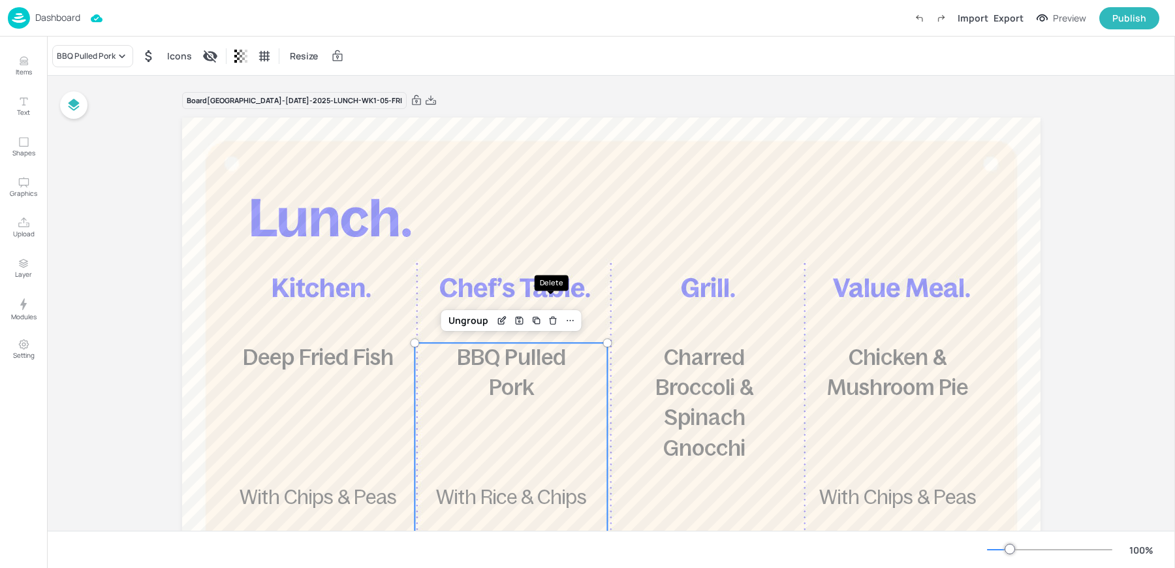
scroll to position [51, 0]
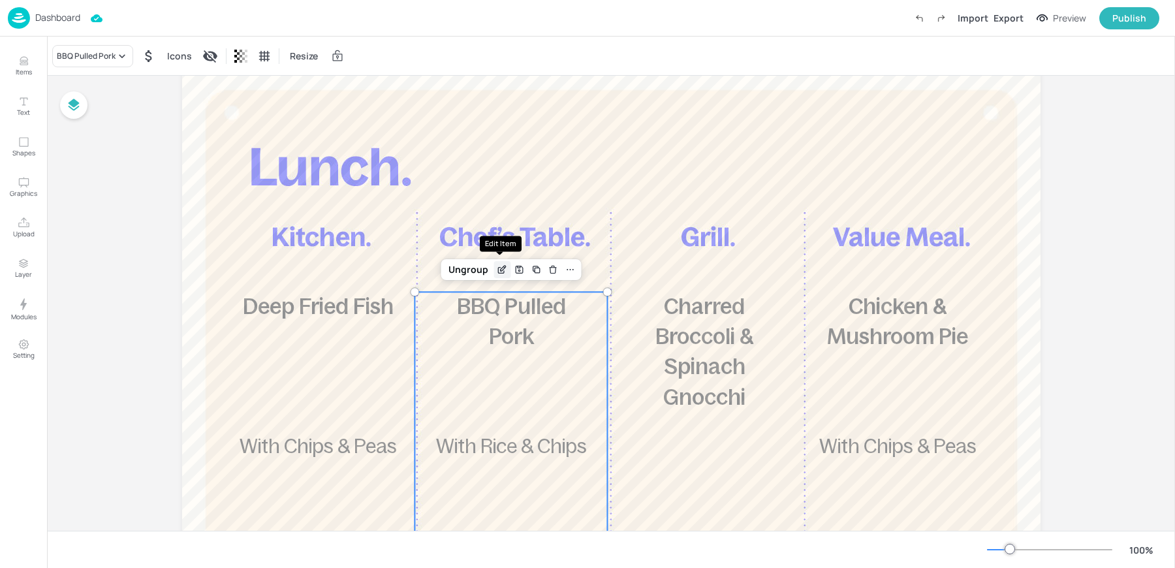
click at [497, 265] on icon "Edit Item" at bounding box center [502, 269] width 11 height 10
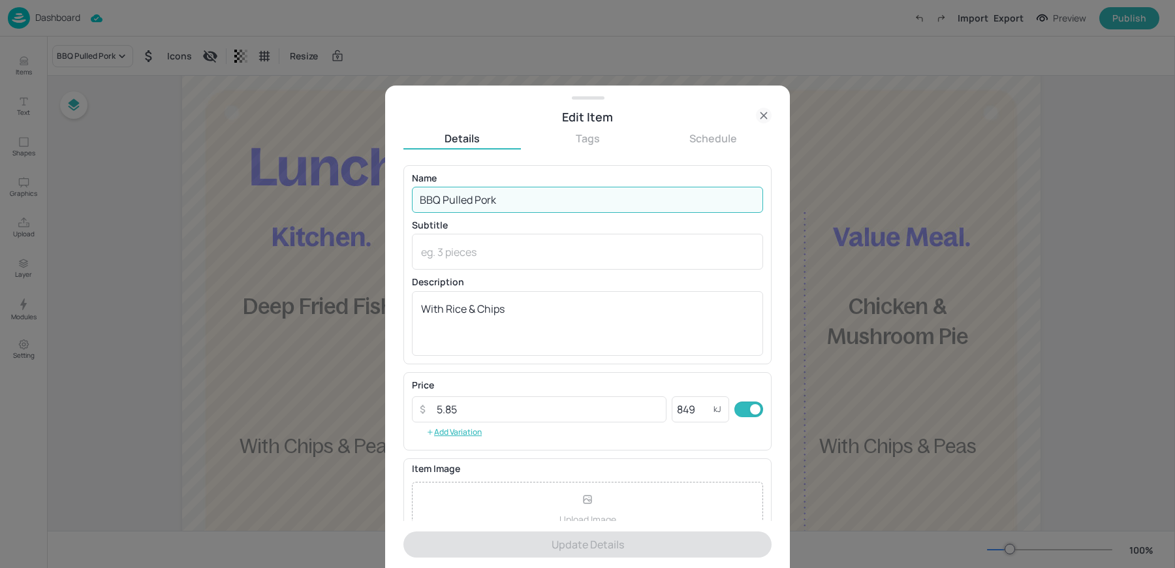
drag, startPoint x: 443, startPoint y: 200, endPoint x: 343, endPoint y: 185, distance: 100.9
click at [343, 185] on div "Edit Item Details Tags Schedule Name BBQ Pulled Pork ​ Subtitle x ​ Description…" at bounding box center [587, 284] width 1175 height 568
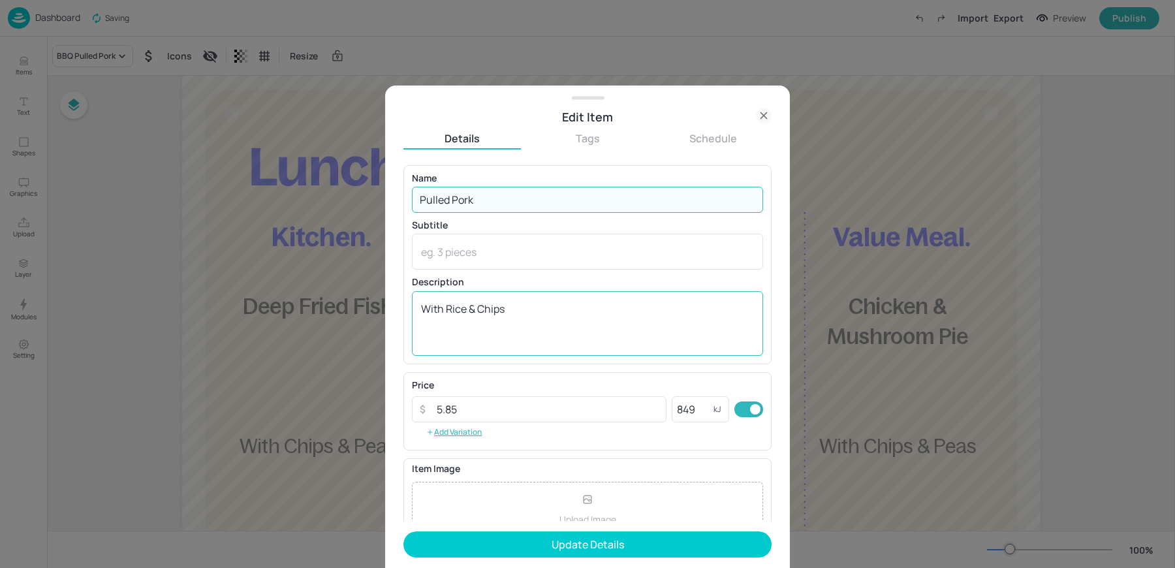
type input "Pulled Pork"
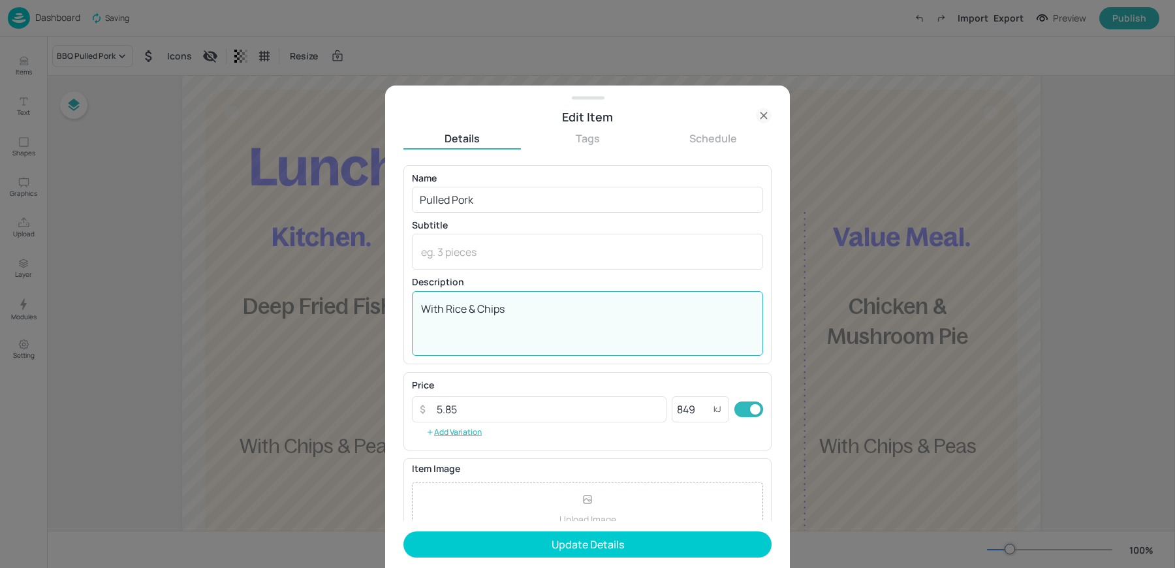
drag, startPoint x: 477, startPoint y: 311, endPoint x: 619, endPoint y: 326, distance: 143.1
click at [608, 326] on textarea "With Rice & Chips" at bounding box center [587, 323] width 333 height 43
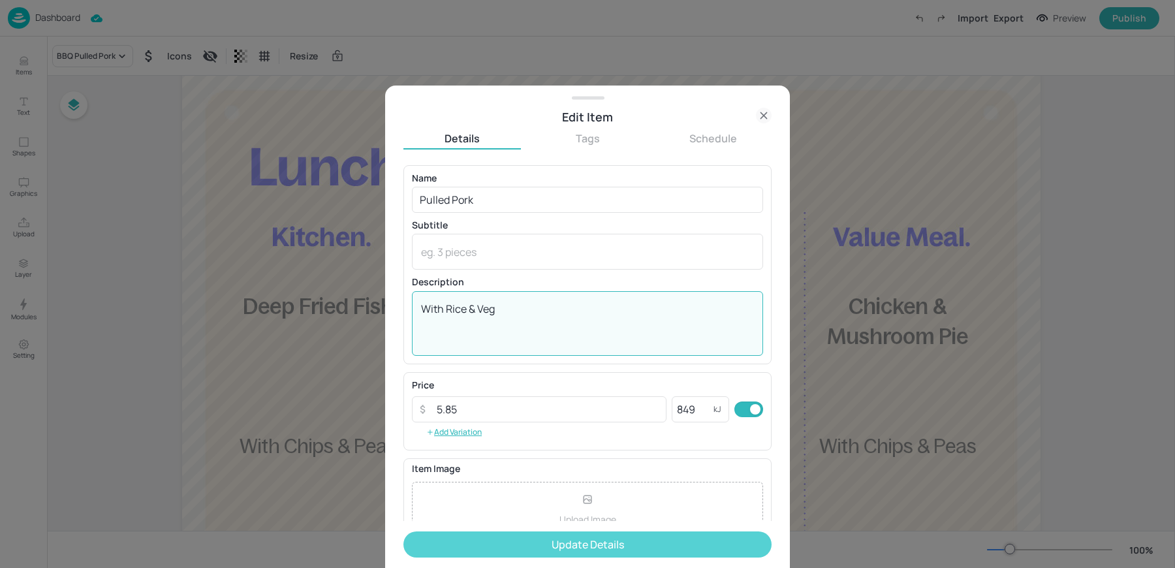
type textarea "With Rice & Veg"
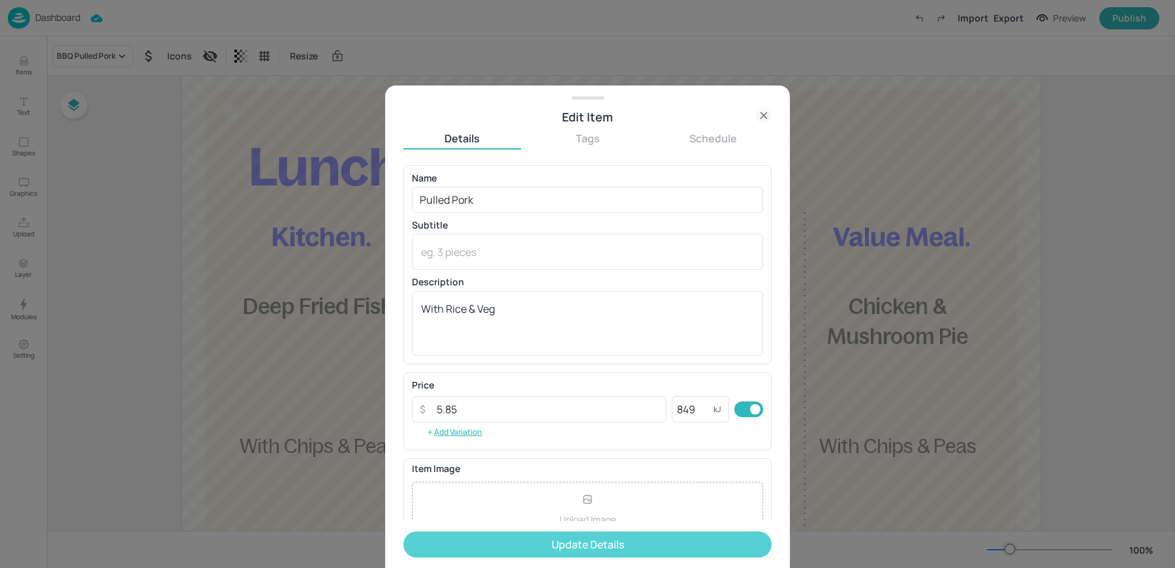
click at [558, 552] on button "Update Details" at bounding box center [588, 545] width 368 height 26
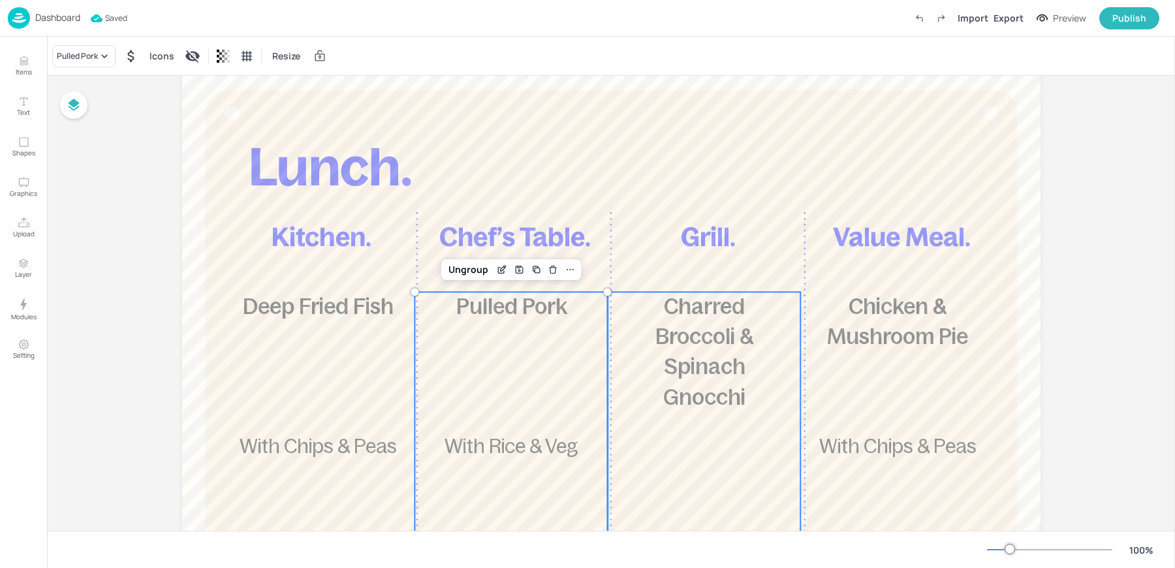
click at [703, 372] on span "Charred Broccoli & Spinach Gnocchi" at bounding box center [705, 351] width 98 height 115
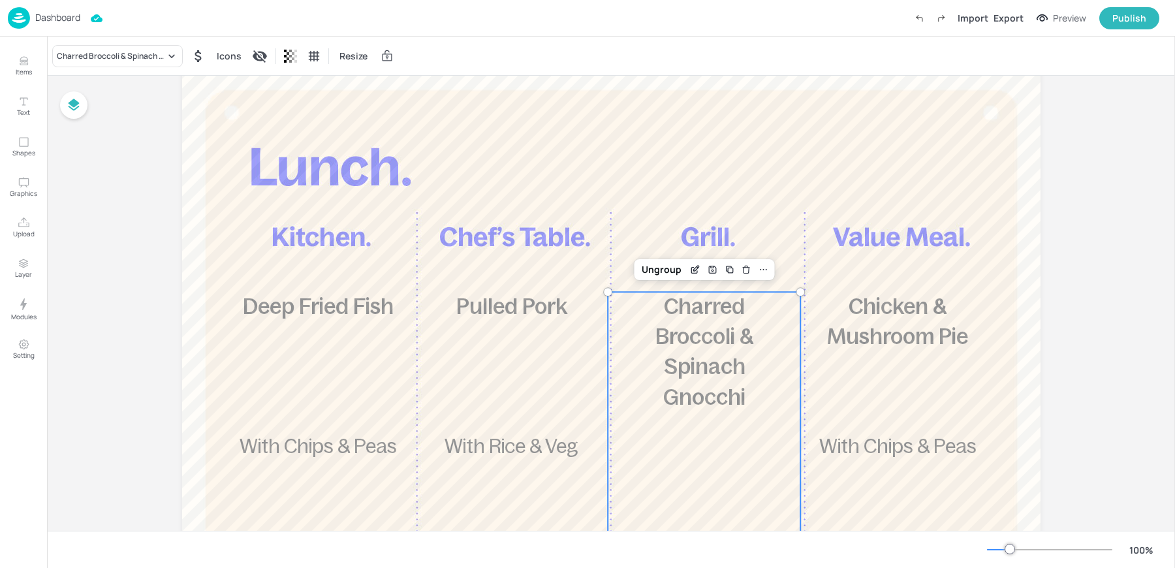
click at [703, 372] on span "Charred Broccoli & Spinach Gnocchi" at bounding box center [705, 351] width 98 height 115
click at [114, 60] on div "Charred Broccoli & Spinach Gnocchi" at bounding box center [111, 56] width 108 height 12
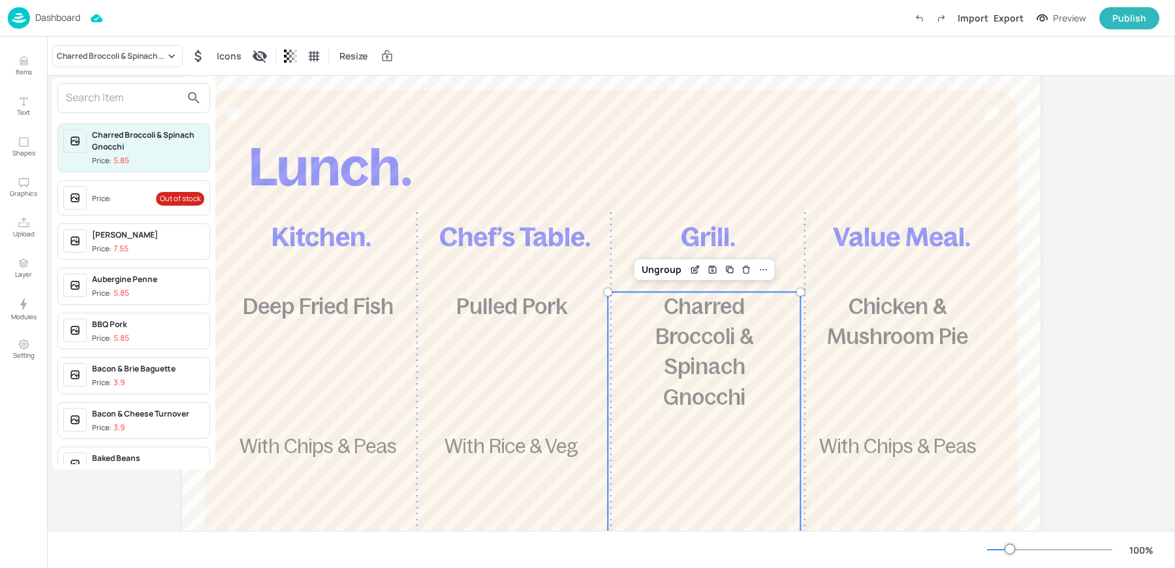
click at [119, 95] on input "text" at bounding box center [123, 97] width 115 height 21
click at [136, 212] on div "Price: Out of stock" at bounding box center [133, 197] width 153 height 35
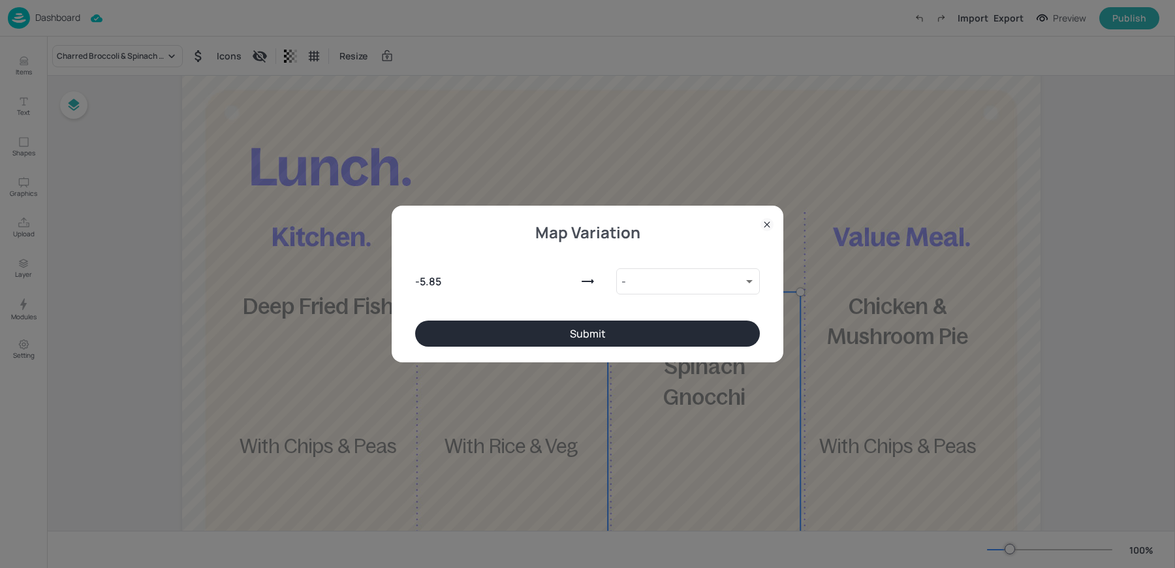
click at [712, 355] on div "Map Variation - 5.85 - 9138275 ​ Submit" at bounding box center [588, 284] width 392 height 157
click at [692, 340] on button "Submit" at bounding box center [587, 334] width 345 height 26
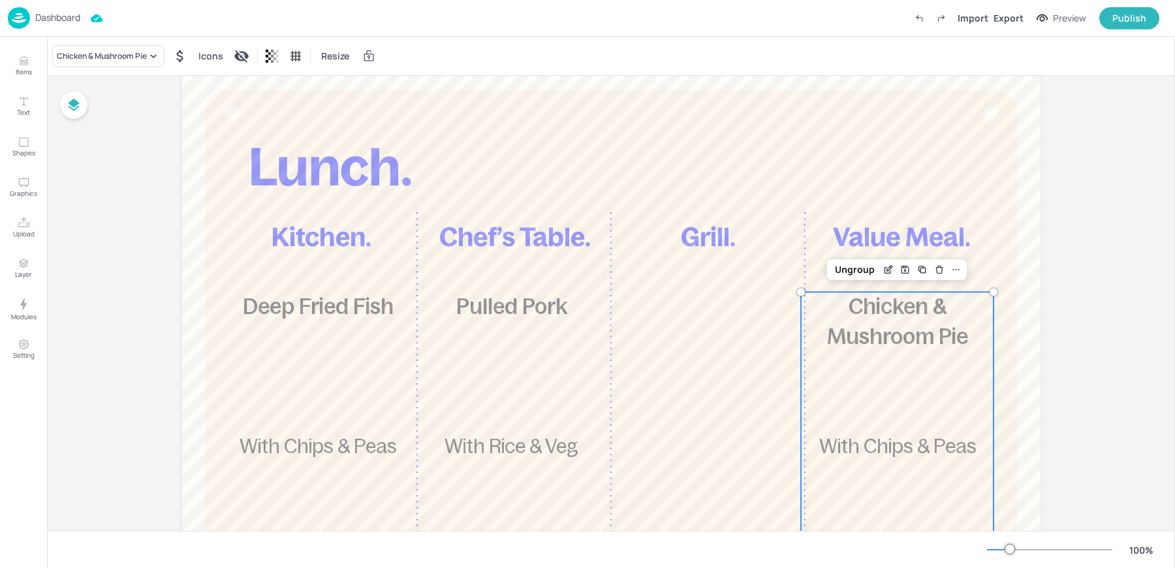
click at [943, 425] on div "£3.95 Chicken & Mushroom Pie With Chips & Peas 920 kcal" at bounding box center [897, 480] width 193 height 377
click at [88, 54] on div "Chicken & Mushroom Pie" at bounding box center [102, 56] width 90 height 12
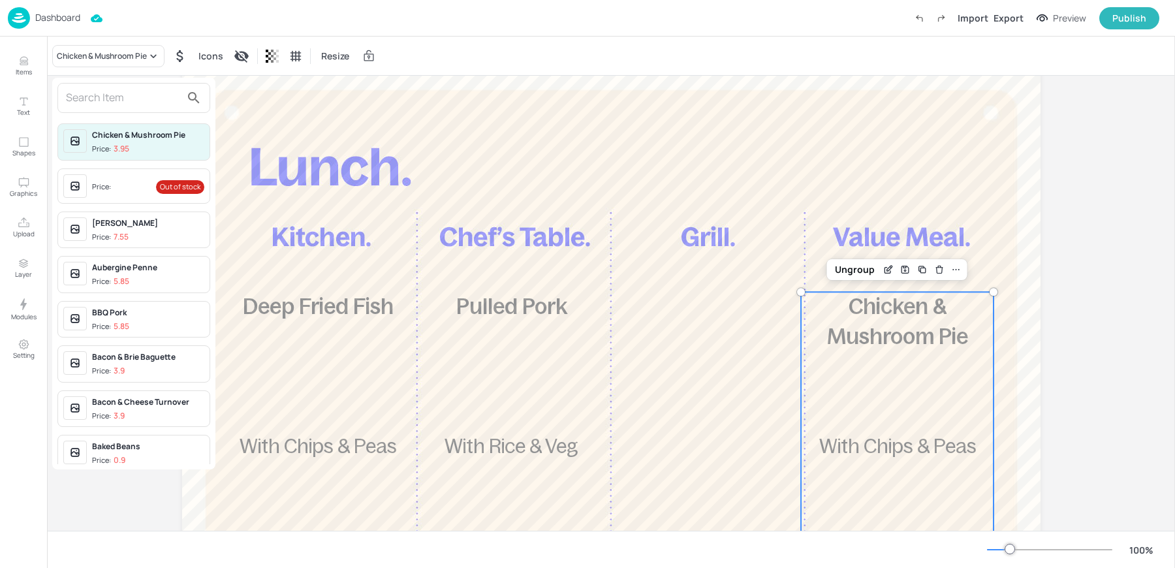
click at [103, 98] on input "text" at bounding box center [123, 97] width 115 height 21
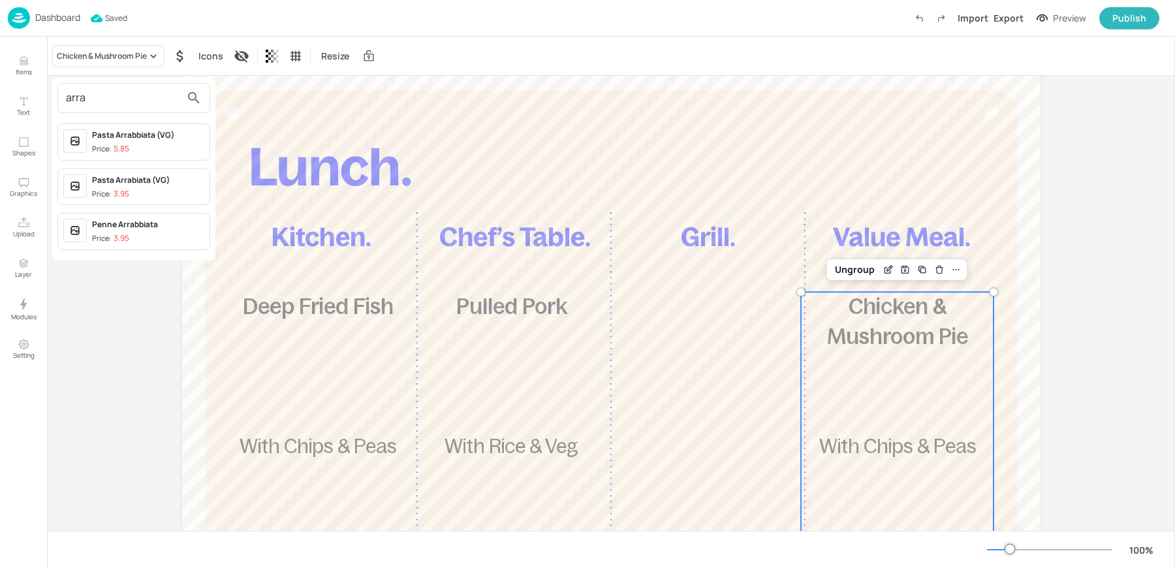
type input "arra"
click at [148, 176] on div "Pasta Arrabiata (VG)" at bounding box center [148, 180] width 112 height 12
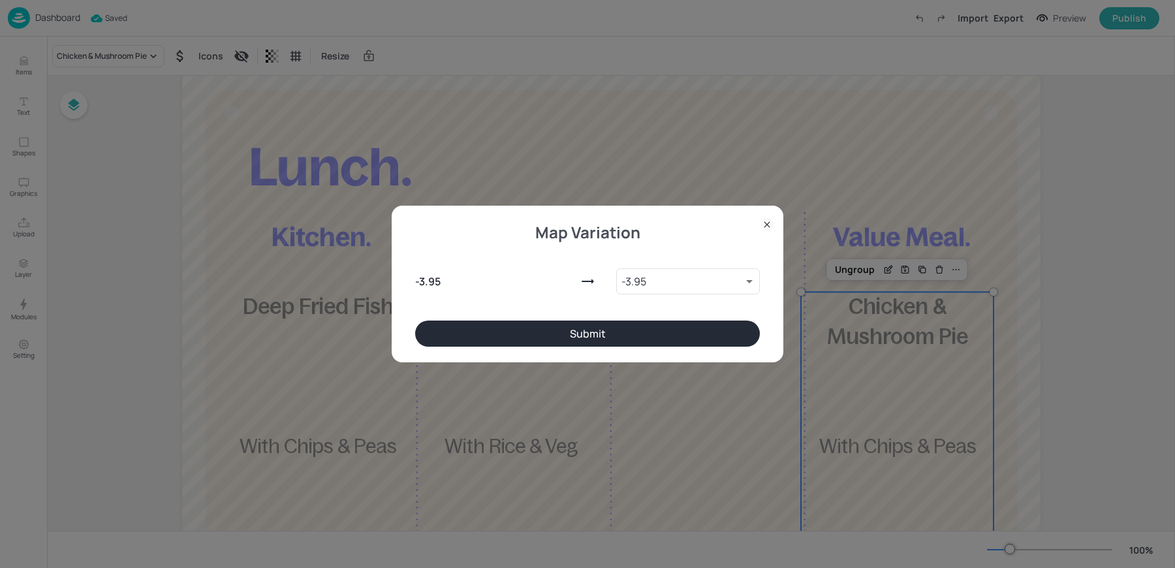
click at [629, 330] on button "Submit" at bounding box center [587, 334] width 345 height 26
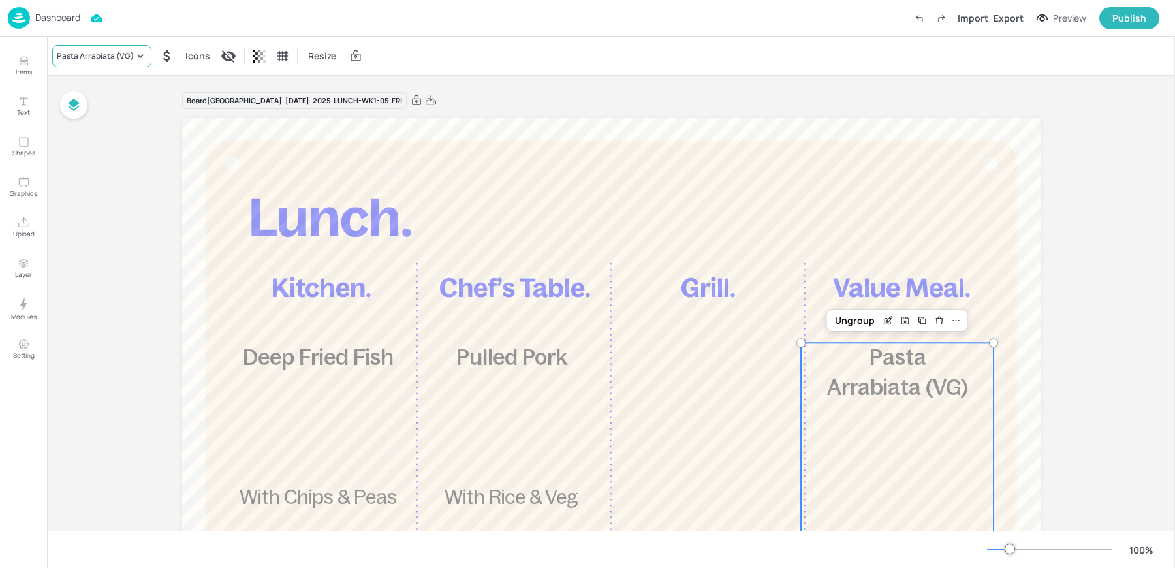
click at [84, 52] on div "Pasta Arrabiata (VG)" at bounding box center [95, 56] width 77 height 12
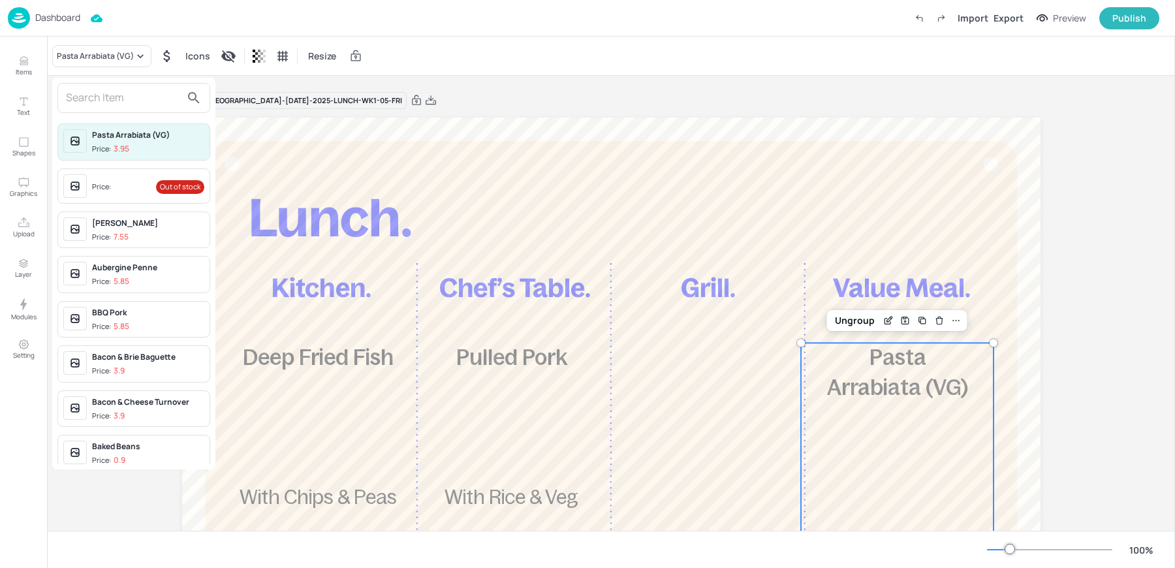
click at [98, 99] on input "text" at bounding box center [123, 97] width 115 height 21
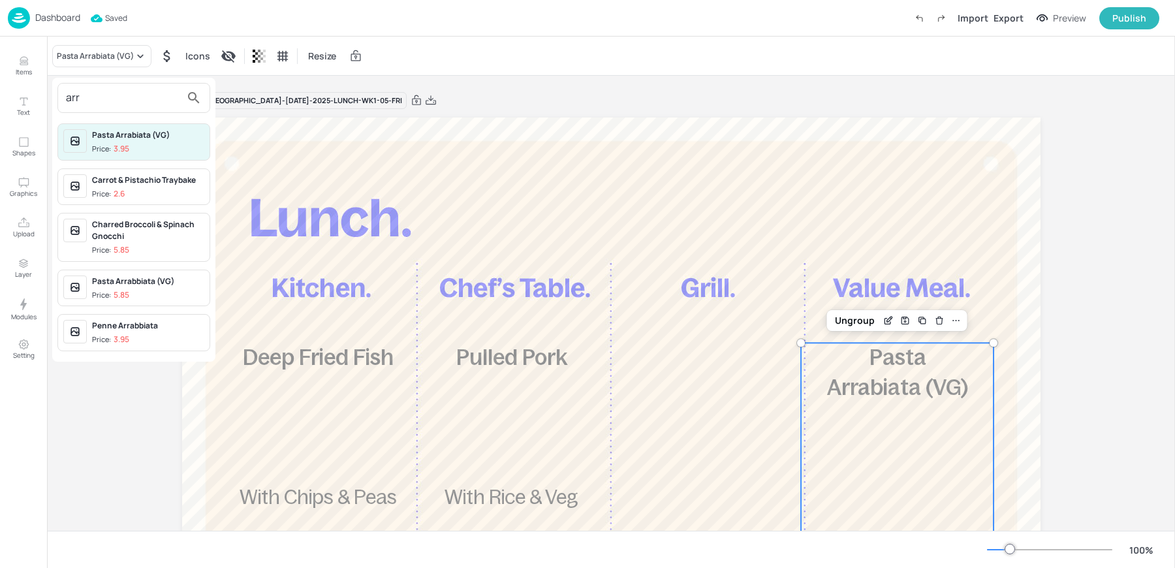
type input "arr"
click at [883, 326] on div at bounding box center [587, 284] width 1175 height 568
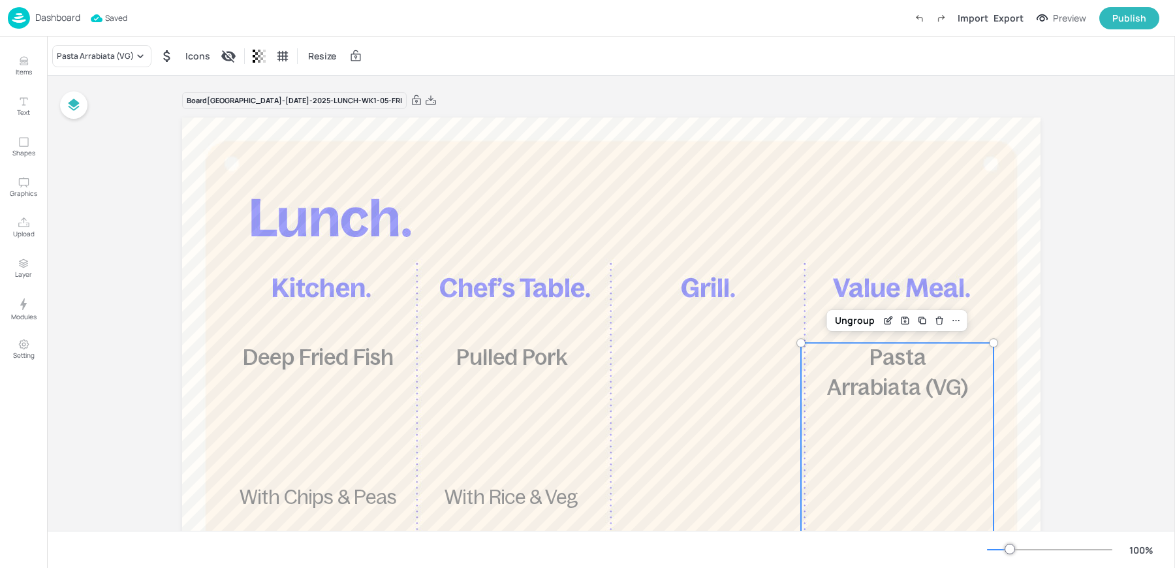
click at [883, 325] on icon "Edit Item" at bounding box center [888, 320] width 11 height 10
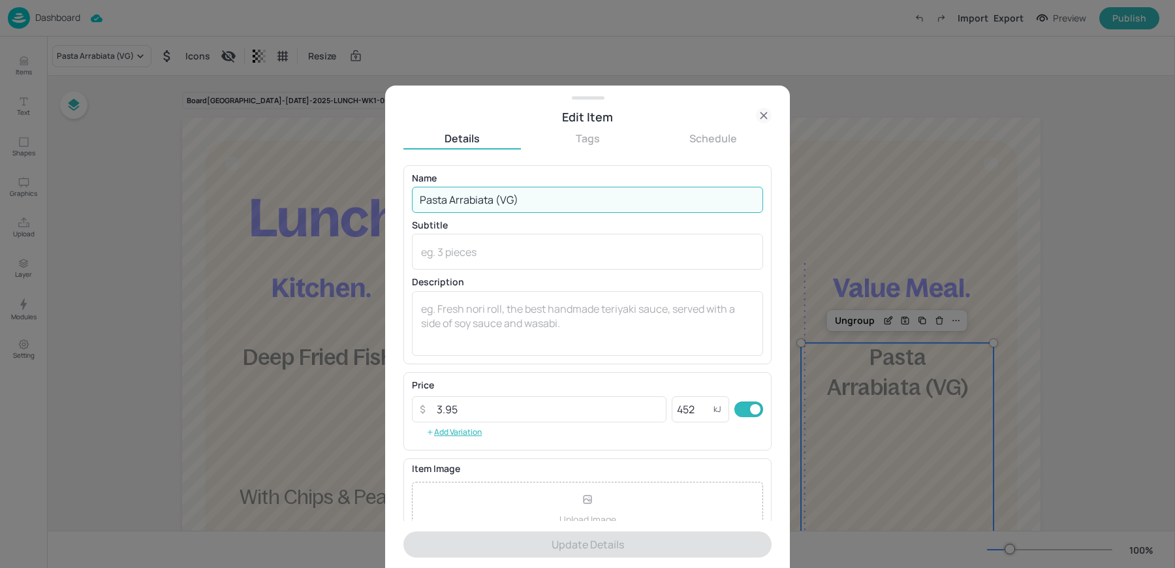
drag, startPoint x: 505, startPoint y: 199, endPoint x: 565, endPoint y: 202, distance: 60.8
click at [565, 202] on input "Pasta Arrabiata (VG)" at bounding box center [587, 200] width 351 height 26
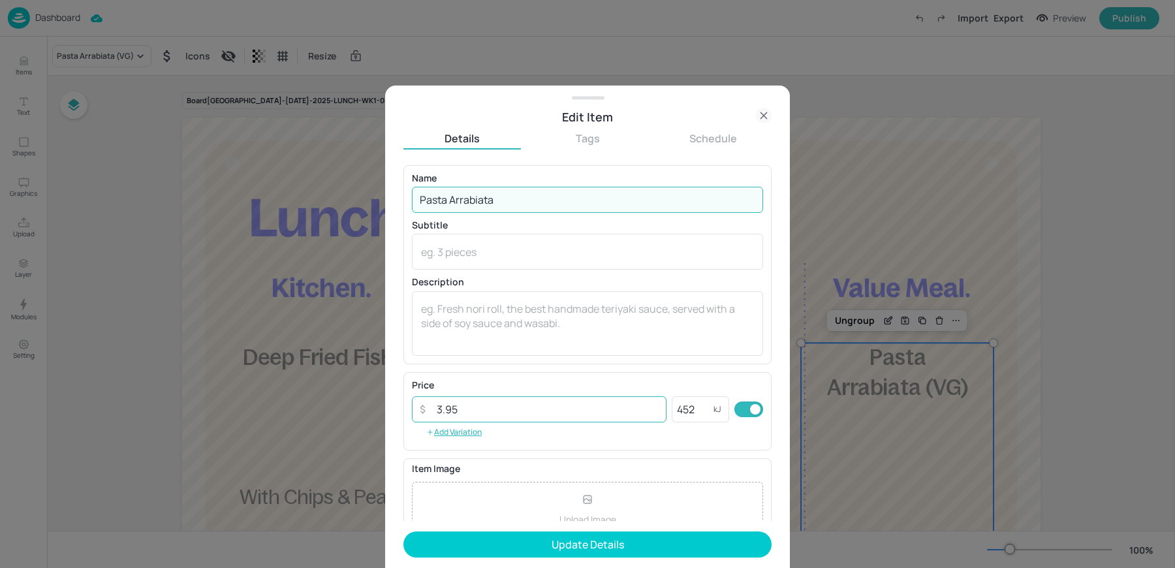
scroll to position [125, 0]
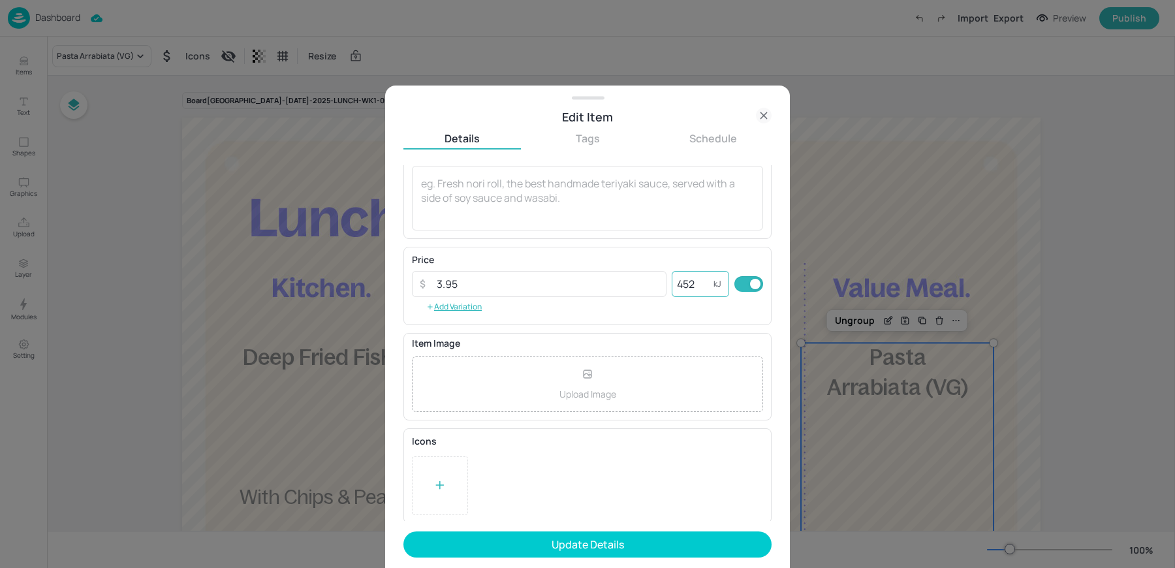
type input "Pasta Arrabiata"
click at [698, 292] on input "452" at bounding box center [693, 284] width 42 height 26
type input "420"
click at [449, 475] on div at bounding box center [440, 485] width 56 height 59
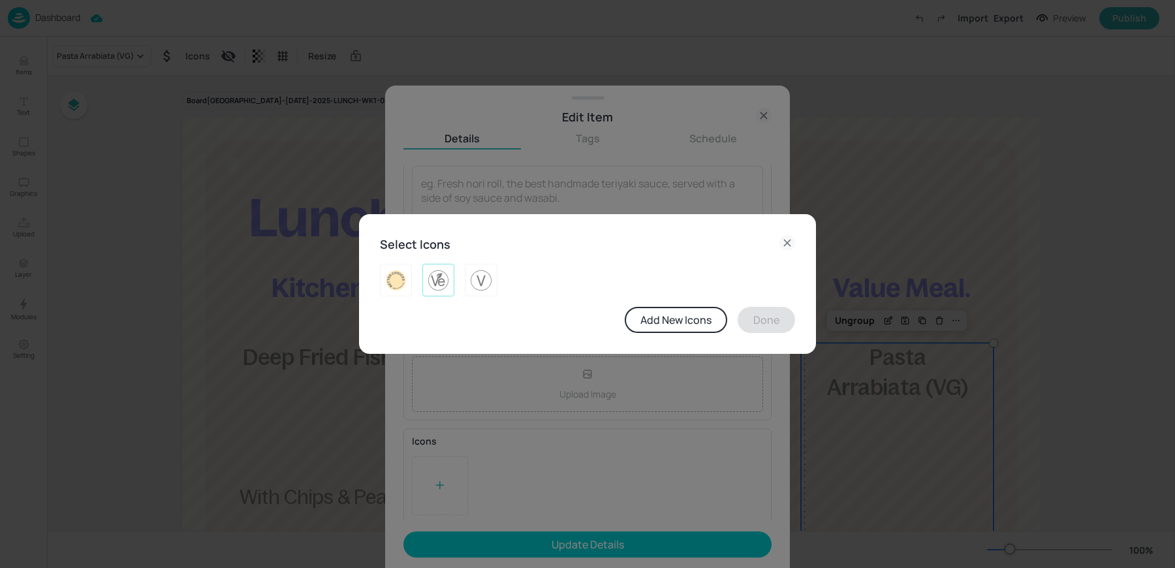
click at [435, 281] on img at bounding box center [438, 280] width 20 height 21
click at [757, 325] on button "Done" at bounding box center [766, 320] width 57 height 26
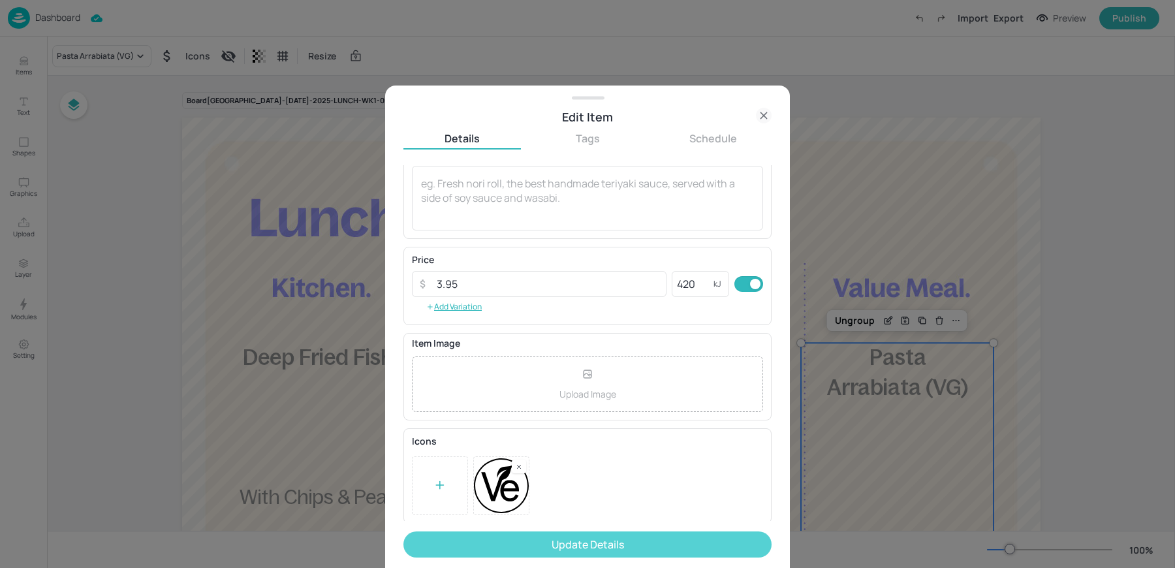
click at [538, 545] on button "Update Details" at bounding box center [588, 545] width 368 height 26
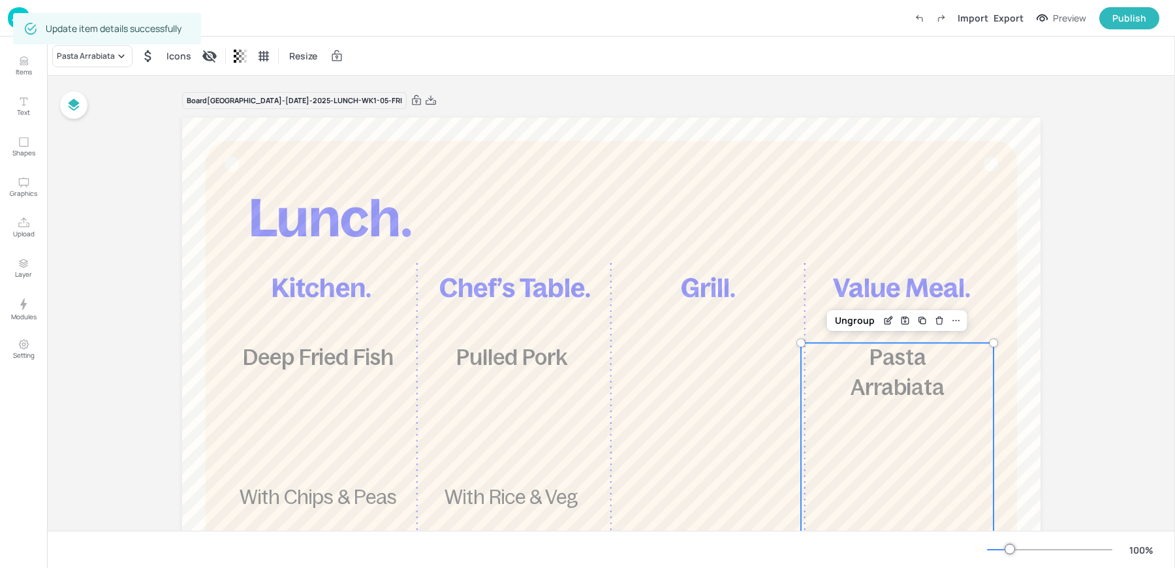
click at [526, 76] on div "Board Stoke Mandeville-JUL-2025-LUNCH-WK1-05-FRI £5.85 Deep Fried Fish With Chi…" at bounding box center [611, 466] width 859 height 780
click at [461, 69] on div "Pasta Arrabiata Icons Resize" at bounding box center [611, 56] width 1128 height 39
click at [10, 20] on img at bounding box center [19, 18] width 22 height 22
click at [596, 68] on div "Pasta Arrabiata Icons Resize" at bounding box center [611, 56] width 1128 height 39
click at [8, 20] on img at bounding box center [19, 18] width 22 height 22
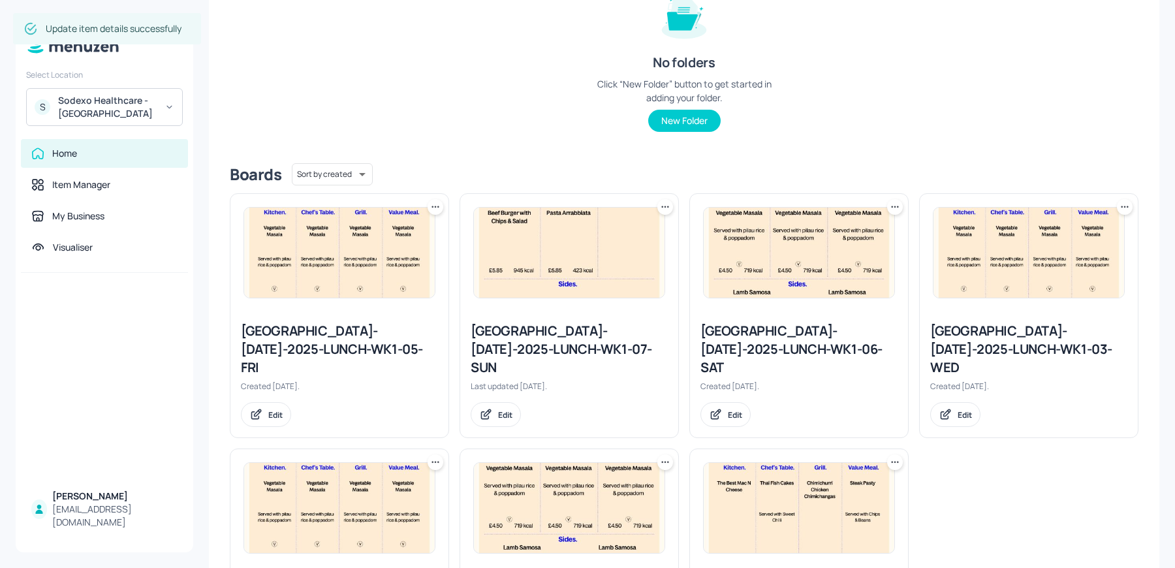
scroll to position [210, 0]
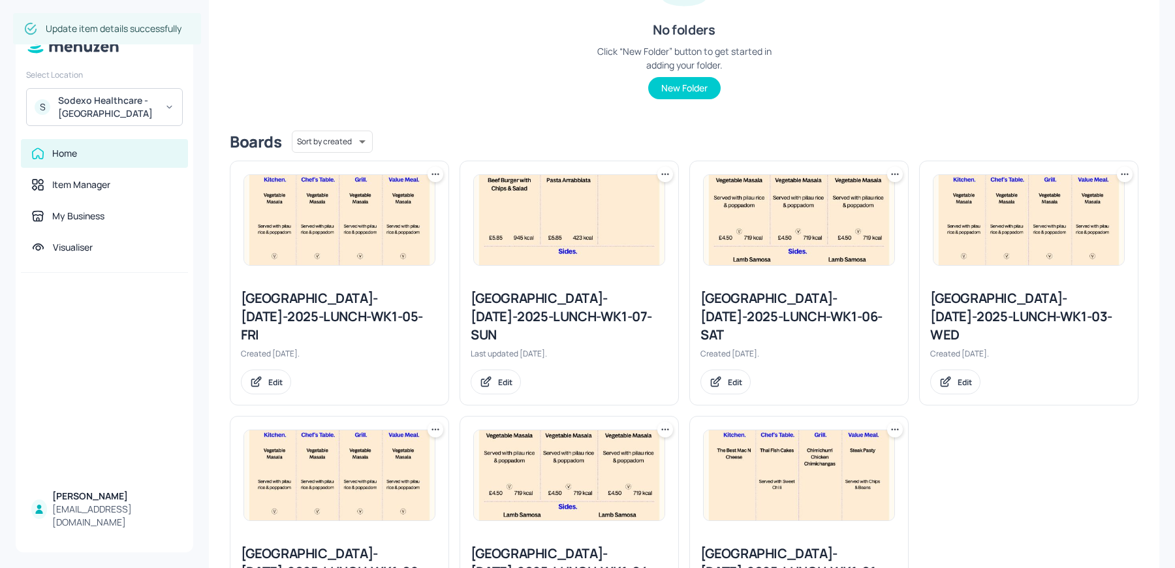
click at [771, 297] on div "Stoke Mandeville-JUL-2025-LUNCH-WK1-06-SAT" at bounding box center [799, 316] width 197 height 55
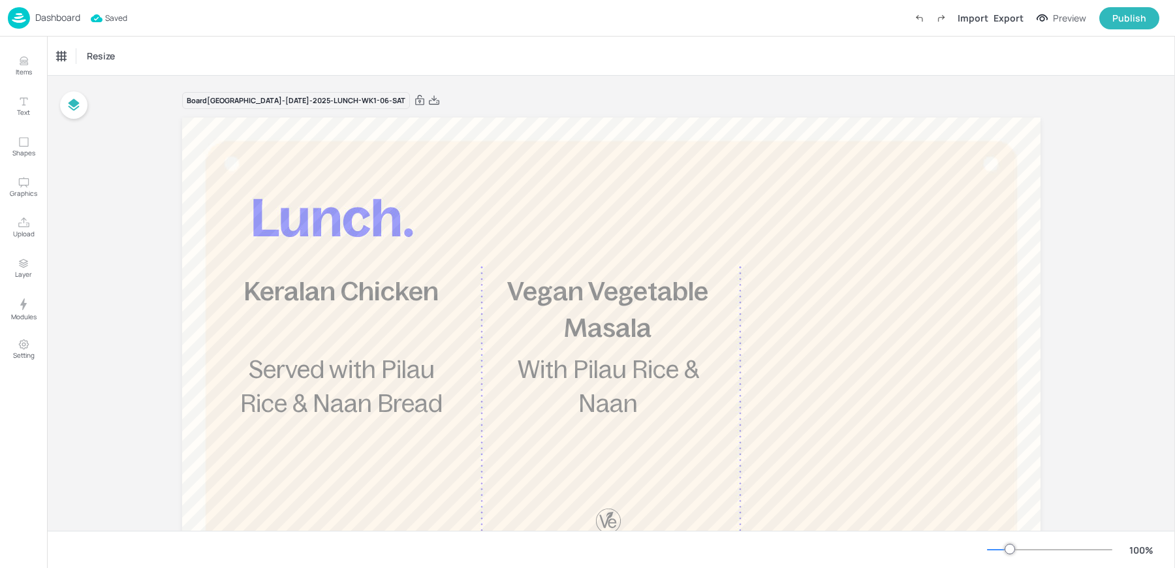
click at [260, 48] on div "Resize" at bounding box center [611, 56] width 1128 height 39
click at [52, 13] on p "Dashboard" at bounding box center [57, 17] width 45 height 9
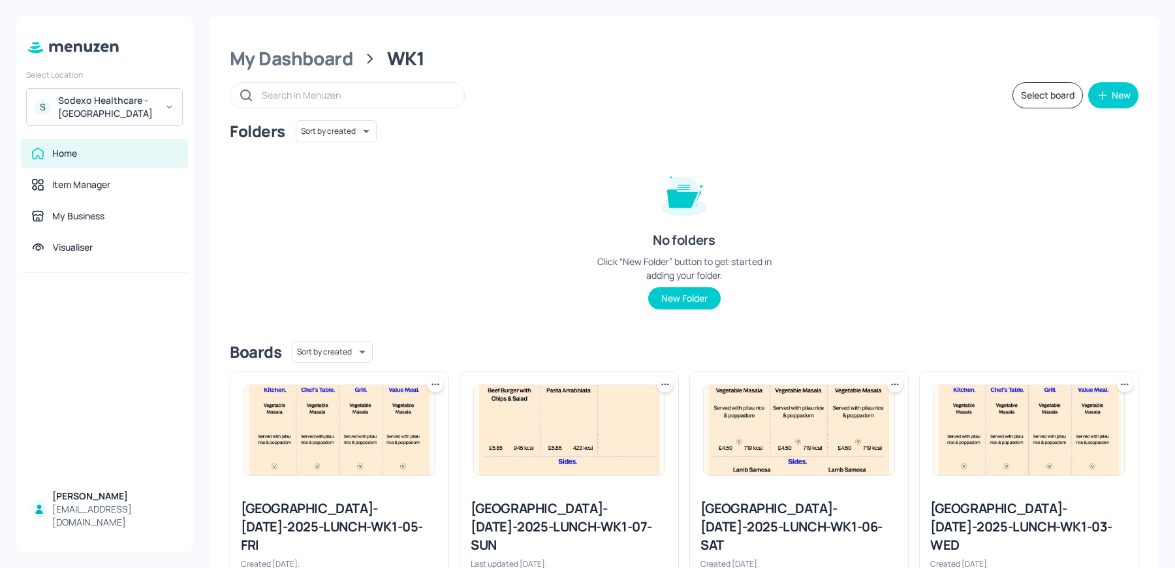
click at [583, 391] on img at bounding box center [569, 430] width 191 height 90
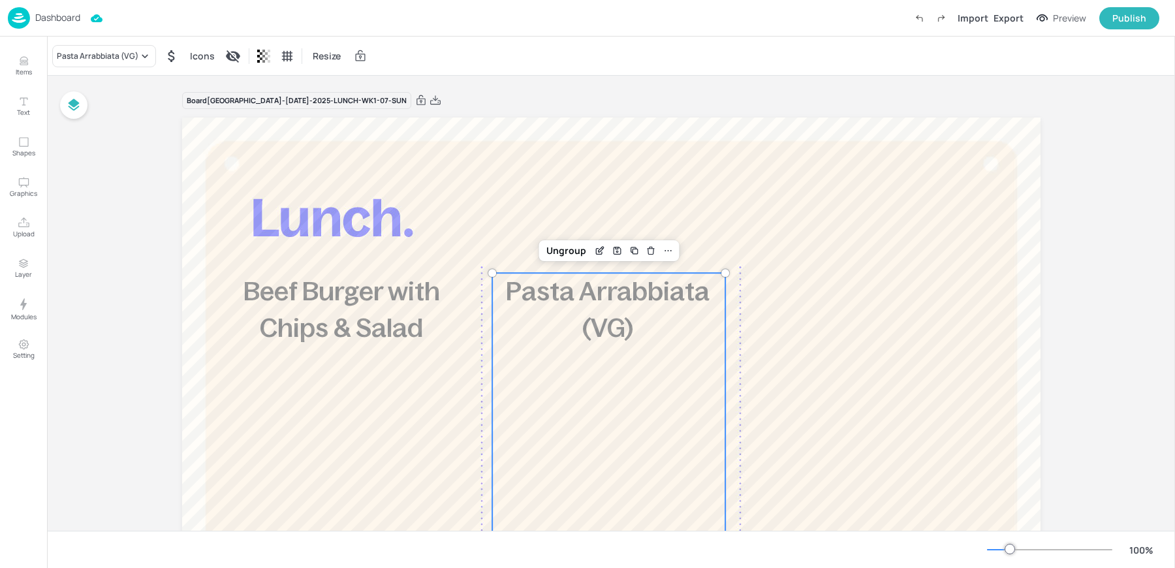
click at [556, 350] on div "£5.85 Pasta Arrabbiata (VG) 423 kcal" at bounding box center [609, 420] width 234 height 294
click at [68, 55] on div "Pasta Arrabbiata (VG)" at bounding box center [98, 56] width 82 height 12
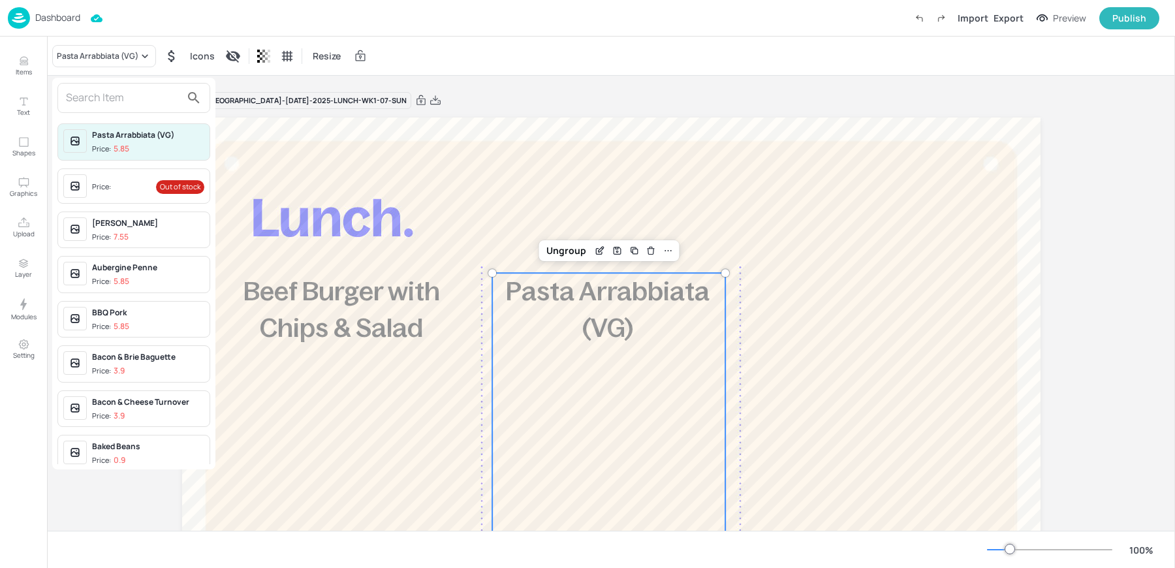
click at [112, 174] on div "Price: Out of stock" at bounding box center [148, 186] width 112 height 24
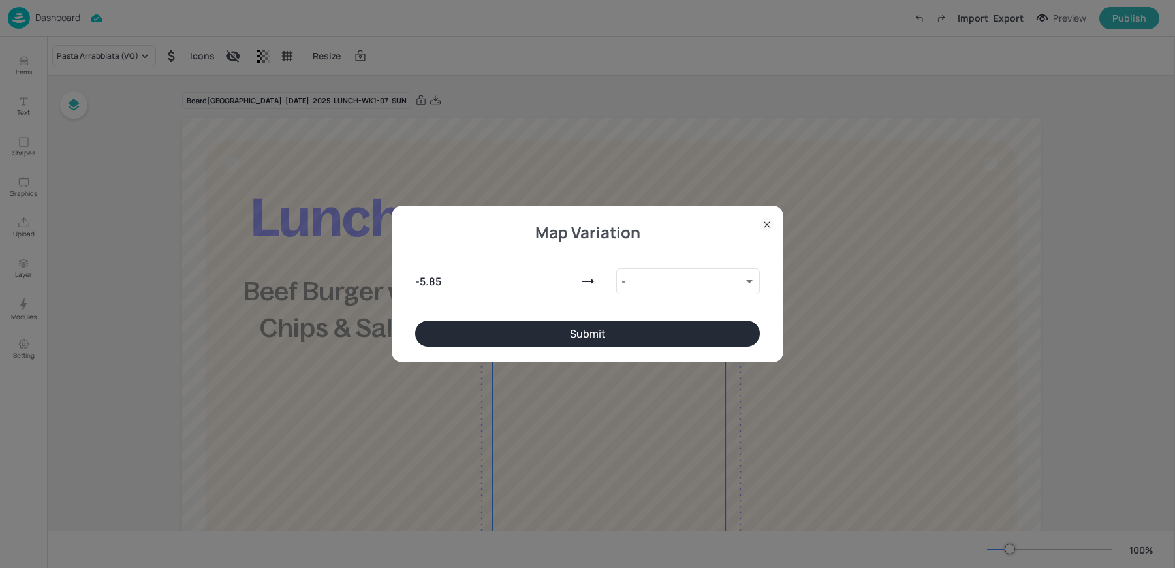
click at [553, 323] on button "Submit" at bounding box center [587, 334] width 345 height 26
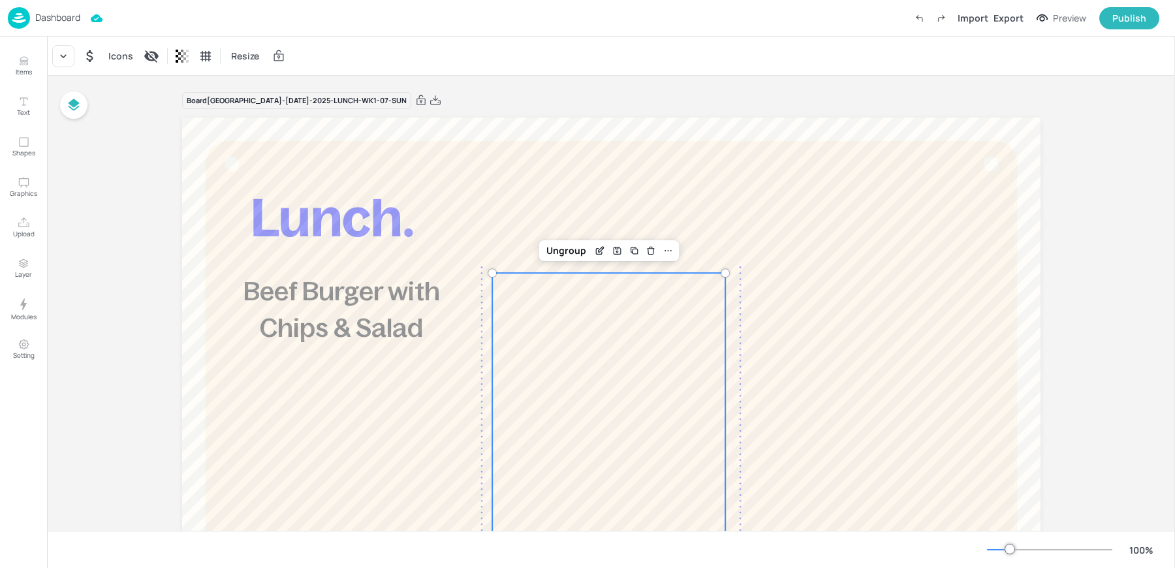
click at [505, 71] on div "Icons Resize" at bounding box center [611, 56] width 1128 height 39
click at [27, 20] on img at bounding box center [19, 18] width 22 height 22
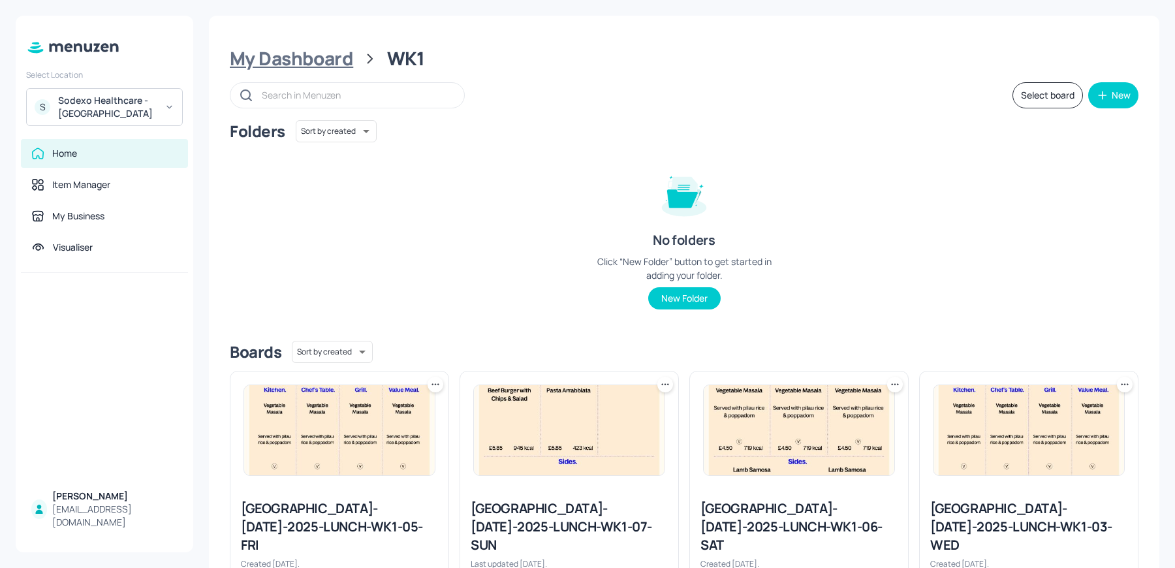
click at [282, 55] on div "My Dashboard" at bounding box center [291, 59] width 123 height 24
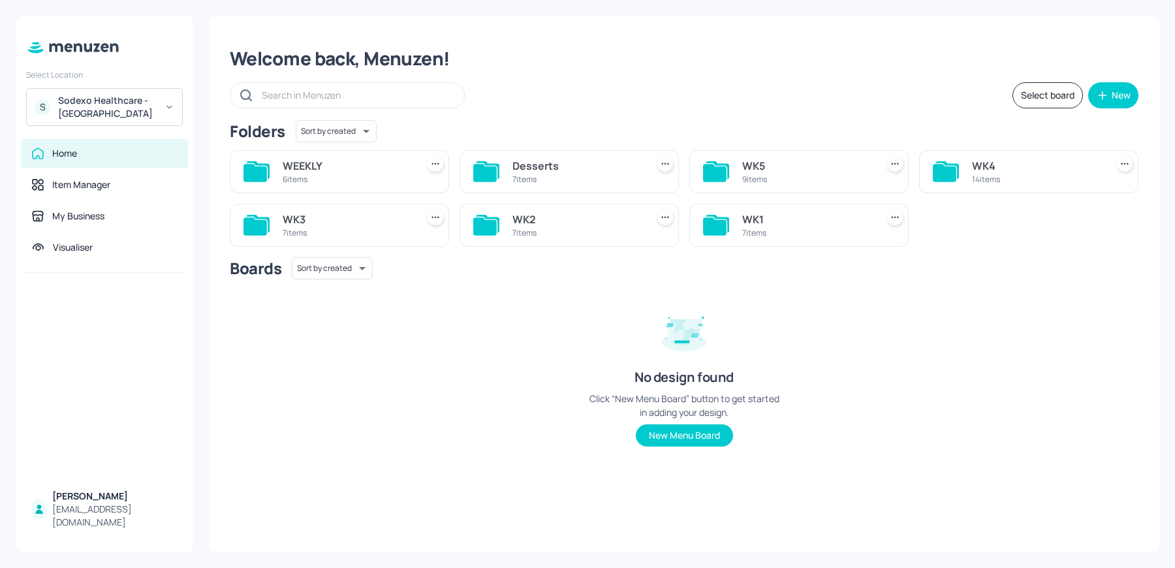
click at [309, 185] on div "WEEKLY 6 items" at bounding box center [347, 171] width 129 height 31
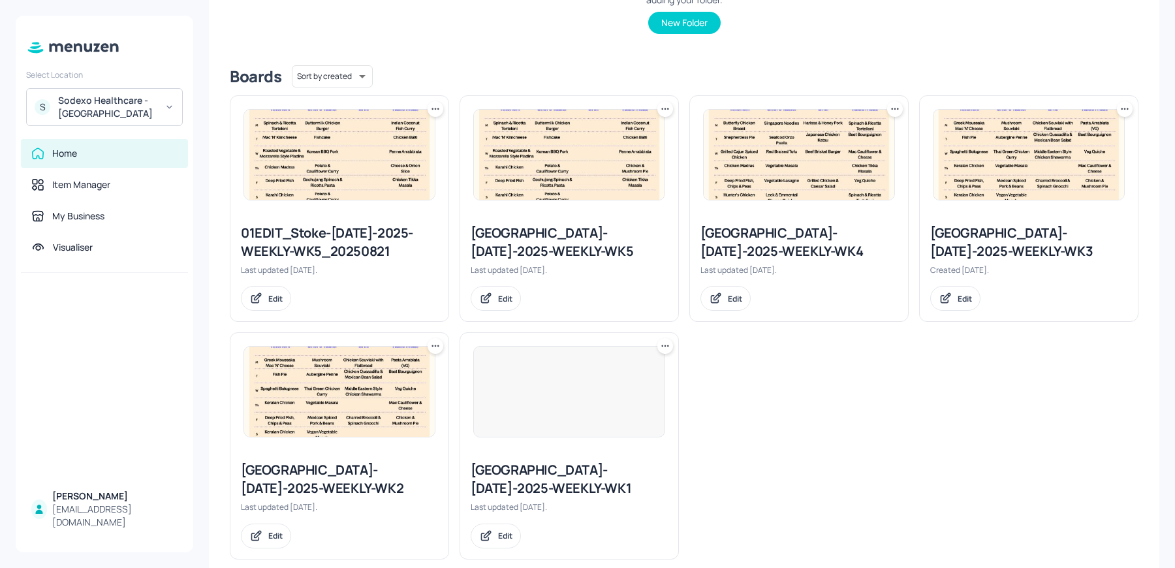
scroll to position [296, 0]
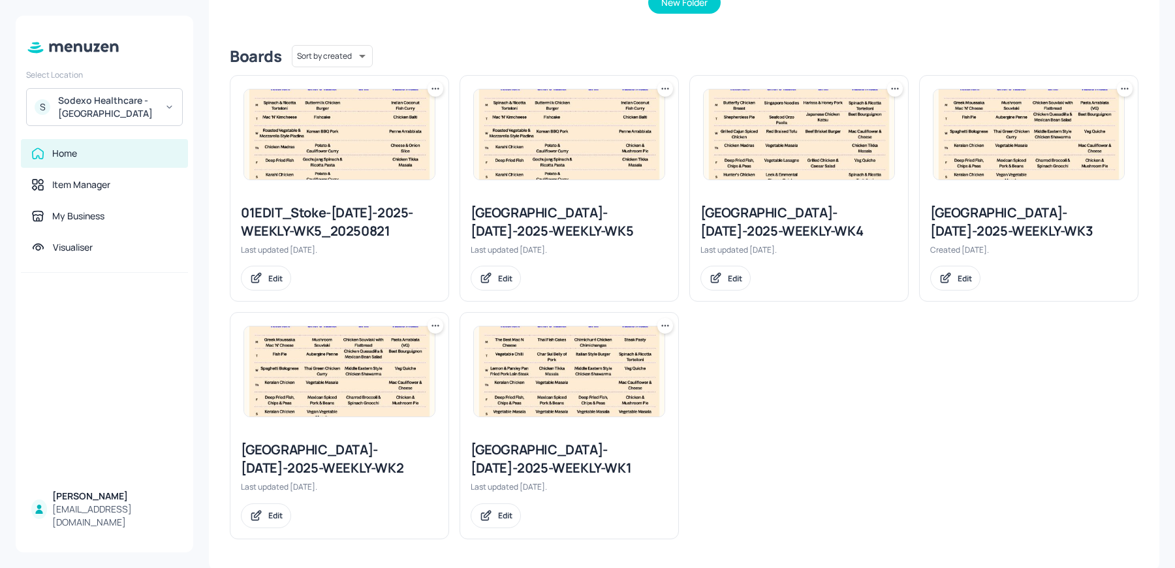
click at [524, 460] on div "Stoke Mandeville-JUL-2025-WEEKLY-WK1" at bounding box center [569, 459] width 197 height 37
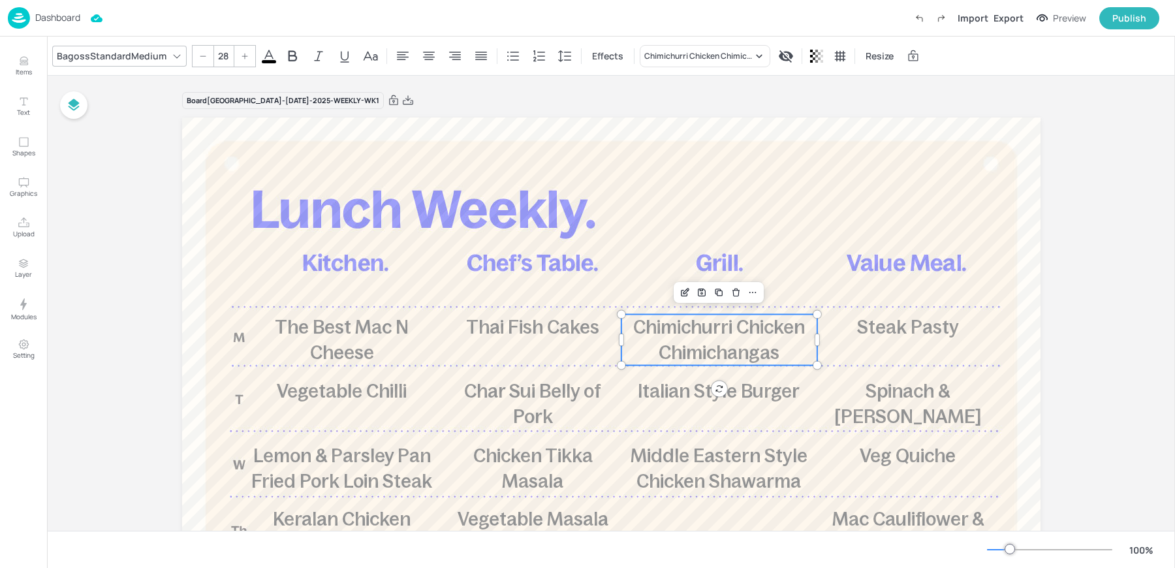
click at [679, 340] on p "Chimichurri Chicken Chimichangas" at bounding box center [719, 340] width 196 height 51
click at [709, 60] on div "Chimichurri Chicken Chimichangas" at bounding box center [698, 56] width 108 height 12
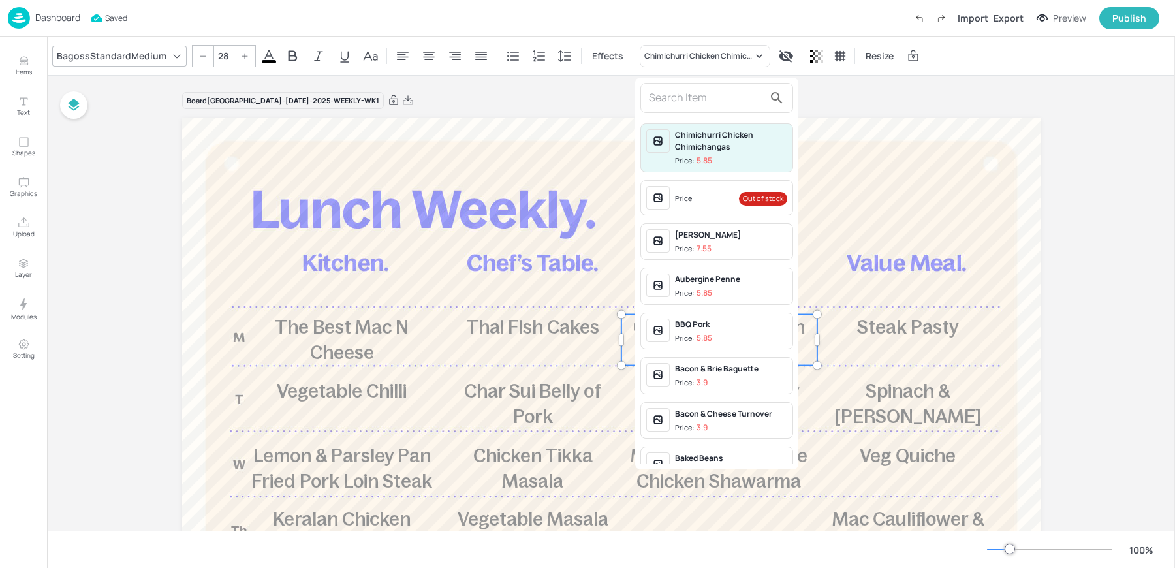
click at [679, 104] on input "text" at bounding box center [706, 97] width 115 height 21
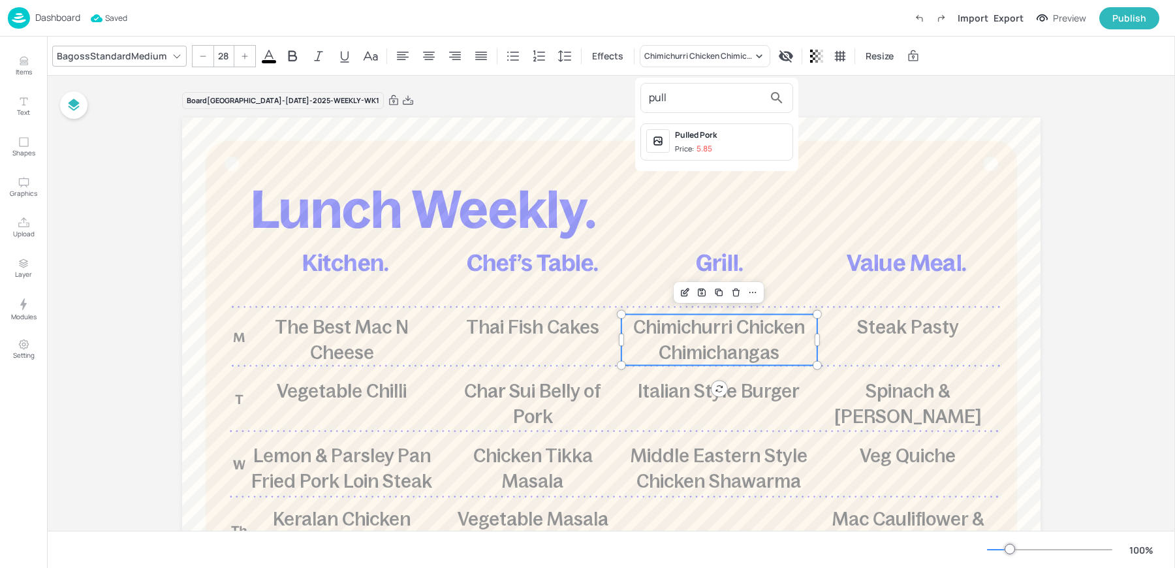
type input "pull"
click at [716, 155] on div "Pulled Pork Price: 5.85" at bounding box center [717, 141] width 153 height 37
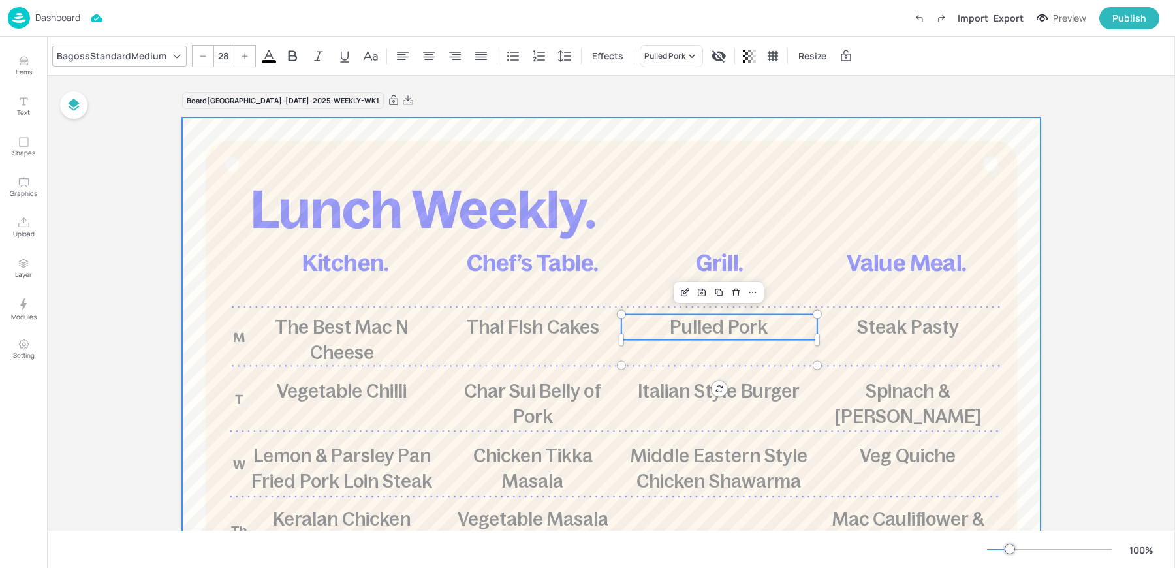
click at [895, 344] on div at bounding box center [611, 470] width 859 height 705
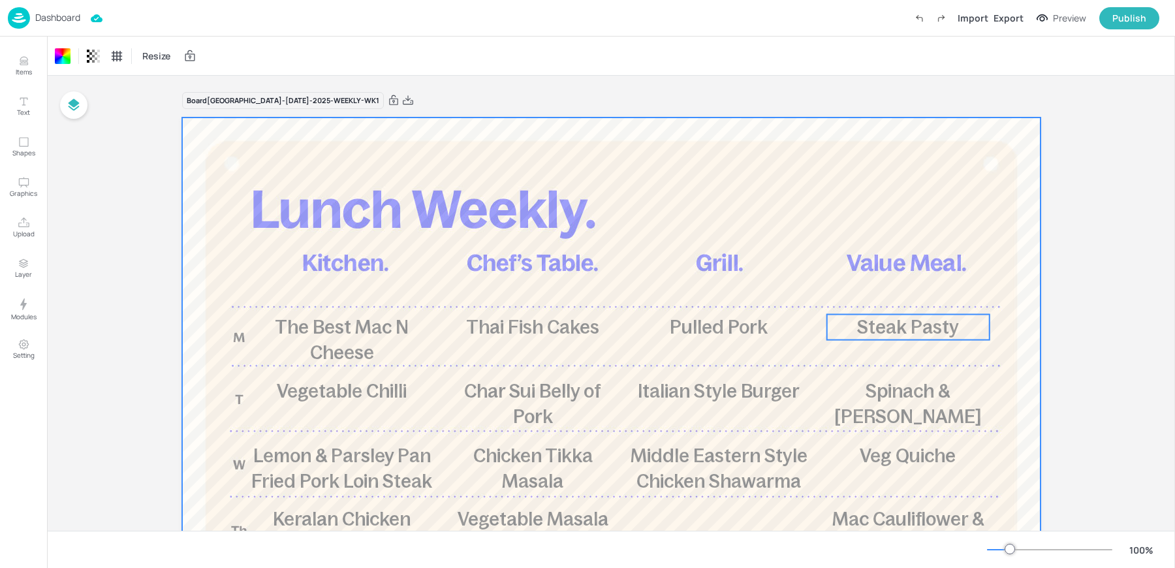
click at [895, 332] on span "Steak Pasty" at bounding box center [908, 327] width 102 height 21
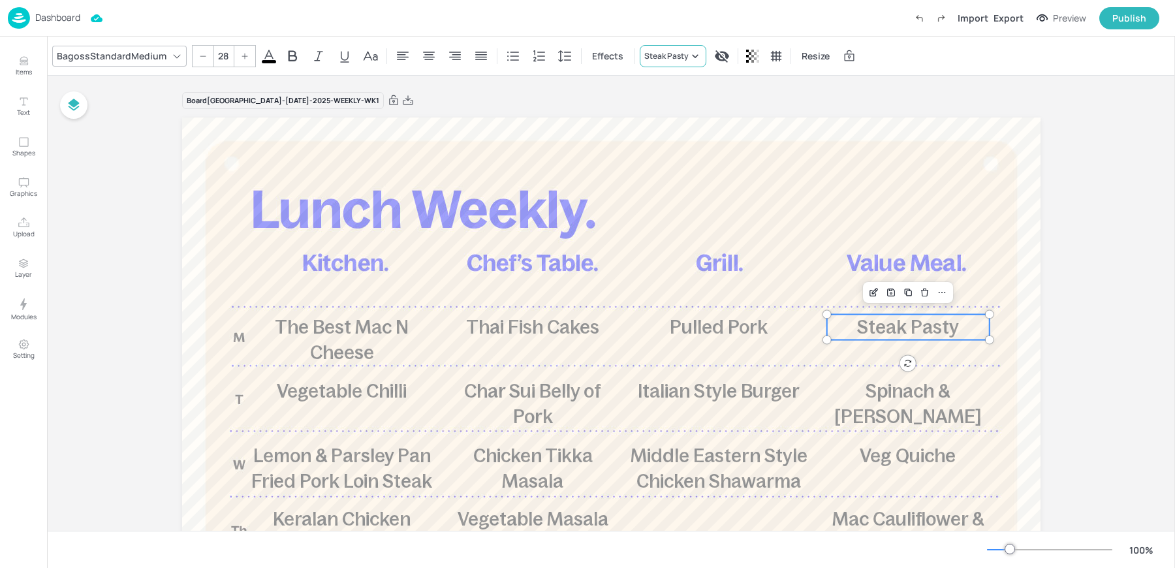
click at [661, 63] on div "Steak Pasty" at bounding box center [673, 56] width 67 height 22
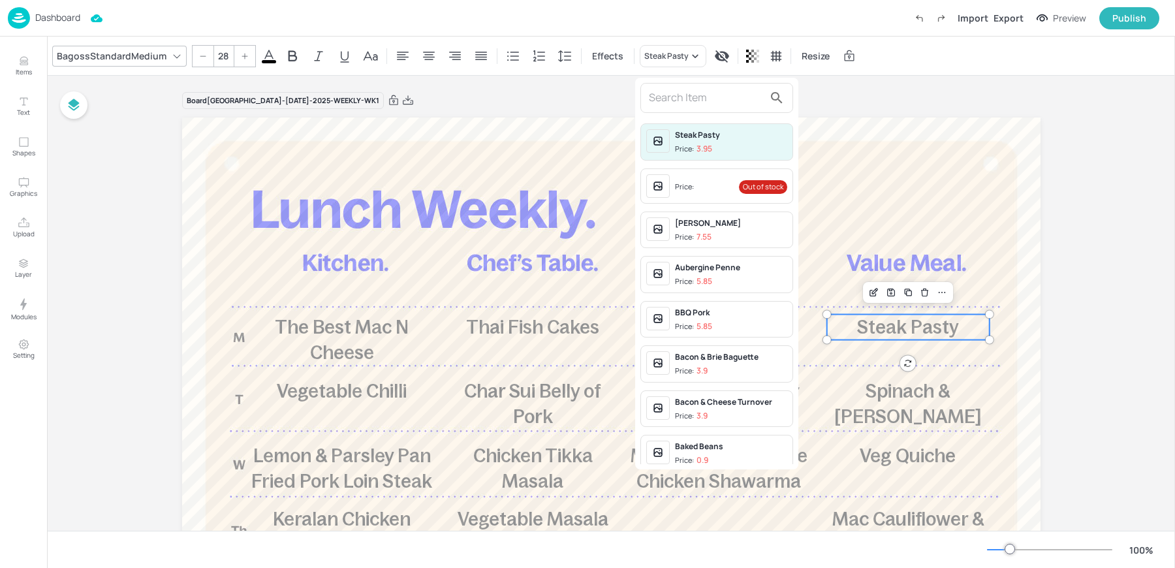
click at [710, 184] on span "Price: Out of stock" at bounding box center [731, 187] width 112 height 21
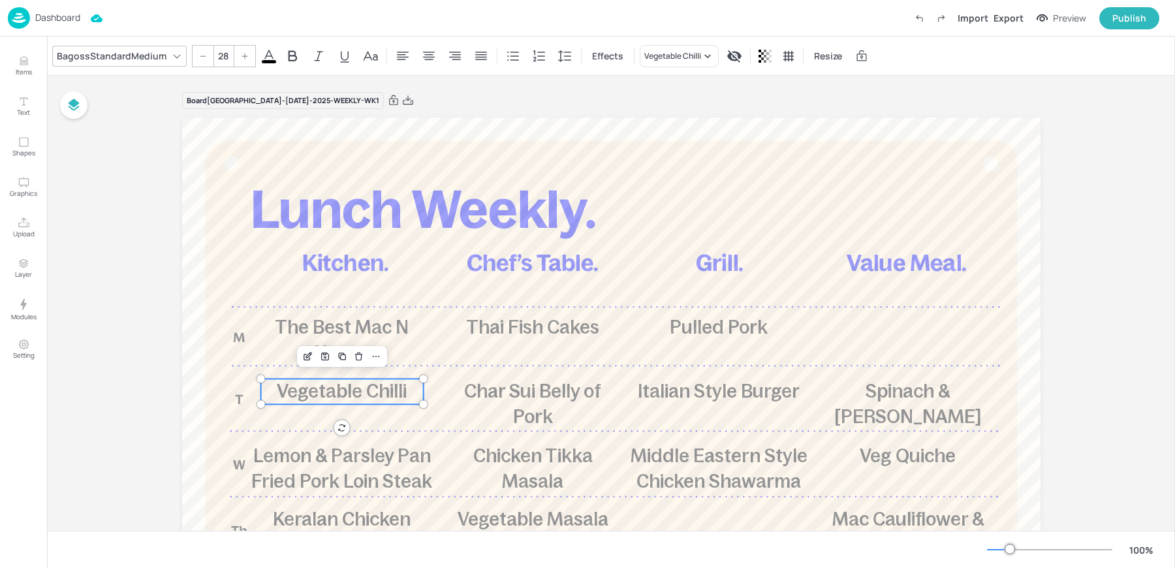
click at [400, 387] on span "Vegetable Chilli" at bounding box center [342, 391] width 130 height 21
click at [694, 391] on span "Italian Style Burger" at bounding box center [719, 391] width 162 height 21
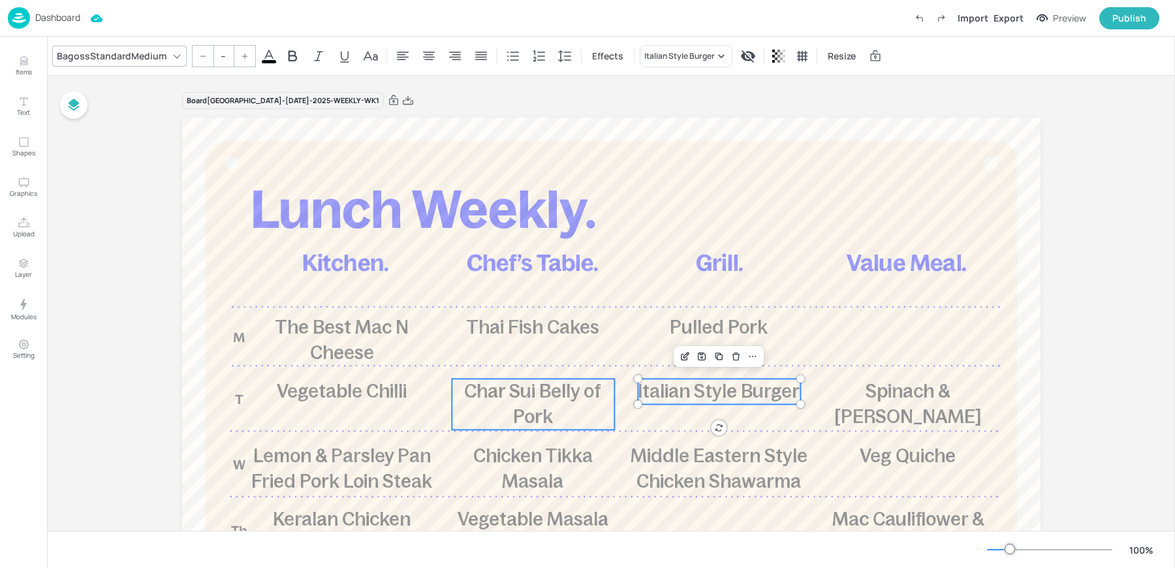
type input "28"
click at [553, 402] on p "Char Sui Belly of Pork" at bounding box center [533, 404] width 163 height 51
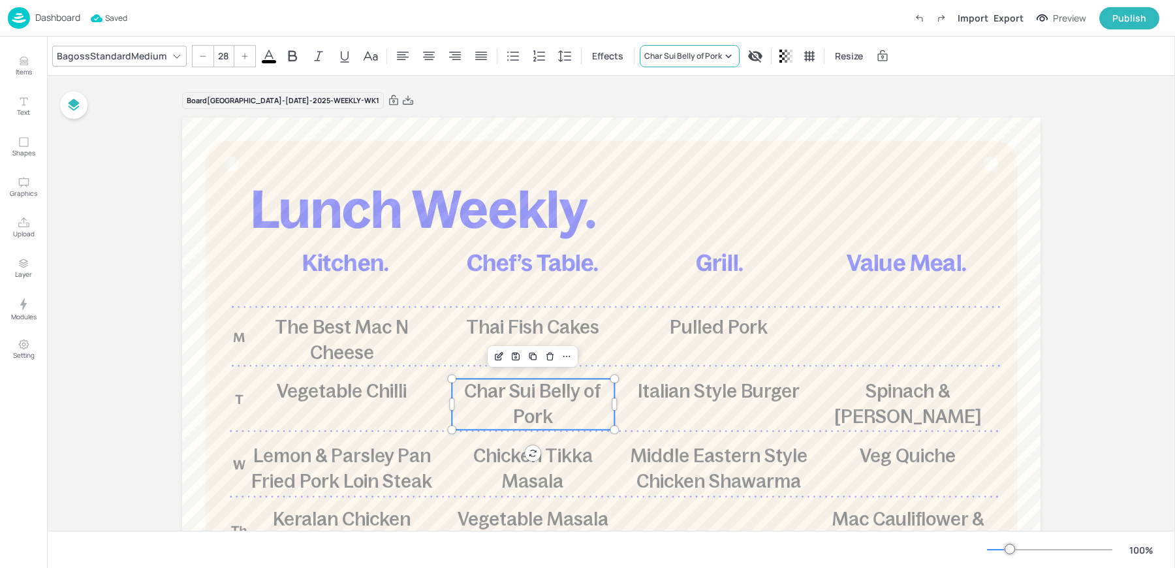
click at [656, 54] on div "Char Sui Belly of Pork" at bounding box center [683, 56] width 78 height 12
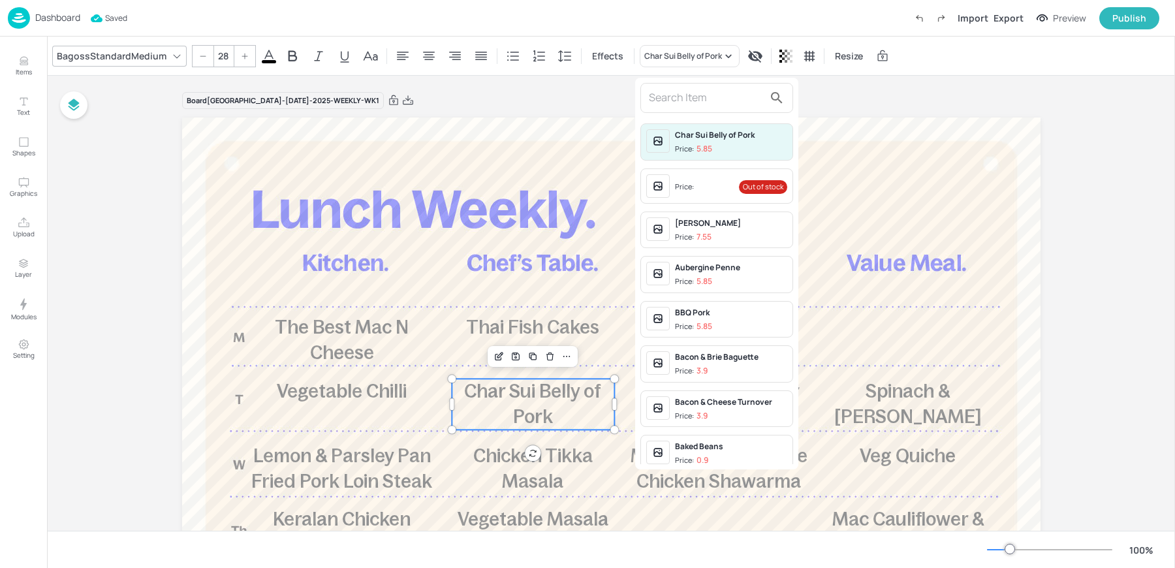
click at [669, 104] on input "text" at bounding box center [706, 97] width 115 height 21
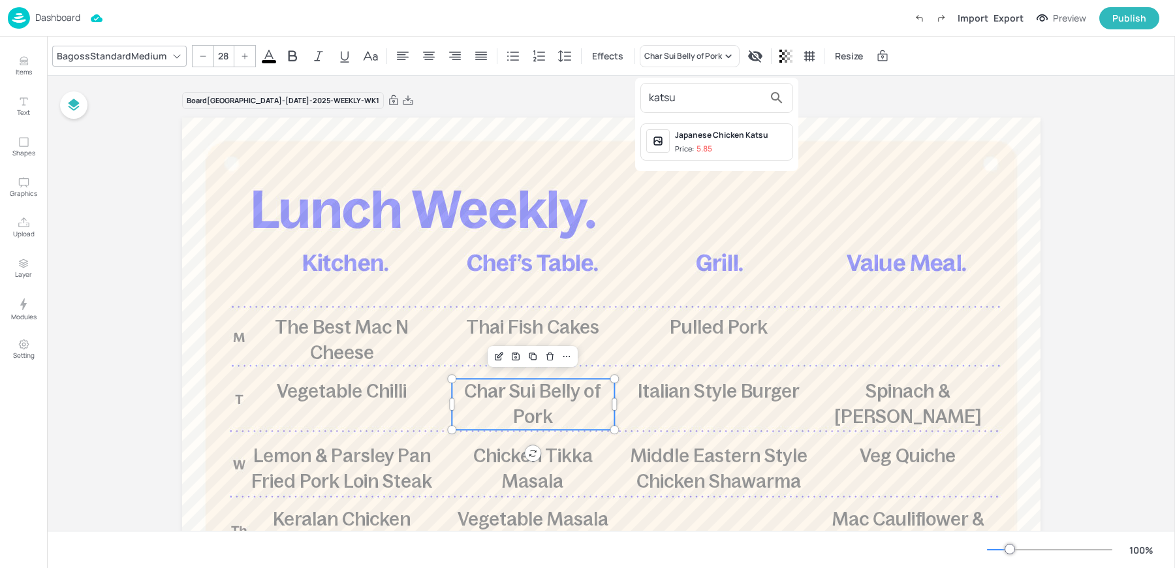
type input "katsu"
click at [699, 150] on p "5.85" at bounding box center [705, 148] width 16 height 9
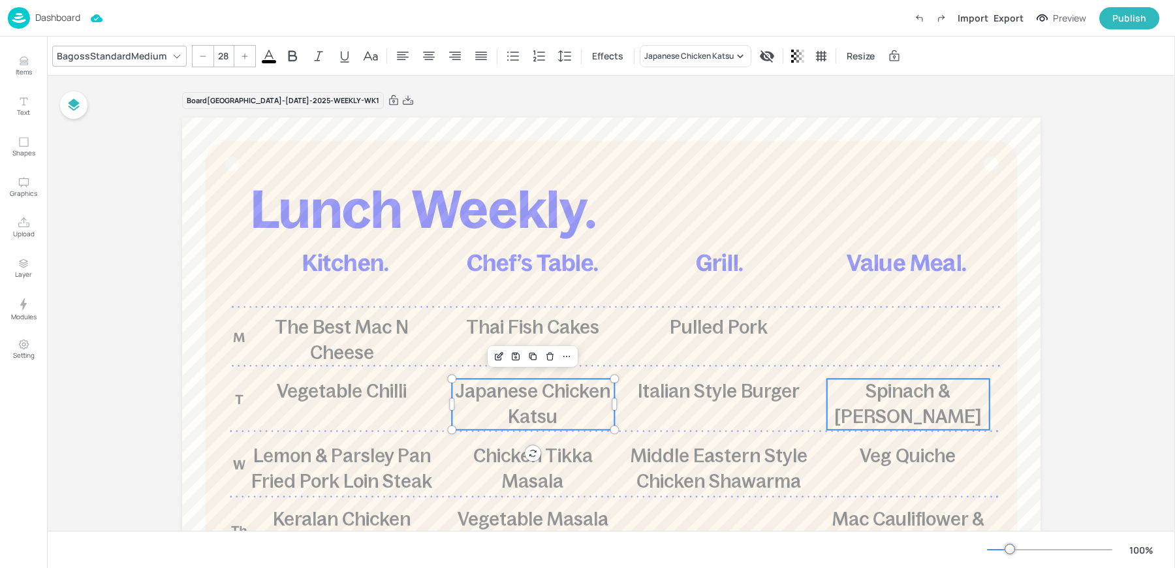
type input "28"
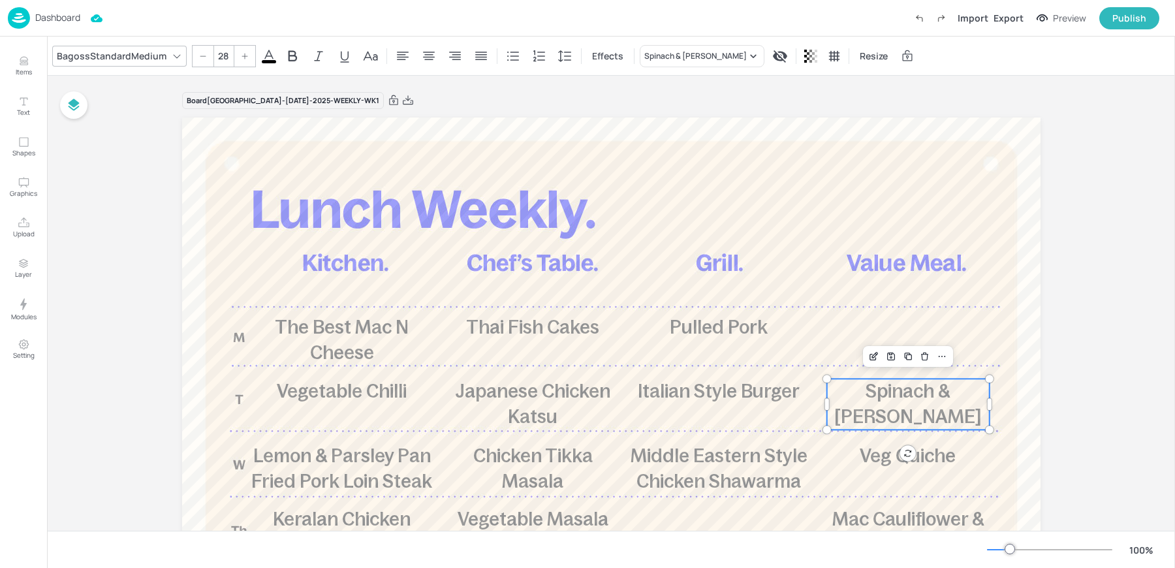
click at [899, 400] on span "Spinach & Ricotta Tortelloni" at bounding box center [908, 404] width 147 height 46
click at [668, 61] on div "Spinach & Ricotta Tortelloni" at bounding box center [695, 56] width 103 height 12
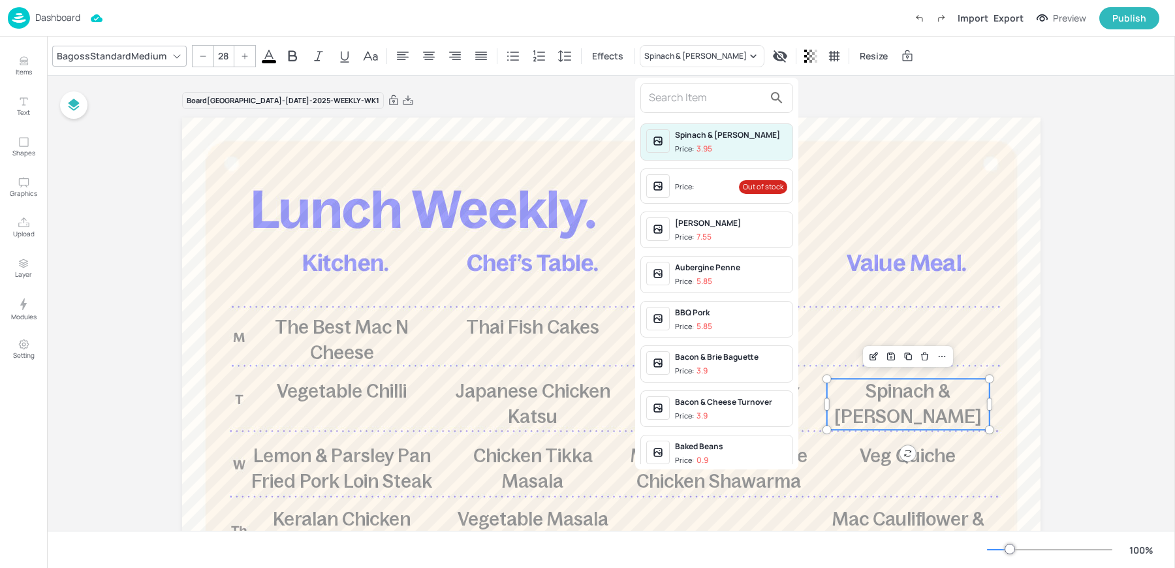
click at [685, 108] on div at bounding box center [717, 98] width 153 height 30
click at [672, 98] on input "text" at bounding box center [706, 97] width 115 height 21
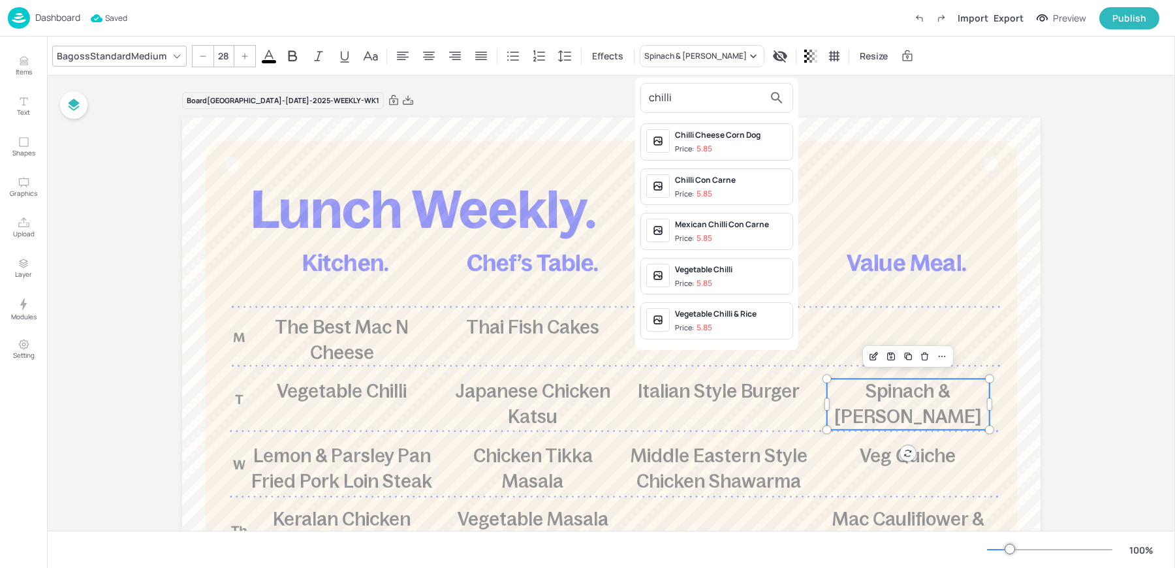
type input "chilli"
click at [737, 309] on div "Vegetable Chilli & Rice" at bounding box center [731, 314] width 112 height 12
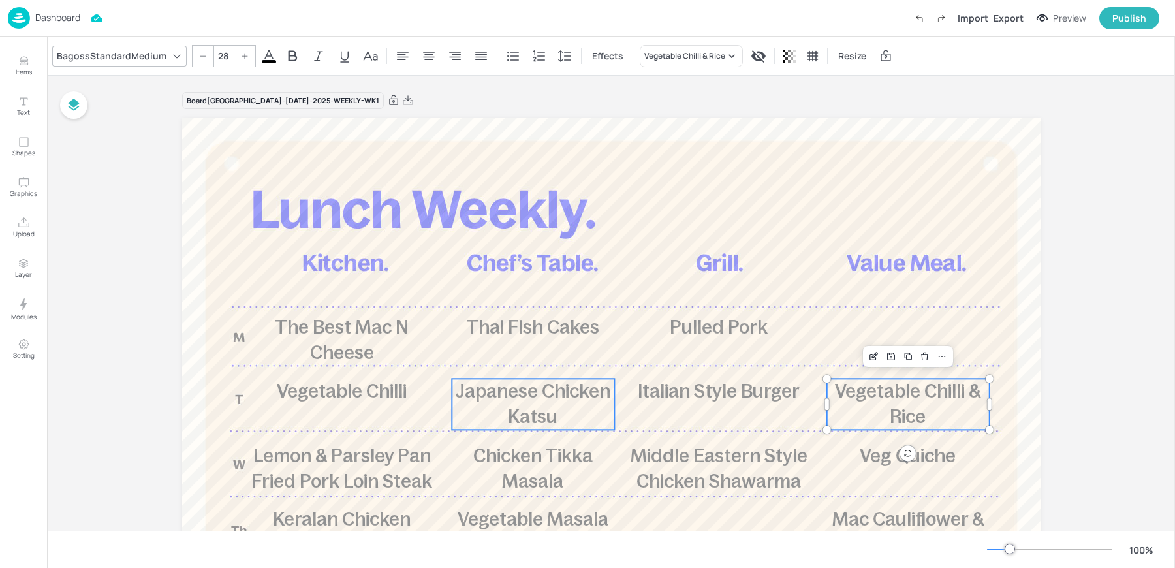
type input "28"
click at [532, 386] on span "Japanese Chicken Katsu" at bounding box center [532, 404] width 155 height 46
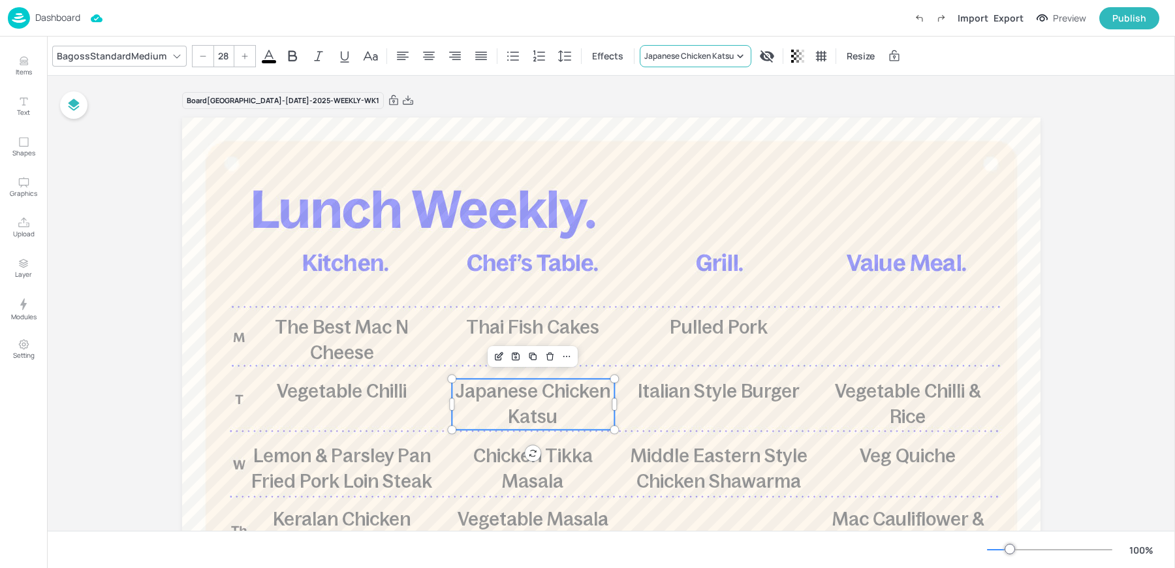
click at [655, 64] on div "Japanese Chicken Katsu" at bounding box center [696, 56] width 112 height 22
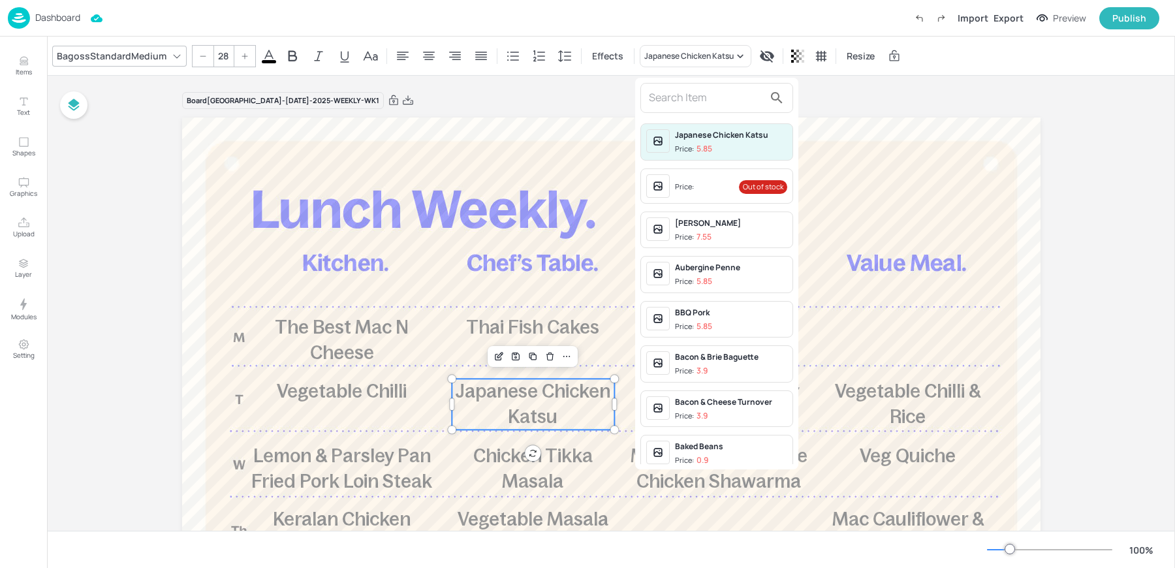
click at [686, 110] on div at bounding box center [717, 98] width 153 height 30
click at [678, 93] on input "text" at bounding box center [706, 97] width 115 height 21
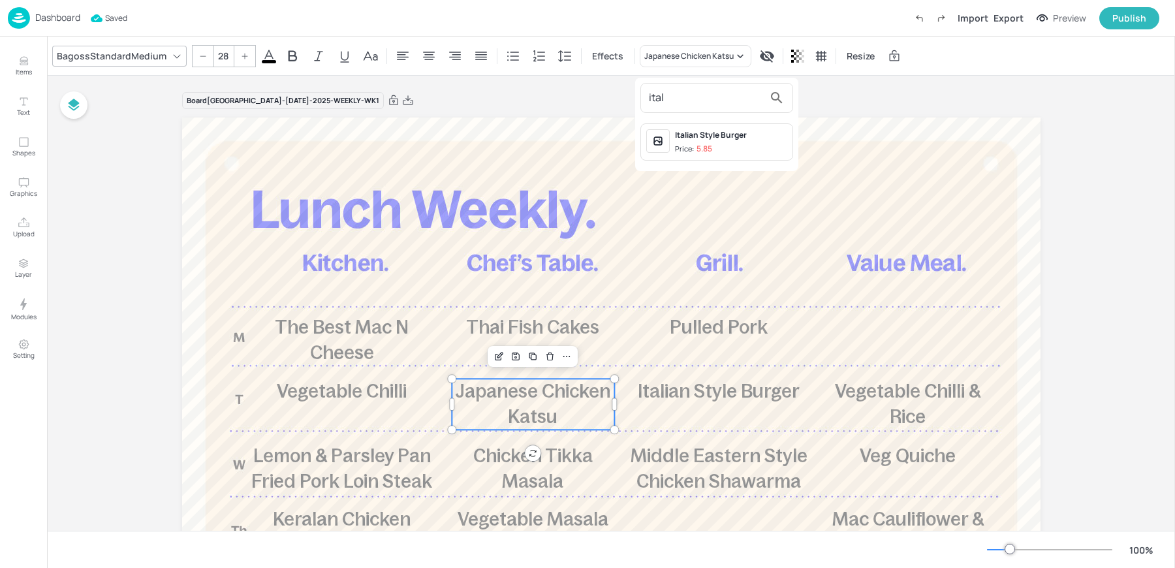
type input "ital"
click at [699, 146] on p "5.85" at bounding box center [705, 148] width 16 height 9
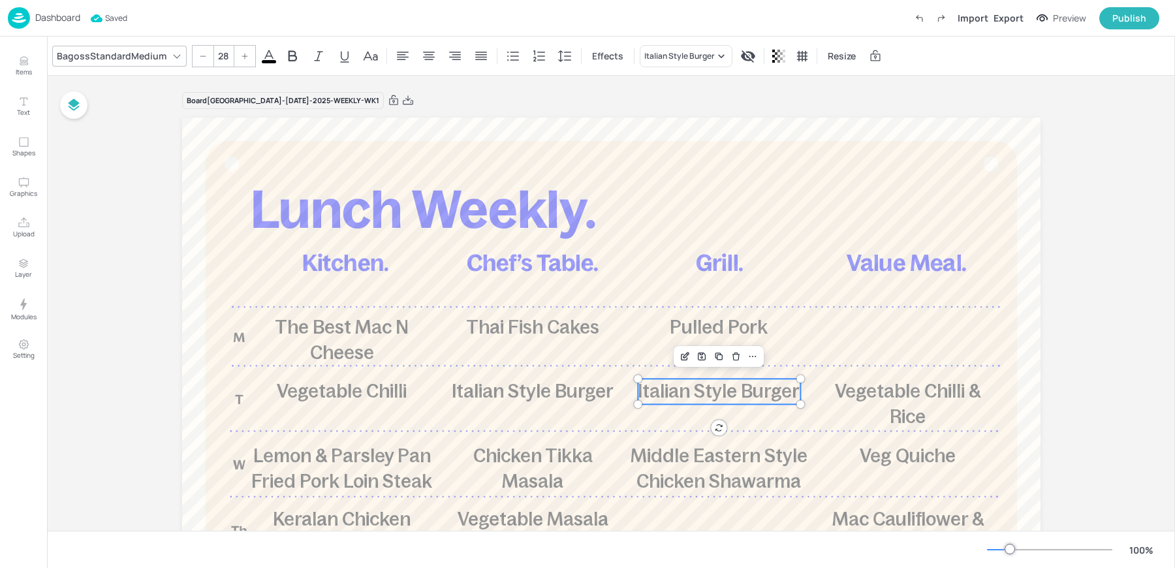
click at [694, 400] on span "Italian Style Burger" at bounding box center [719, 391] width 162 height 21
click at [700, 49] on div "Italian Style Burger" at bounding box center [686, 56] width 93 height 22
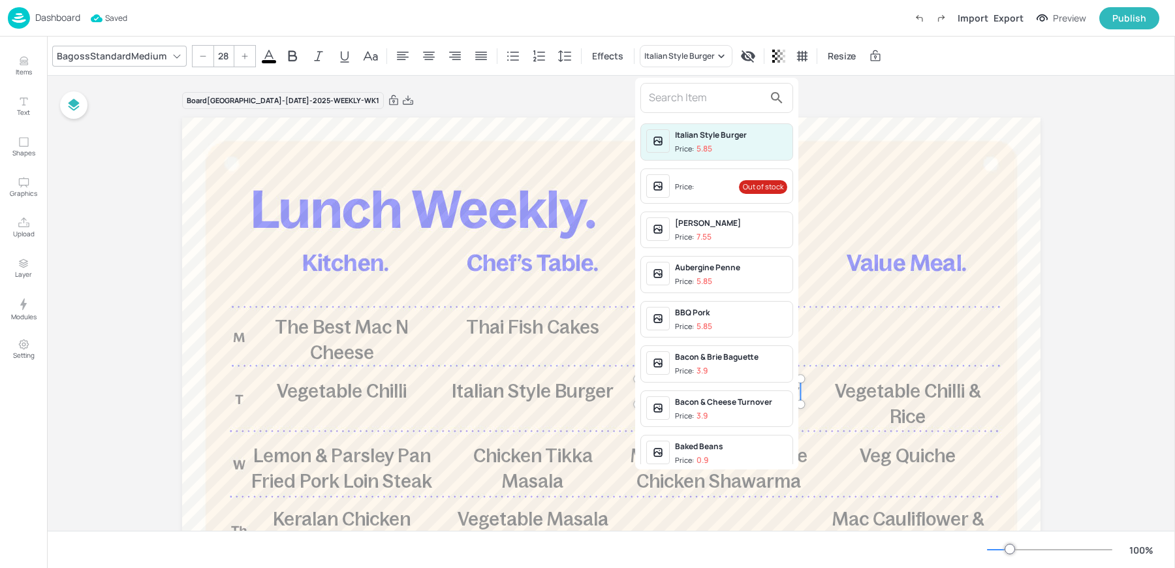
click at [697, 188] on span "Price: Out of stock" at bounding box center [731, 187] width 112 height 21
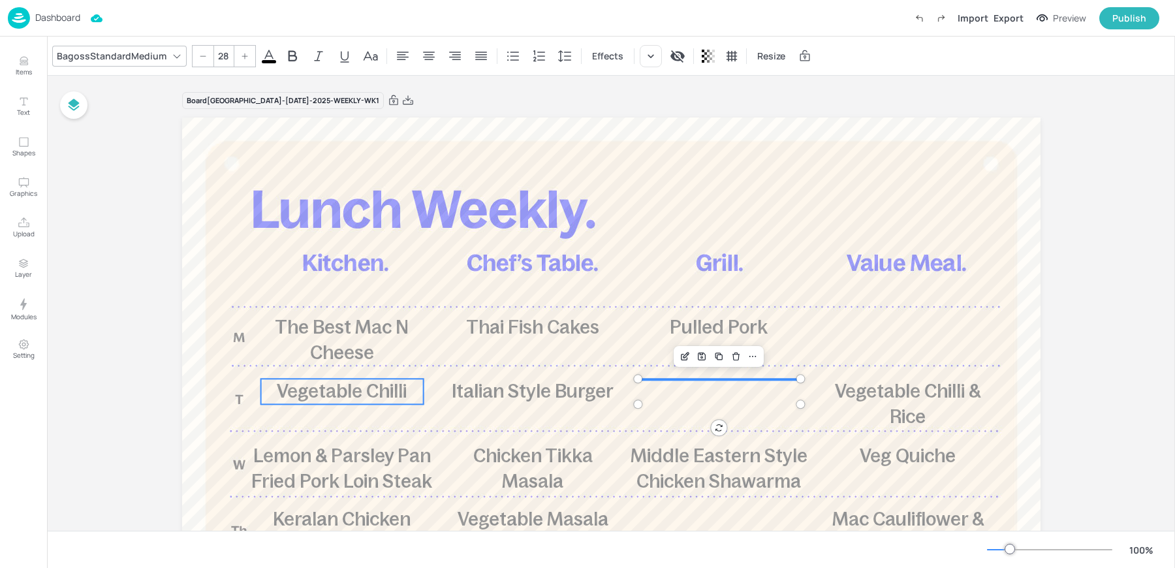
type input "28"
click at [339, 398] on span "Vegetable Chilli" at bounding box center [342, 391] width 130 height 21
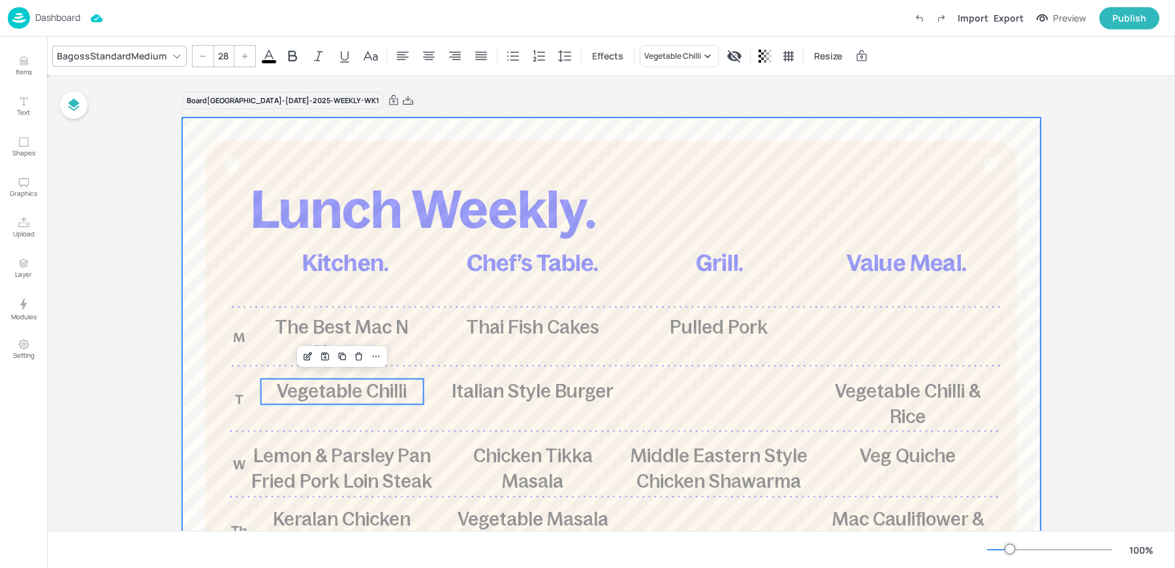
click at [722, 392] on div at bounding box center [611, 470] width 859 height 705
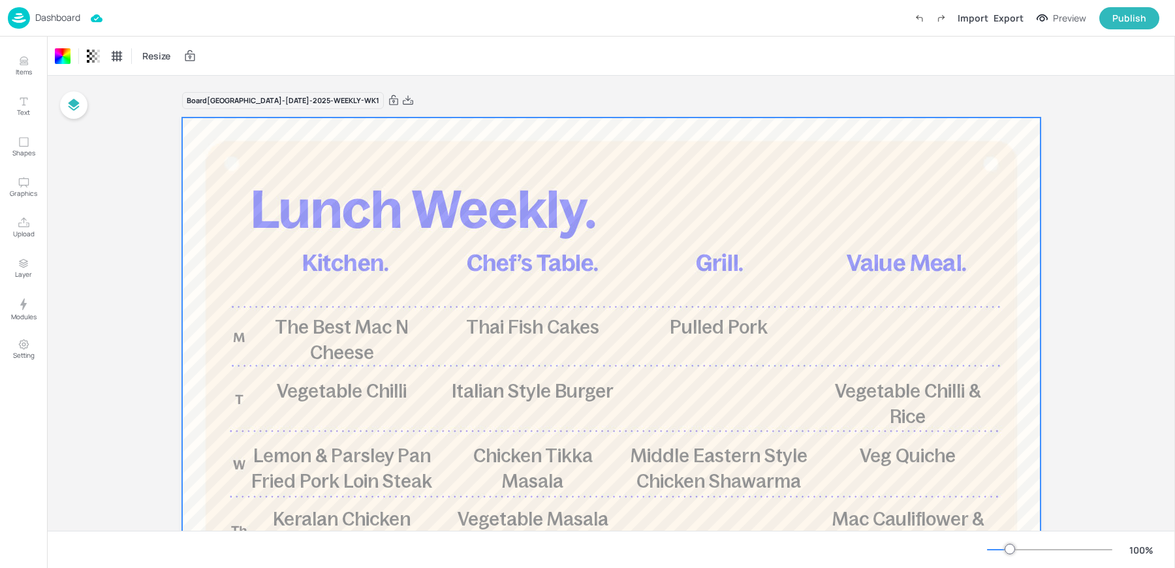
click at [704, 387] on div at bounding box center [611, 470] width 859 height 705
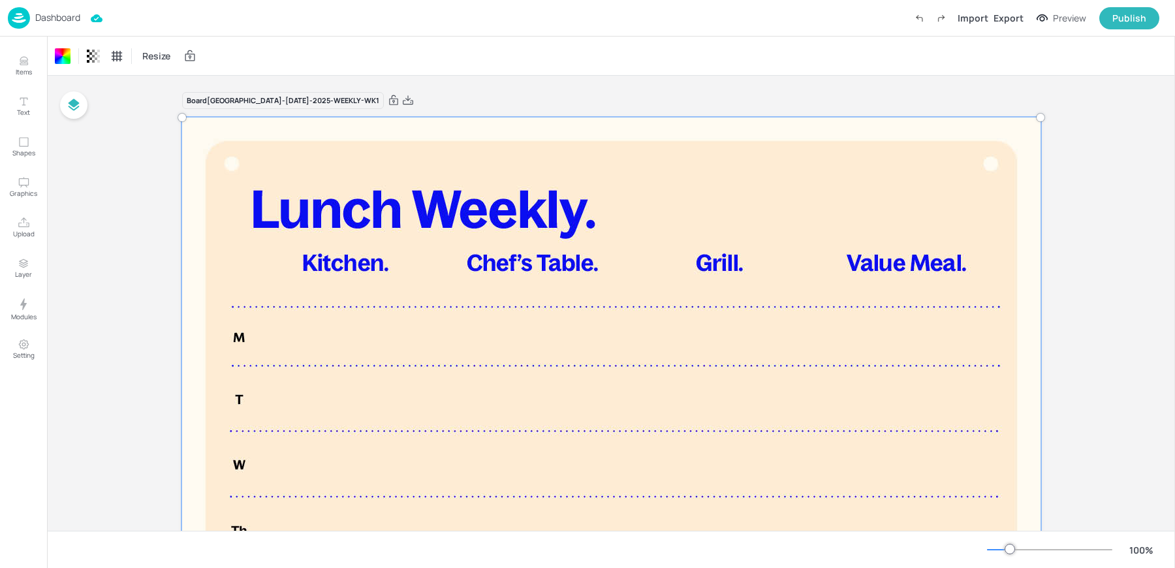
click at [704, 387] on div at bounding box center [611, 470] width 874 height 721
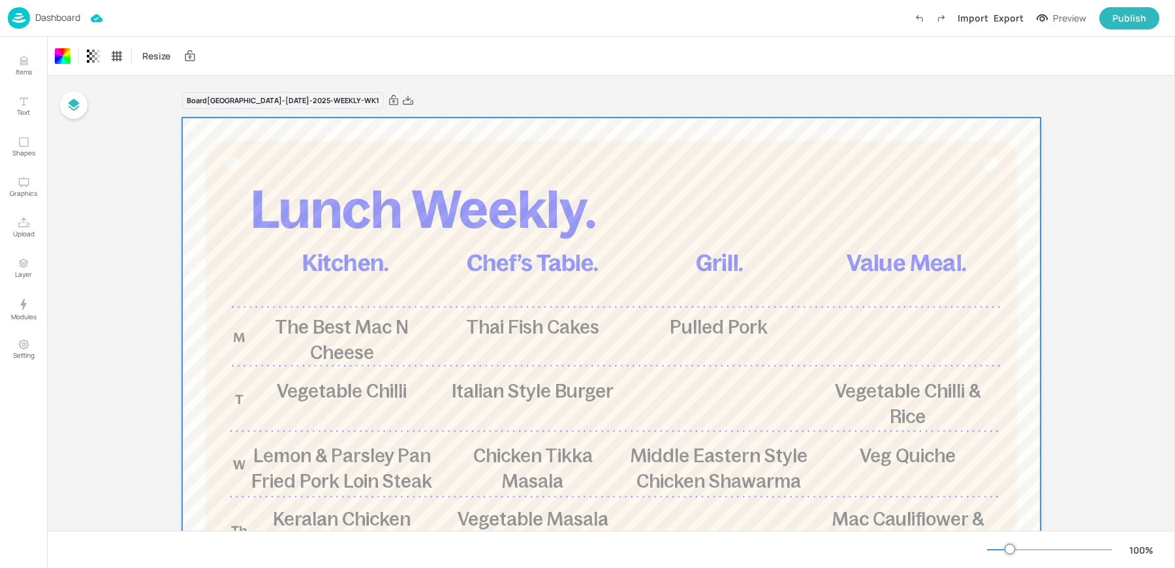
click at [644, 97] on div "Board Stoke Mandeville-JUL-2025-WEEKLY-WK1" at bounding box center [611, 100] width 859 height 18
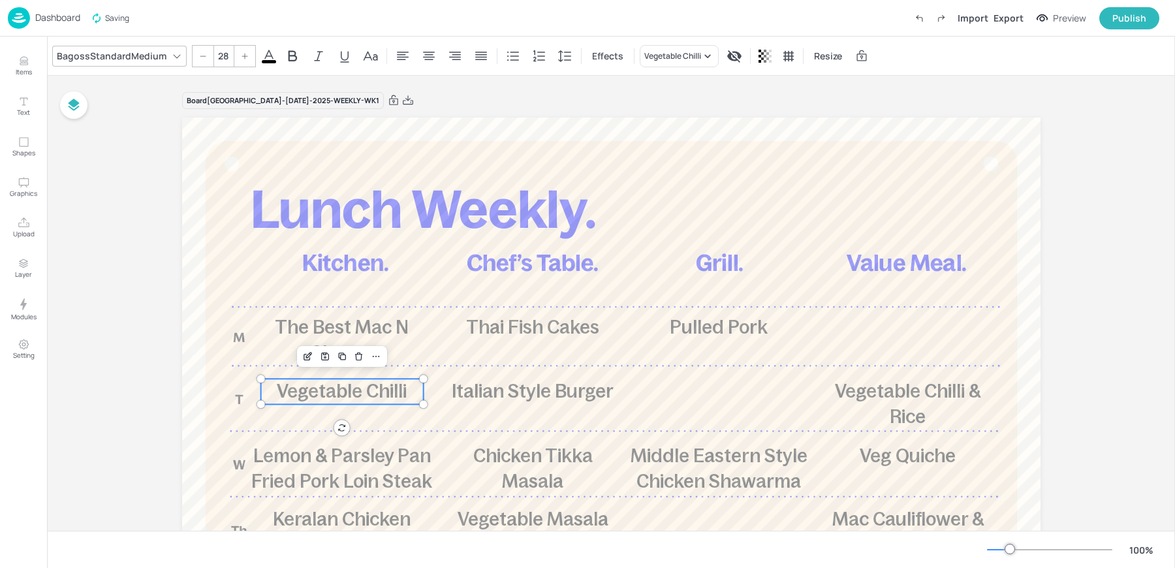
click at [337, 403] on p "Vegetable Chilli" at bounding box center [342, 391] width 163 height 25
click at [669, 56] on div "Vegetable Chilli" at bounding box center [672, 56] width 57 height 12
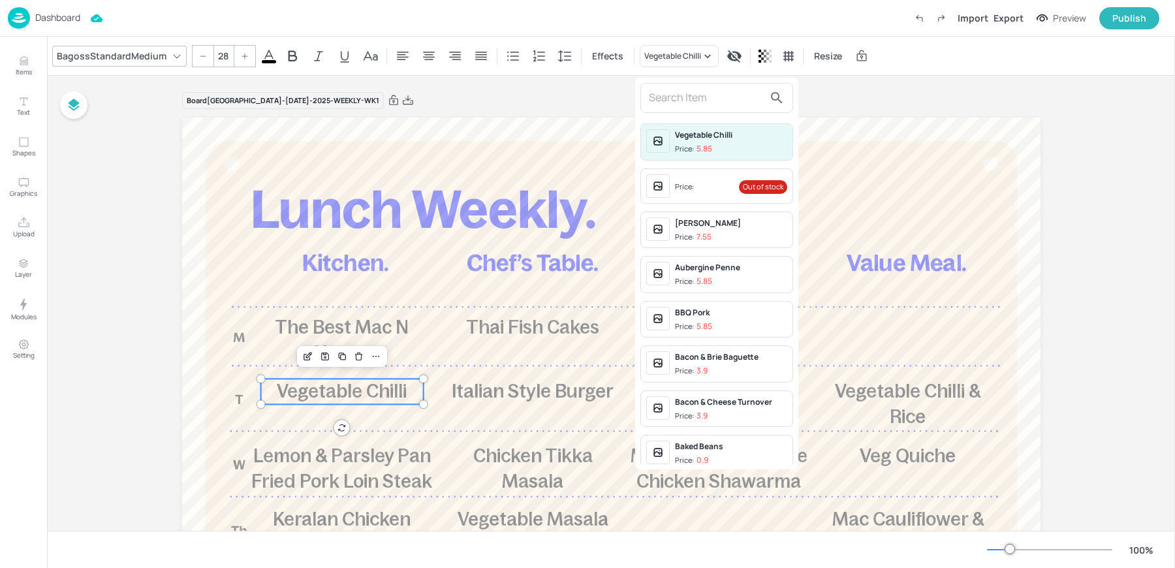
click at [669, 94] on input "text" at bounding box center [706, 97] width 115 height 21
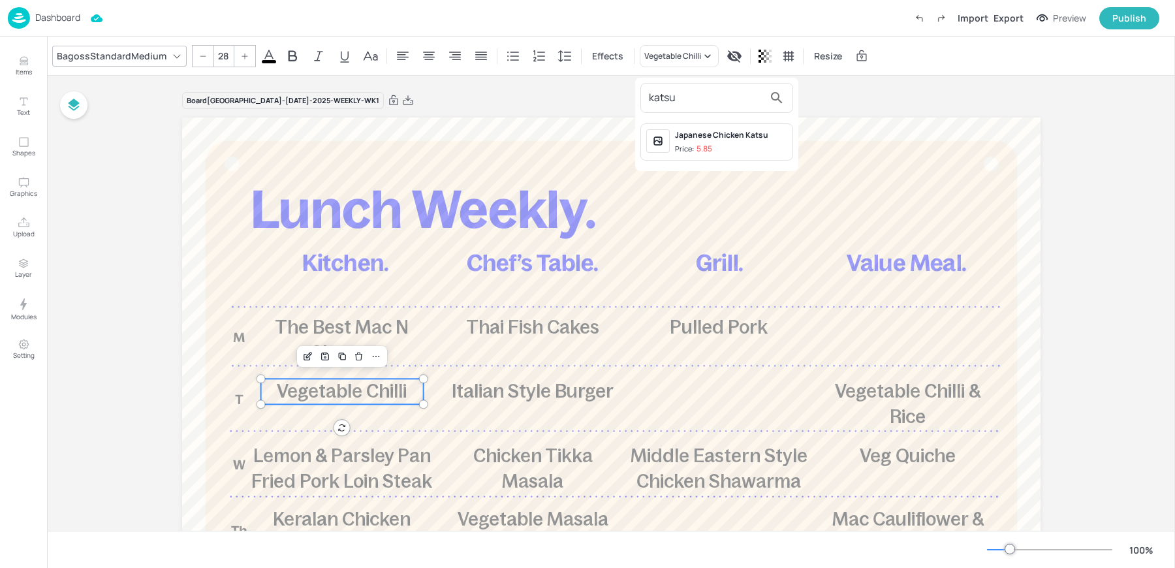
type input "katsu"
click at [693, 131] on div "Japanese Chicken Katsu" at bounding box center [731, 135] width 112 height 12
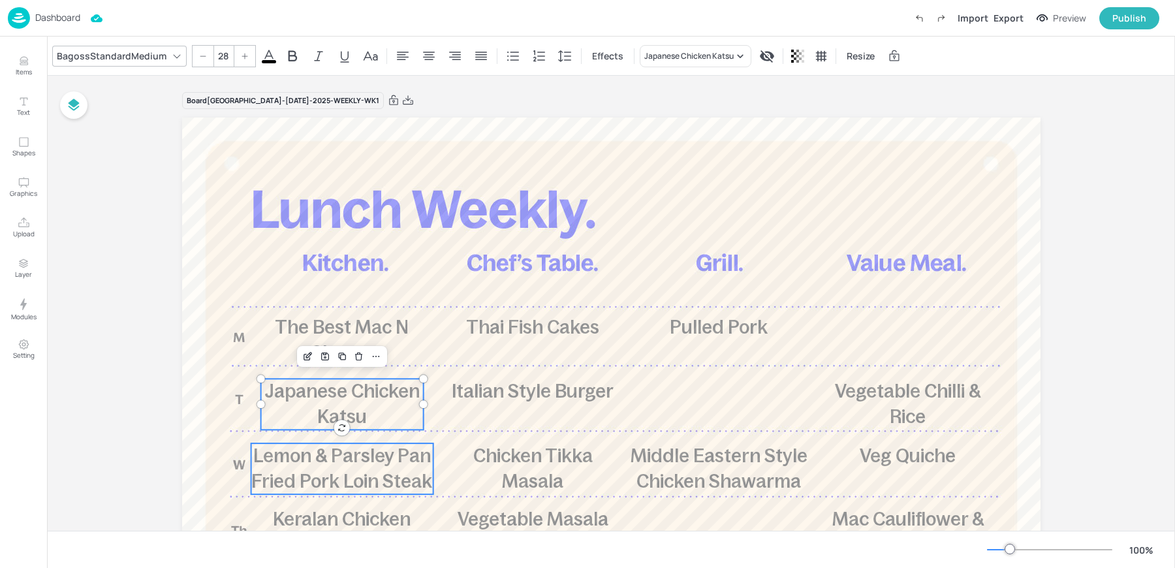
type input "28"
click at [328, 481] on span "Lemon & Parsley Pan Fried Pork Loin Steak" at bounding box center [341, 468] width 181 height 46
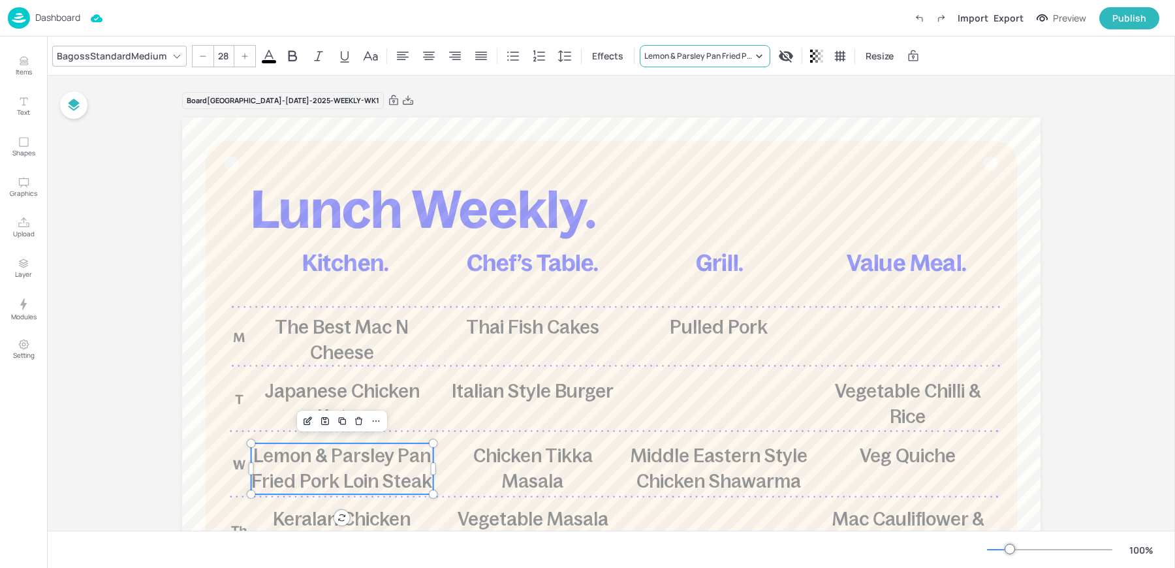
click at [682, 61] on div "Lemon & Parsley Pan Fried Pork Loin Steak" at bounding box center [698, 56] width 108 height 12
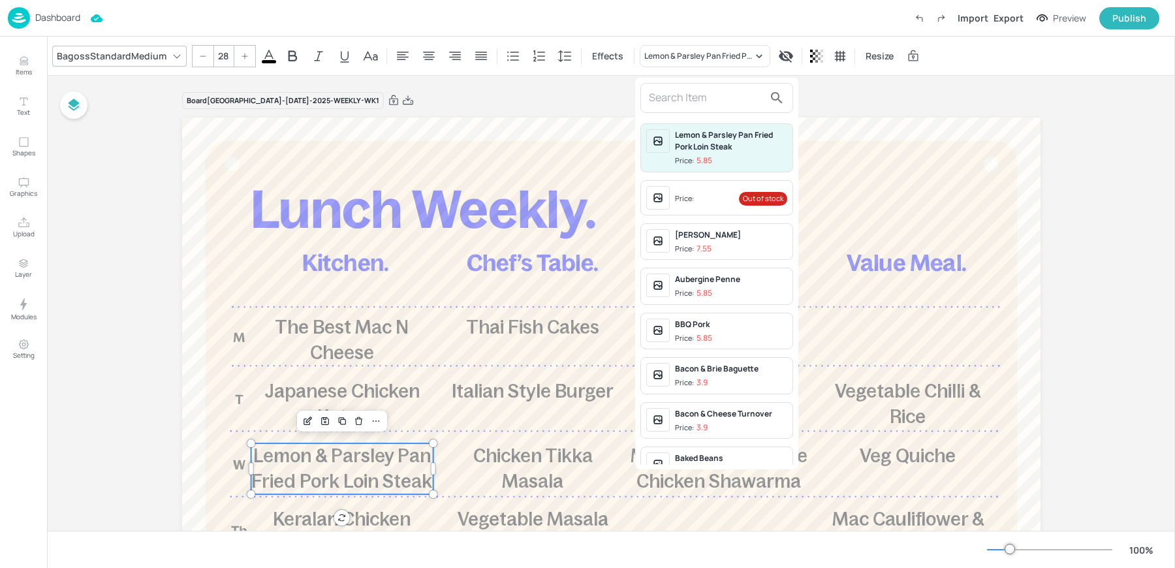
click at [723, 90] on input "text" at bounding box center [706, 97] width 115 height 21
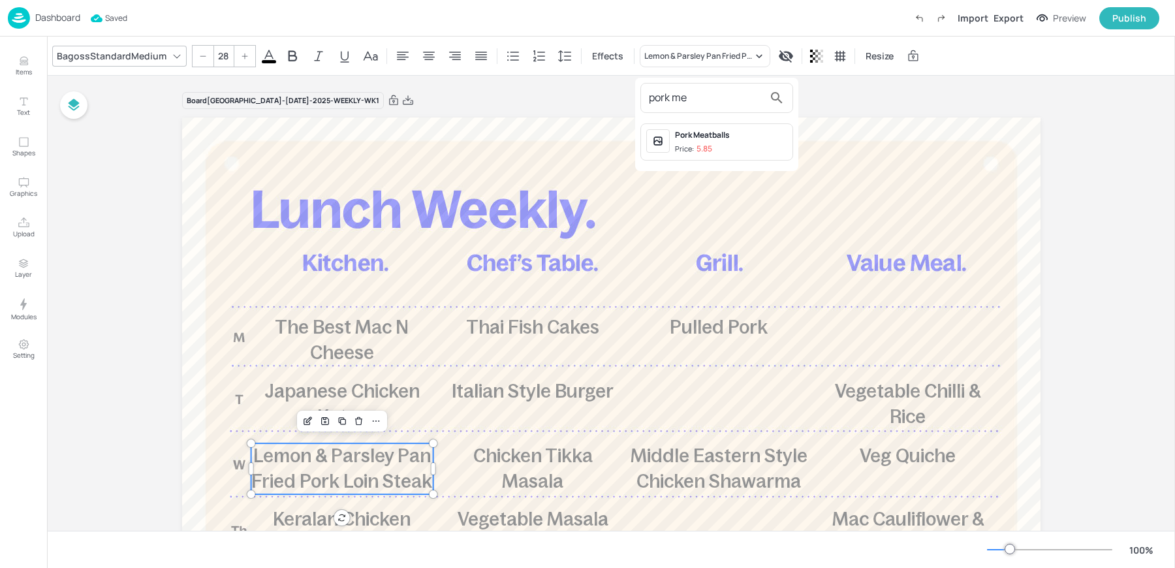
type input "pork me"
click at [764, 136] on div "Pork Meatballs" at bounding box center [731, 135] width 112 height 12
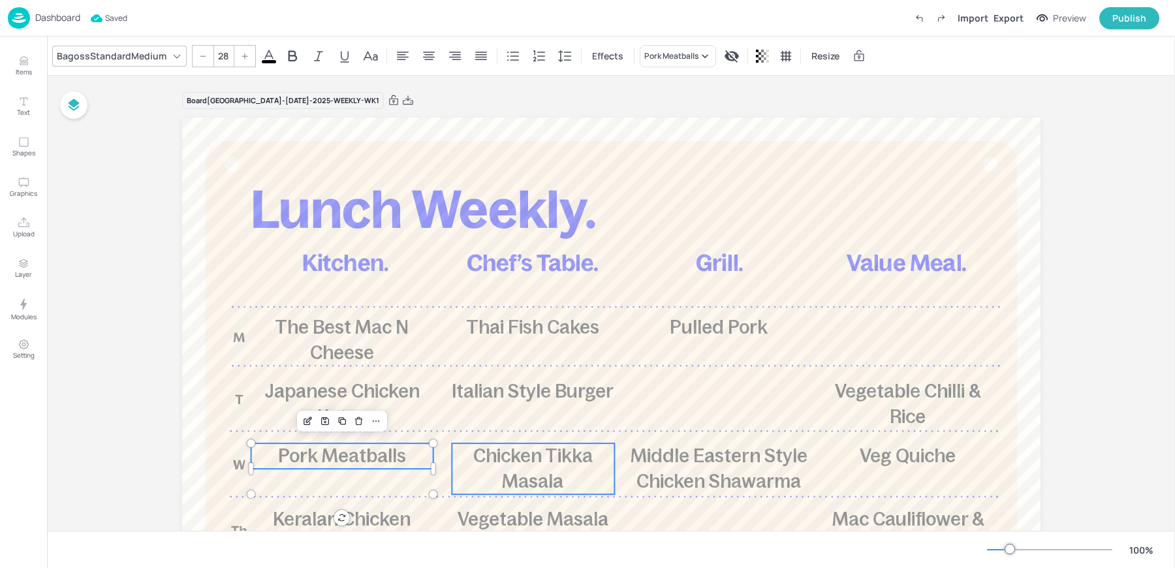
click at [526, 473] on span "Chicken Tikka Masala" at bounding box center [532, 468] width 119 height 46
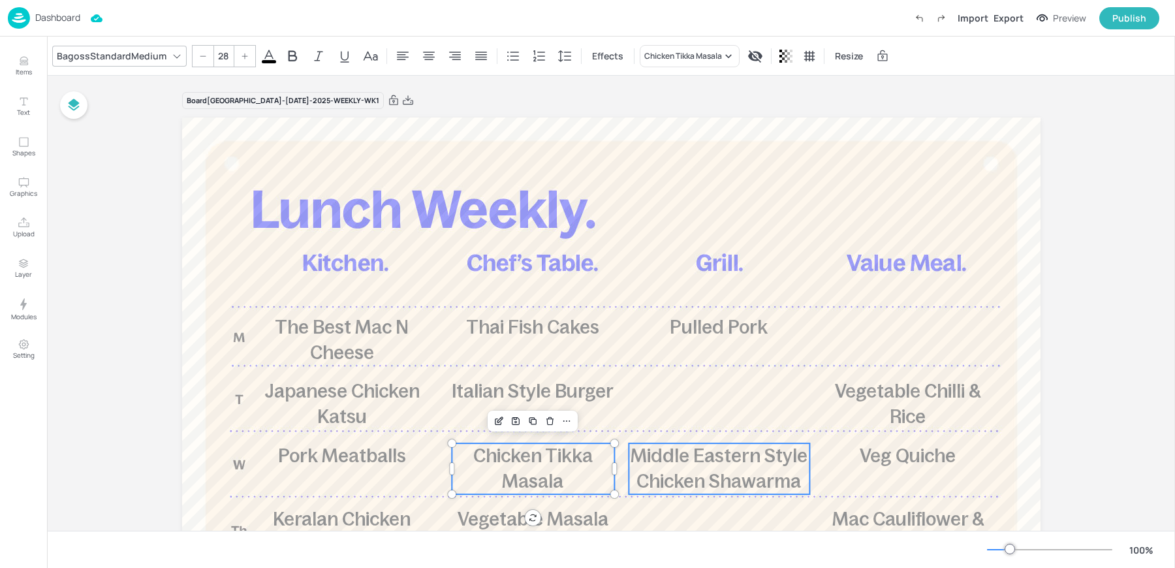
type input "28"
click at [725, 468] on p "Middle Eastern Style Chicken Shawarma" at bounding box center [719, 468] width 181 height 51
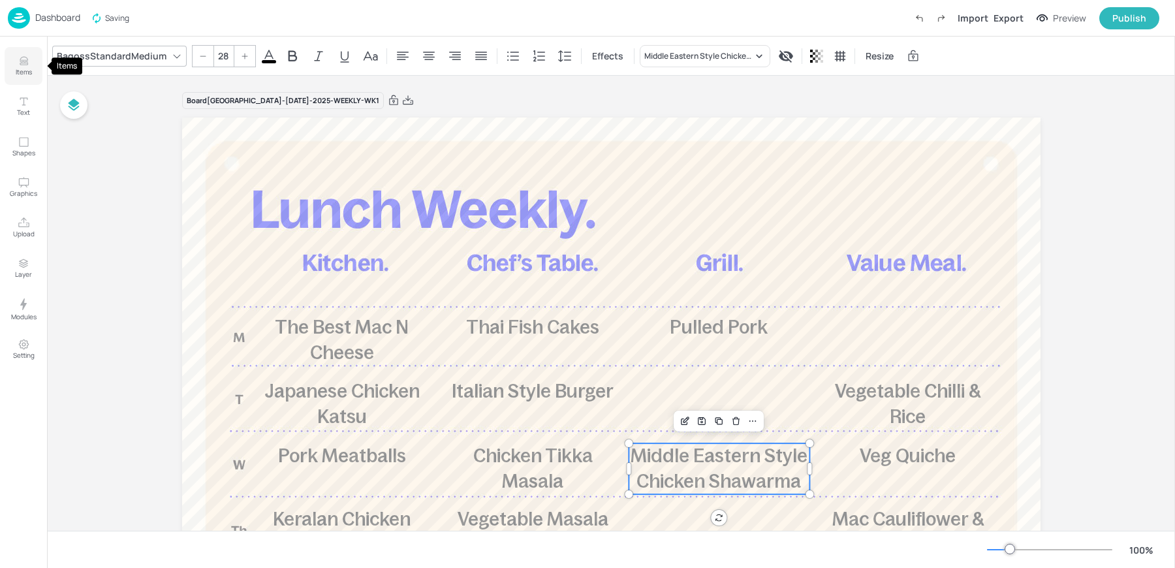
click at [29, 65] on icon "Items" at bounding box center [24, 61] width 12 height 12
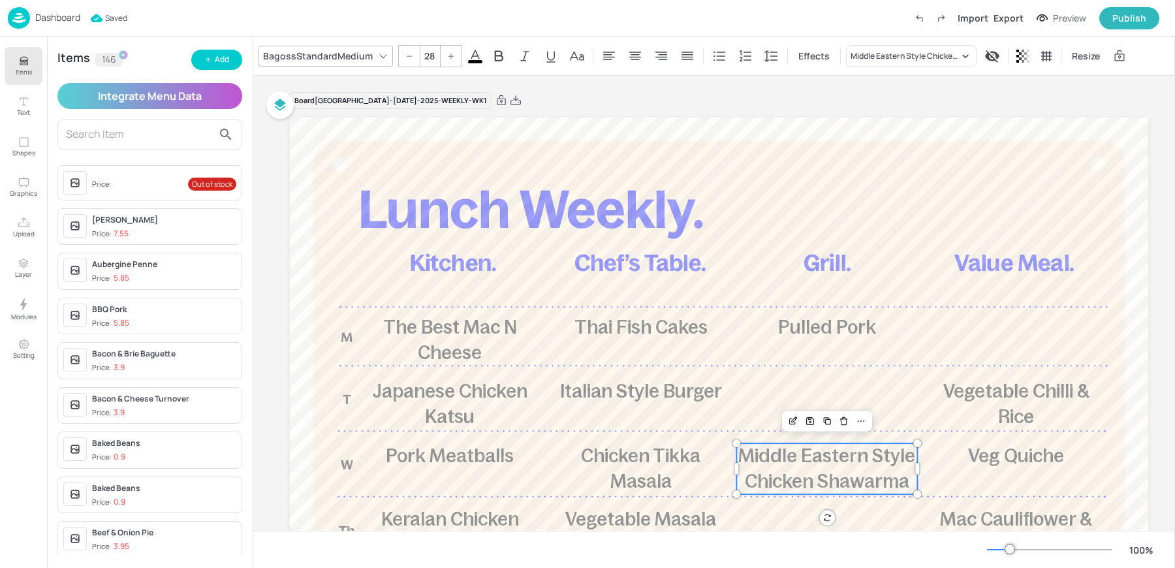
click at [219, 71] on div "Items 146 Add Integrate Menu Data Price: Out of stock Aubergine Masala Price: 7…" at bounding box center [150, 303] width 206 height 532
click at [219, 63] on div "Add" at bounding box center [222, 60] width 14 height 12
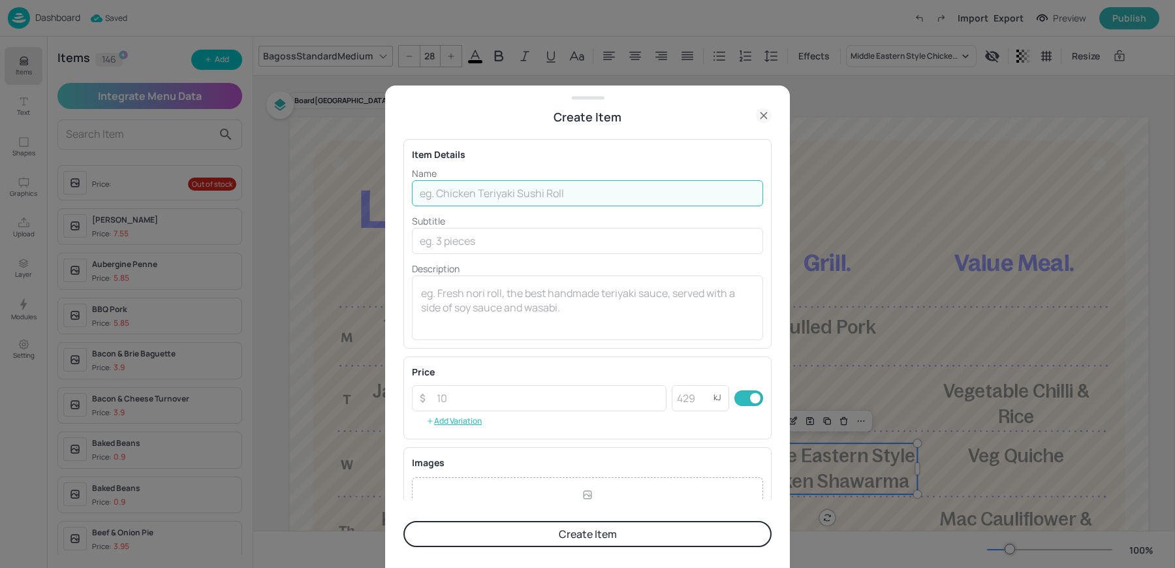
click at [485, 199] on input "text" at bounding box center [587, 193] width 351 height 26
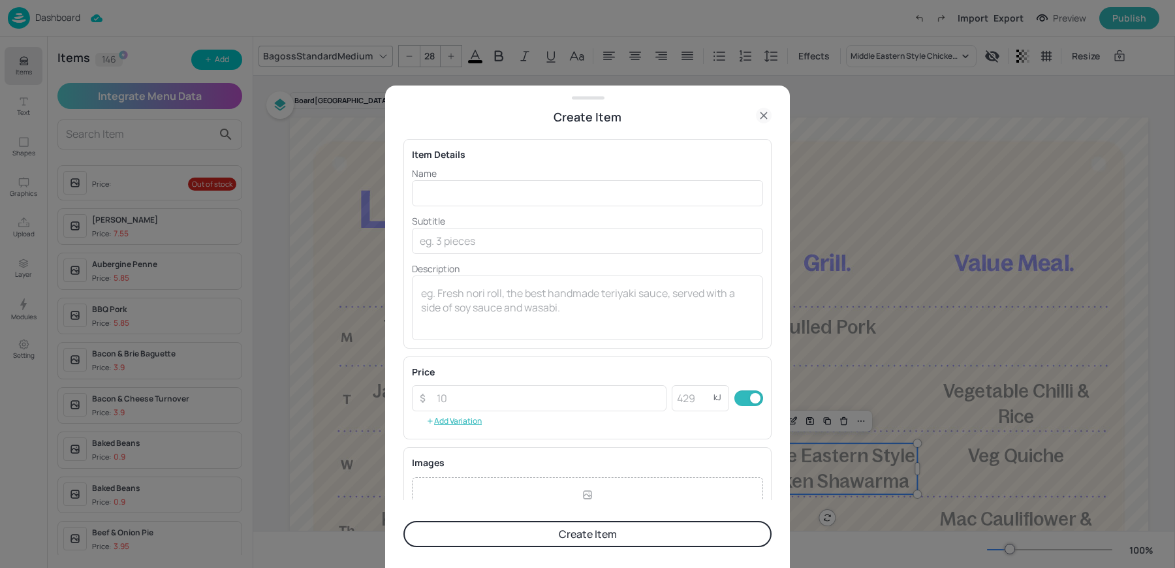
click at [512, 547] on button "Create Item" at bounding box center [588, 534] width 368 height 26
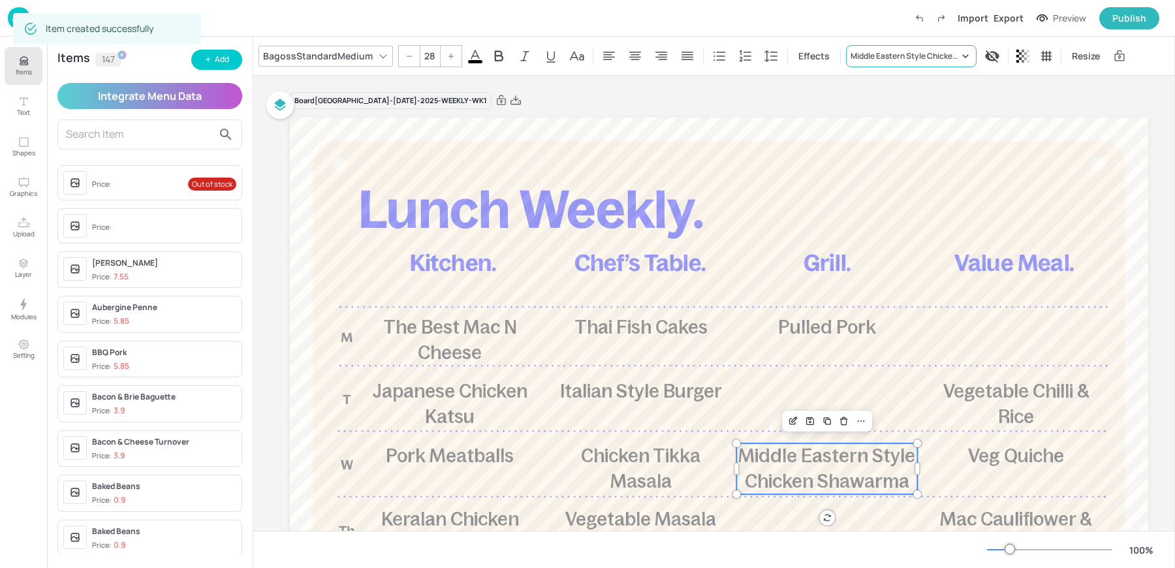
click at [913, 46] on div "Middle Eastern Style Chicken Shawarma" at bounding box center [911, 56] width 131 height 22
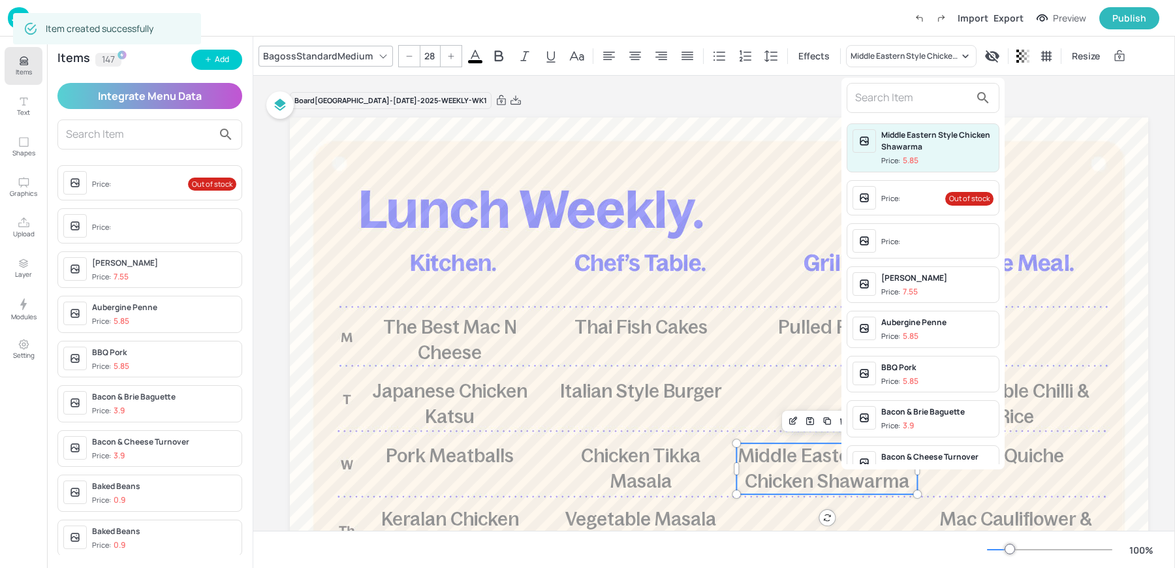
click at [892, 232] on span "Price:" at bounding box center [938, 242] width 112 height 21
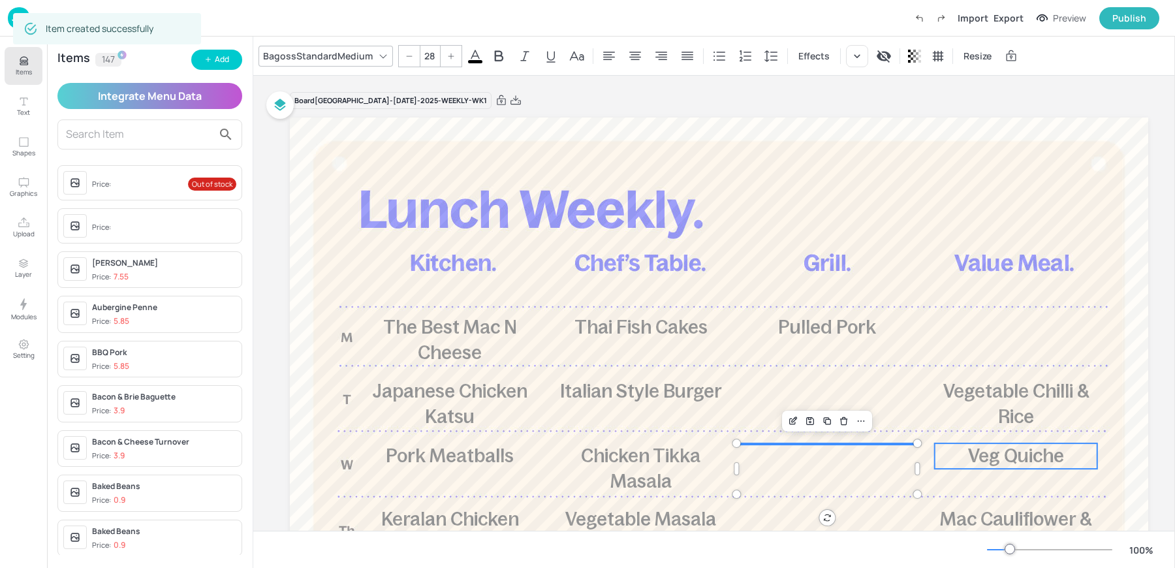
type input "28"
click at [1036, 450] on span "Veg Quiche" at bounding box center [1016, 455] width 96 height 21
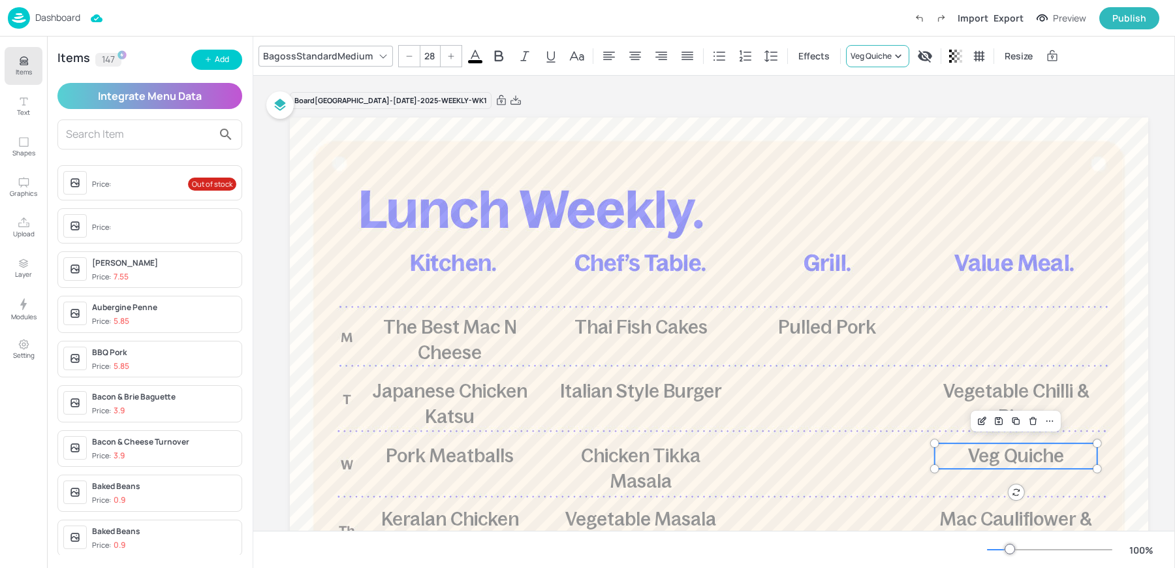
click at [876, 57] on div "Veg Quiche" at bounding box center [871, 56] width 41 height 12
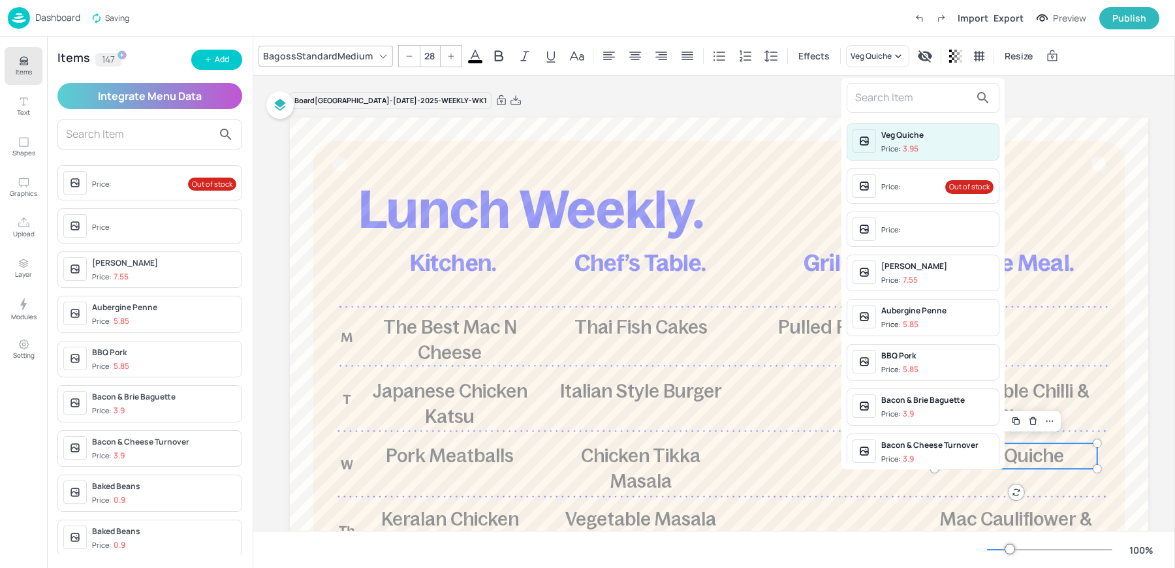
click at [863, 95] on input "text" at bounding box center [912, 97] width 115 height 21
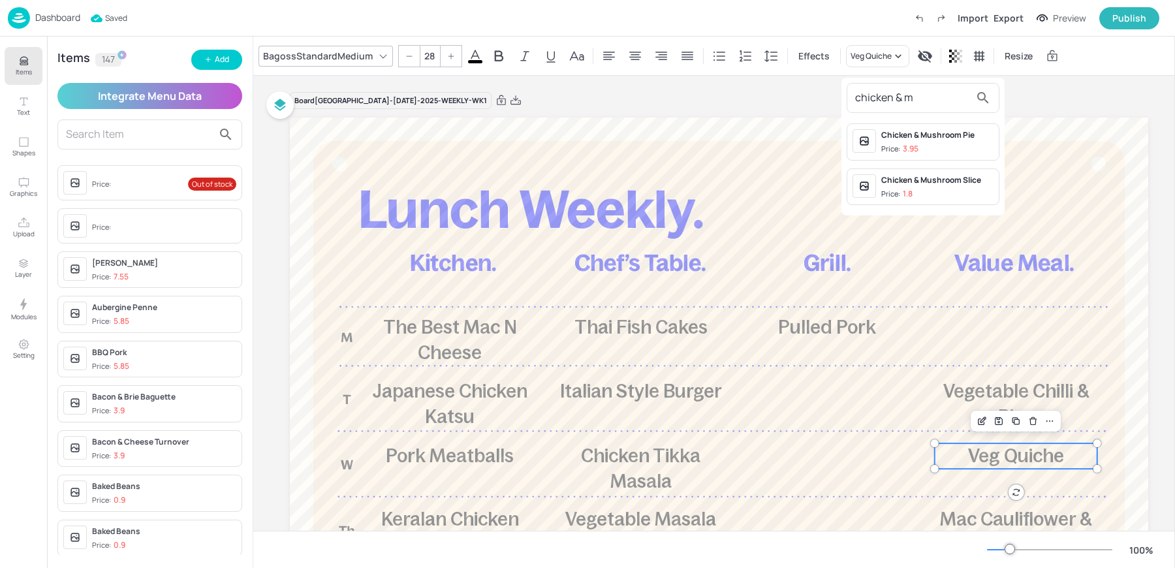
type input "chicken & m"
click at [925, 135] on div "Chicken & Mushroom Pie" at bounding box center [938, 135] width 112 height 12
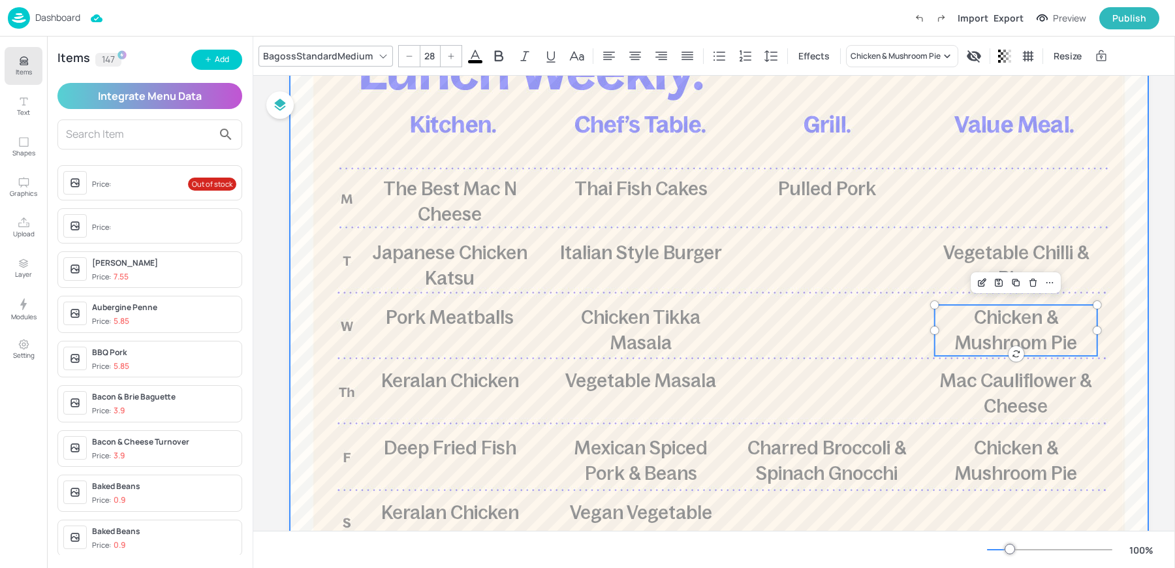
scroll to position [150, 0]
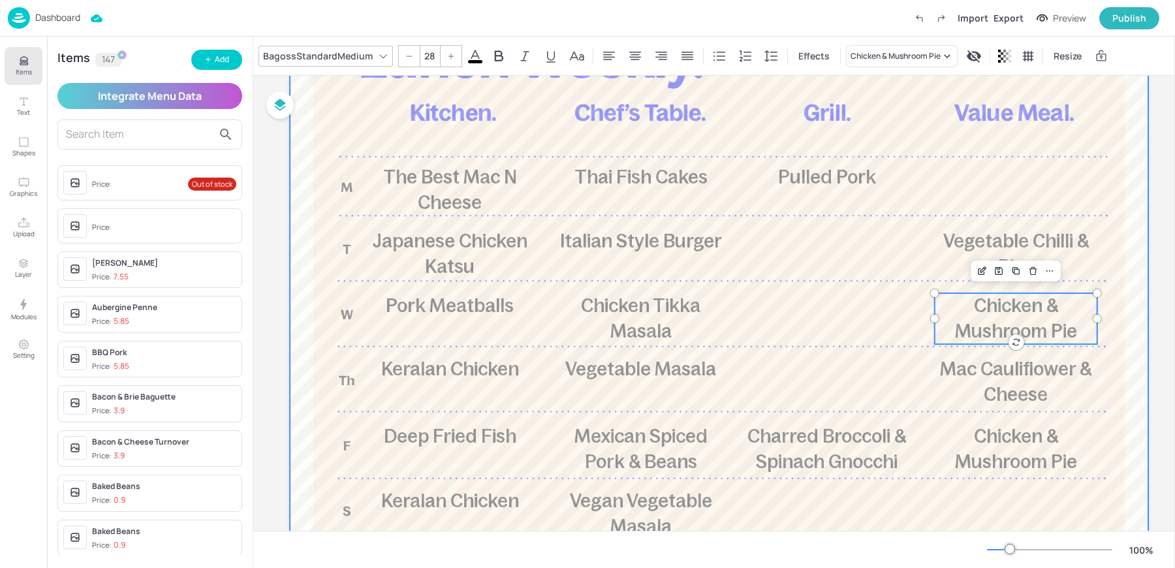
click at [453, 321] on div at bounding box center [719, 319] width 859 height 705
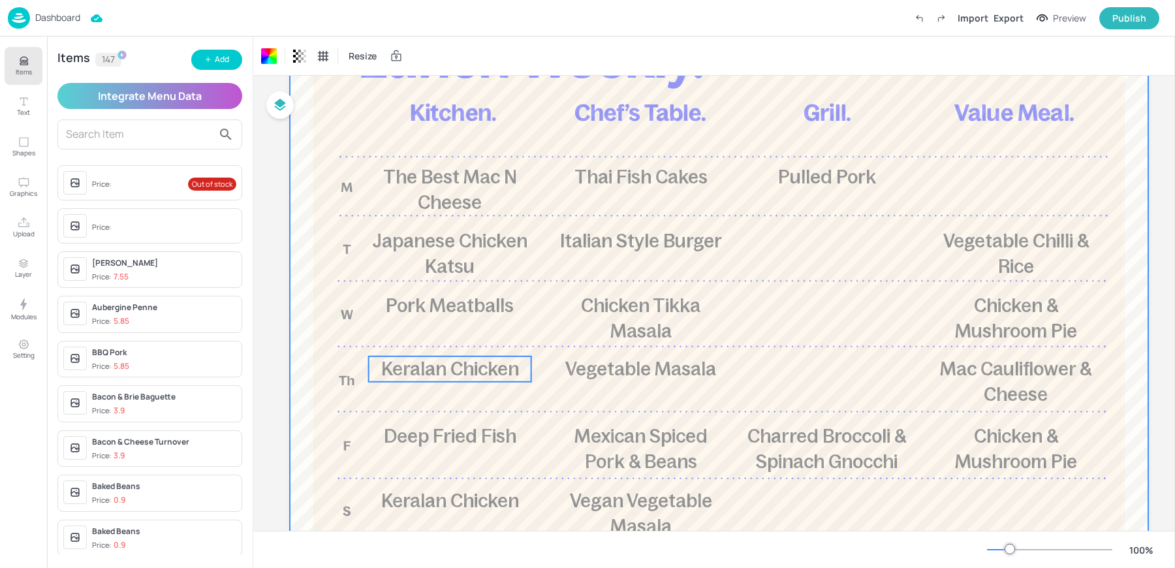
click at [447, 364] on span "Keralan Chicken" at bounding box center [450, 368] width 138 height 21
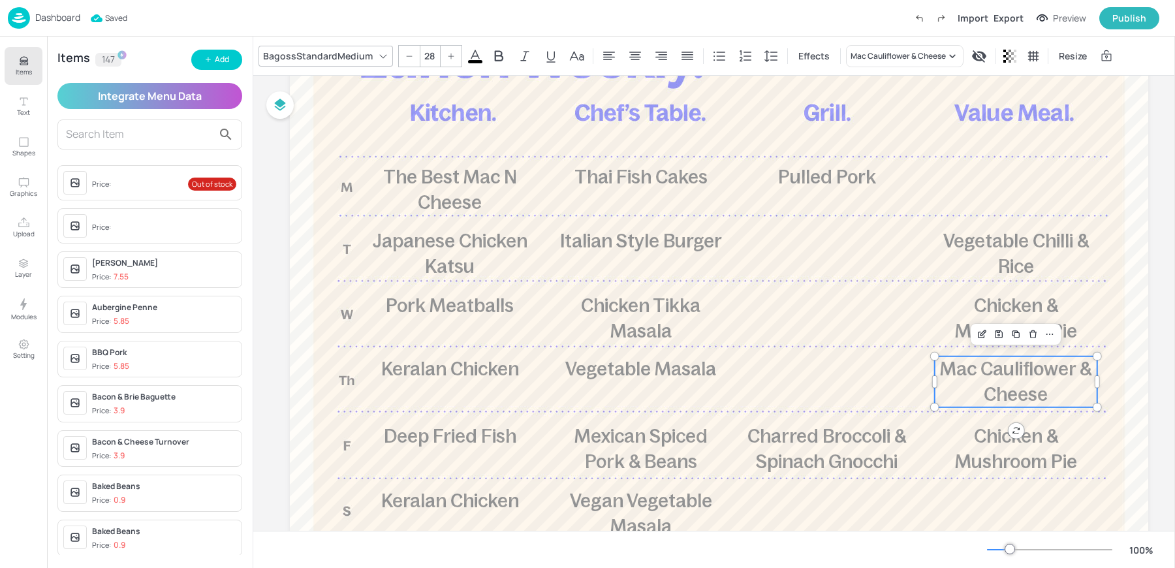
click at [1029, 381] on p "Mac Cauliflower & Cheese" at bounding box center [1016, 382] width 163 height 51
type input "28"
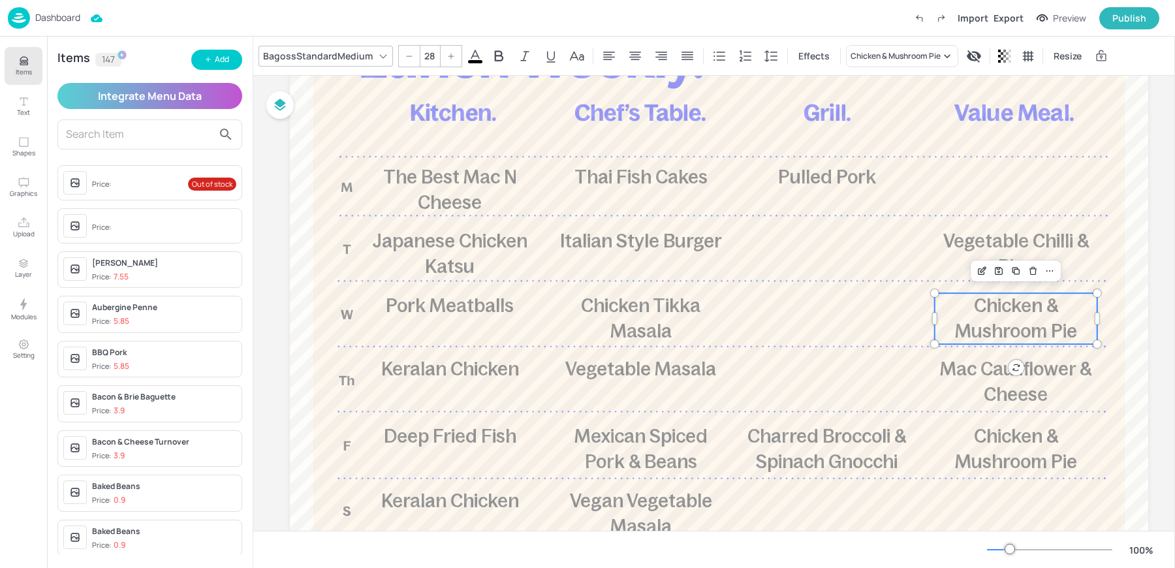
click at [1032, 308] on span "Chicken & Mushroom Pie" at bounding box center [1016, 318] width 122 height 46
click at [883, 45] on div "Chicken & Mushroom Pie" at bounding box center [902, 56] width 112 height 22
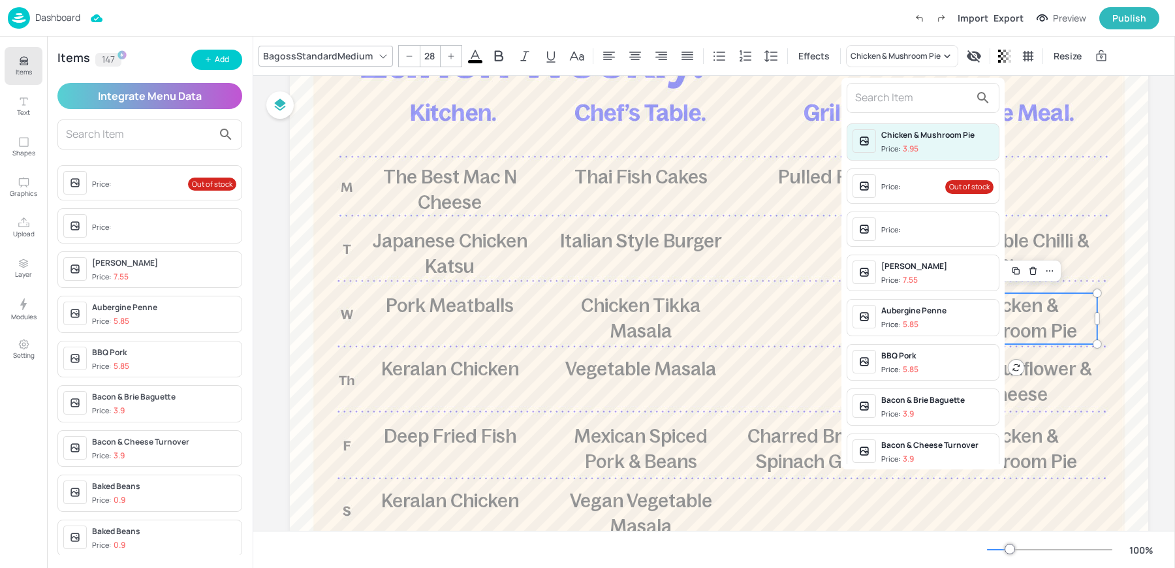
click at [873, 95] on input "text" at bounding box center [912, 97] width 115 height 21
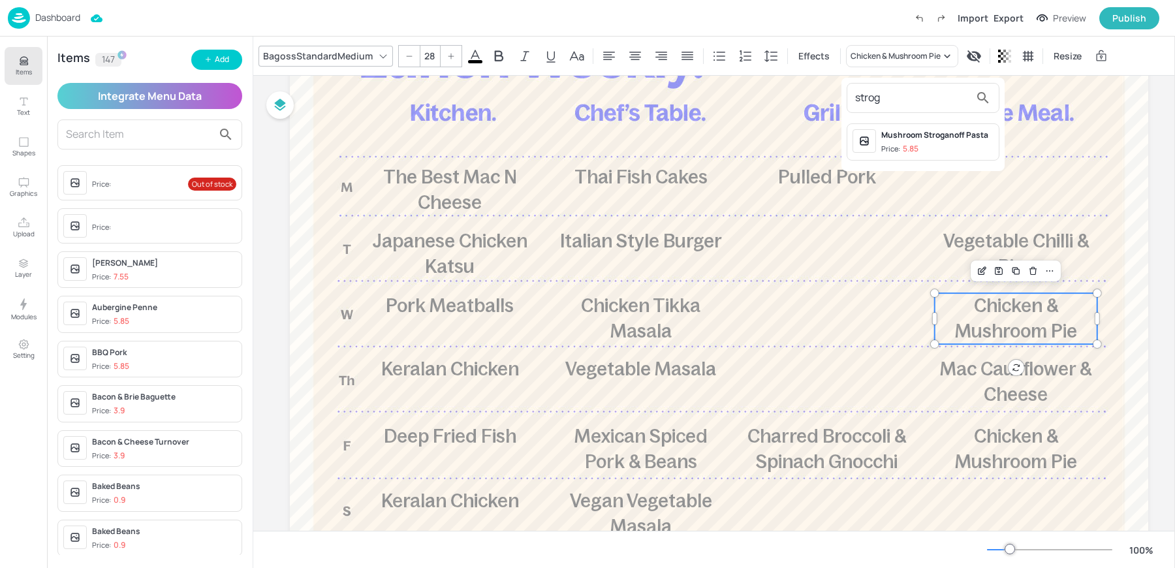
type input "strog"
click at [898, 133] on div "Mushroom Stroganoff Pasta" at bounding box center [938, 135] width 112 height 12
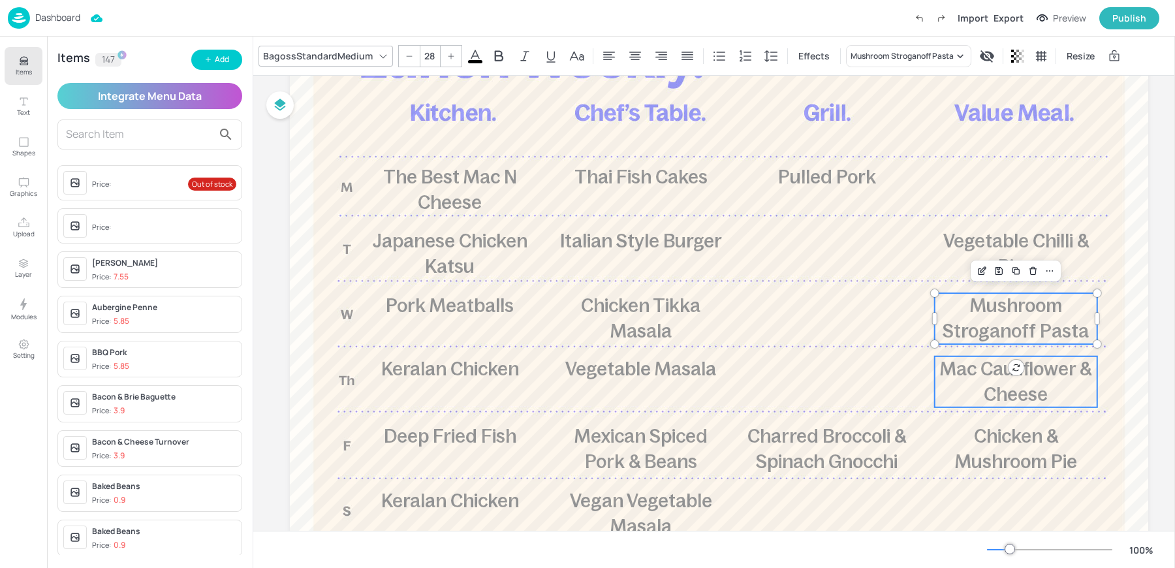
type input "28"
click at [990, 402] on span "Mac Cauliflower & Cheese" at bounding box center [1015, 381] width 151 height 46
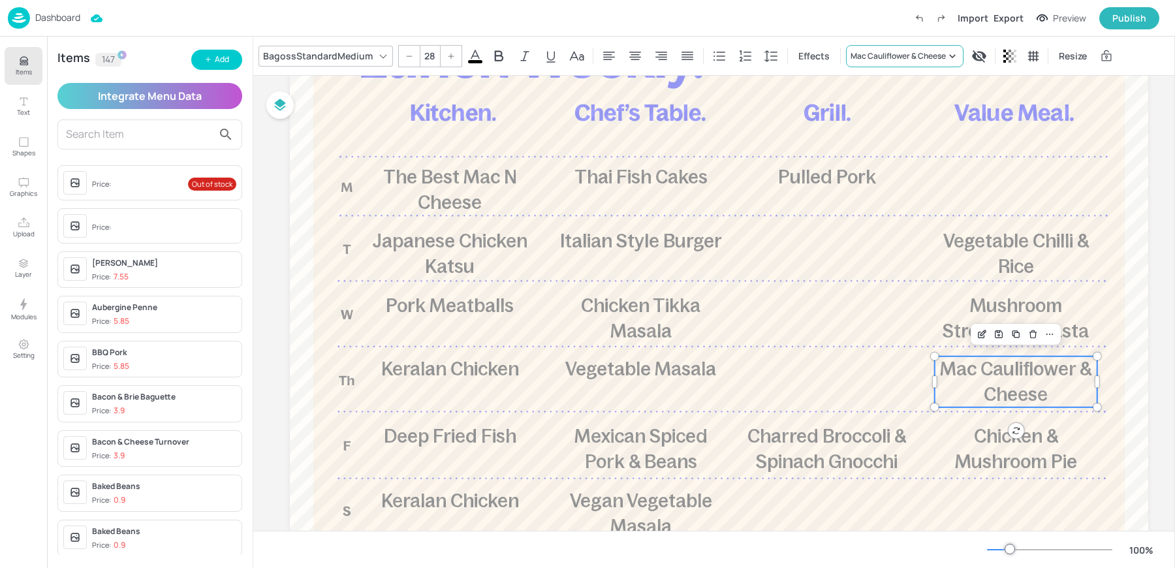
click at [866, 56] on div "Mac Cauliflower & Cheese" at bounding box center [898, 56] width 95 height 12
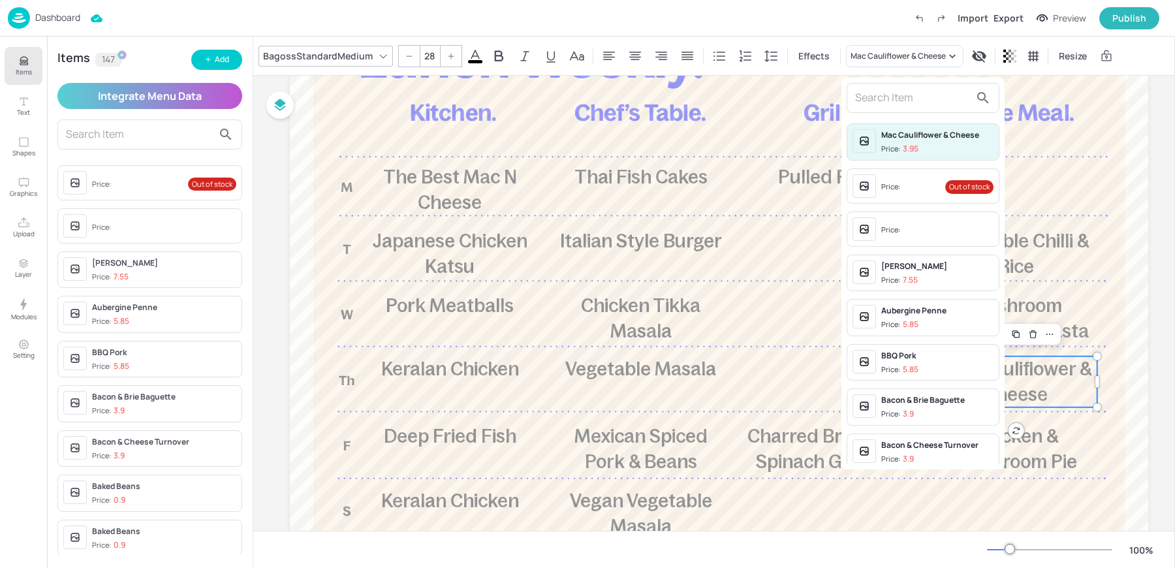
click at [867, 87] on input "text" at bounding box center [912, 97] width 115 height 21
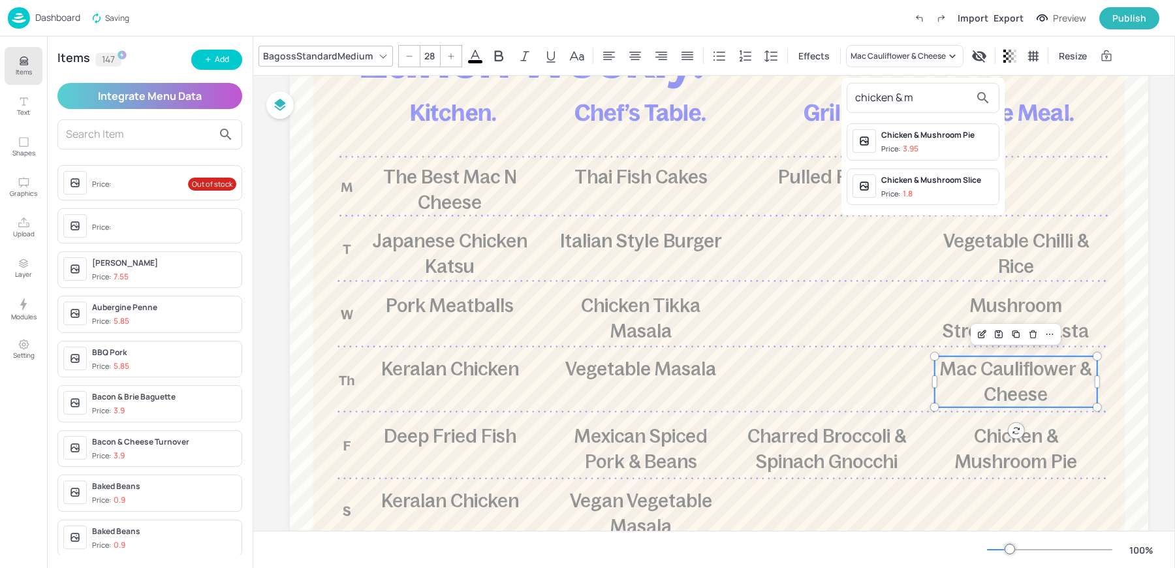
type input "chicken & m"
click at [912, 136] on div "Chicken & Mushroom Pie" at bounding box center [938, 135] width 112 height 12
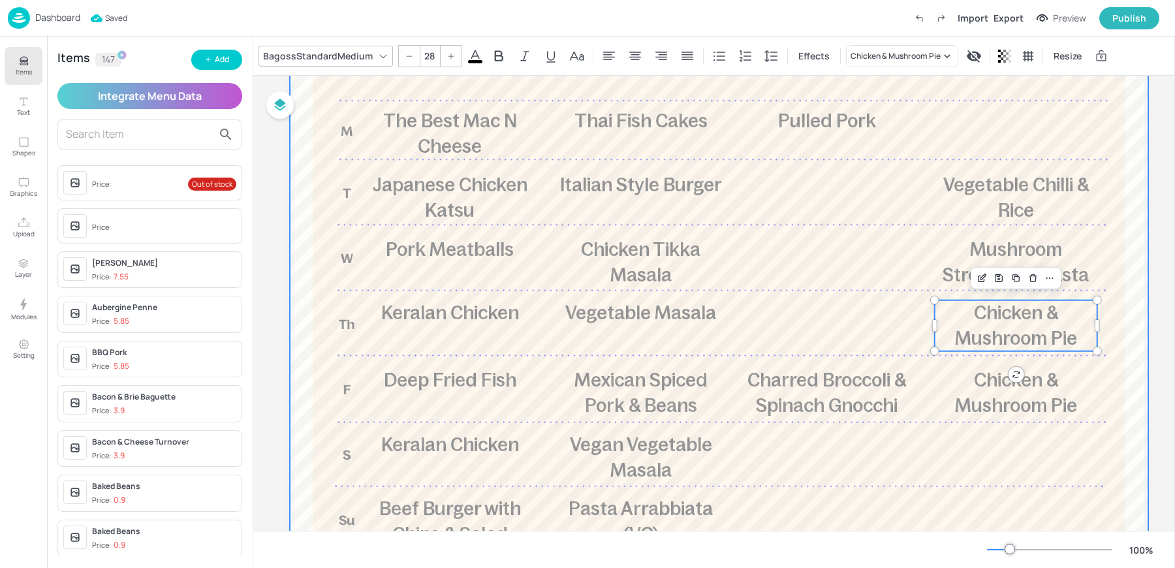
scroll to position [217, 0]
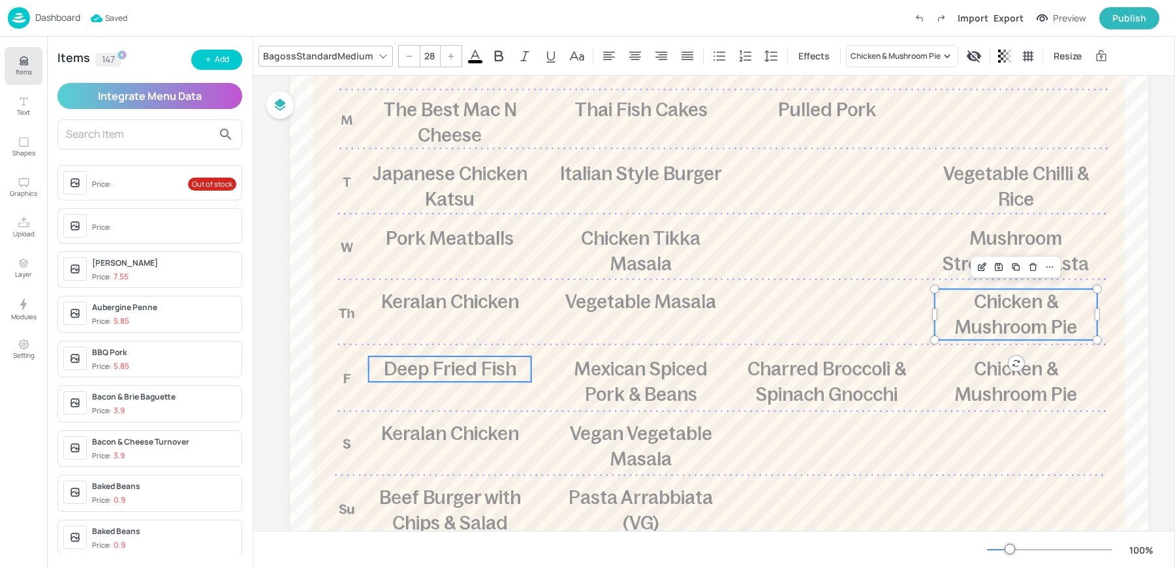
click at [418, 376] on span "Deep Fried Fish" at bounding box center [450, 368] width 133 height 21
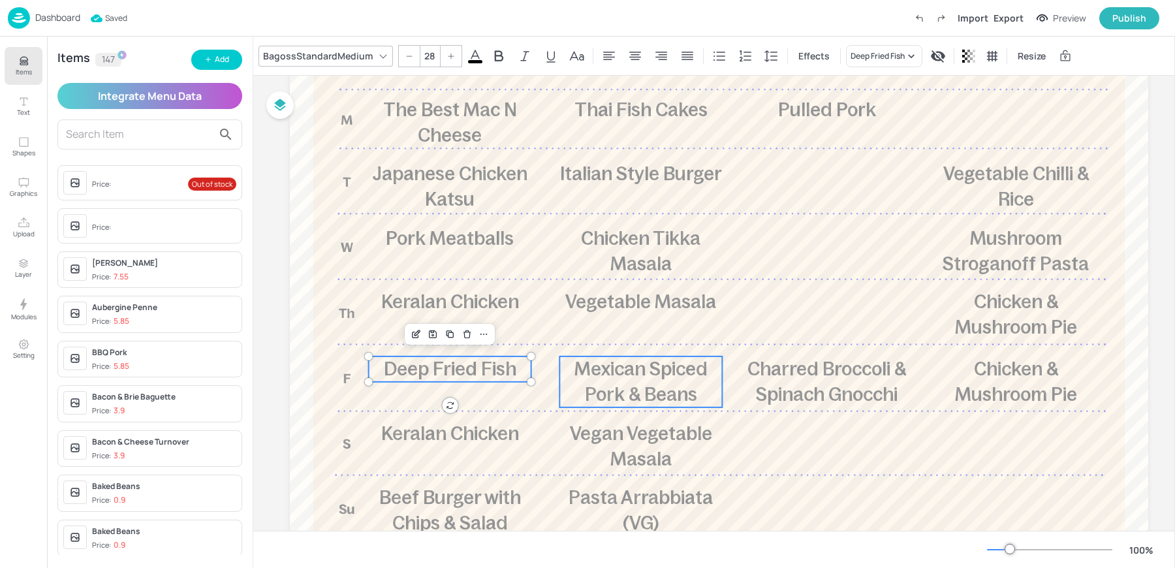
type input "28"
click at [611, 389] on span "Mexican Spiced Pork & Beans" at bounding box center [641, 381] width 133 height 46
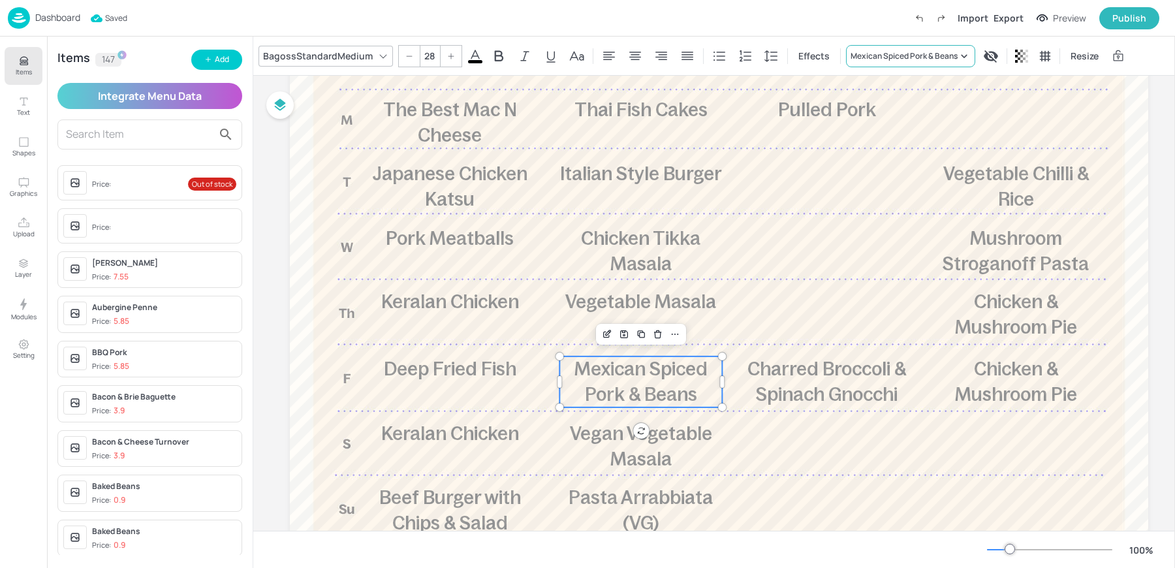
click at [898, 61] on div "Mexican Spiced Pork & Beans" at bounding box center [910, 56] width 129 height 22
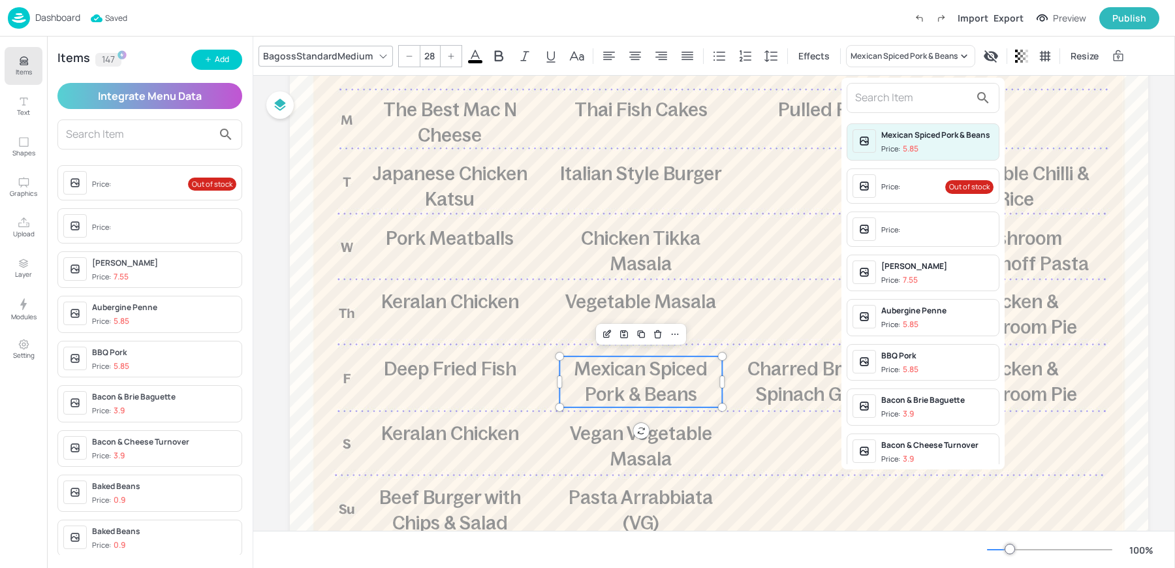
click at [880, 92] on input "text" at bounding box center [912, 97] width 115 height 21
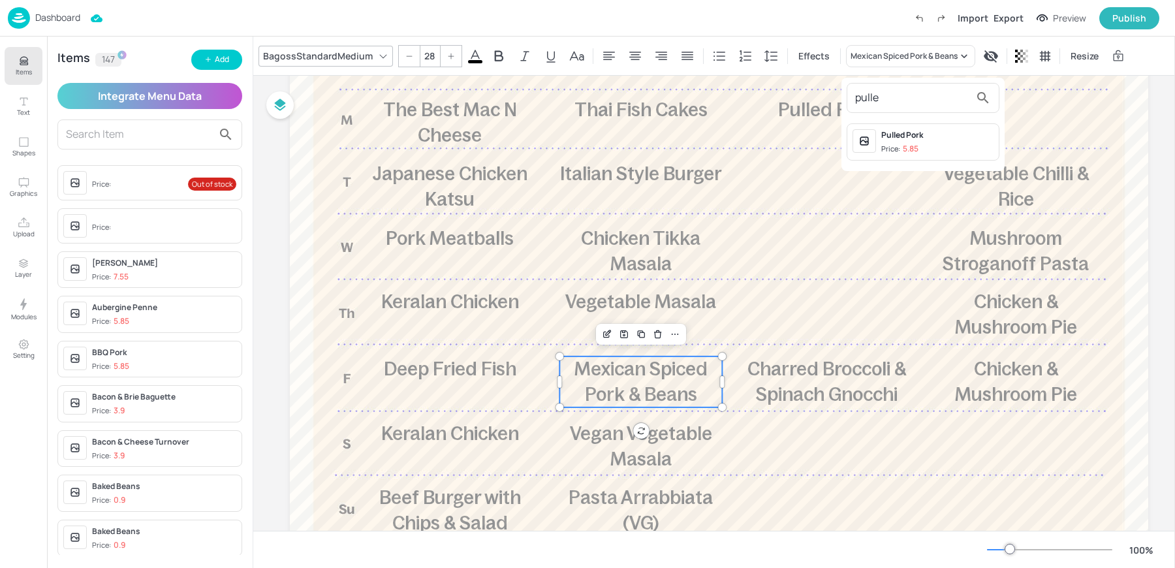
type input "pulle"
click at [920, 146] on span "Price: 5.85" at bounding box center [938, 149] width 112 height 11
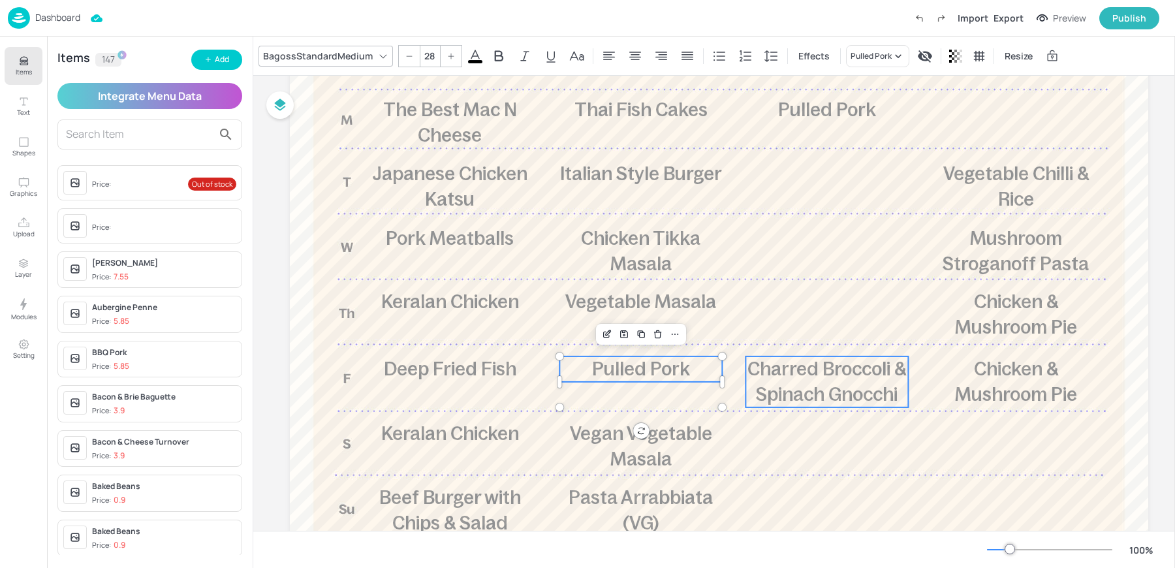
click at [814, 378] on span "Charred Broccoli & Spinach Gnocchi" at bounding box center [827, 381] width 159 height 46
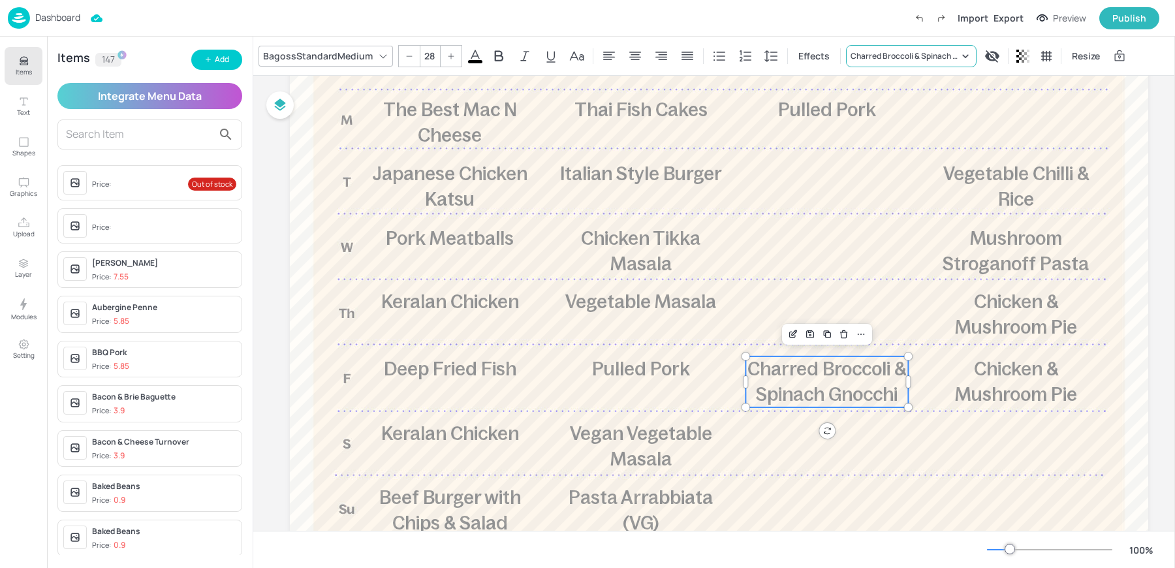
click at [899, 57] on div "Charred Broccoli & Spinach Gnocchi" at bounding box center [905, 56] width 108 height 12
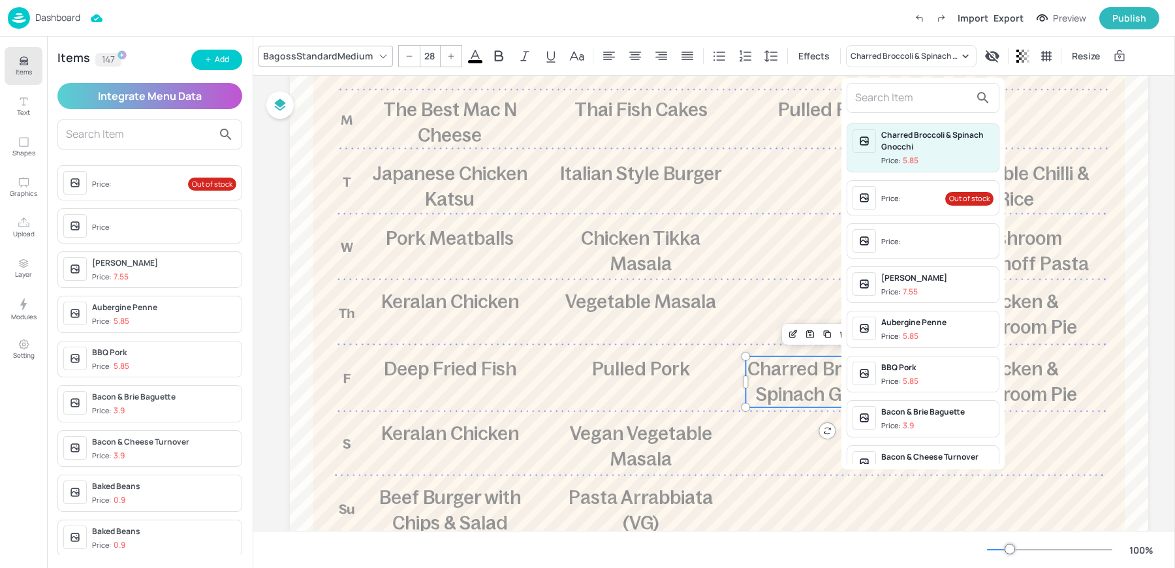
click at [902, 241] on div "Price:" at bounding box center [893, 241] width 22 height 11
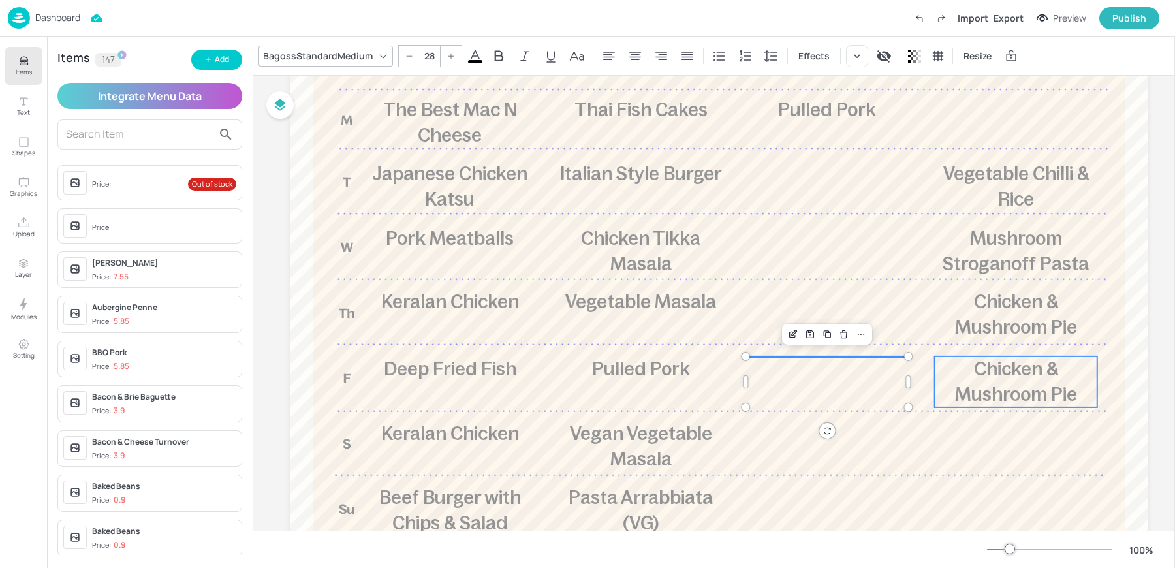
type input "28"
click at [1025, 390] on span "Chicken & Mushroom Pie" at bounding box center [1016, 381] width 122 height 46
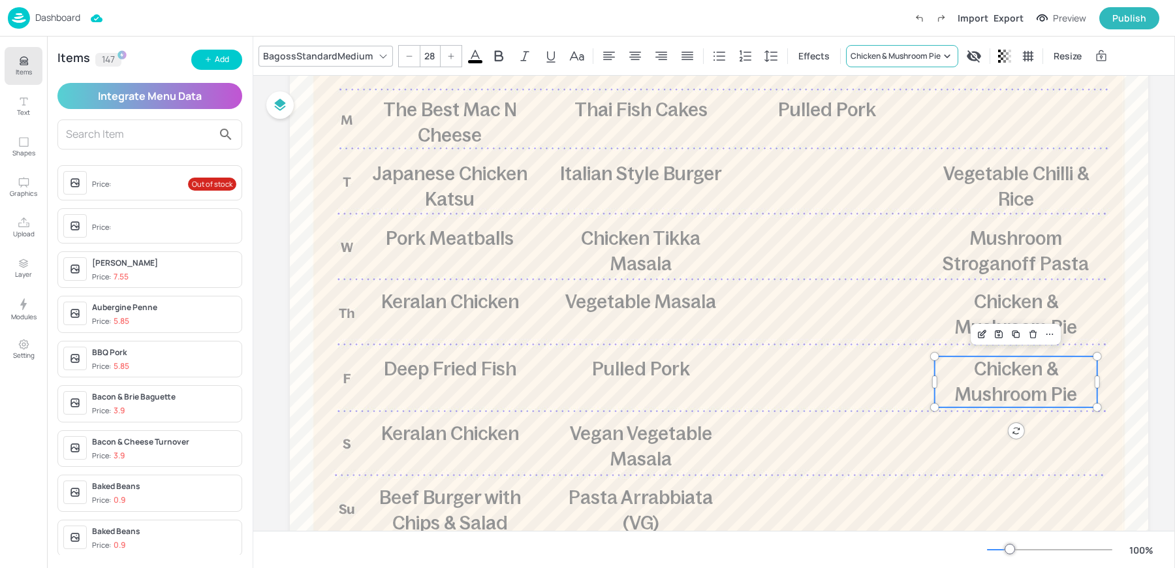
click at [876, 61] on div "Chicken & Mushroom Pie" at bounding box center [902, 56] width 112 height 22
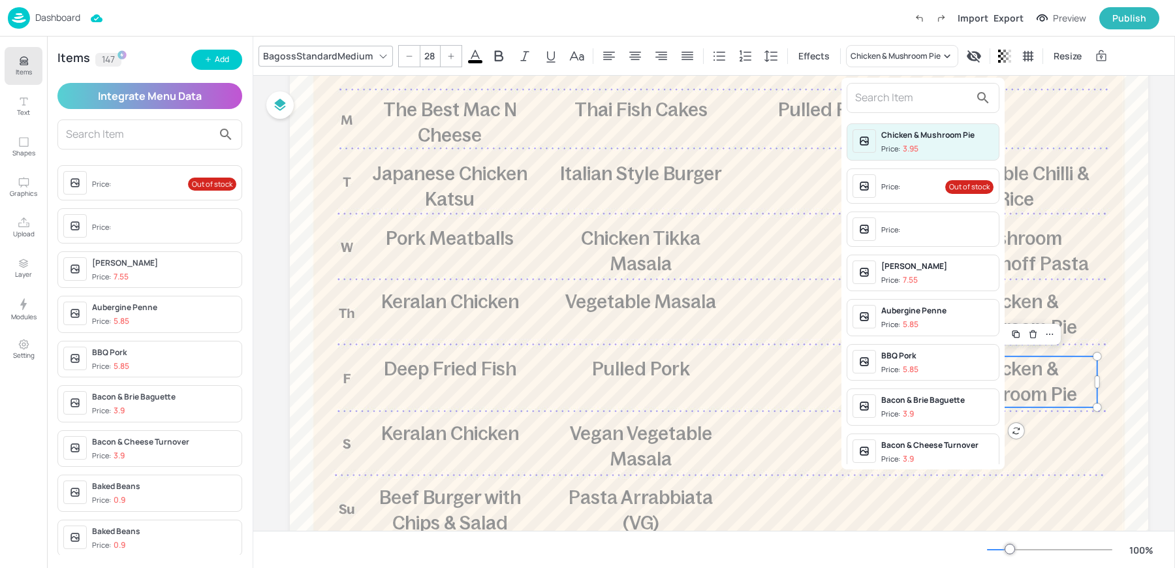
click at [883, 98] on input "text" at bounding box center [912, 97] width 115 height 21
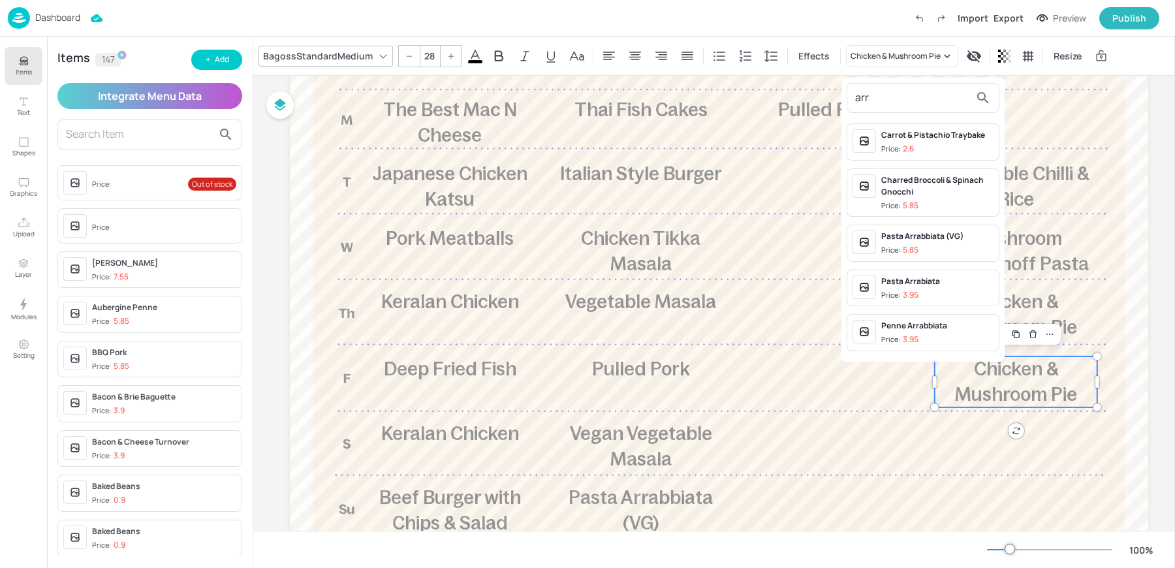
type input "arr"
click at [929, 290] on span "Price: 3.95" at bounding box center [938, 295] width 112 height 11
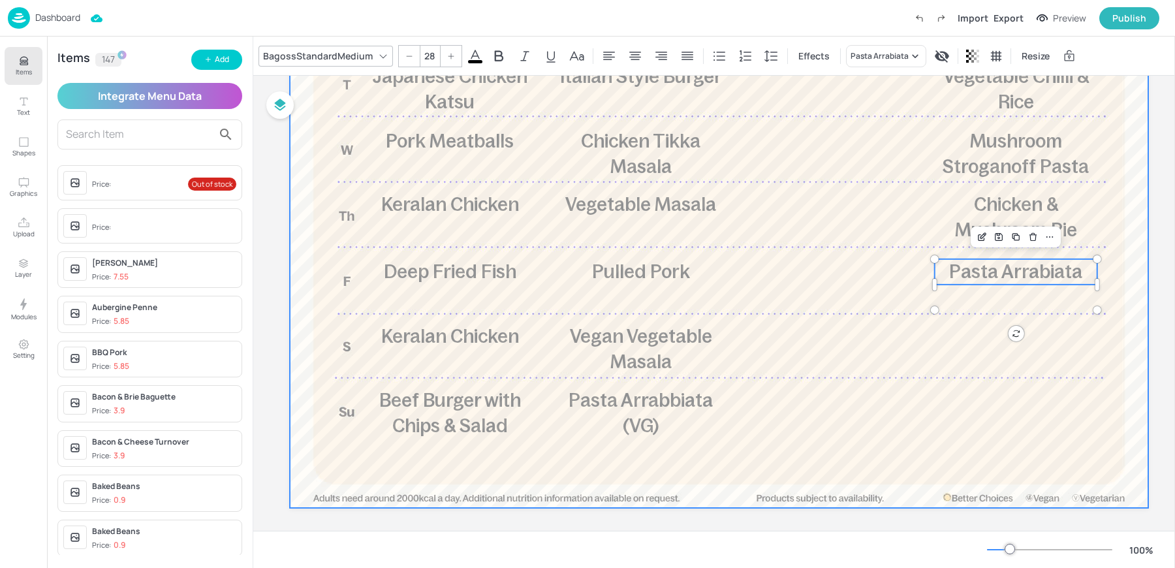
scroll to position [325, 0]
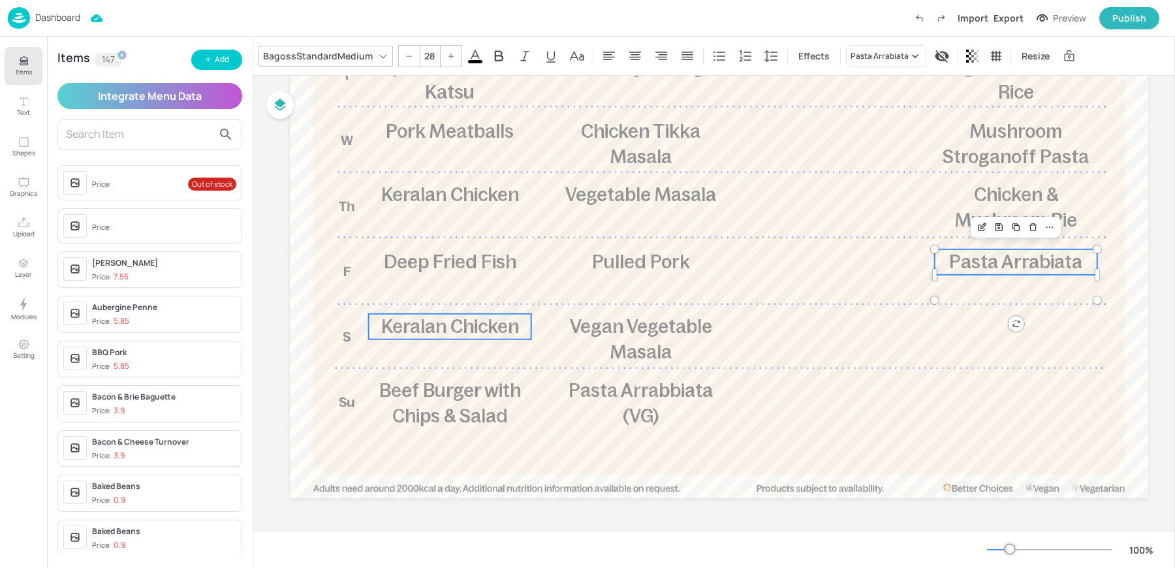
click at [453, 336] on span "Keralan Chicken" at bounding box center [450, 326] width 138 height 21
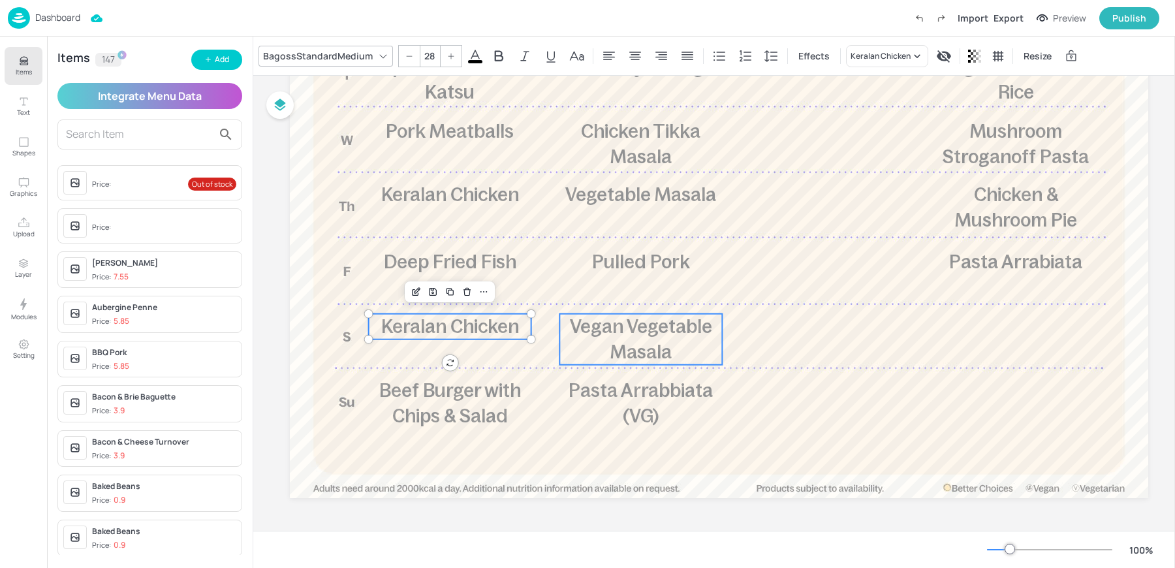
click at [601, 340] on p "Vegan Vegetable Masala" at bounding box center [641, 339] width 163 height 51
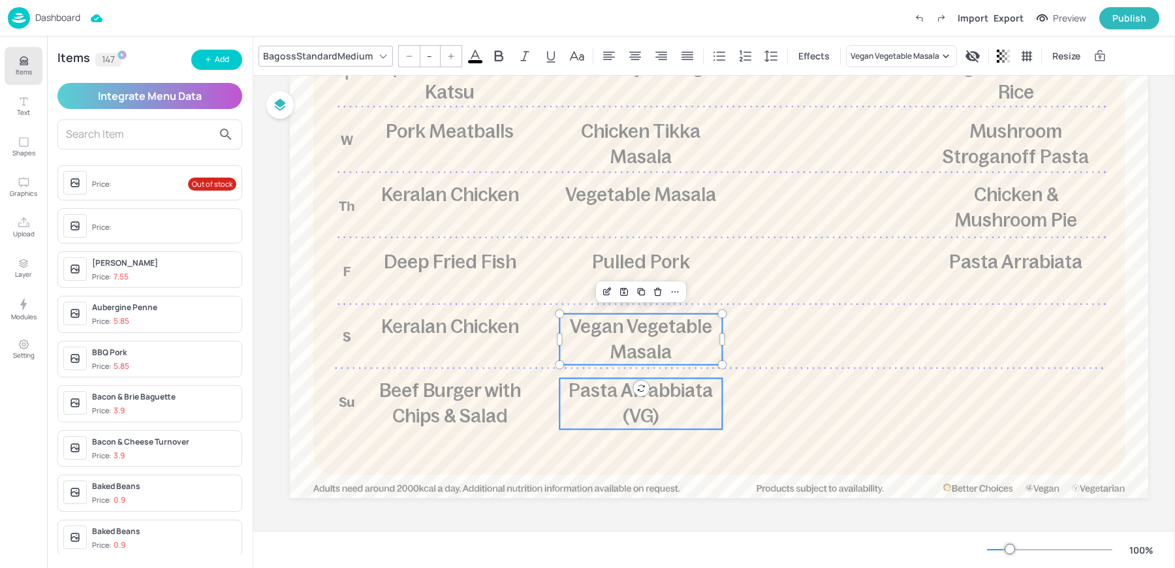
type input "28"
click at [640, 416] on span "Pasta Arrabbiata (VG)" at bounding box center [641, 403] width 144 height 46
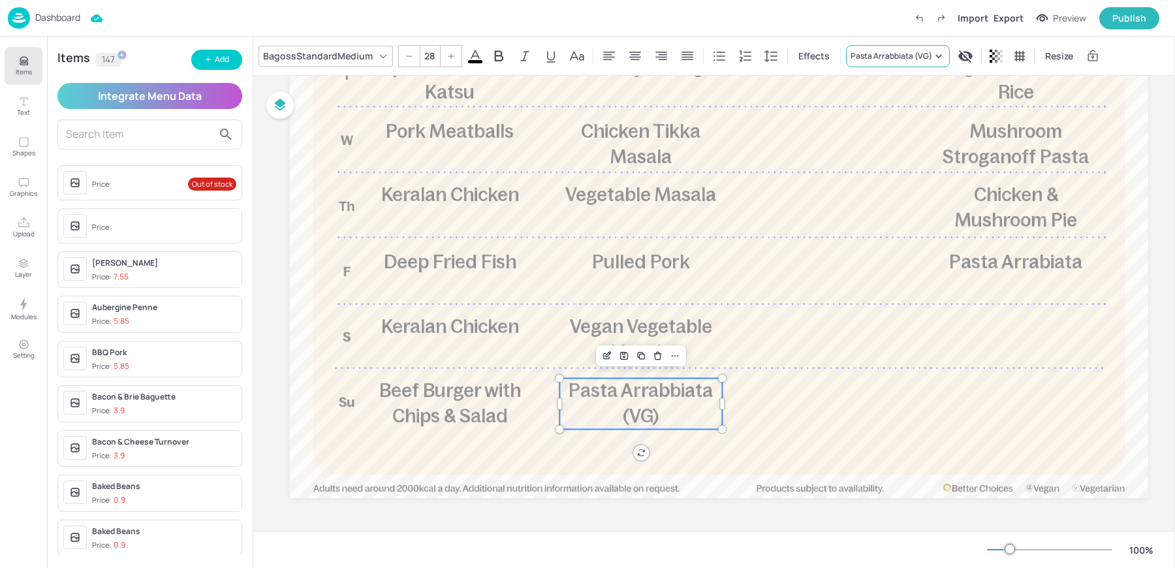
click at [887, 54] on div "Pasta Arrabbiata (VG)" at bounding box center [892, 56] width 82 height 12
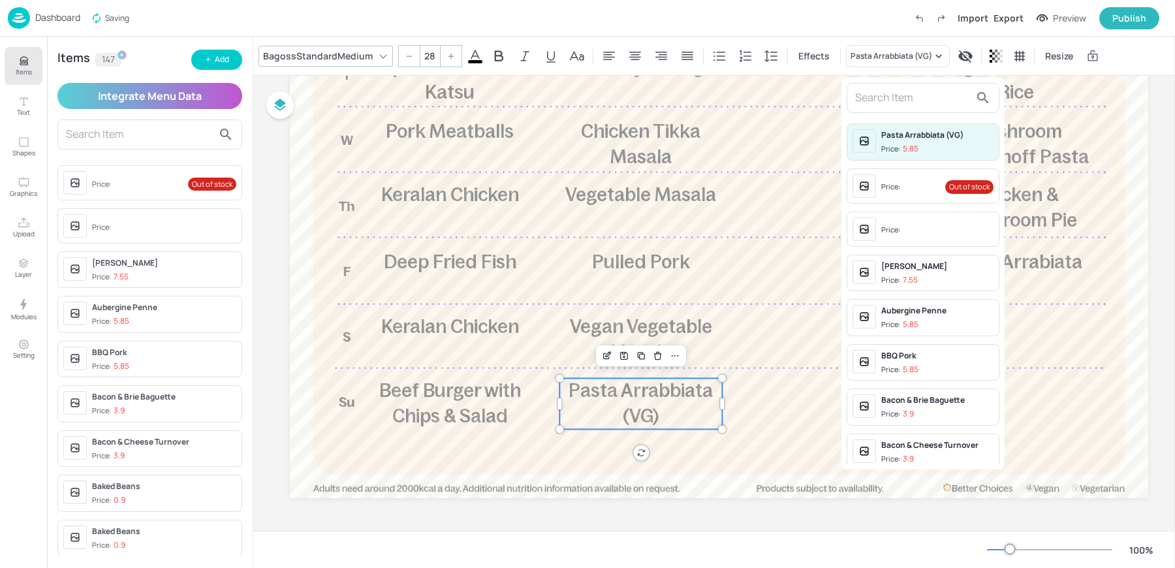
click at [904, 233] on span "Price:" at bounding box center [938, 230] width 112 height 21
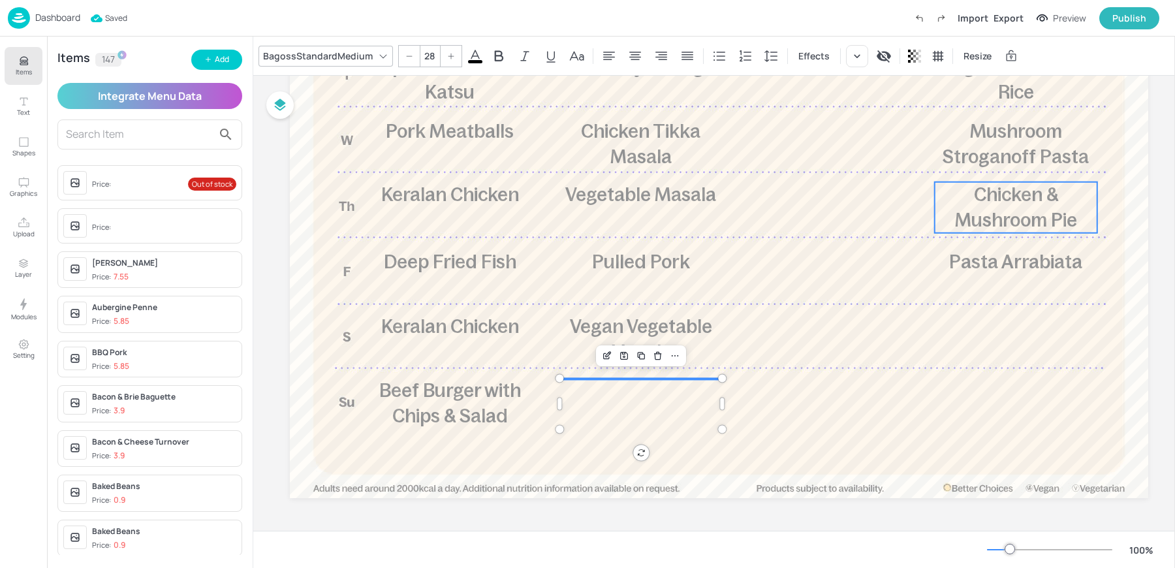
scroll to position [0, 0]
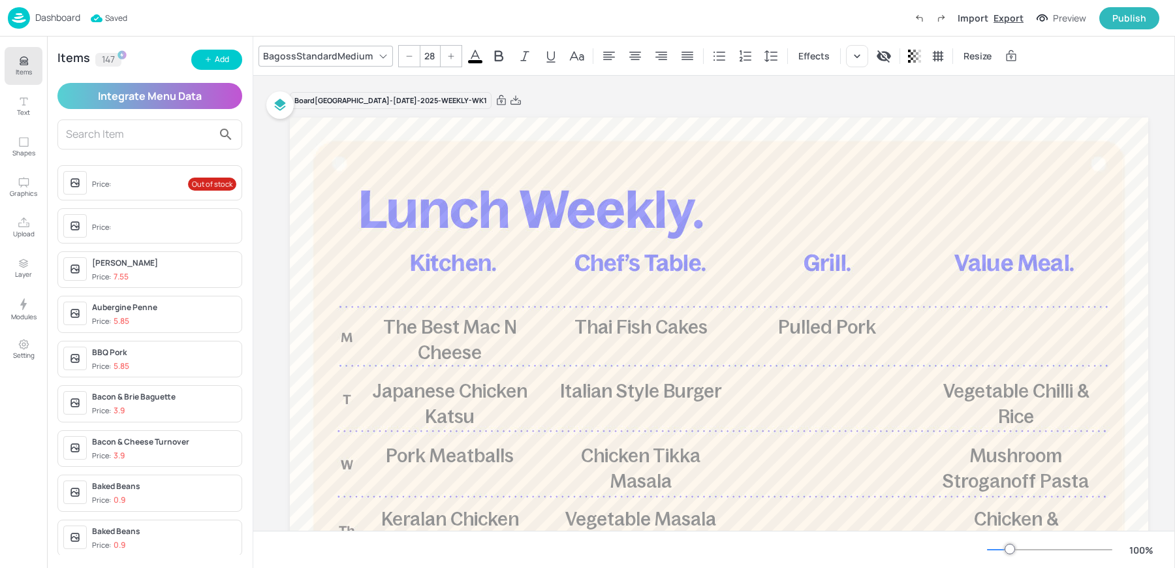
click at [1010, 23] on div "Export" at bounding box center [1009, 18] width 30 height 14
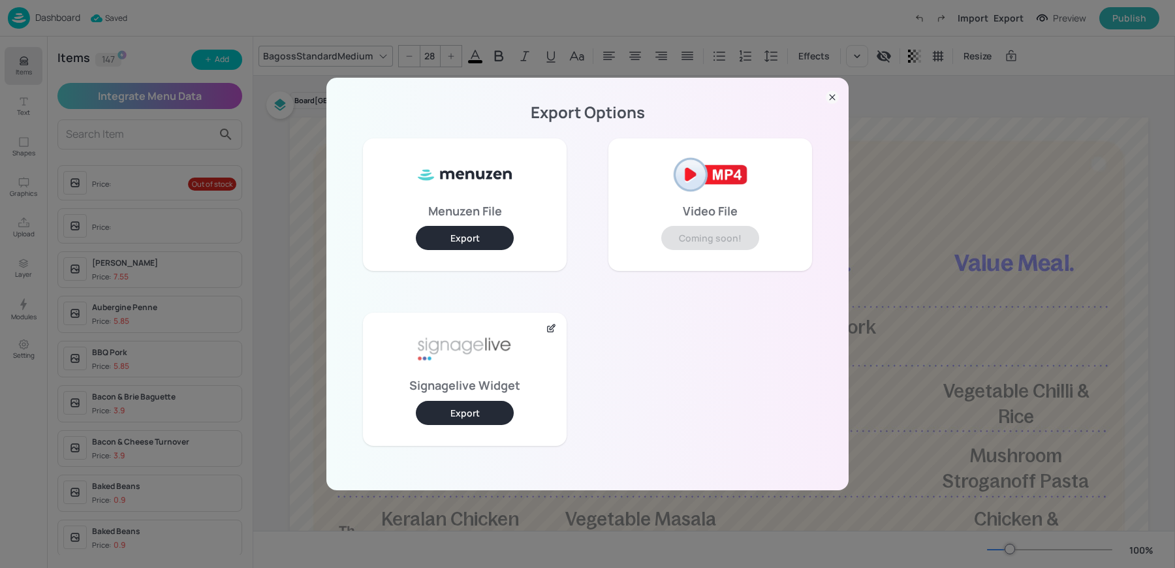
click at [478, 403] on button "Export" at bounding box center [465, 413] width 98 height 24
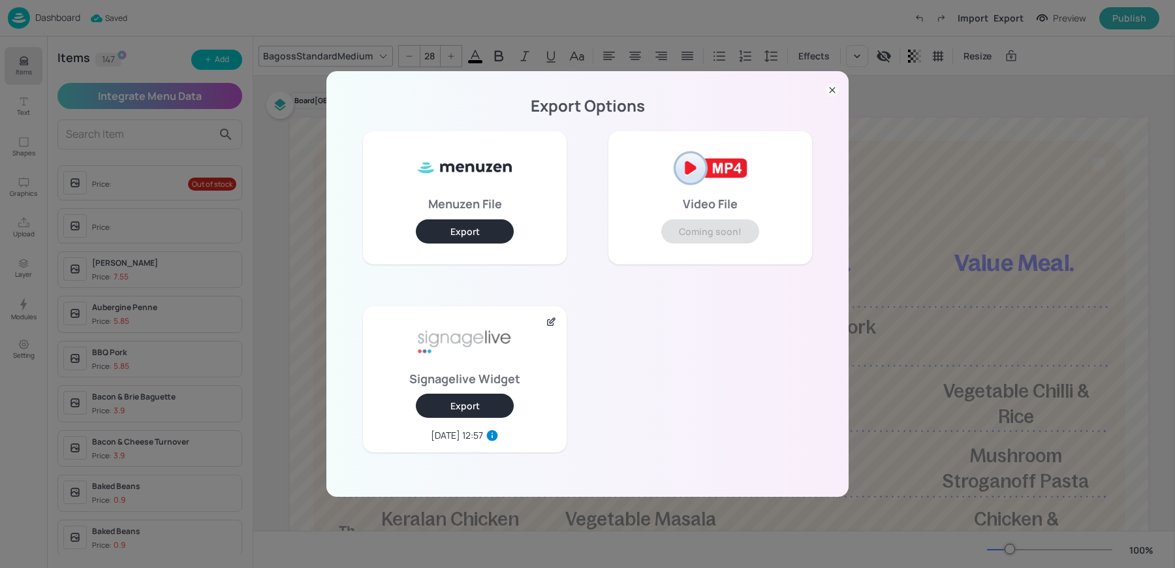
click at [189, 24] on div "Export Options Menuzen File Export Video File Coming soon! Signagelive Widget E…" at bounding box center [587, 284] width 1175 height 568
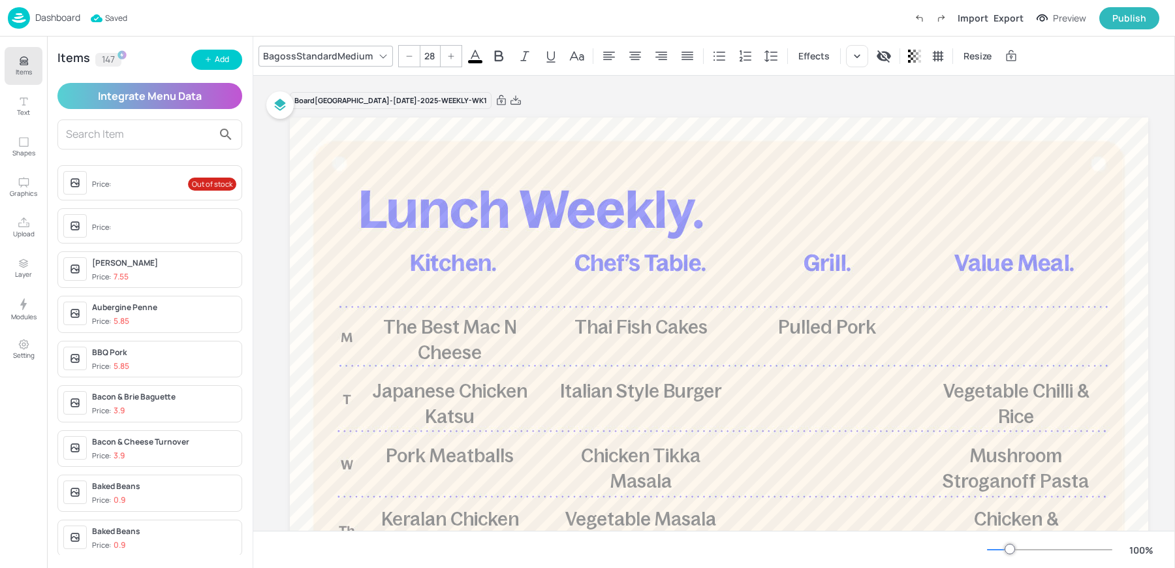
click at [67, 22] on p "Dashboard" at bounding box center [57, 17] width 45 height 9
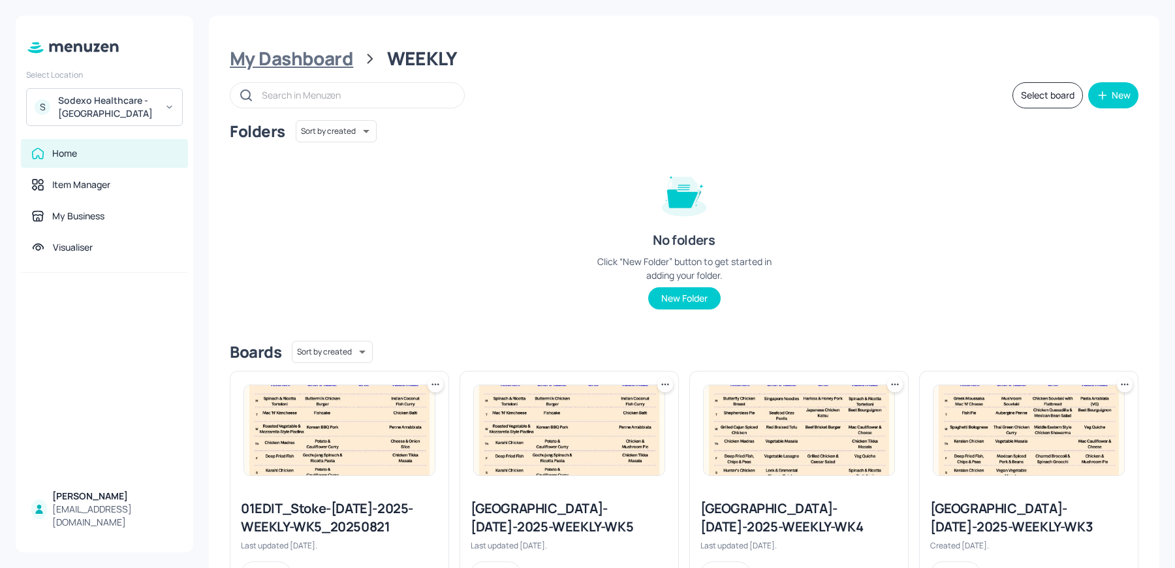
click at [270, 55] on div "My Dashboard" at bounding box center [291, 59] width 123 height 24
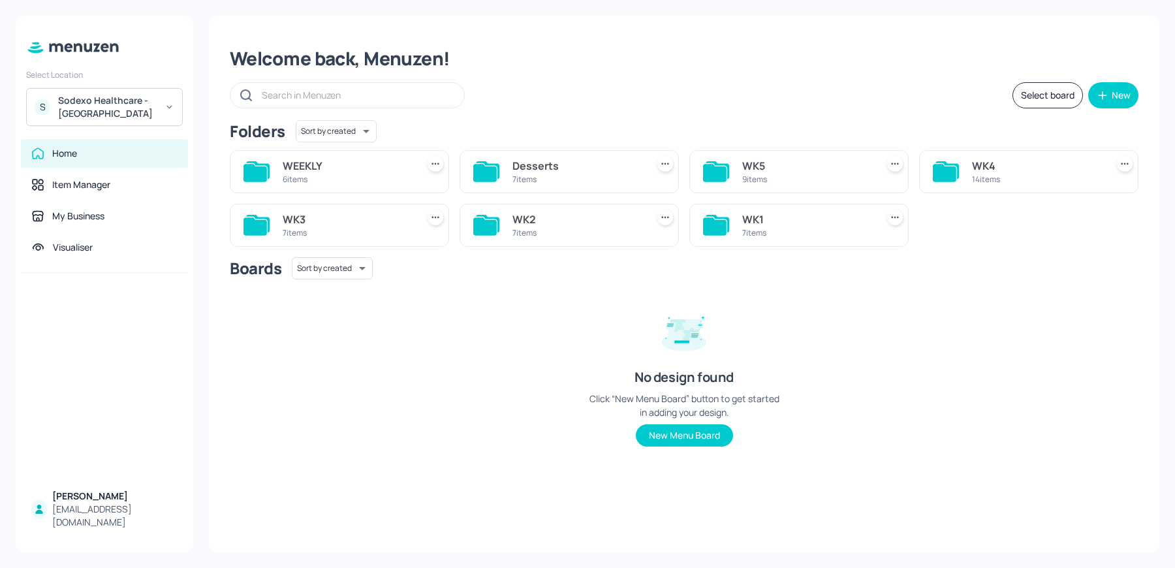
click at [803, 235] on div "7 items" at bounding box center [806, 232] width 129 height 11
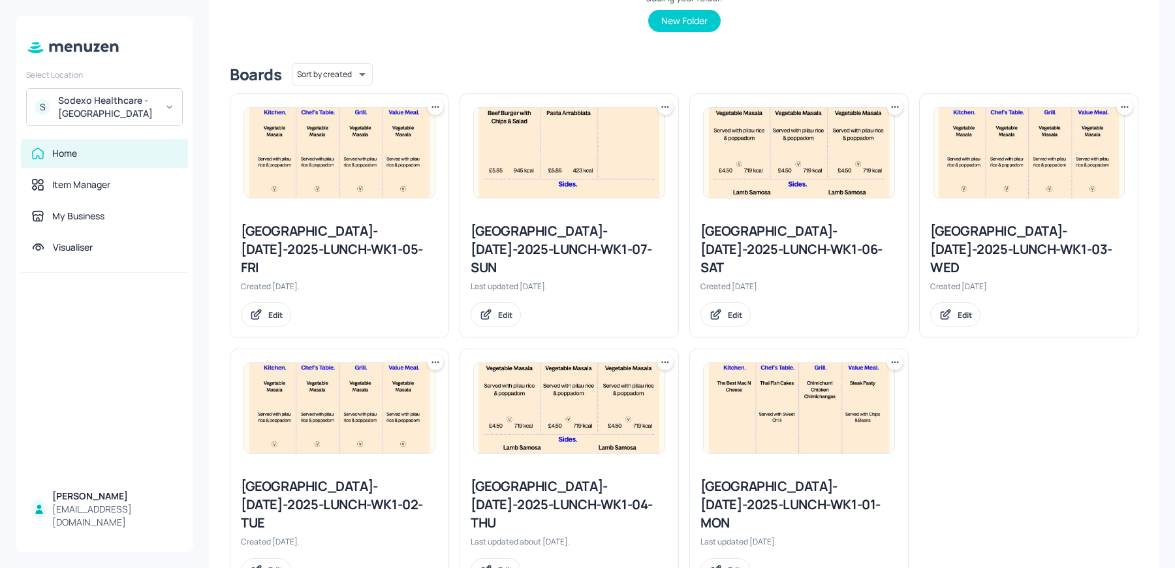
scroll to position [296, 0]
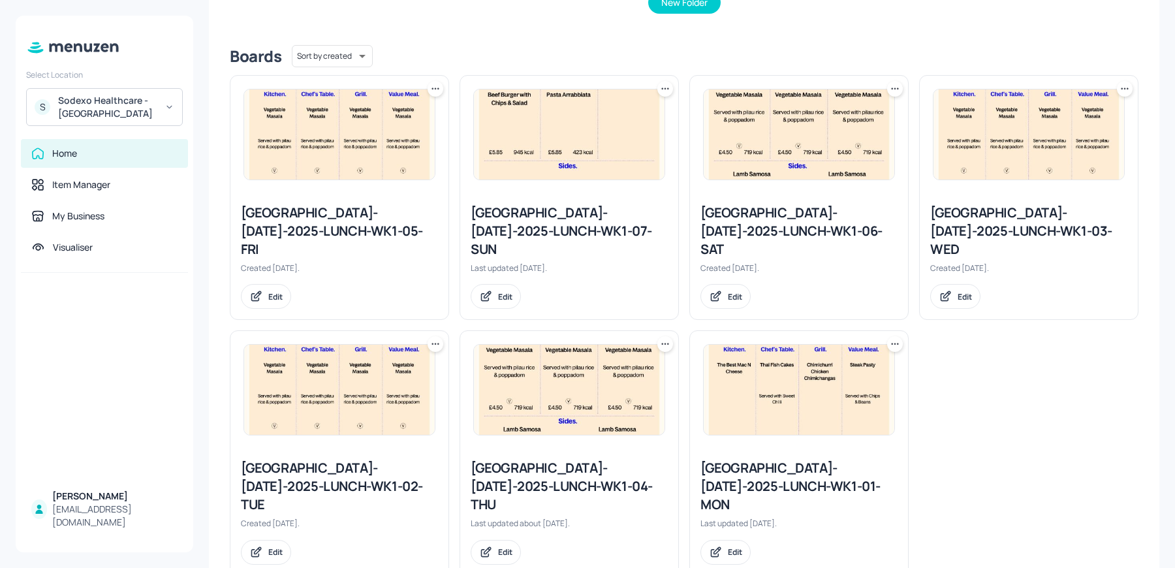
click at [663, 338] on icon at bounding box center [665, 344] width 13 height 13
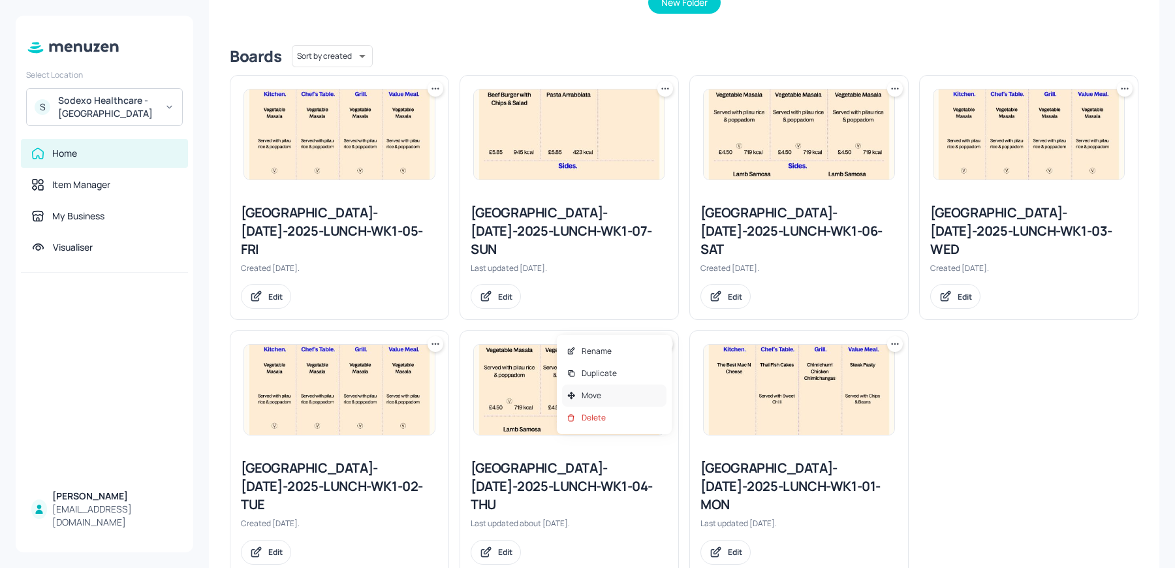
click at [624, 398] on div "Move" at bounding box center [614, 396] width 104 height 22
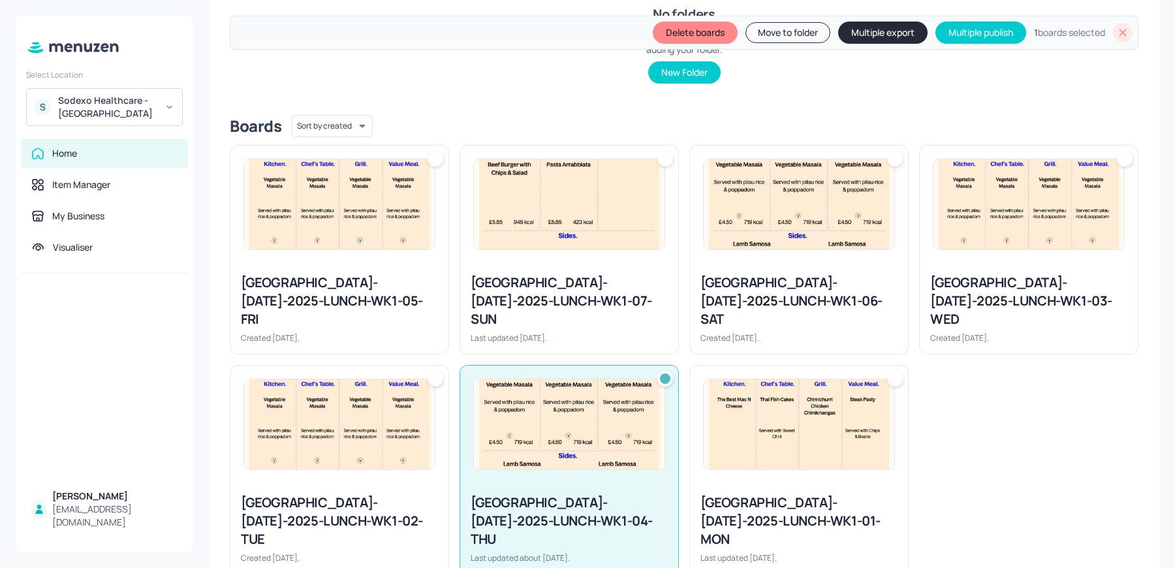
click at [1124, 153] on div at bounding box center [1125, 159] width 16 height 16
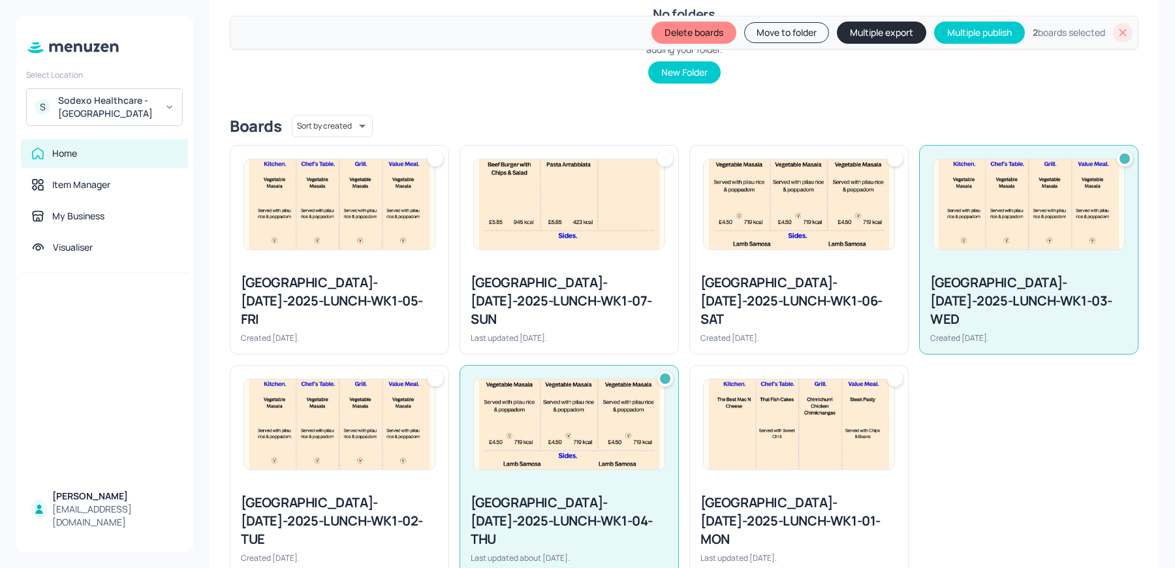
click at [899, 160] on div at bounding box center [895, 159] width 16 height 16
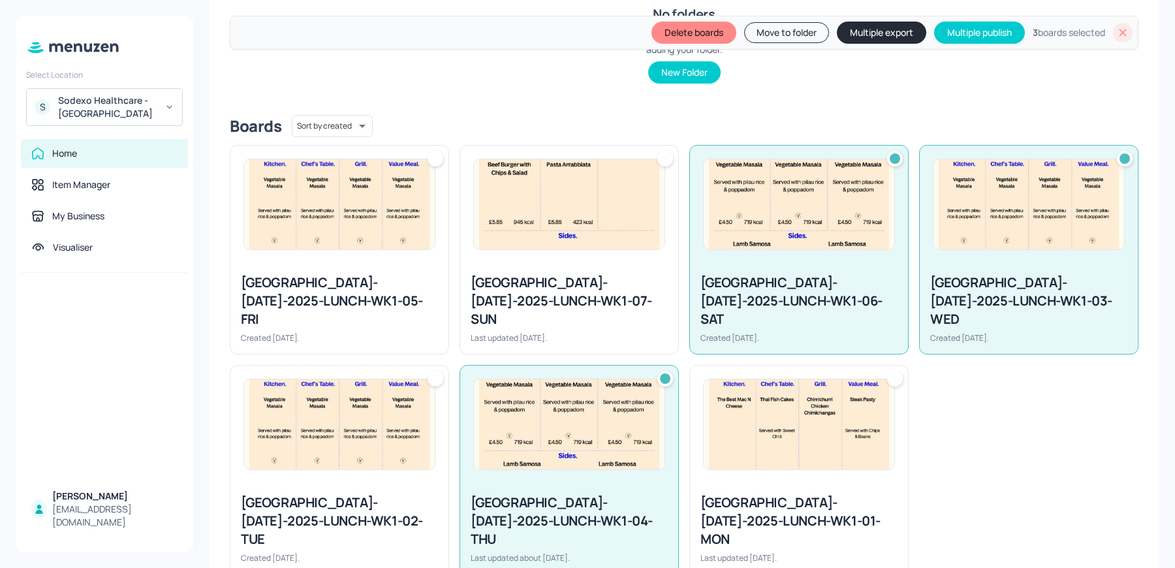
click at [661, 157] on div at bounding box center [666, 159] width 16 height 16
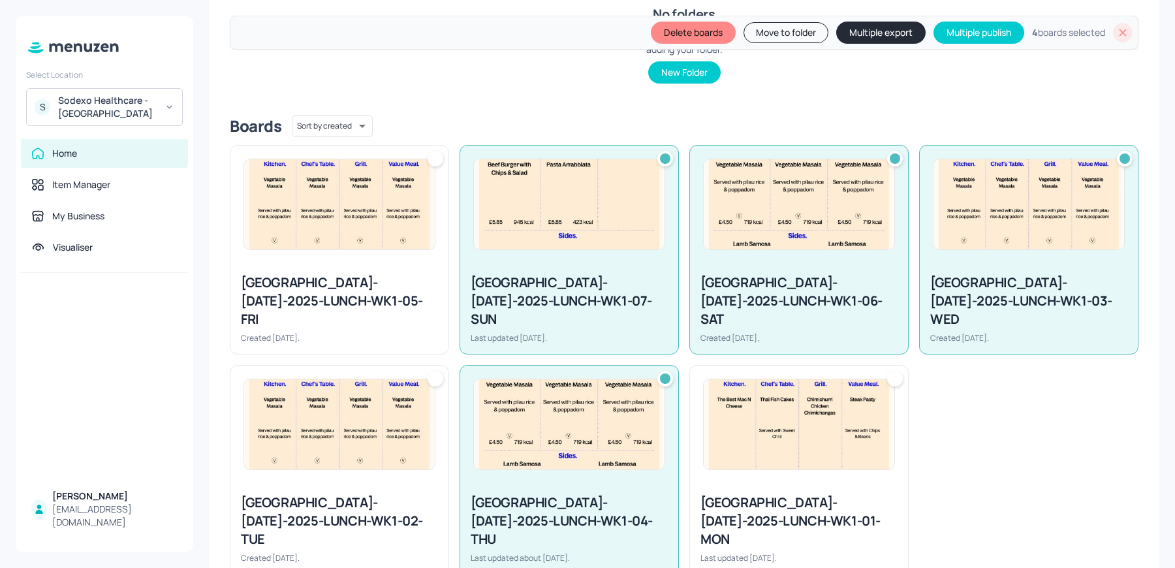
click at [435, 156] on div at bounding box center [436, 159] width 16 height 16
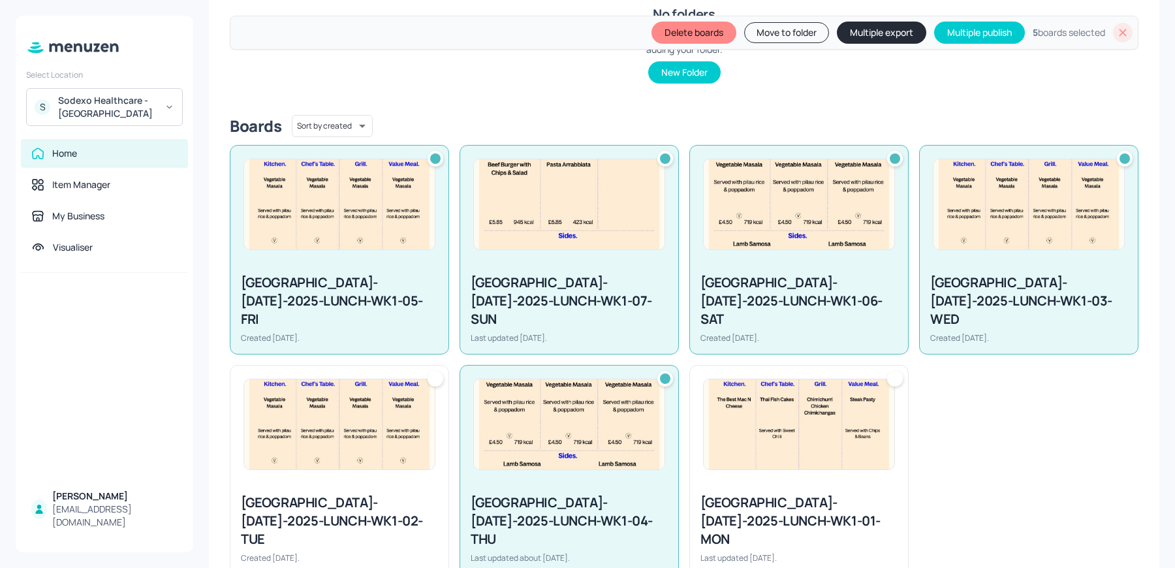
click at [856, 37] on button "Multiple export" at bounding box center [881, 33] width 89 height 22
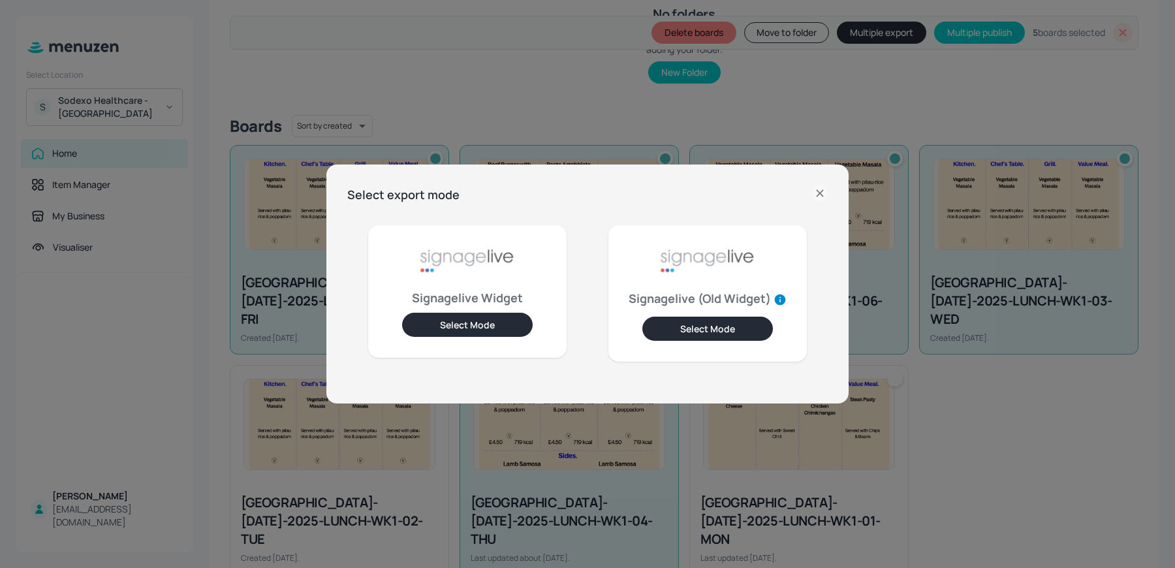
click at [485, 318] on button "Select Mode" at bounding box center [467, 325] width 131 height 24
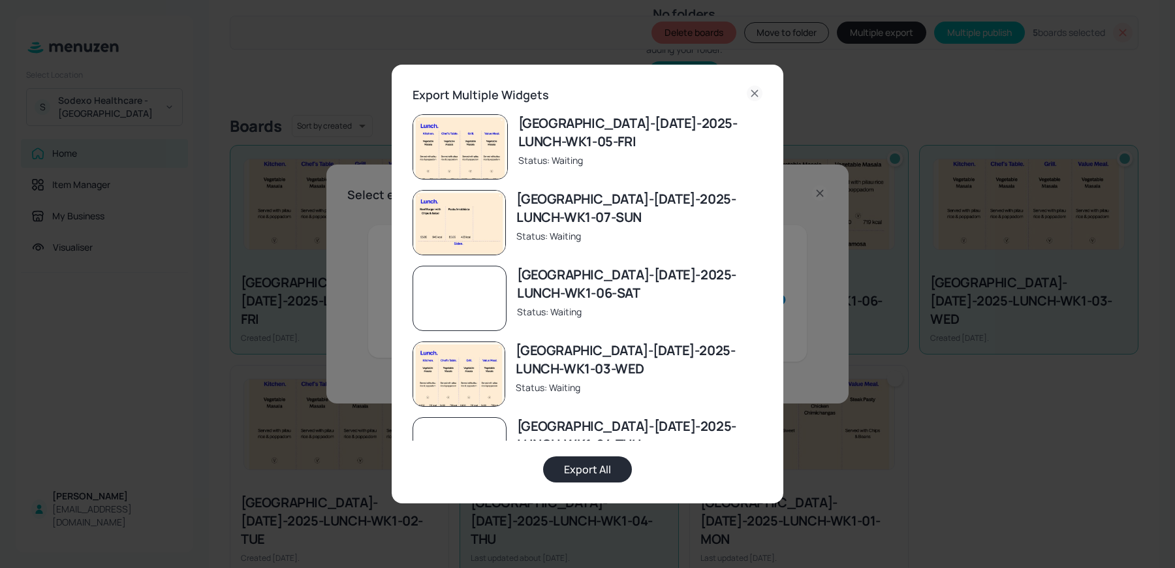
click at [564, 469] on button "Export All" at bounding box center [587, 469] width 89 height 26
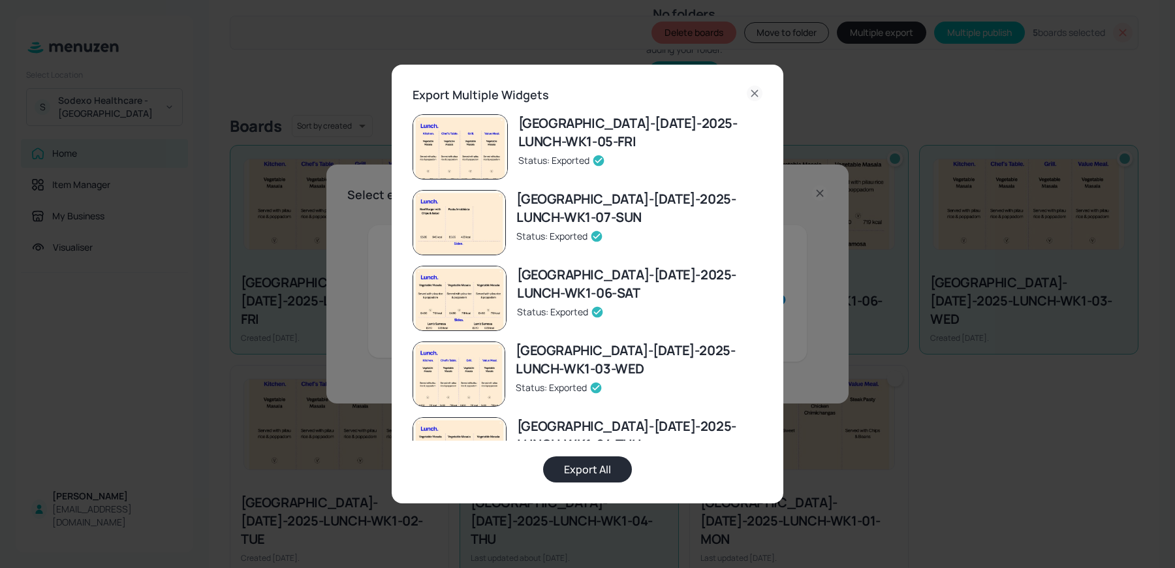
click at [727, 96] on div "Export Multiple Widgets" at bounding box center [588, 95] width 350 height 19
click at [744, 96] on div "Export Multiple Widgets" at bounding box center [588, 95] width 350 height 19
click at [753, 96] on icon at bounding box center [755, 94] width 16 height 16
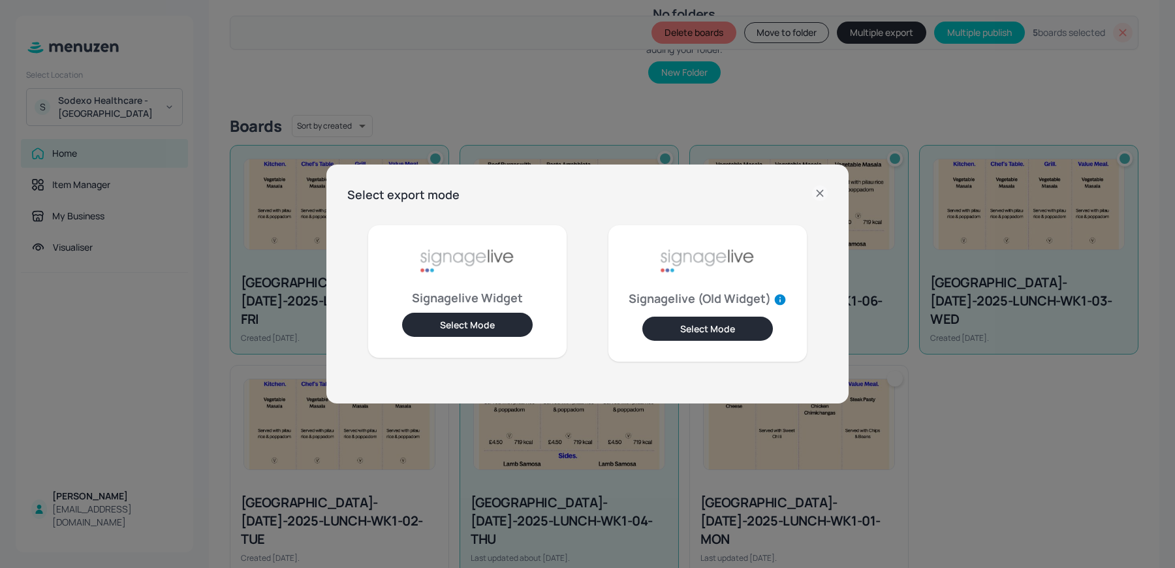
click at [35, 165] on div "Select export mode Signagelive Widget Select Mode Signagelive (Old Widget) Sele…" at bounding box center [587, 284] width 1175 height 568
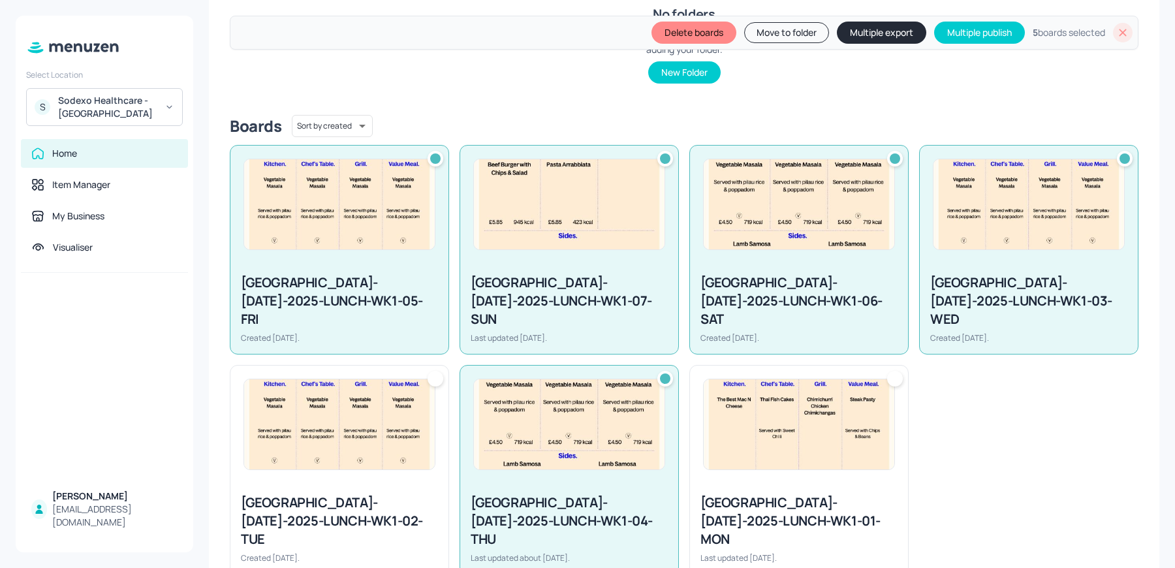
click at [54, 161] on div "Home" at bounding box center [104, 153] width 167 height 29
click at [1121, 34] on icon at bounding box center [1123, 32] width 7 height 7
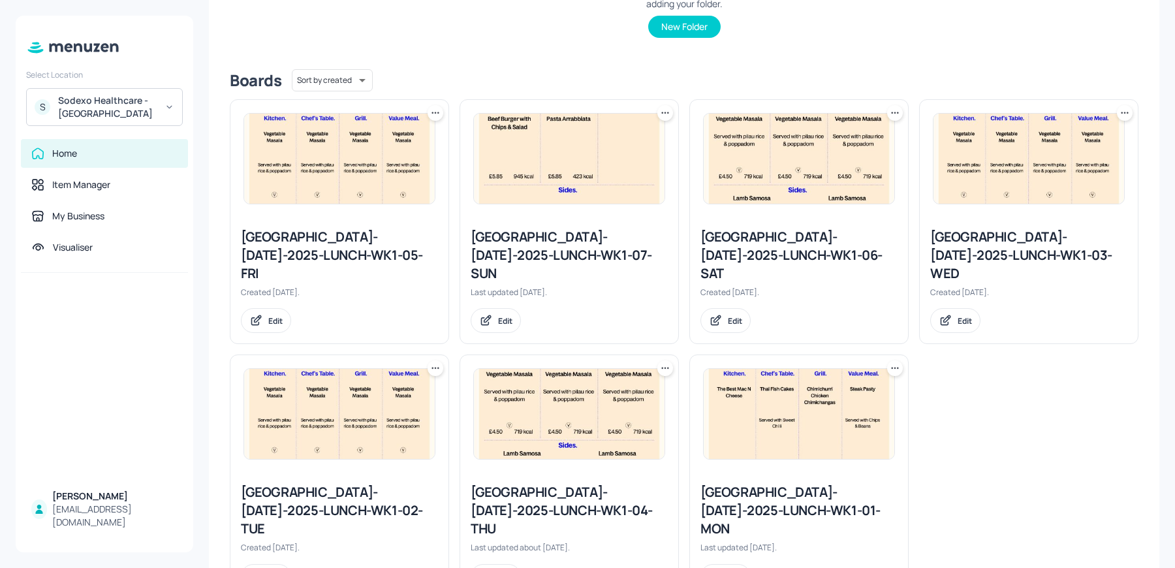
scroll to position [226, 0]
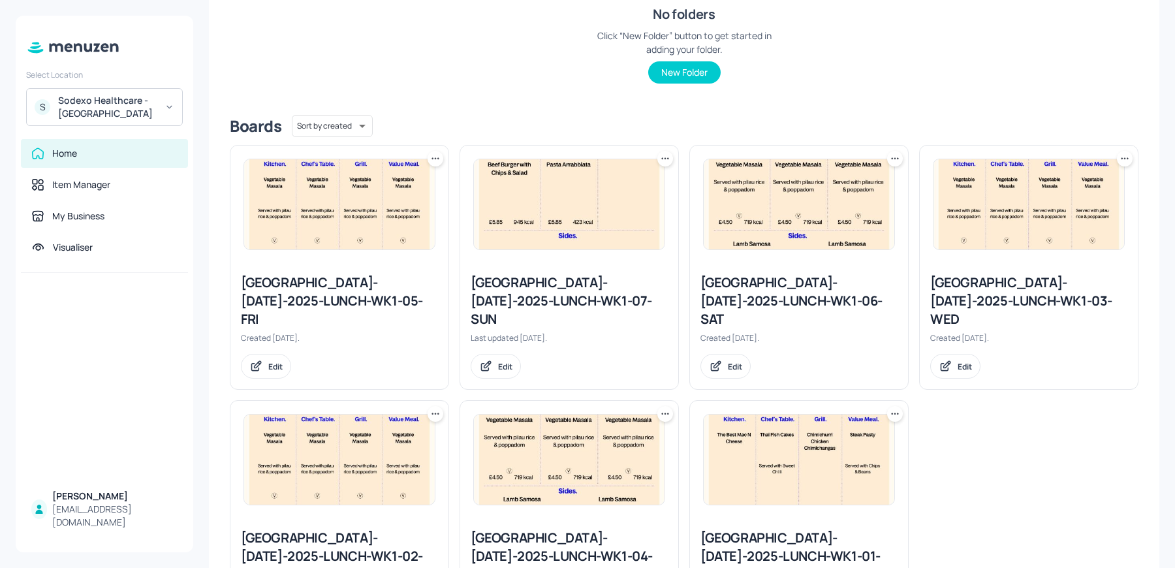
click at [102, 112] on div "Sodexo Healthcare - Stoke Mandeville" at bounding box center [107, 107] width 99 height 26
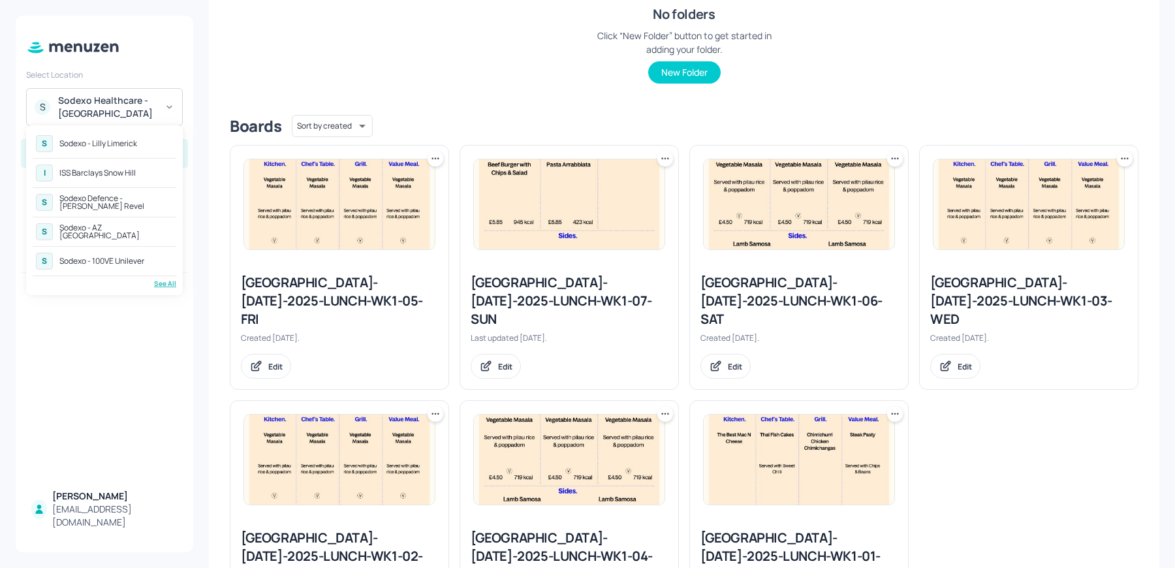
click at [97, 140] on div "Sodexo - Lilly Limerick" at bounding box center [98, 144] width 78 height 8
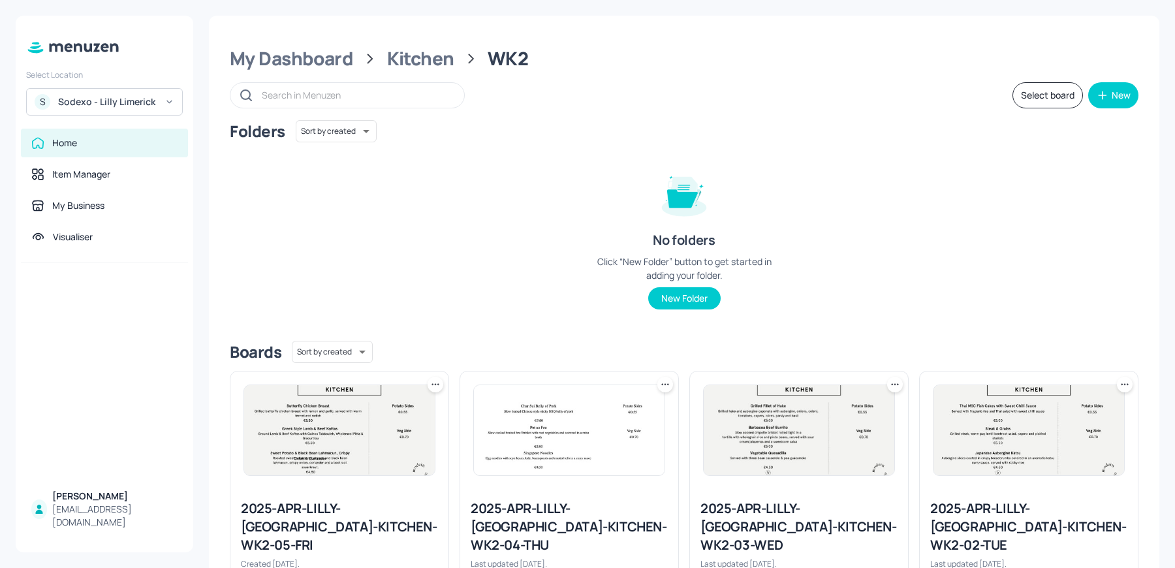
scroll to position [296, 0]
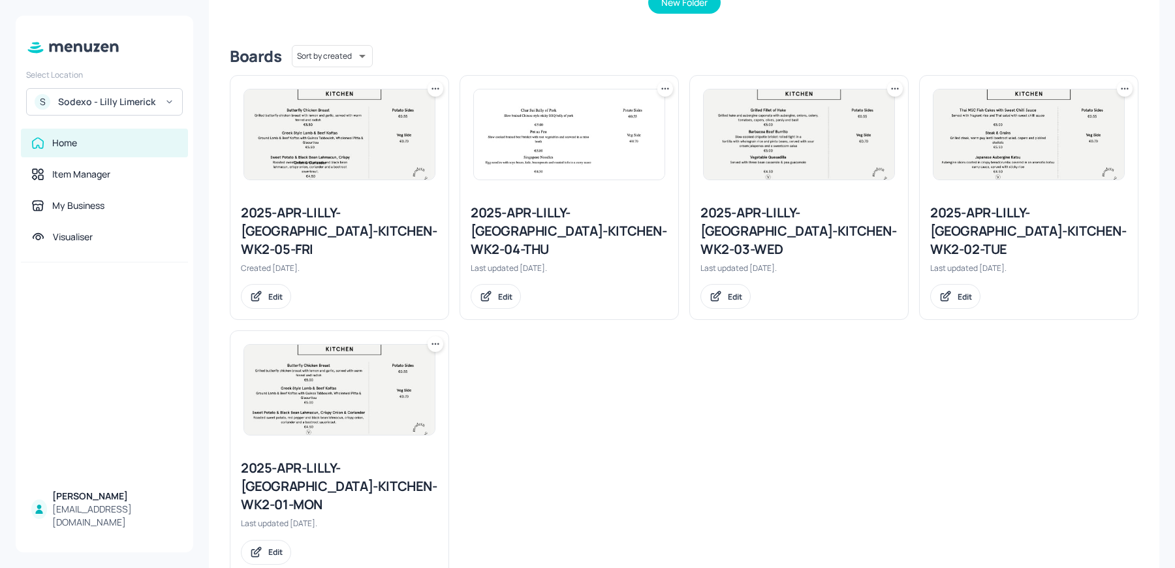
click at [965, 221] on div "2025-APR-LILLY-[GEOGRAPHIC_DATA]-KITCHEN-WK2-02-TUE" at bounding box center [1029, 231] width 197 height 55
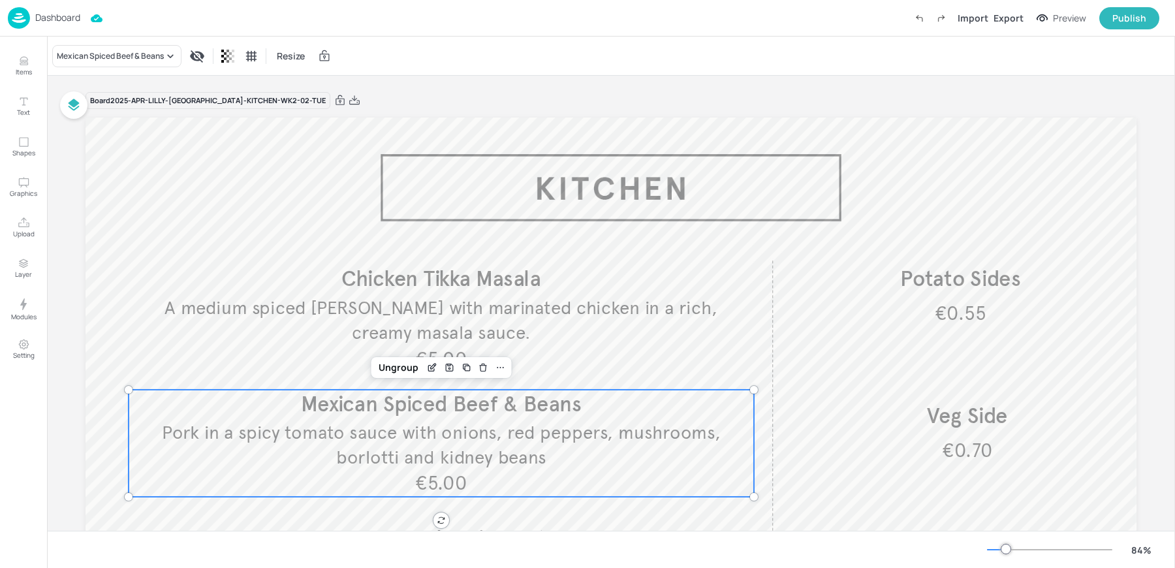
click at [440, 430] on span "Pork in a spicy tomato sauce with onions, red peppers, mushrooms, borlotti and …" at bounding box center [441, 445] width 559 height 48
click at [427, 364] on icon "Edit Item" at bounding box center [432, 367] width 11 height 10
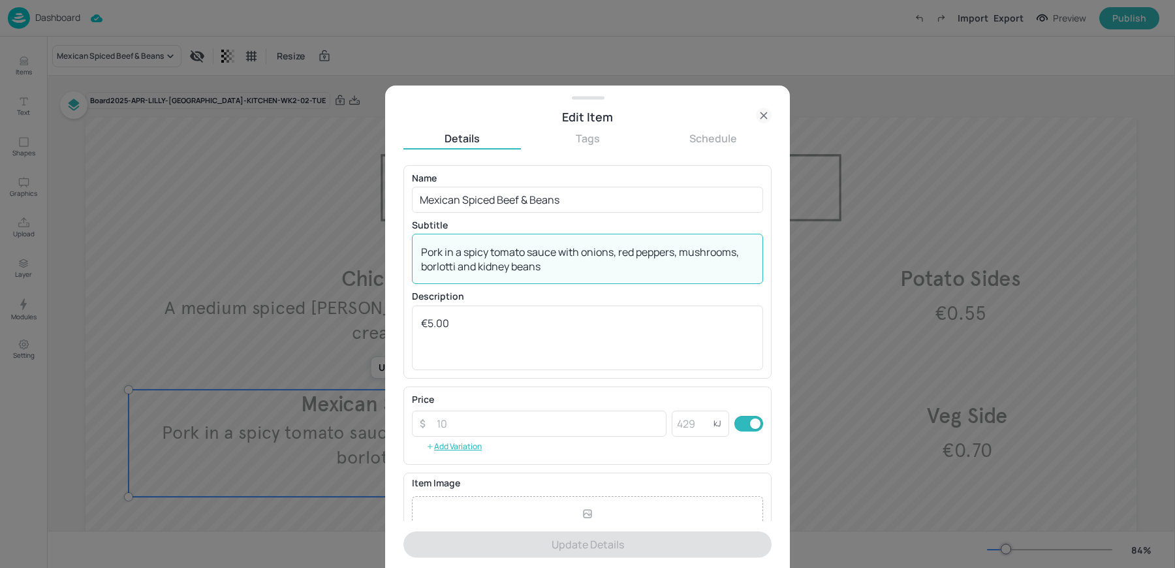
drag, startPoint x: 443, startPoint y: 253, endPoint x: 400, endPoint y: 248, distance: 43.4
click at [405, 249] on div "Name Mexican Spiced Beef & Beans ​ Subtitle Pork in a spicy tomato sauce with o…" at bounding box center [588, 272] width 368 height 214
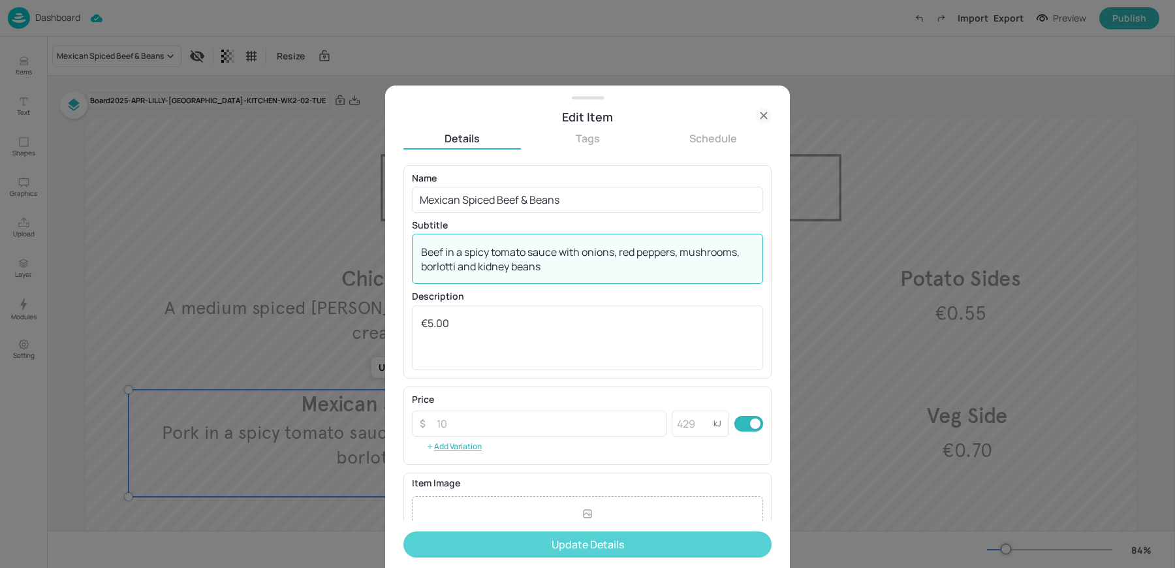
type textarea "Beef in a spicy tomato sauce with onions, red peppers, mushrooms, borlotti and …"
click at [552, 547] on button "Update Details" at bounding box center [588, 545] width 368 height 26
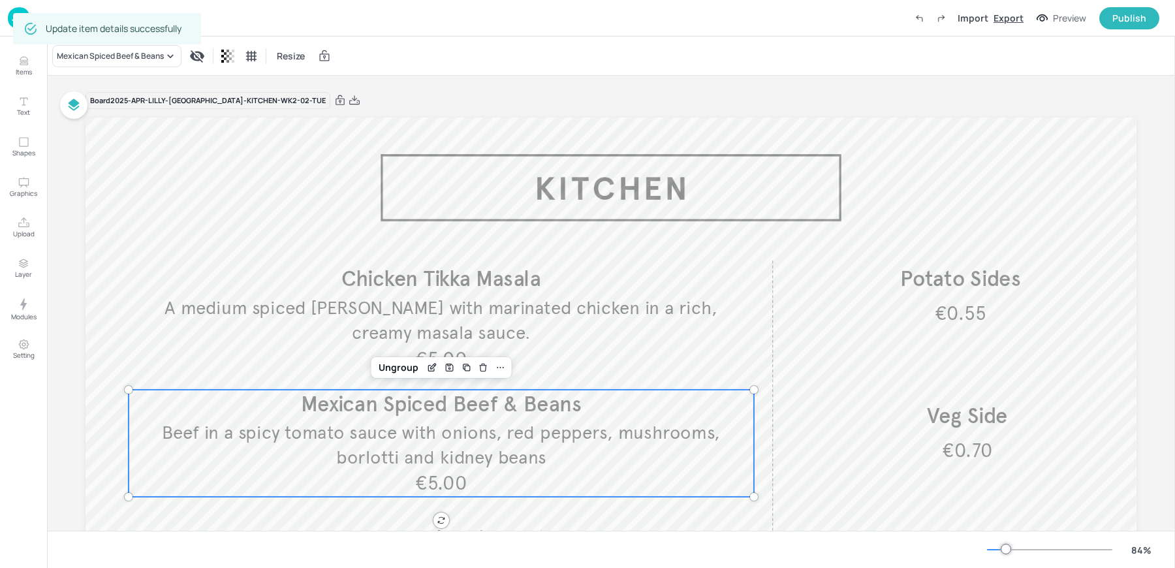
click at [1023, 17] on div "Export" at bounding box center [1009, 18] width 30 height 14
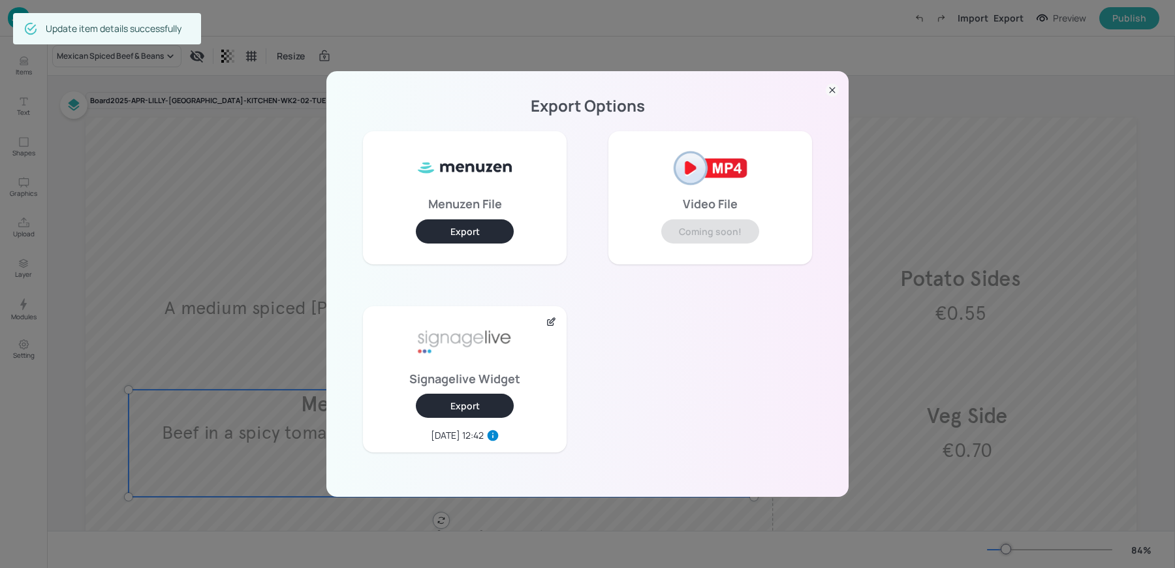
click at [475, 413] on button "Export" at bounding box center [465, 406] width 98 height 24
click at [187, 236] on div "Export Options Menuzen File Export Video File Coming soon! Signagelive Widget E…" at bounding box center [587, 284] width 1175 height 568
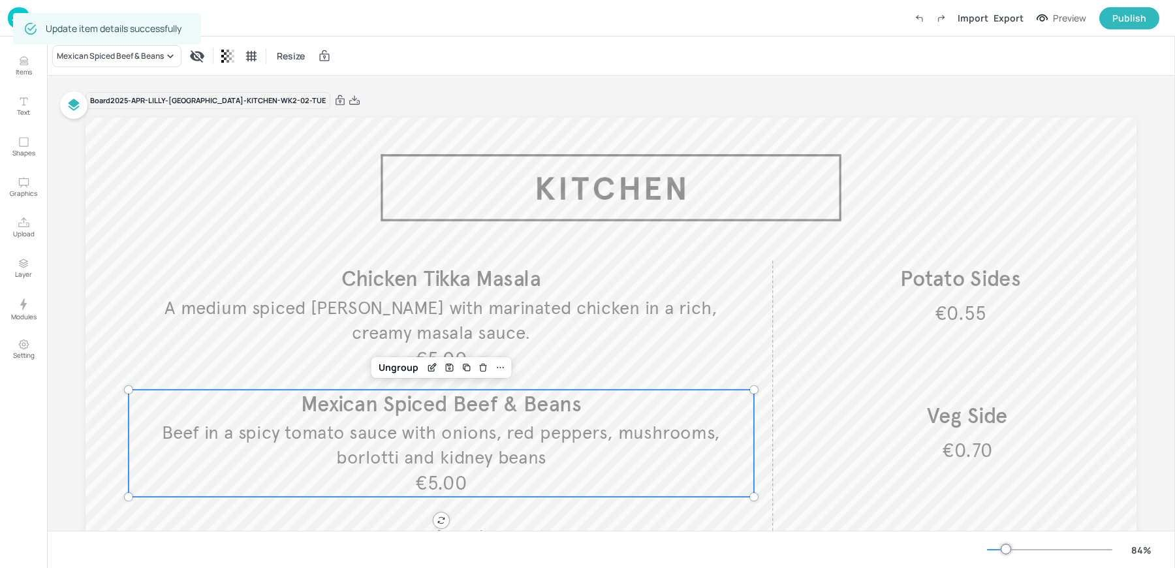
click at [14, 19] on div "Update item details successfully" at bounding box center [107, 28] width 188 height 31
click at [8, 12] on img at bounding box center [19, 18] width 22 height 22
